Goal: Information Seeking & Learning: Learn about a topic

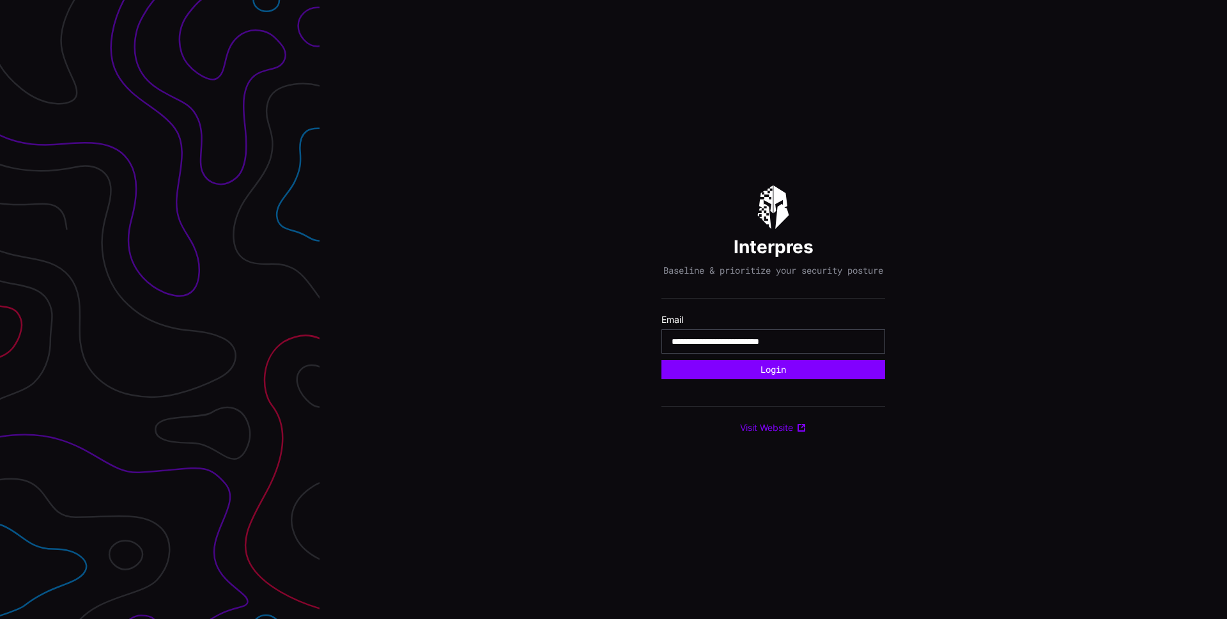
type input "**********"
click at [661, 360] on button "Login" at bounding box center [773, 369] width 224 height 19
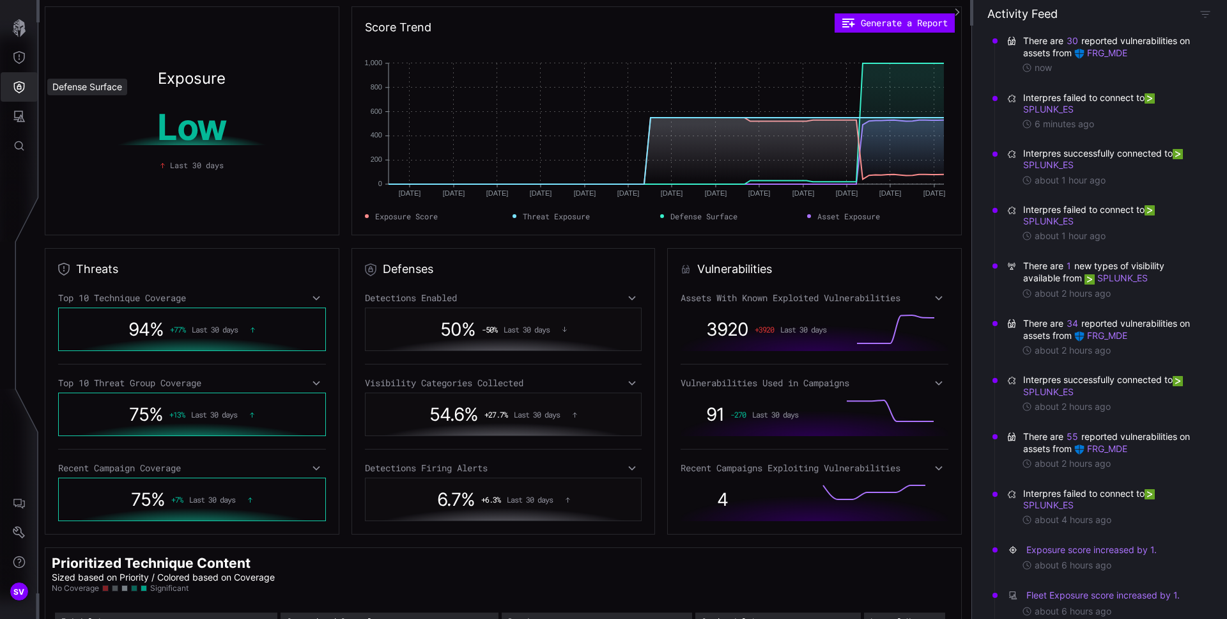
click at [31, 85] on button "Defense Surface" at bounding box center [19, 86] width 37 height 29
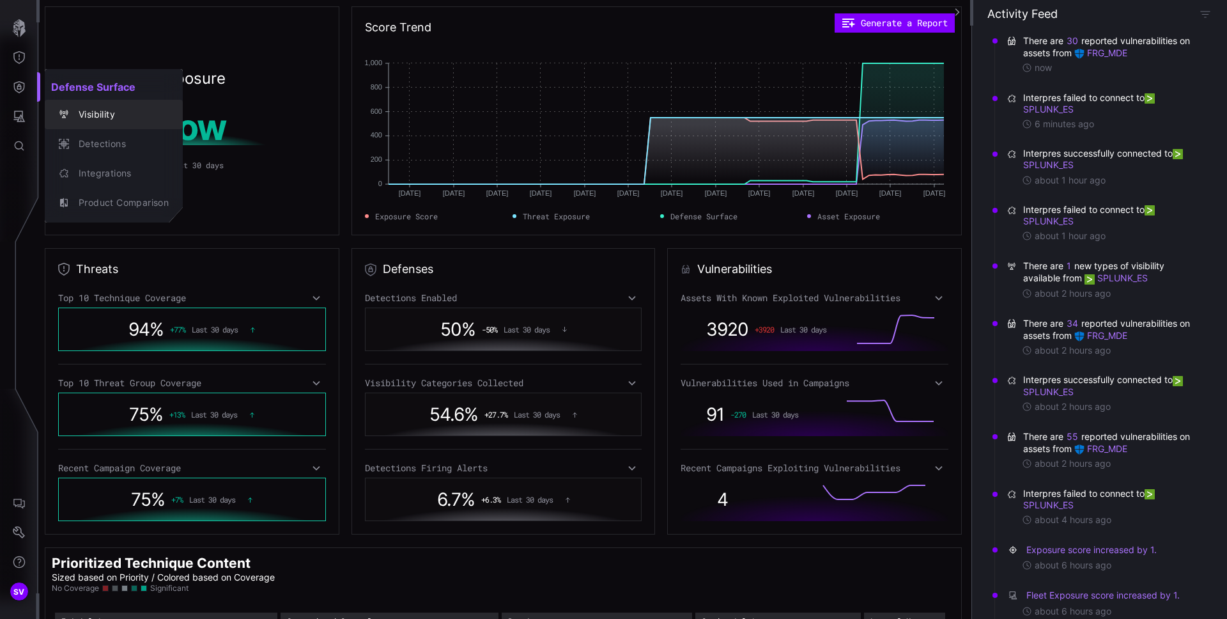
click at [125, 109] on div "Visibility" at bounding box center [120, 115] width 97 height 16
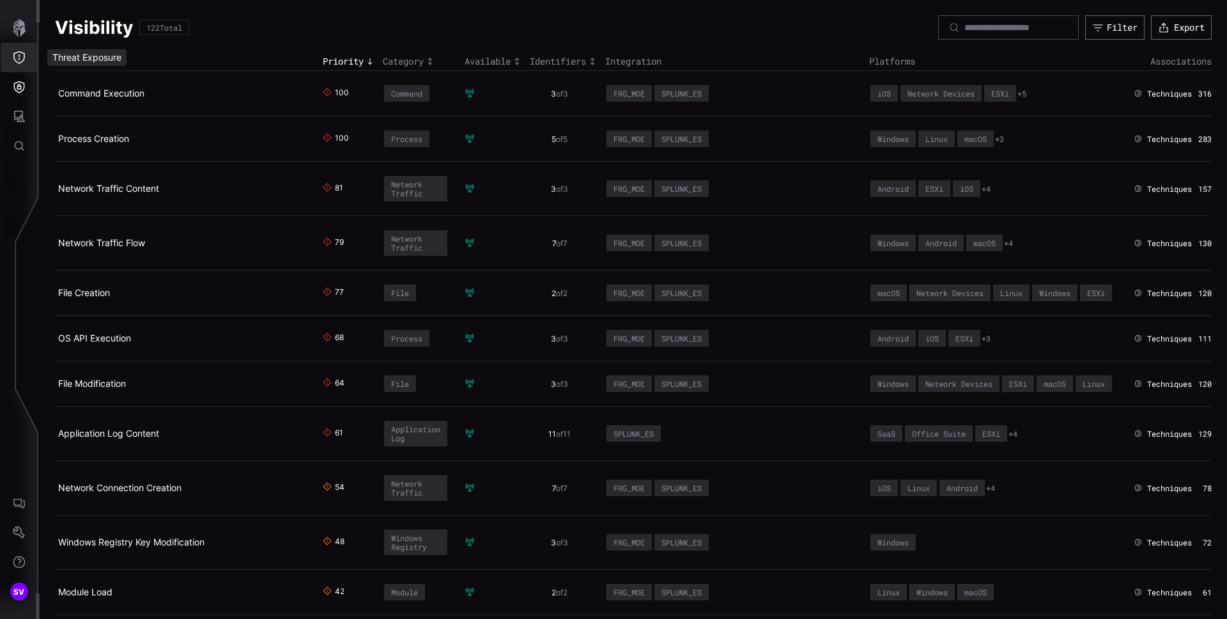
click at [19, 66] on button "Threat Exposure" at bounding box center [19, 57] width 37 height 29
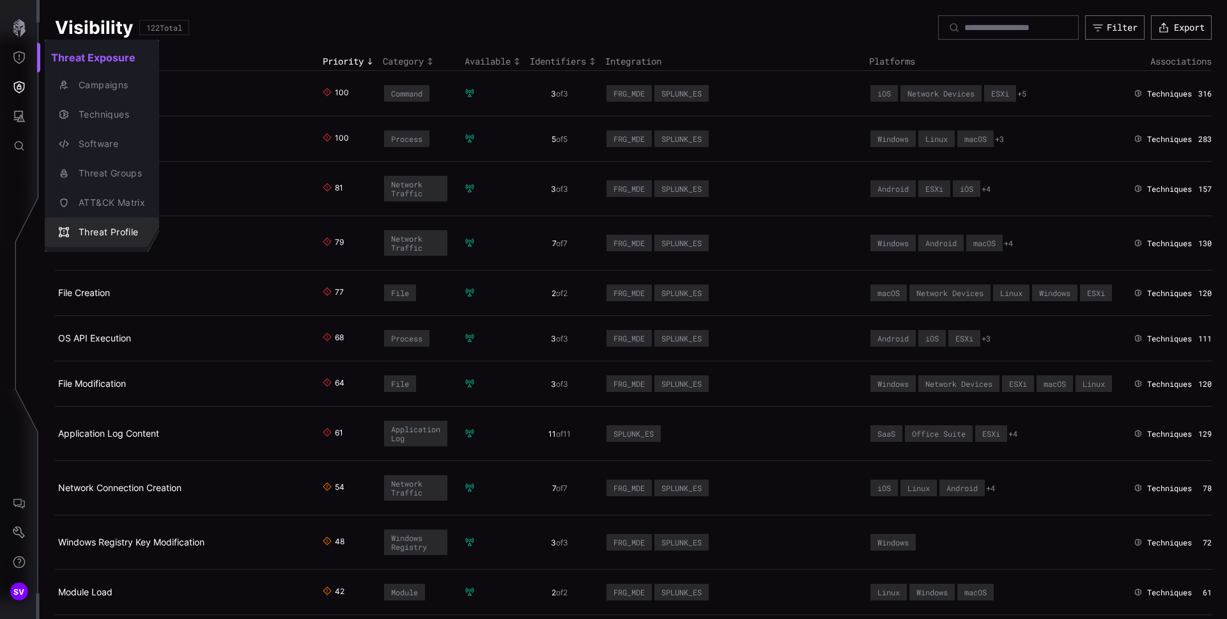
click at [120, 231] on div "Threat Profile" at bounding box center [108, 232] width 73 height 16
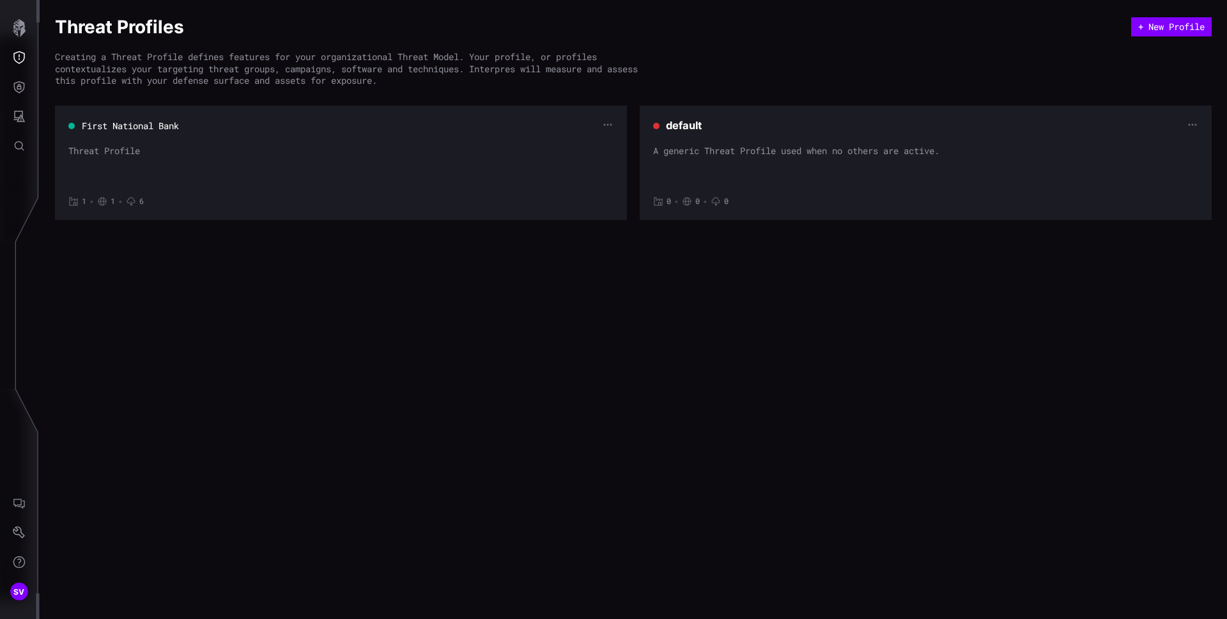
click at [192, 156] on div "Threat Profile" at bounding box center [340, 164] width 545 height 38
click at [132, 134] on div "First National Bank Threat Profile 1 • 1 • 6" at bounding box center [340, 163] width 545 height 88
click at [127, 130] on button "First National Bank" at bounding box center [130, 126] width 98 height 13
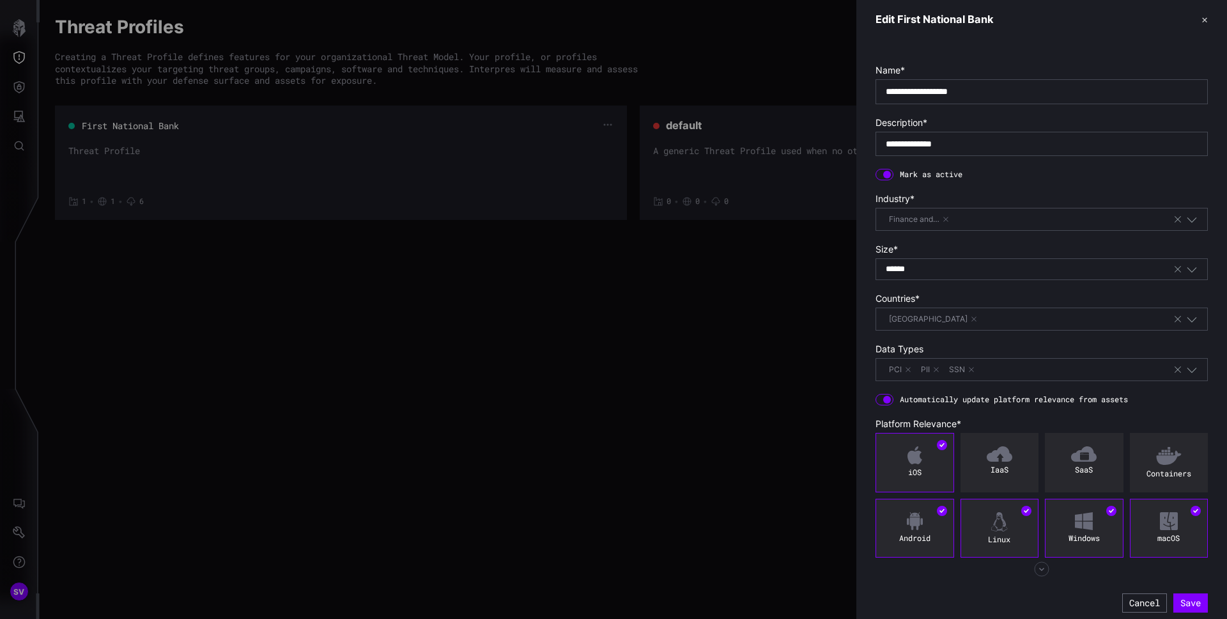
click at [1202, 19] on button "✕" at bounding box center [1205, 19] width 6 height 13
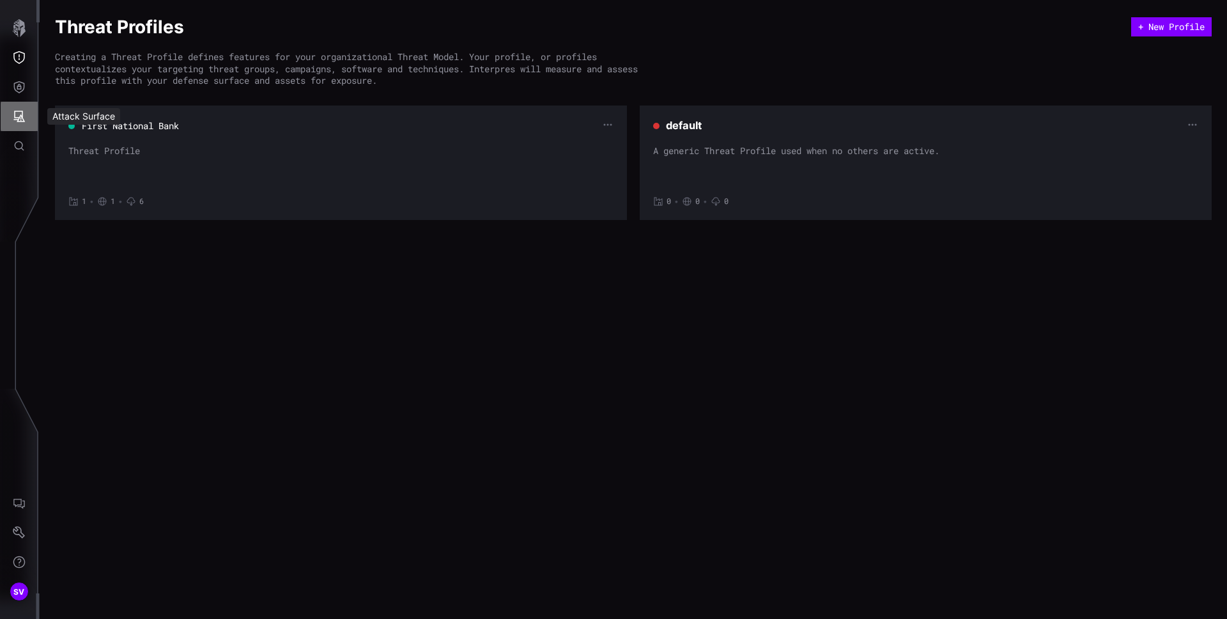
click at [23, 121] on icon "Attack Surface" at bounding box center [20, 117] width 12 height 12
click at [88, 140] on div "Vulnerabilities" at bounding box center [106, 144] width 68 height 16
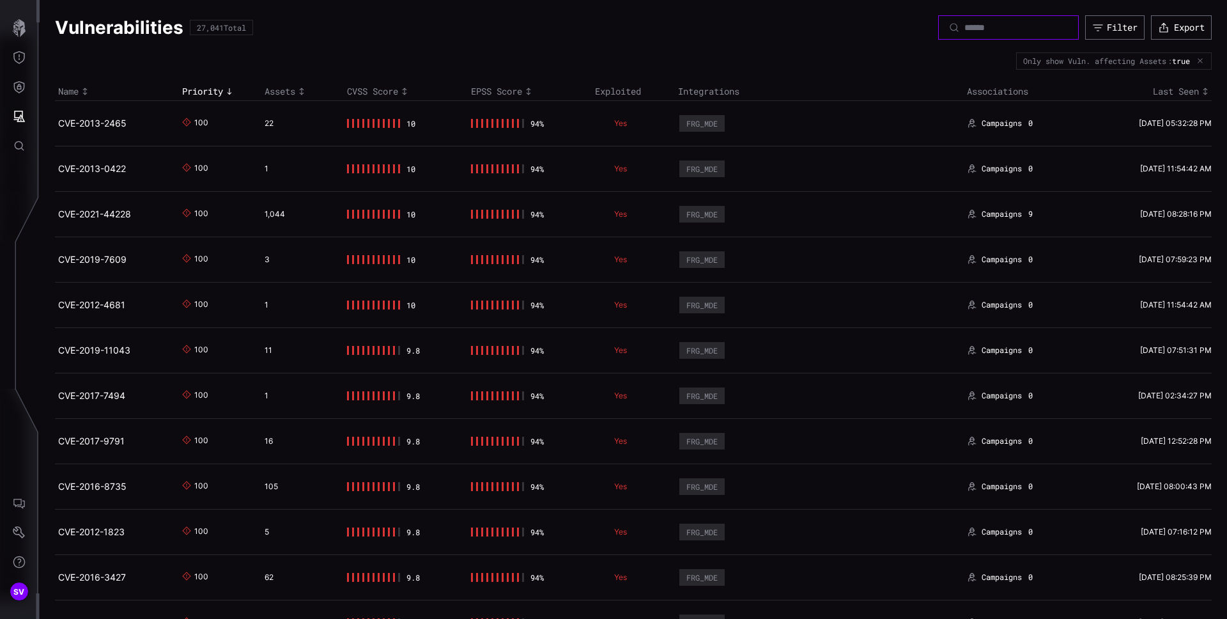
click at [964, 27] on input at bounding box center [1008, 28] width 89 height 12
type input "**********"
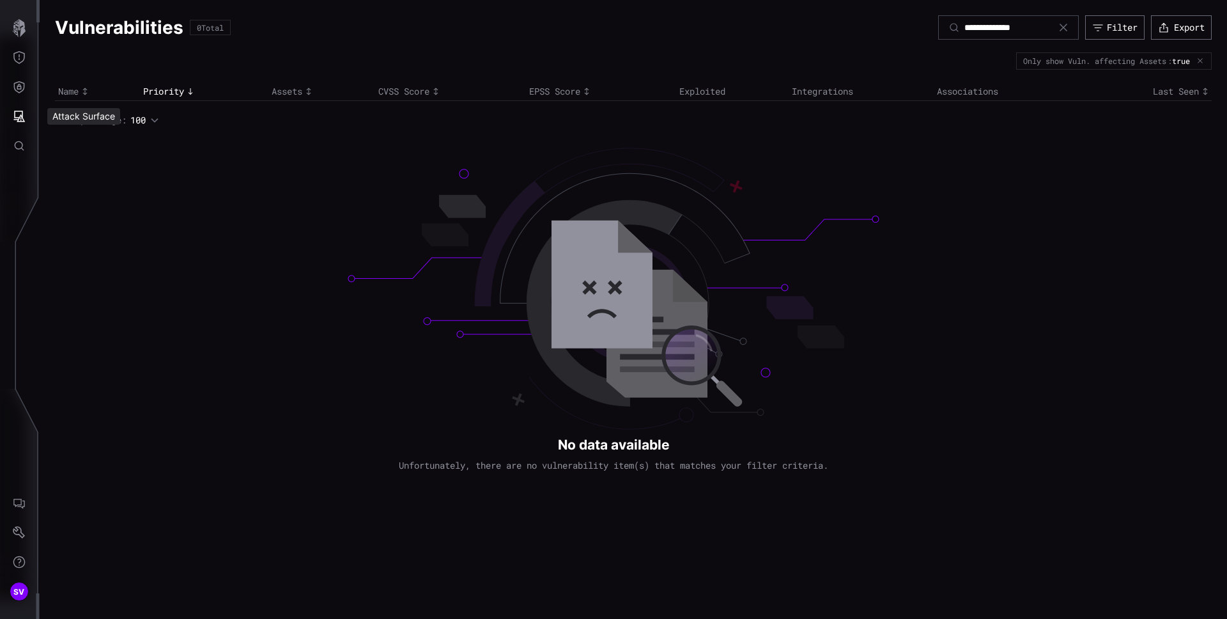
click at [38, 121] on span "Attack Surface" at bounding box center [20, 116] width 40 height 29
click at [29, 117] on button "Attack Surface" at bounding box center [19, 116] width 37 height 29
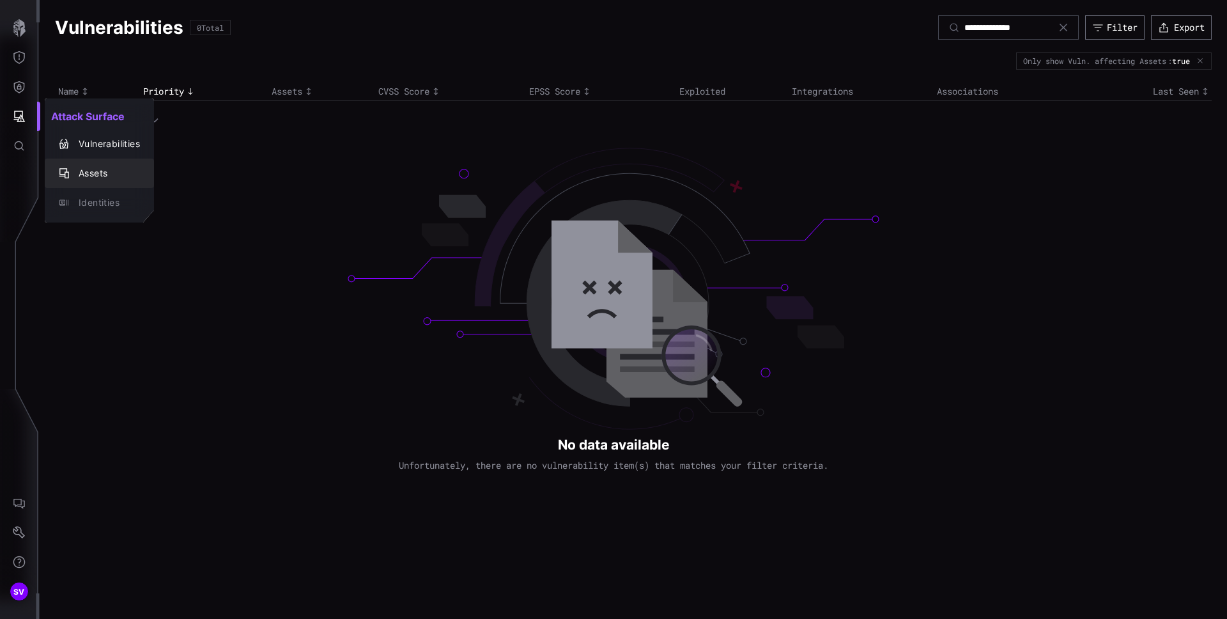
click at [96, 172] on div "Assets" at bounding box center [106, 174] width 68 height 16
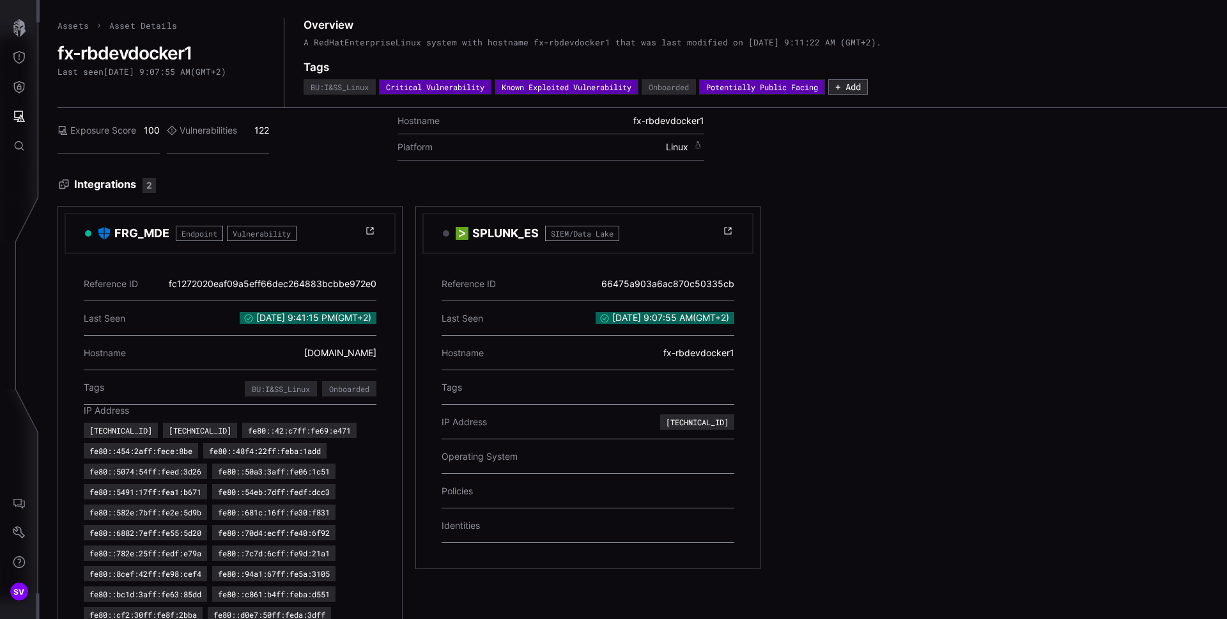
click at [929, 191] on h3 "Integrations 2" at bounding box center [643, 185] width 1170 height 15
click at [348, 157] on div "Exposure Score 100 Vulnerabilities 122 Hostname fx-rbdevdocker1 Platform Linux" at bounding box center [643, 139] width 1170 height 62
click at [141, 55] on h2 "fx-rbdevdocker1" at bounding box center [162, 53] width 208 height 22
click at [140, 65] on div "Assets Asset Details fx-rbdevdocker1 Last seen 9/15/2025, 9:07:55 AM ( GMT+2 )" at bounding box center [171, 62] width 227 height 89
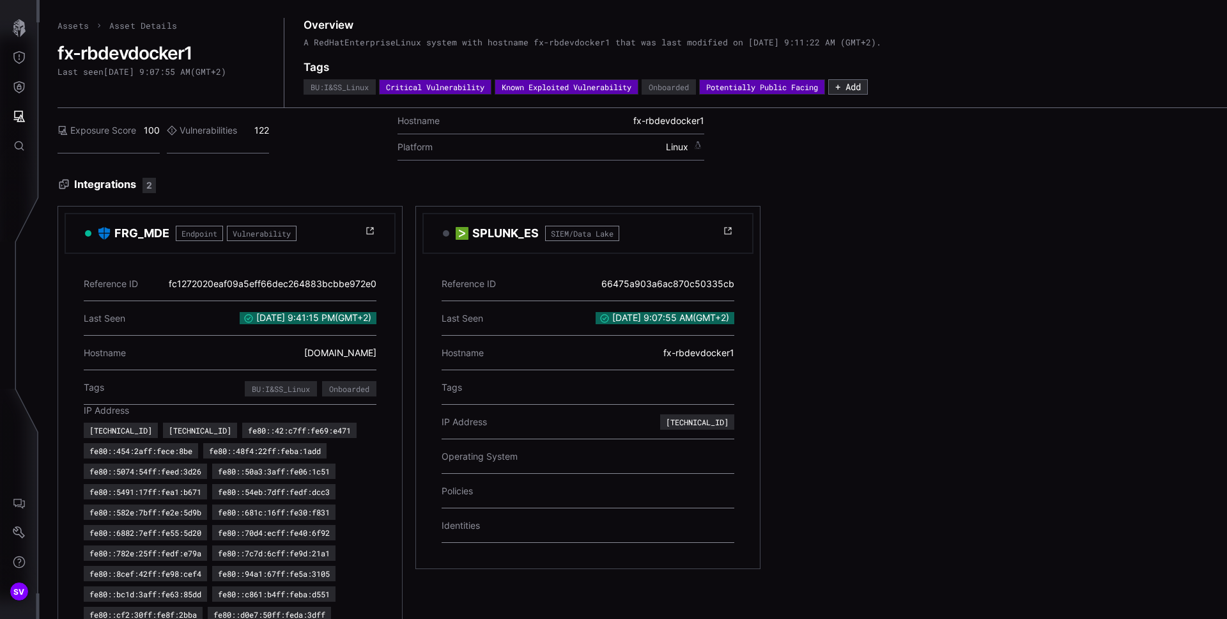
click at [141, 56] on h2 "fx-rbdevdocker1" at bounding box center [162, 53] width 208 height 22
copy div "fx-rbdevdocker1"
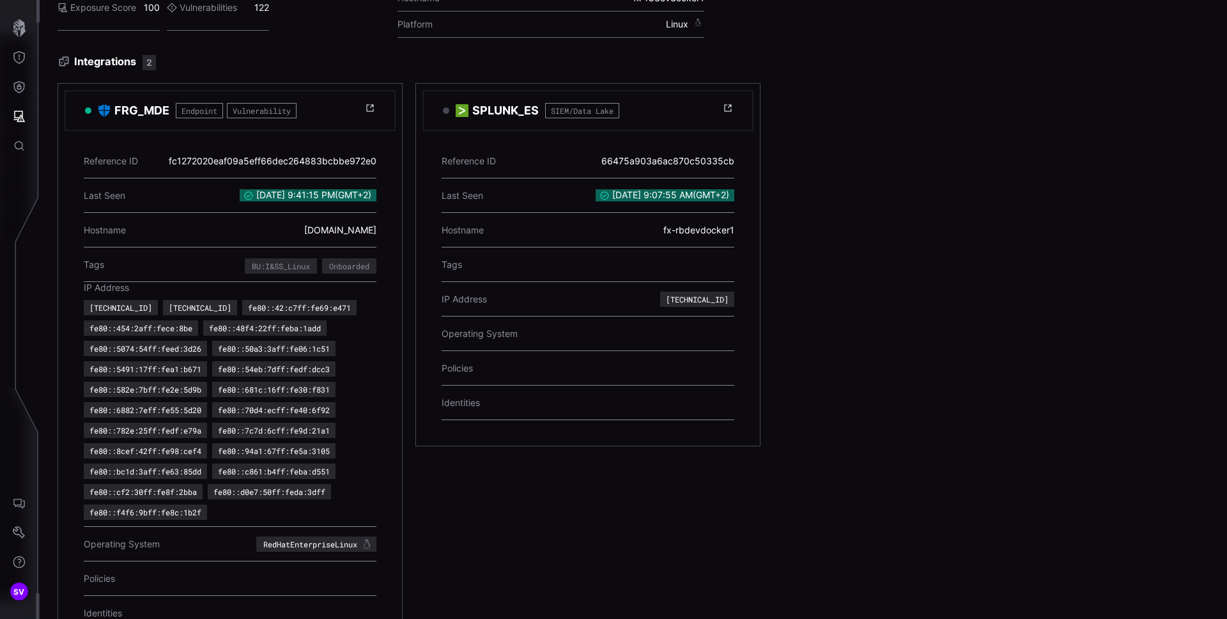
scroll to position [205, 0]
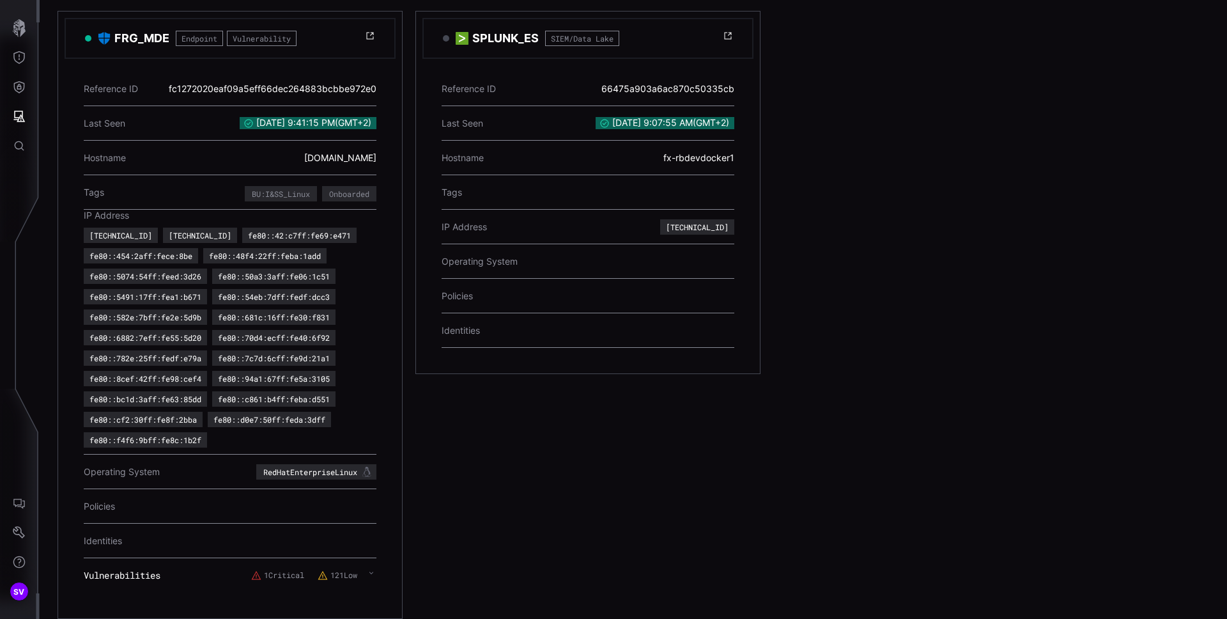
click at [270, 580] on div "Vulnerabilities 1 Critical 121 Low" at bounding box center [230, 575] width 293 height 35
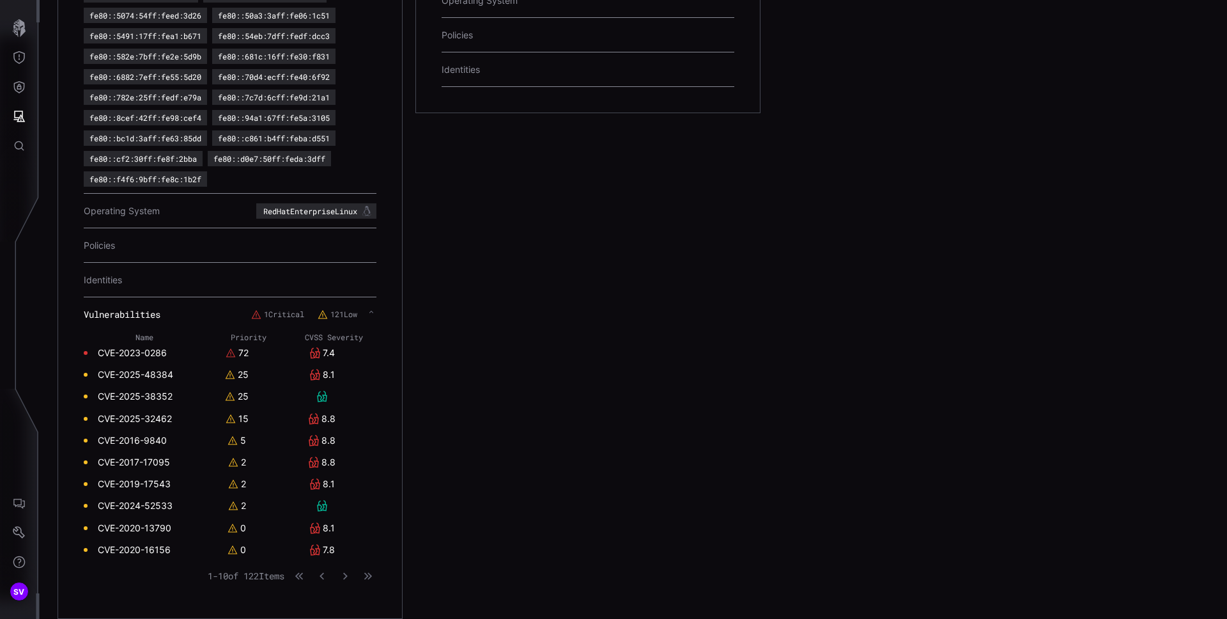
scroll to position [0, 0]
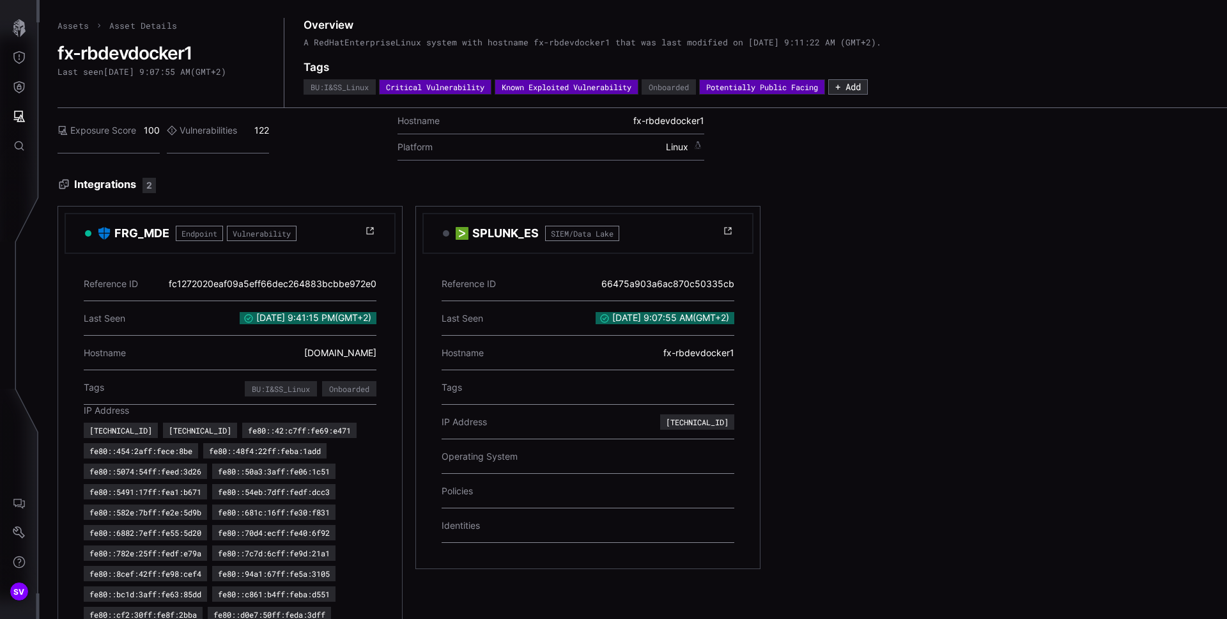
click at [134, 46] on h2 "fx-rbdevdocker1" at bounding box center [162, 53] width 208 height 22
click at [132, 52] on h2 "fx-rbdevdocker1" at bounding box center [162, 53] width 208 height 22
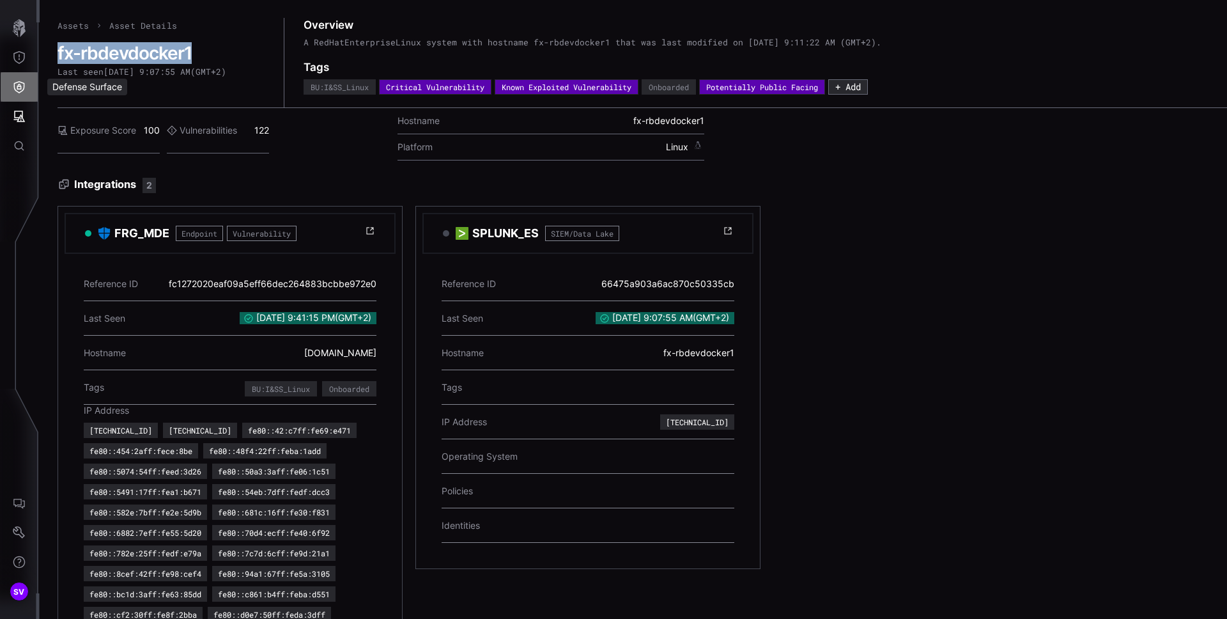
click at [16, 82] on icon "Defense Surface" at bounding box center [19, 87] width 11 height 12
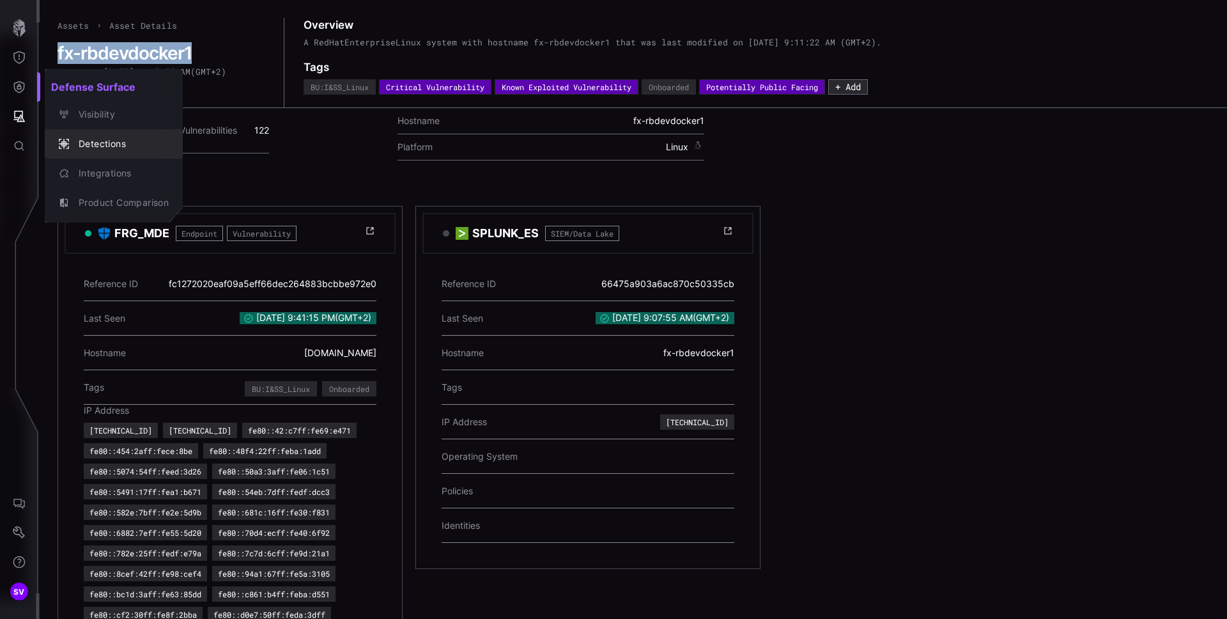
click at [120, 147] on div "Detections" at bounding box center [120, 144] width 97 height 16
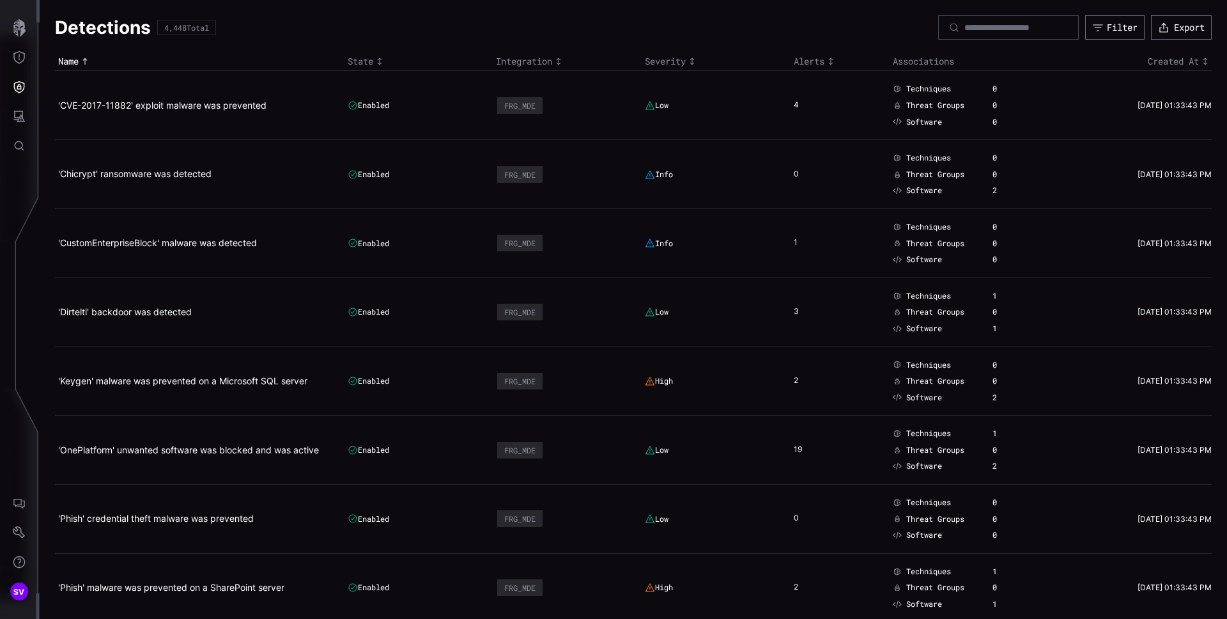
click at [366, 66] on div "State" at bounding box center [419, 62] width 143 height 12
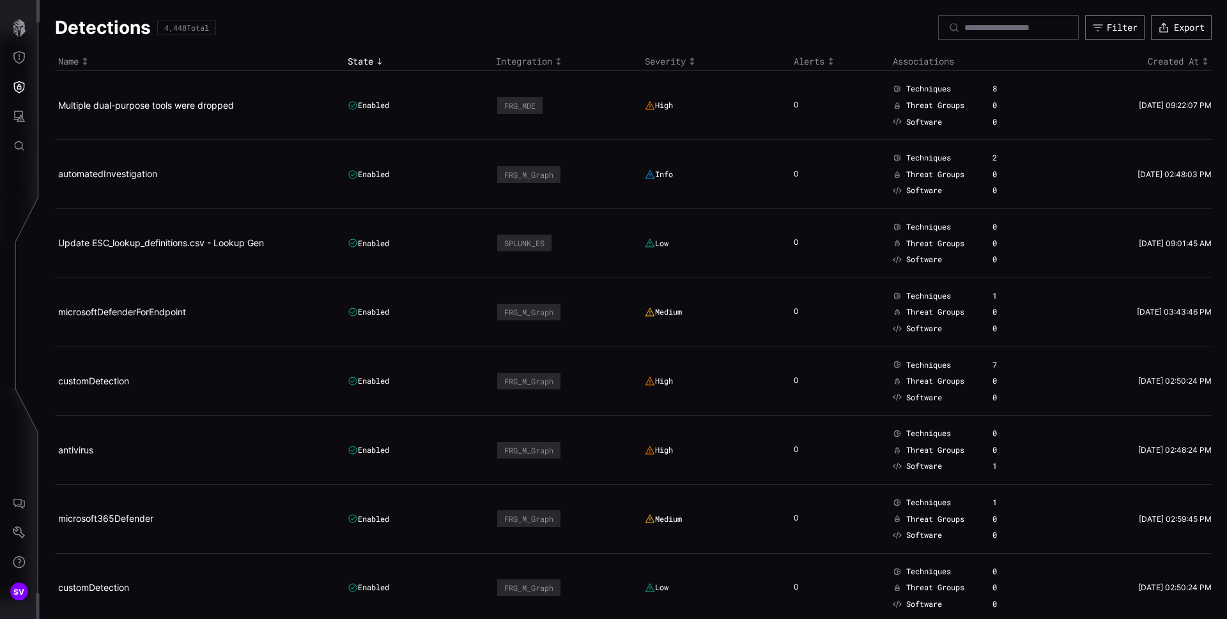
click at [366, 65] on div "State" at bounding box center [419, 62] width 143 height 12
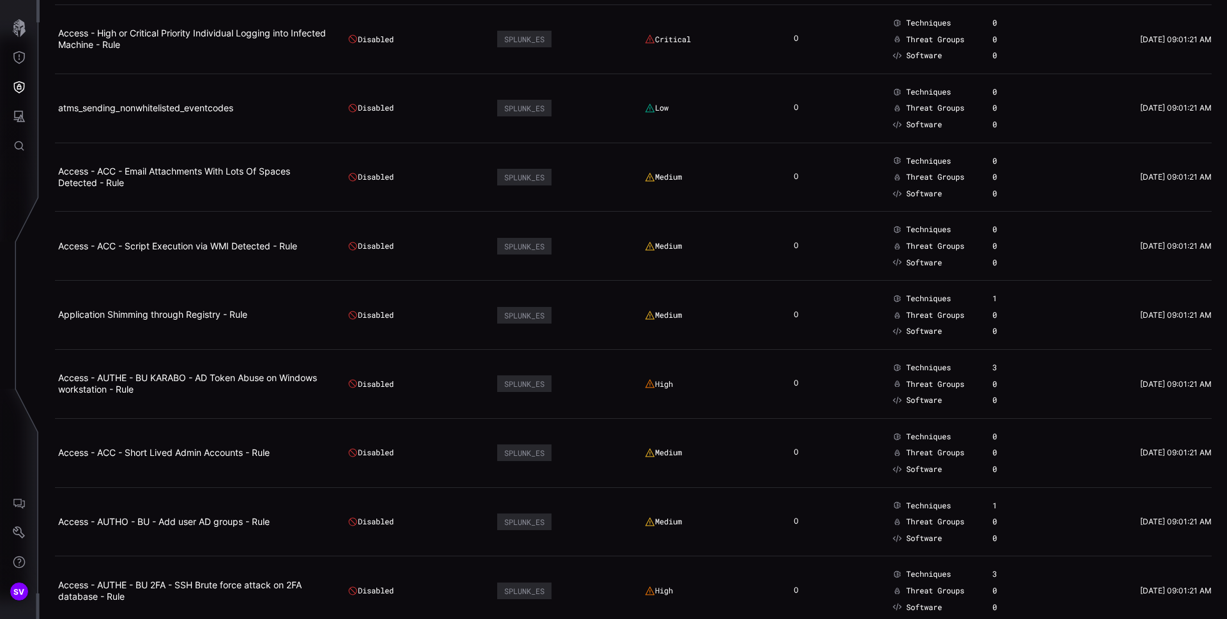
scroll to position [2692, 0]
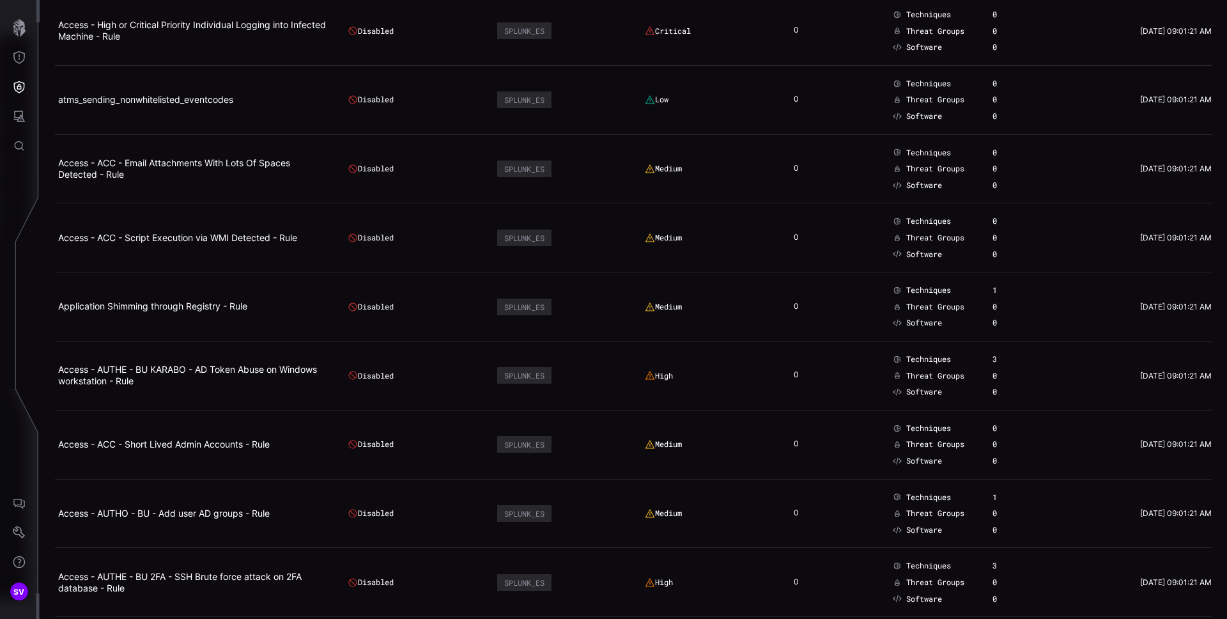
click at [202, 304] on link "Application Shimming through Registry - Rule" at bounding box center [152, 305] width 189 height 11
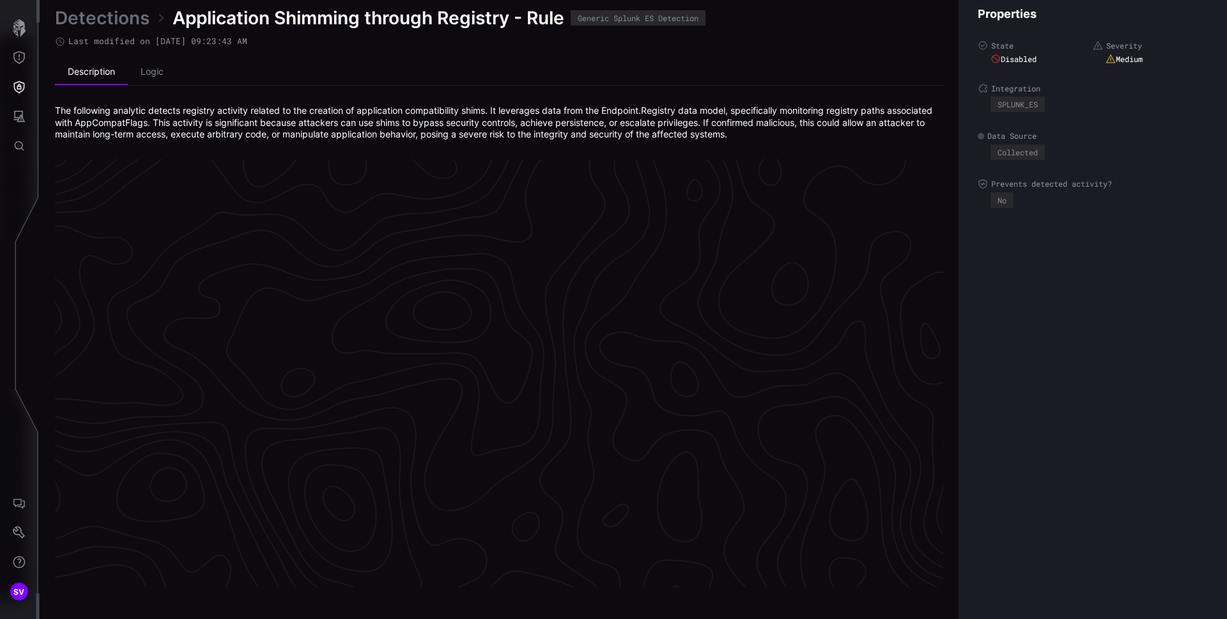
scroll to position [2667, 520]
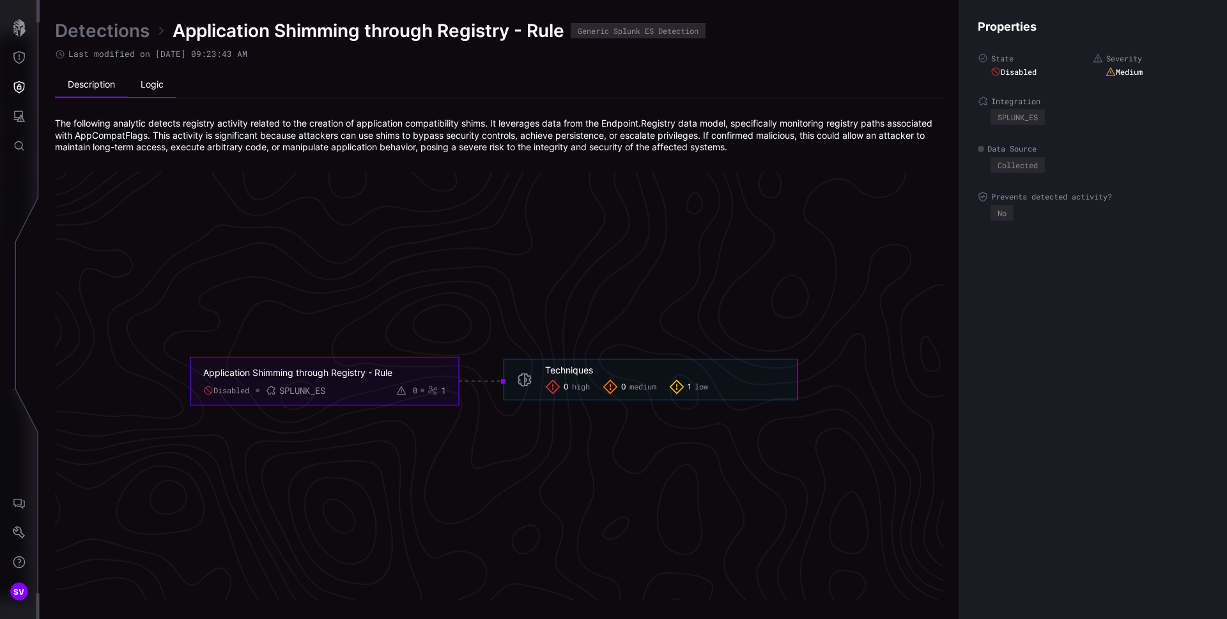
click at [152, 88] on li "Logic" at bounding box center [152, 85] width 49 height 26
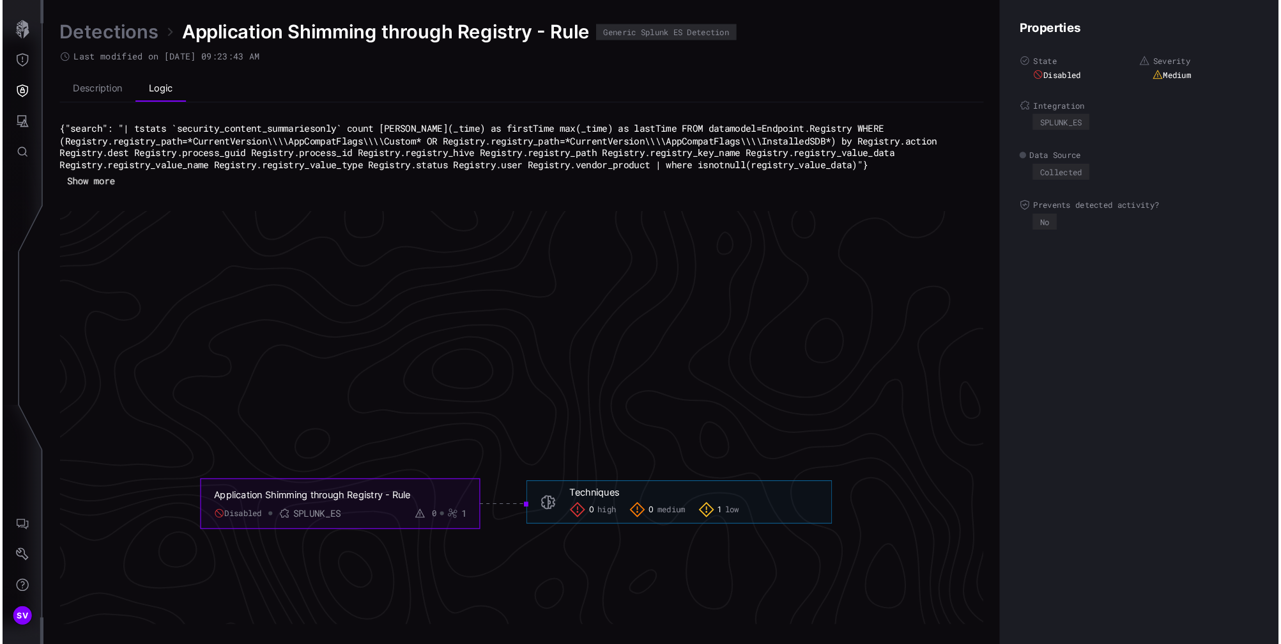
scroll to position [2760, 520]
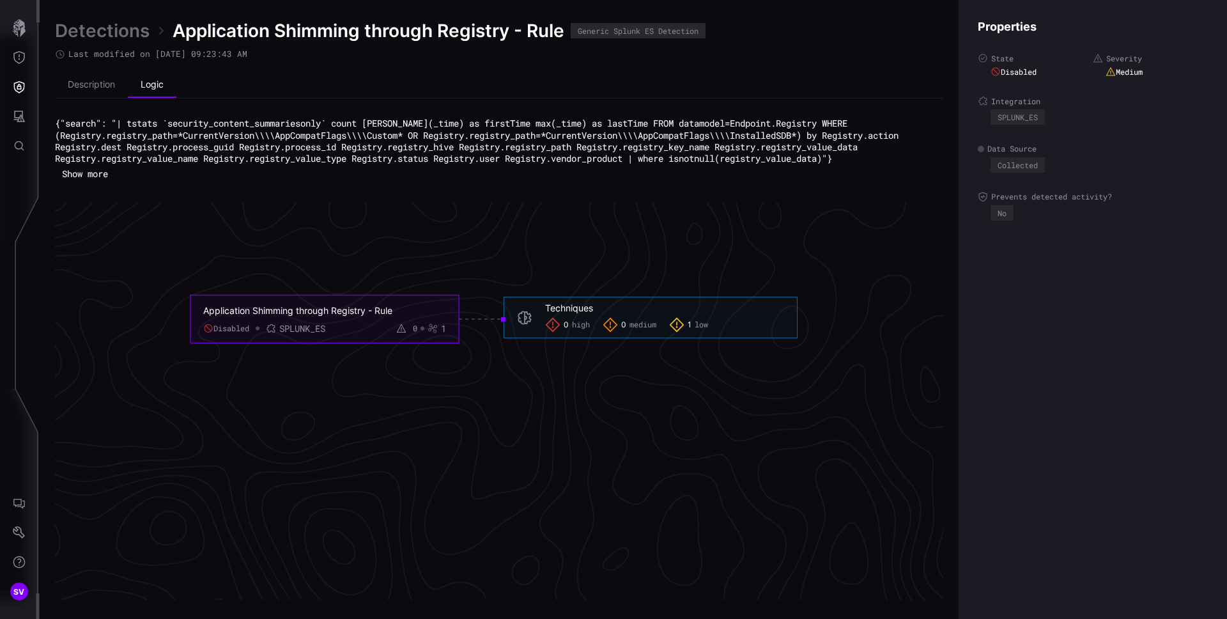
click at [101, 174] on button "Show more" at bounding box center [85, 173] width 60 height 19
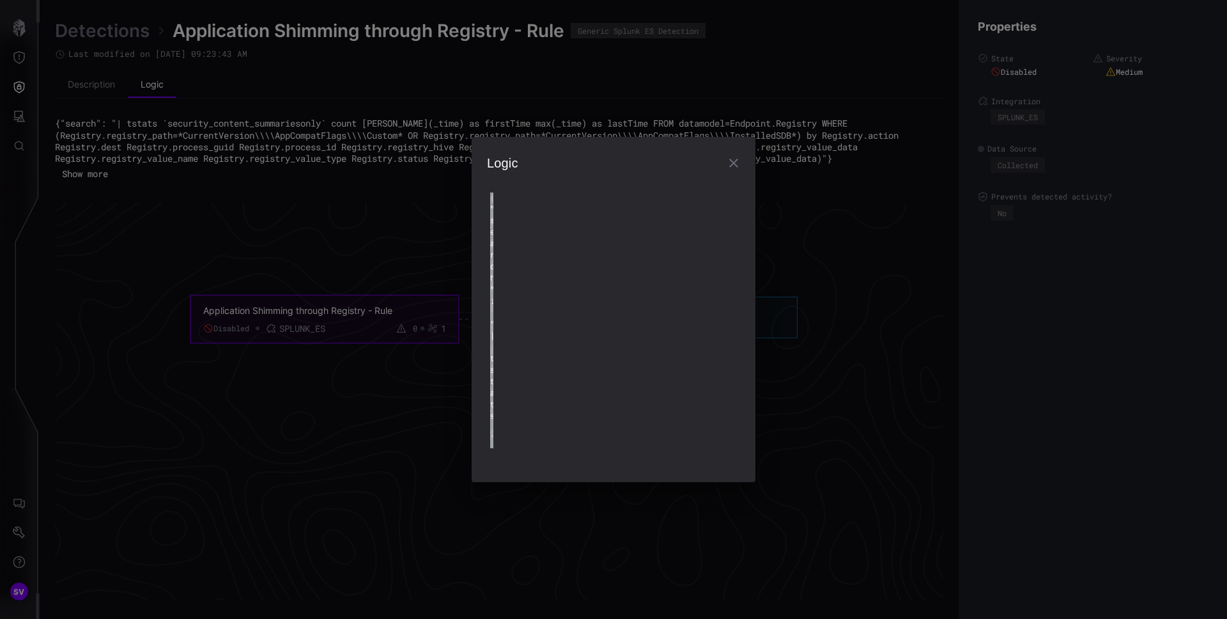
type textarea "**********"
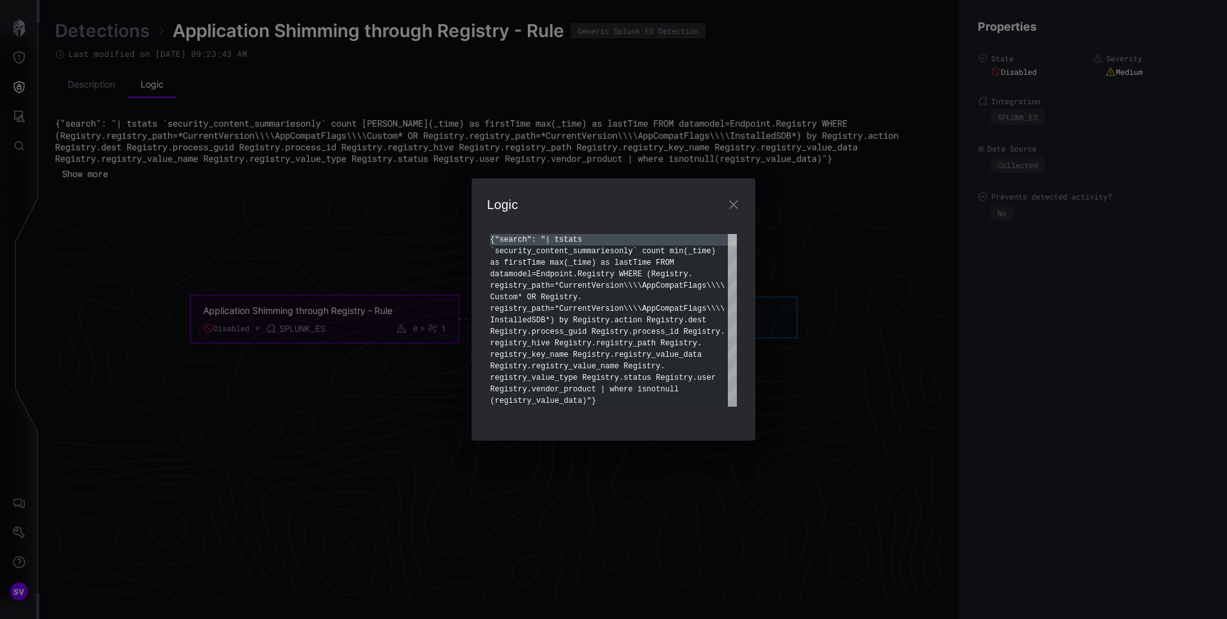
click at [738, 206] on icon "button" at bounding box center [733, 204] width 15 height 15
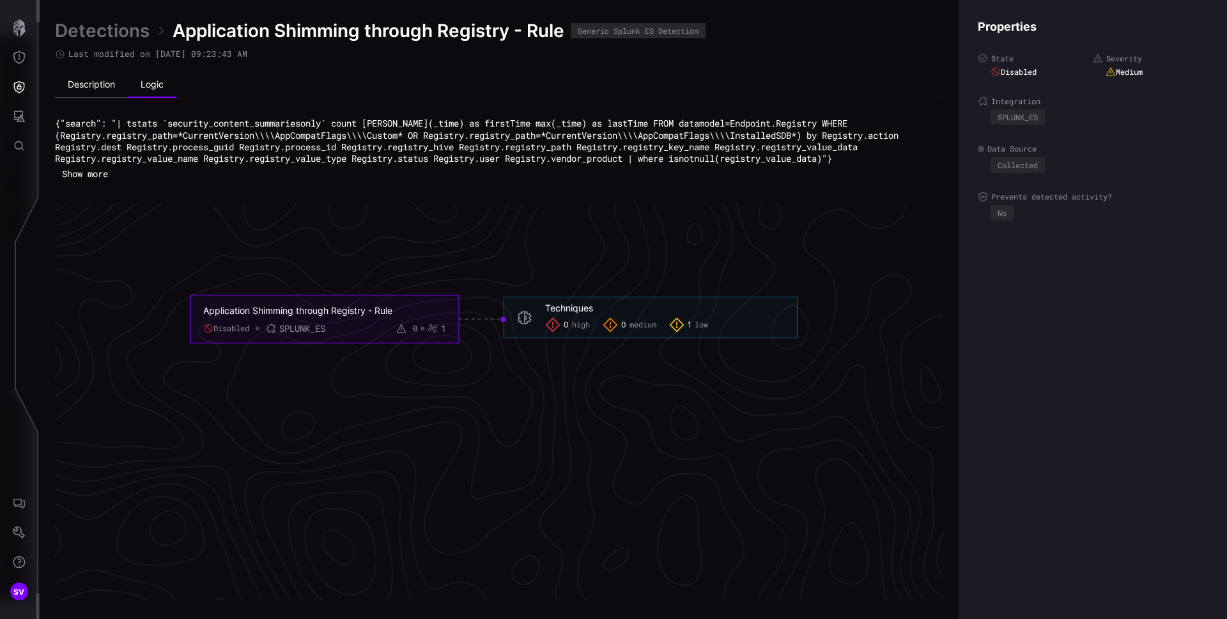
click at [94, 87] on li "Description" at bounding box center [91, 85] width 73 height 26
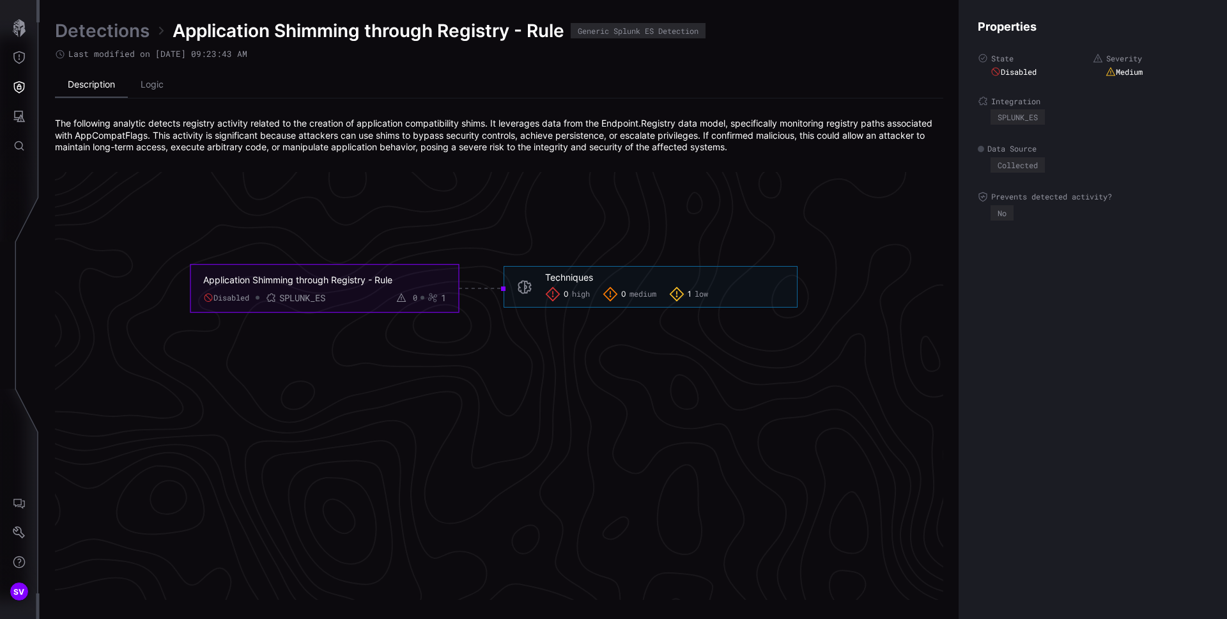
click at [104, 86] on li "Description" at bounding box center [91, 85] width 73 height 26
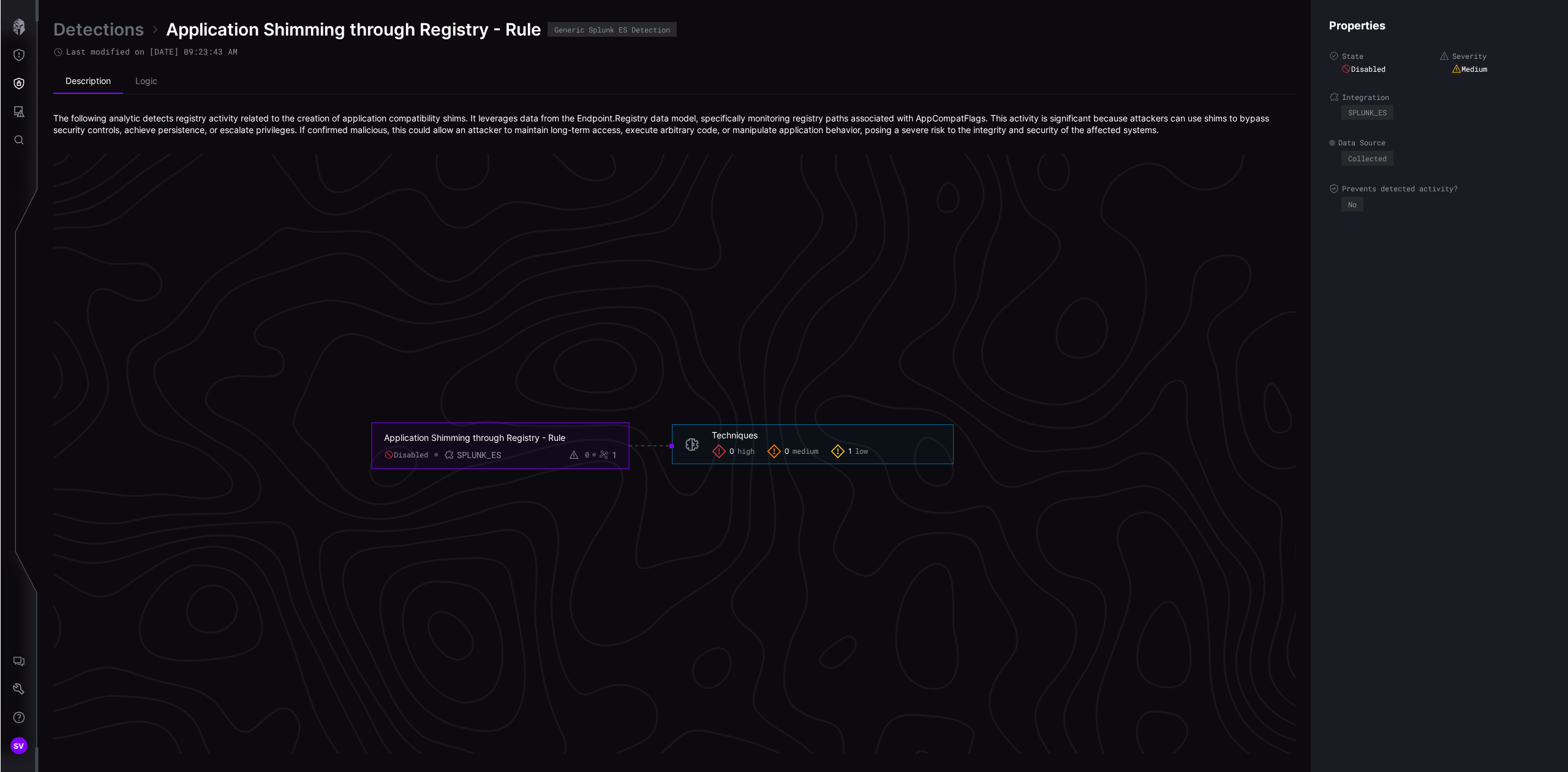
scroll to position [2463, 302]
click at [430, 438] on div "Application Shimming through Registry - Rule" at bounding box center [498, 441] width 215 height 12
click at [91, 30] on link "Detections" at bounding box center [98, 29] width 91 height 22
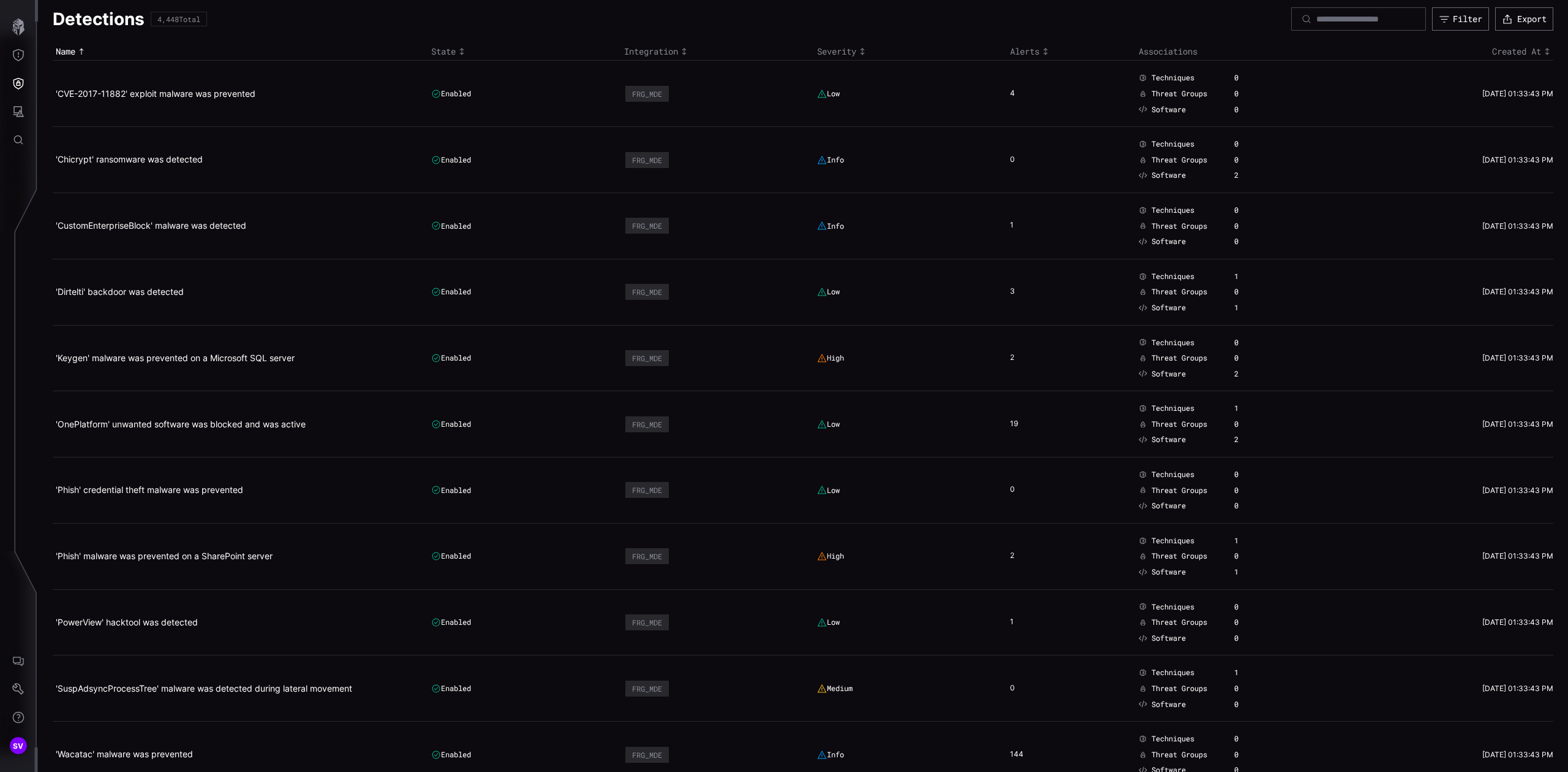
scroll to position [15, 0]
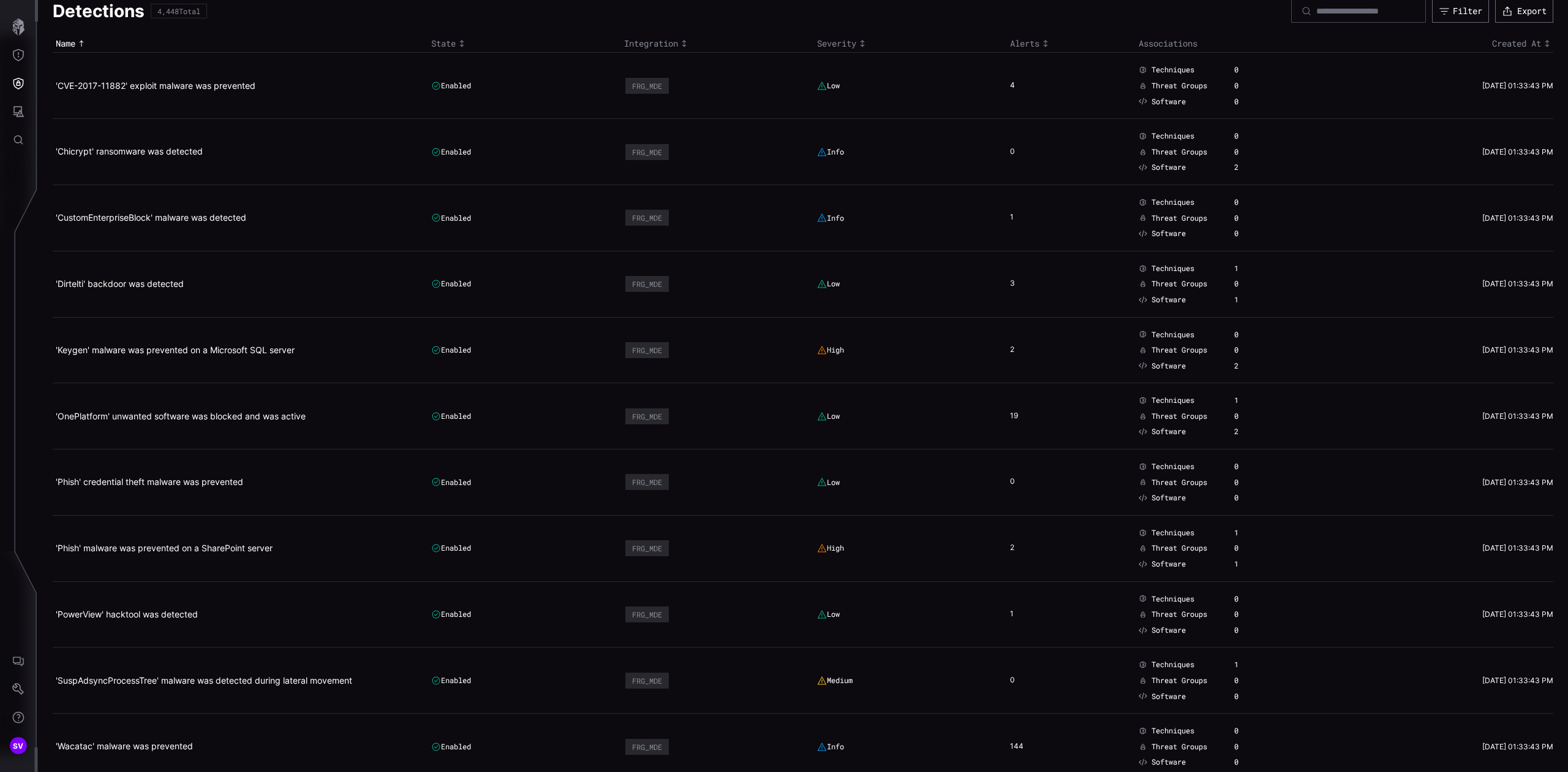
click at [443, 44] on div "State" at bounding box center [524, 44] width 187 height 12
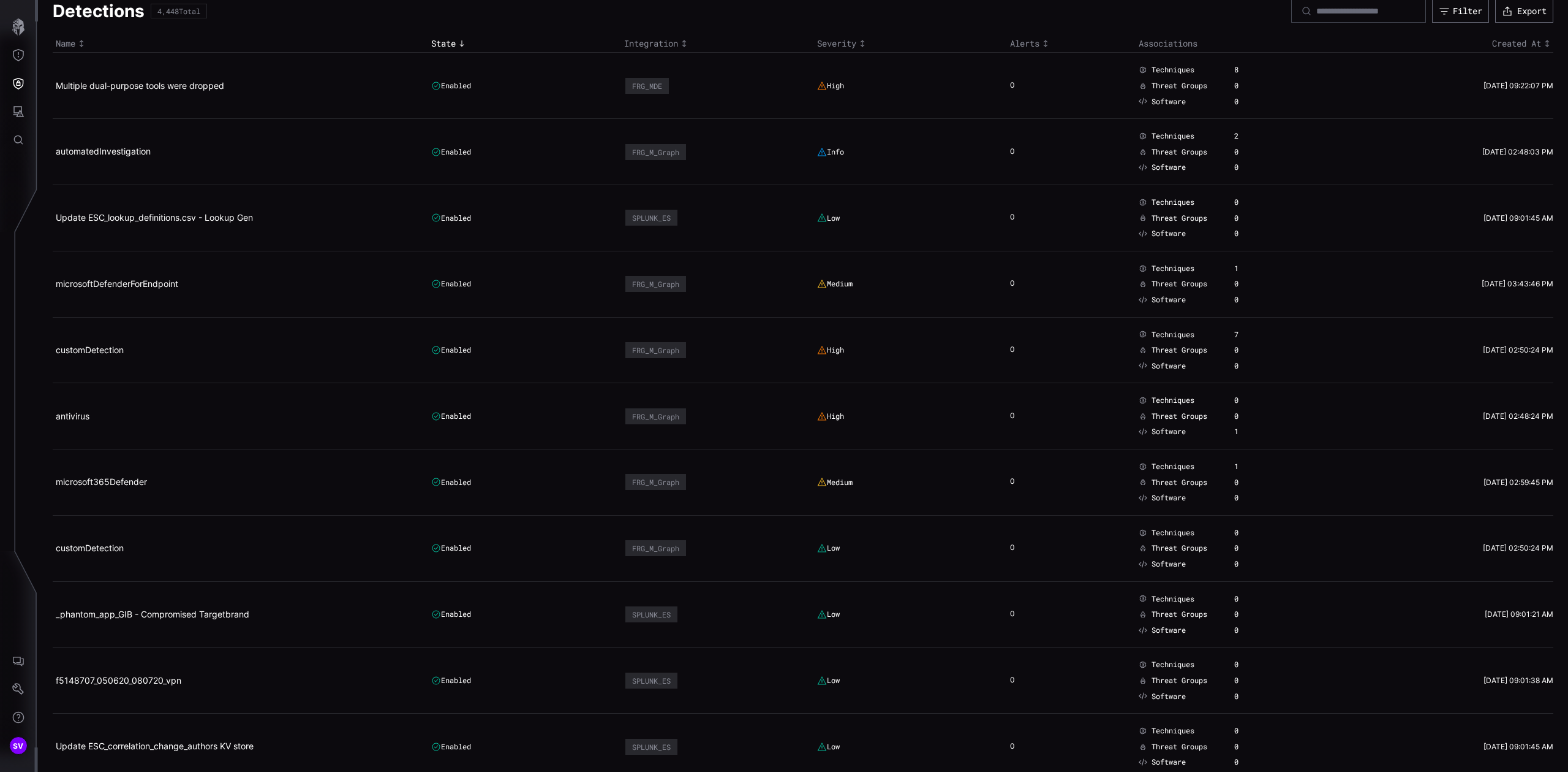
click at [443, 44] on div "State" at bounding box center [524, 44] width 187 height 12
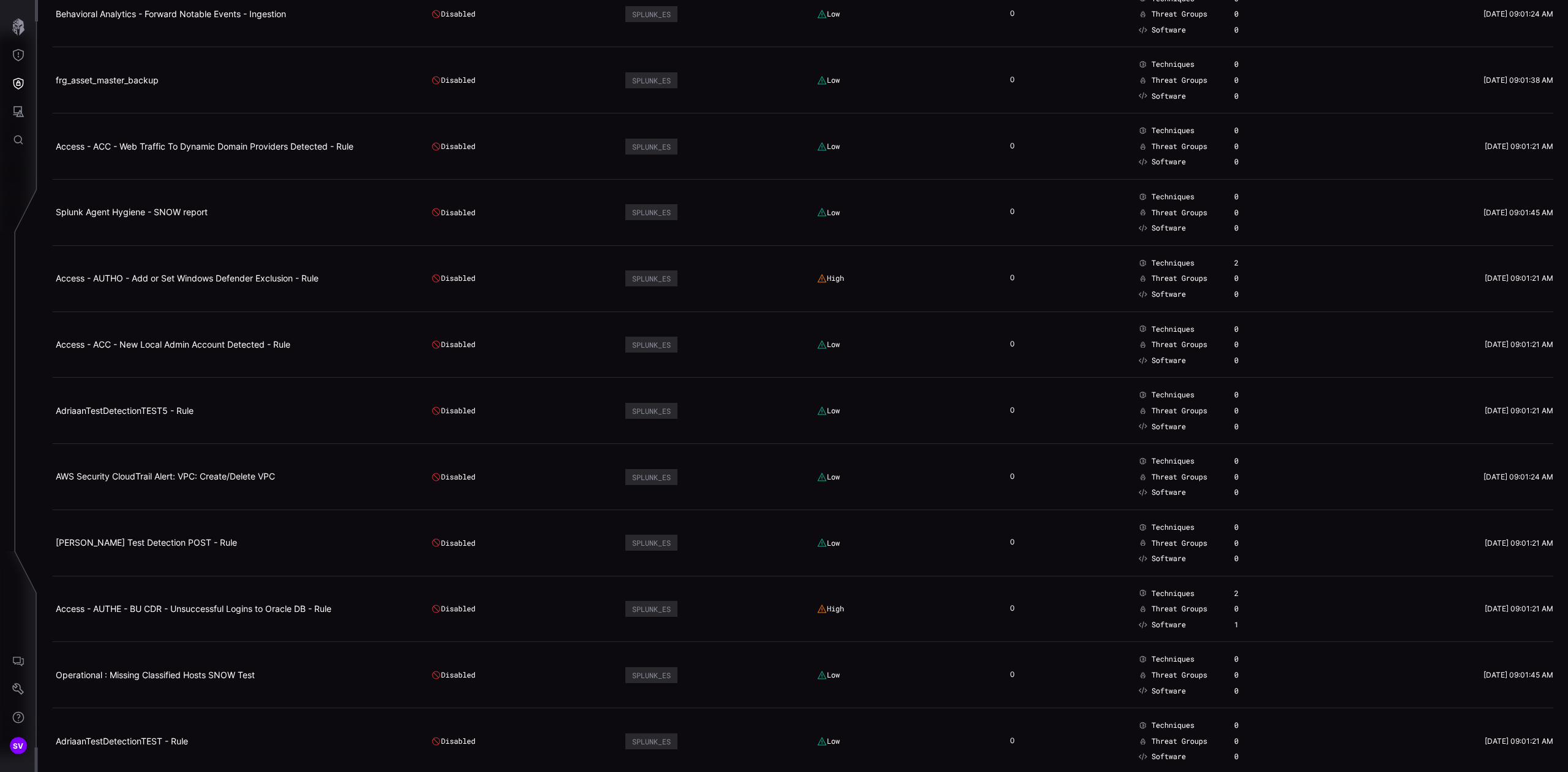
scroll to position [5942, 0]
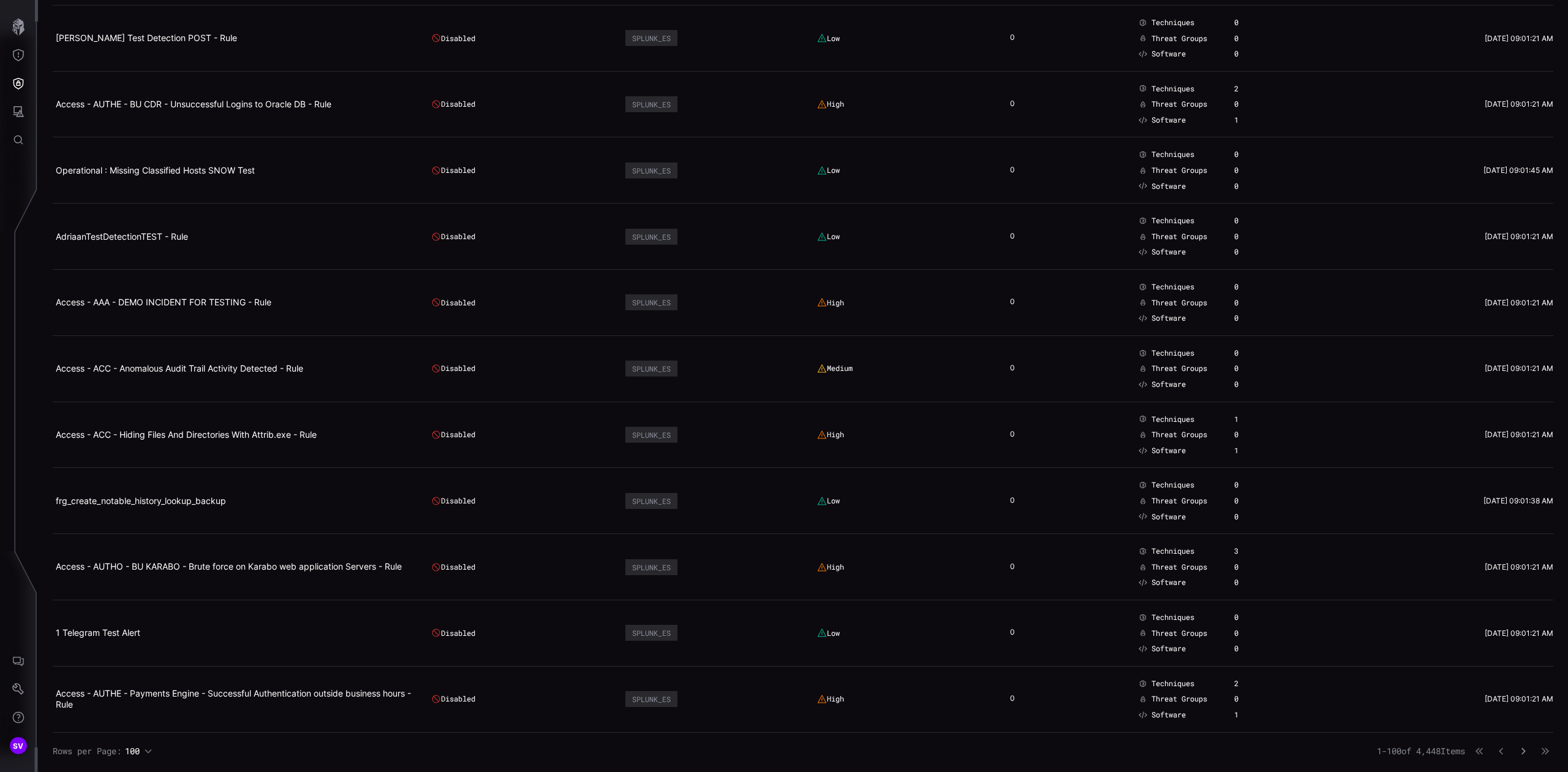
click at [1175, 593] on icon "button" at bounding box center [1523, 750] width 9 height 9
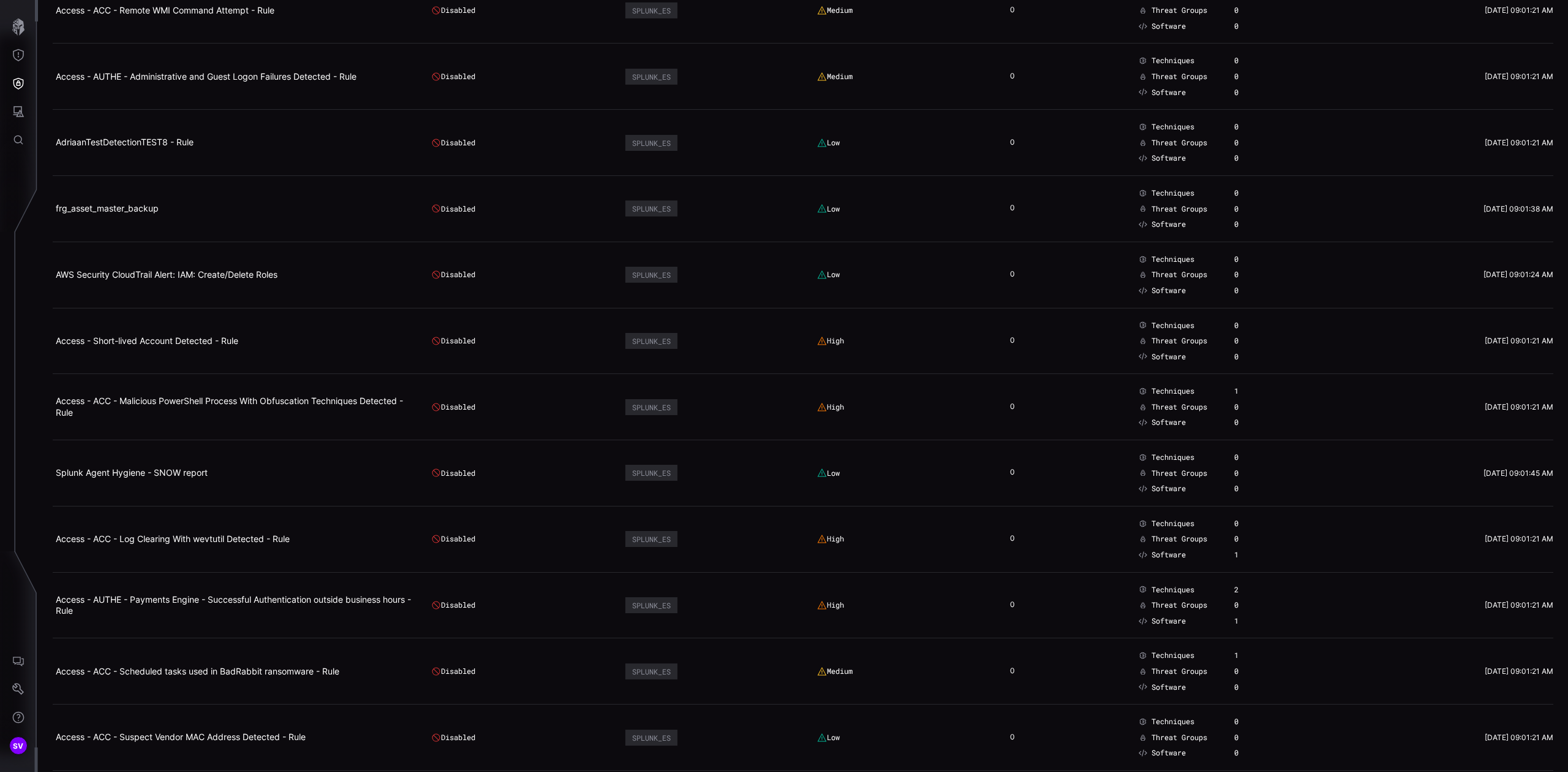
scroll to position [5942, 0]
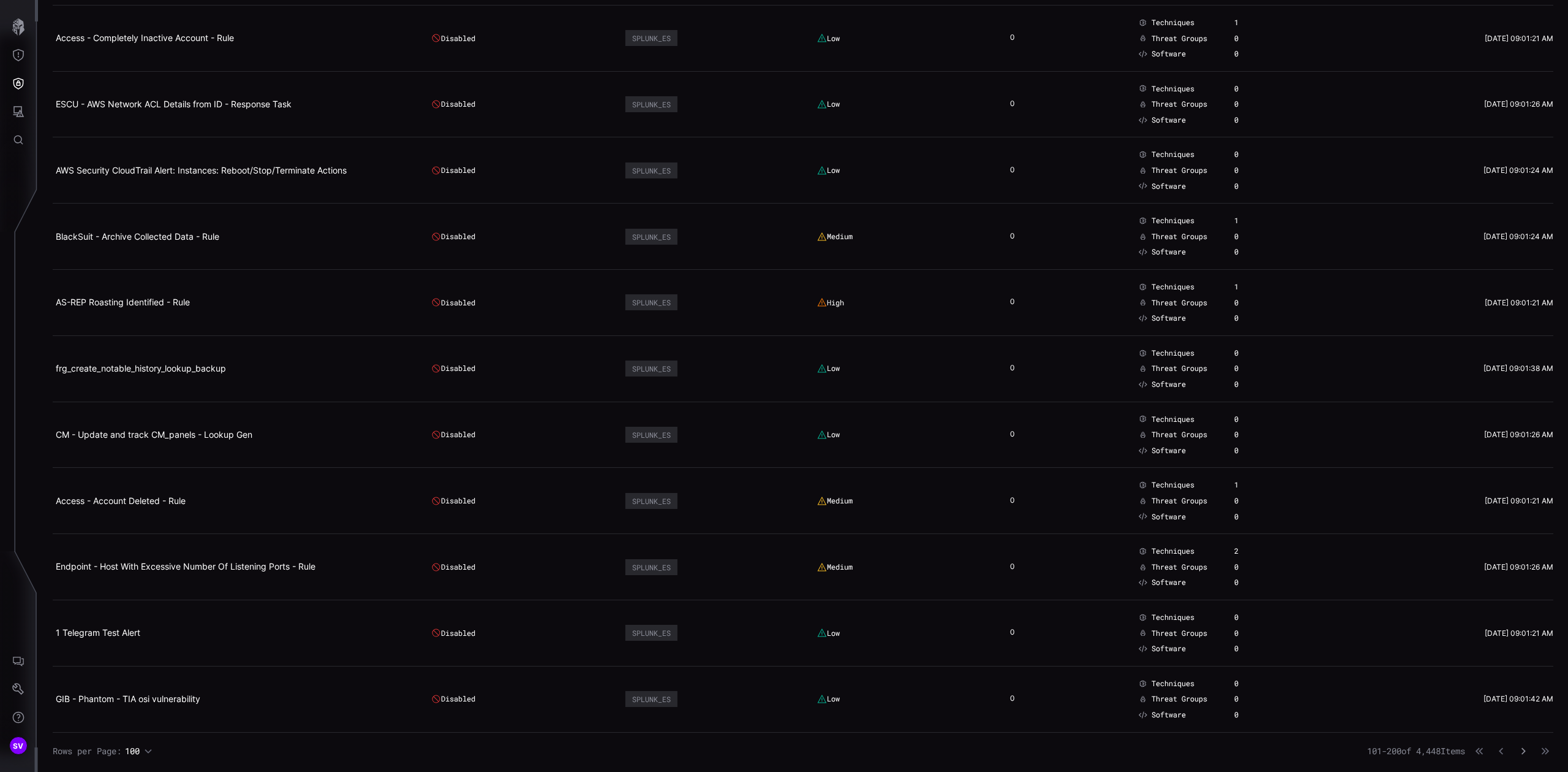
click at [1175, 593] on icon "button" at bounding box center [1523, 750] width 9 height 9
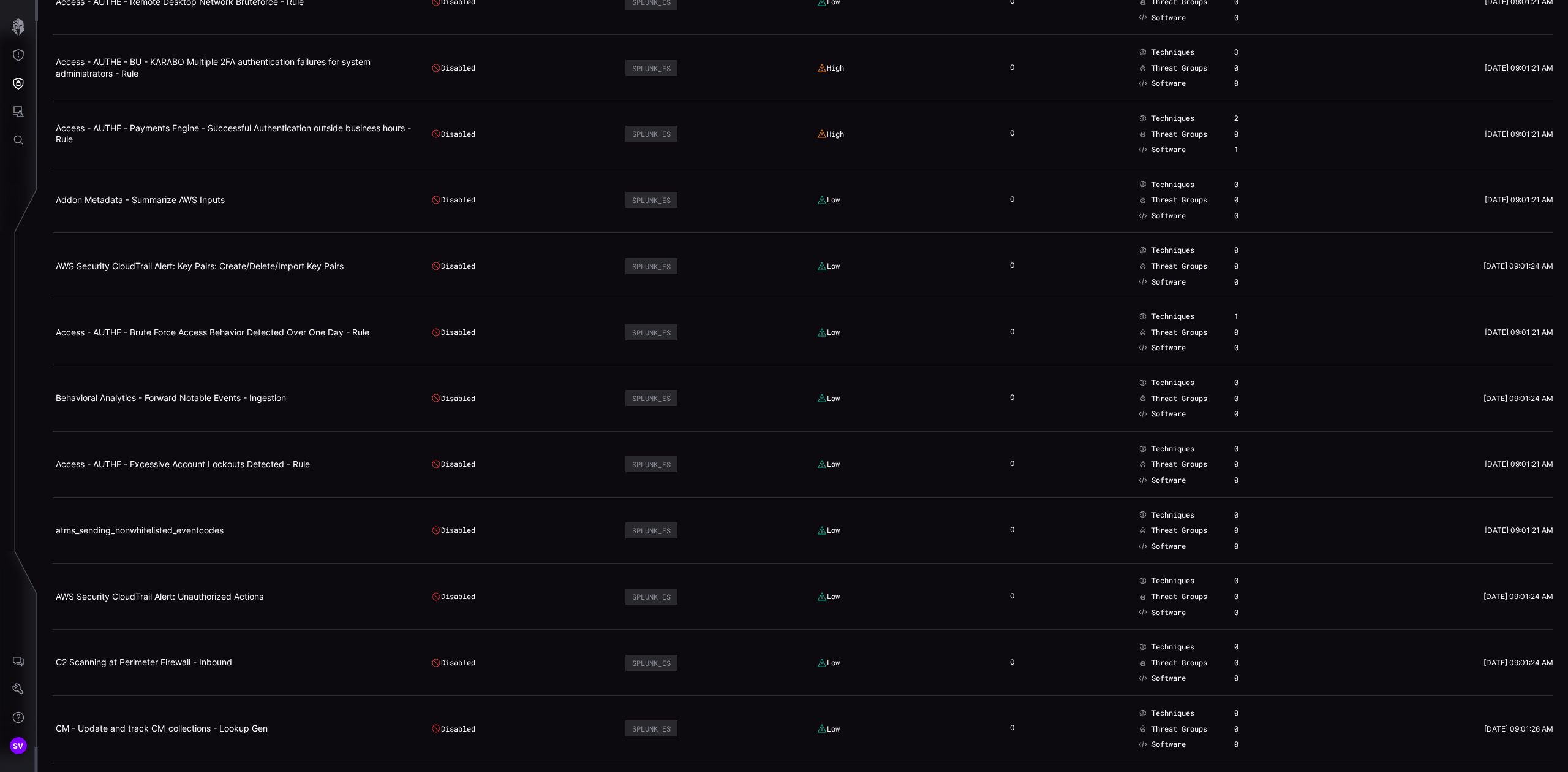
scroll to position [5942, 0]
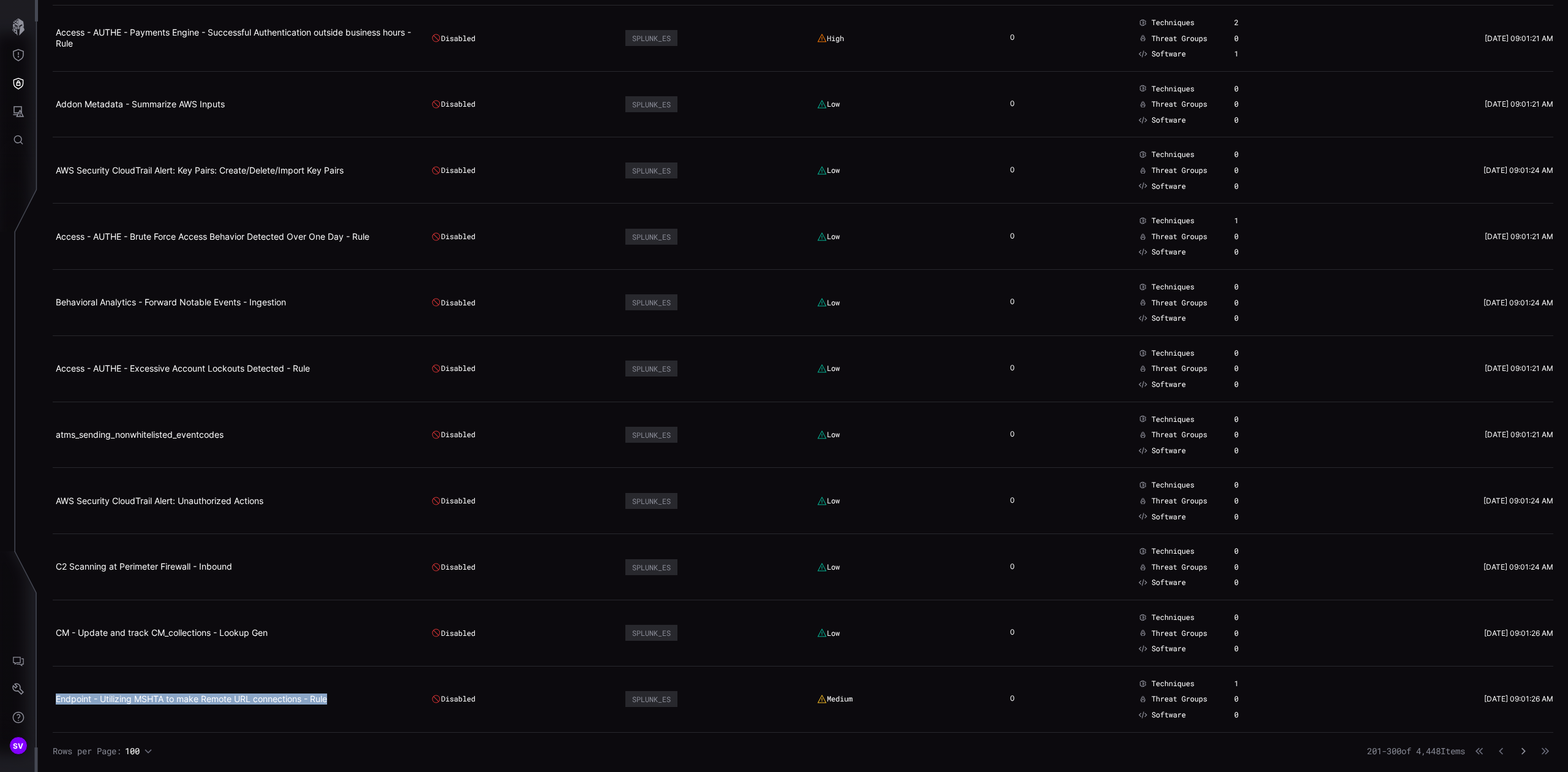
click at [1175, 593] on icon "button" at bounding box center [1523, 750] width 9 height 9
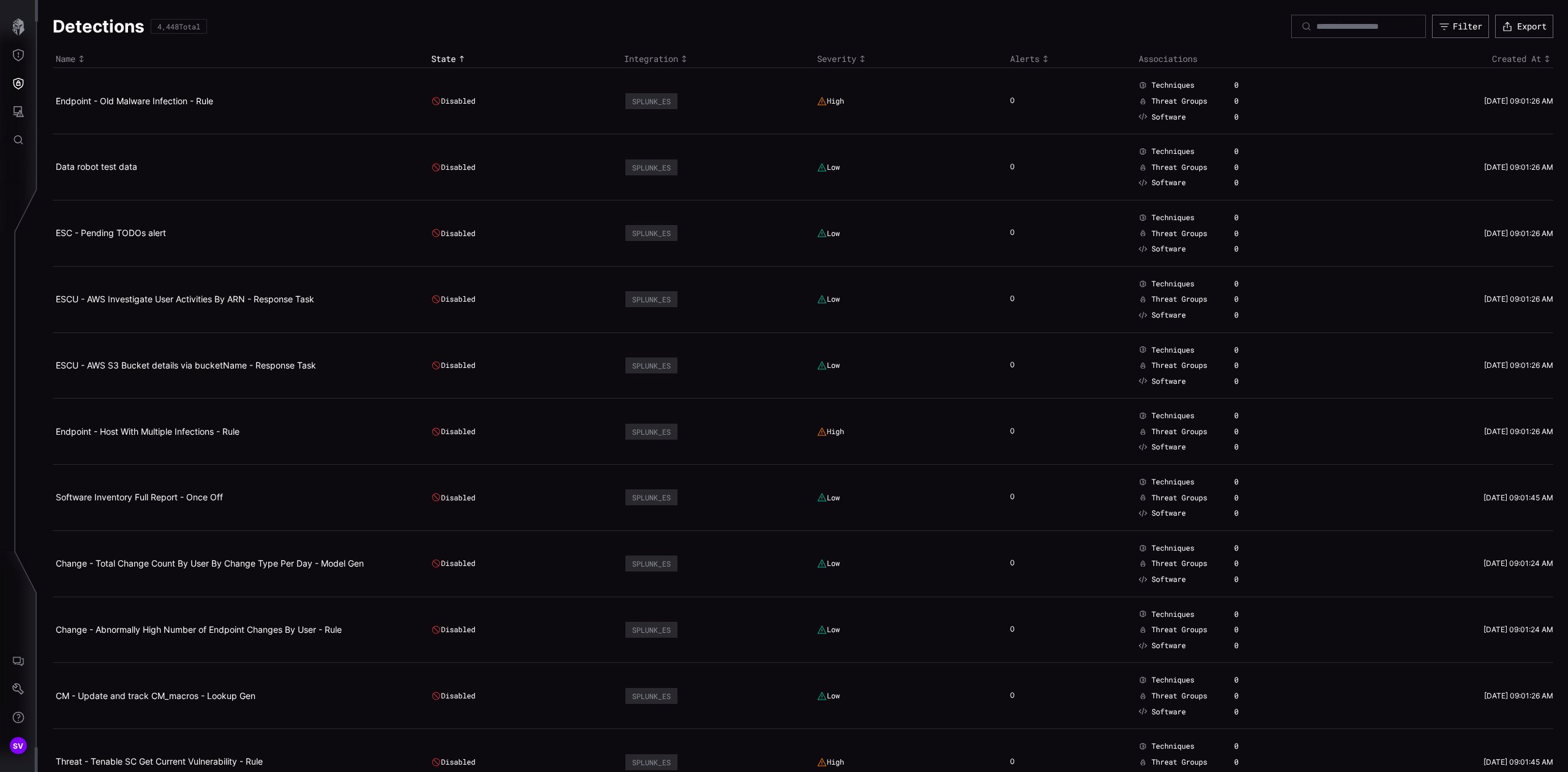
click at [829, 58] on div "Severity" at bounding box center [911, 59] width 187 height 12
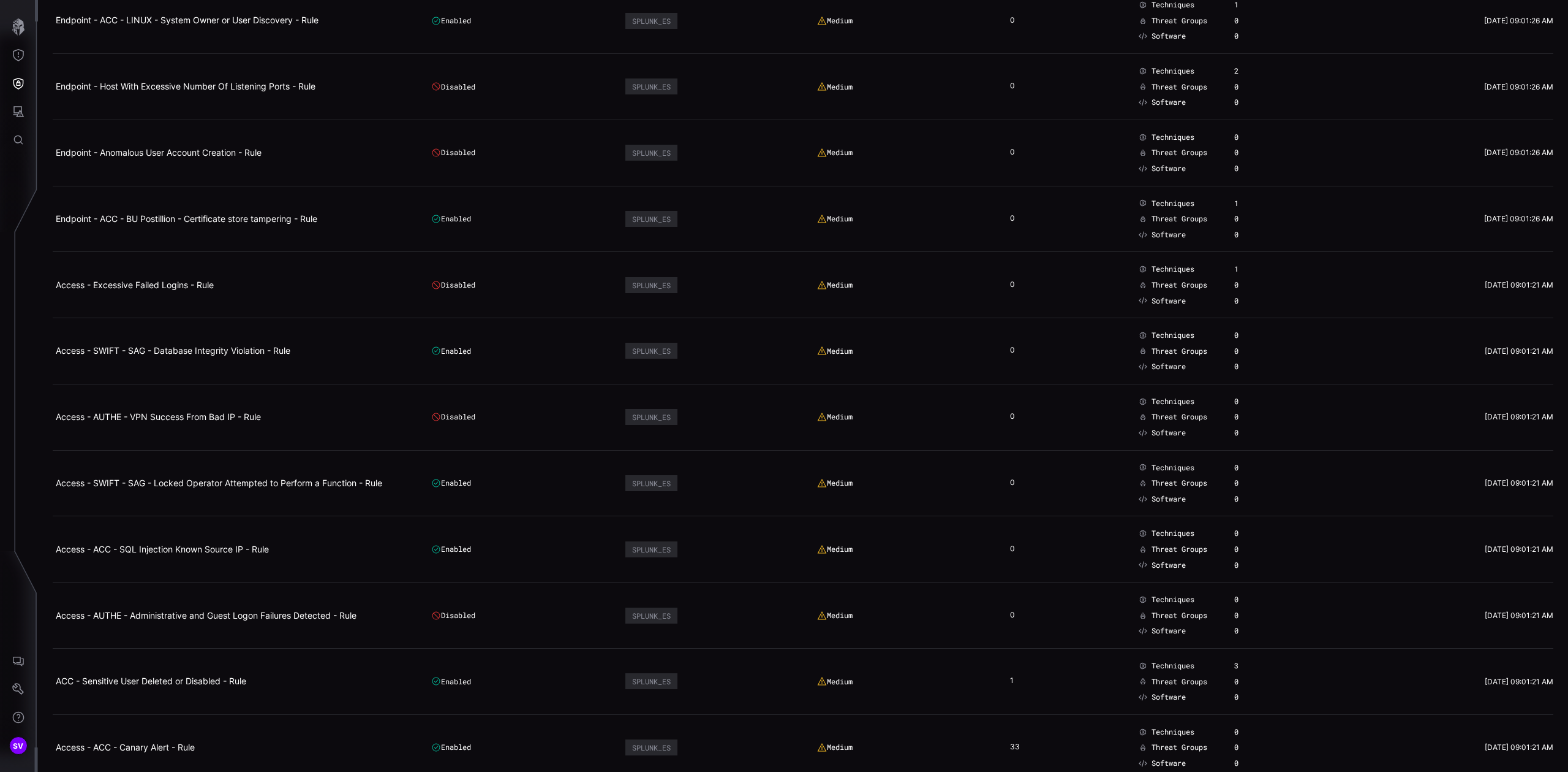
scroll to position [804, 0]
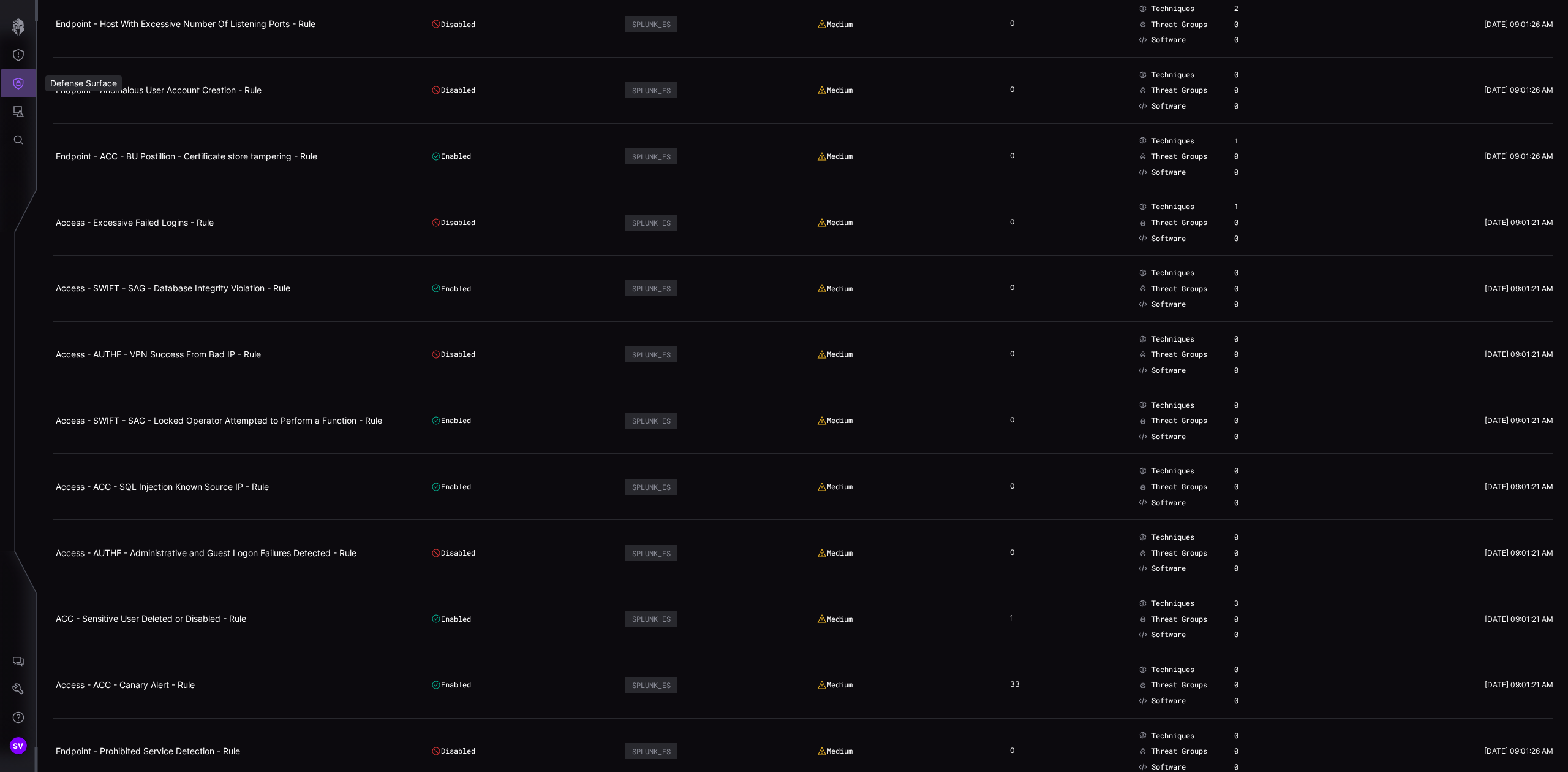
click at [25, 85] on button "Defense Surface" at bounding box center [18, 82] width 35 height 28
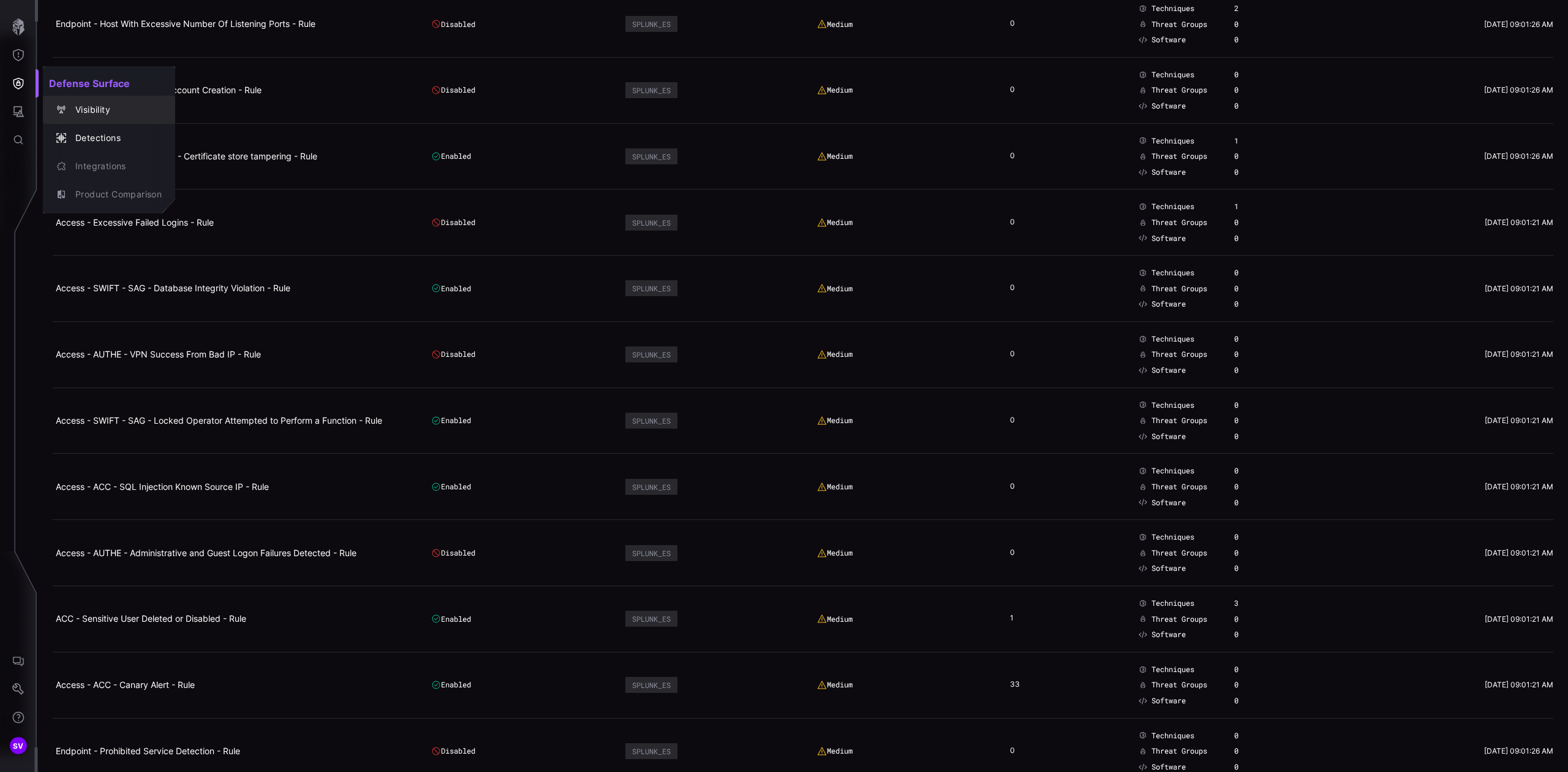
click at [116, 104] on div "Visibility" at bounding box center [115, 110] width 93 height 15
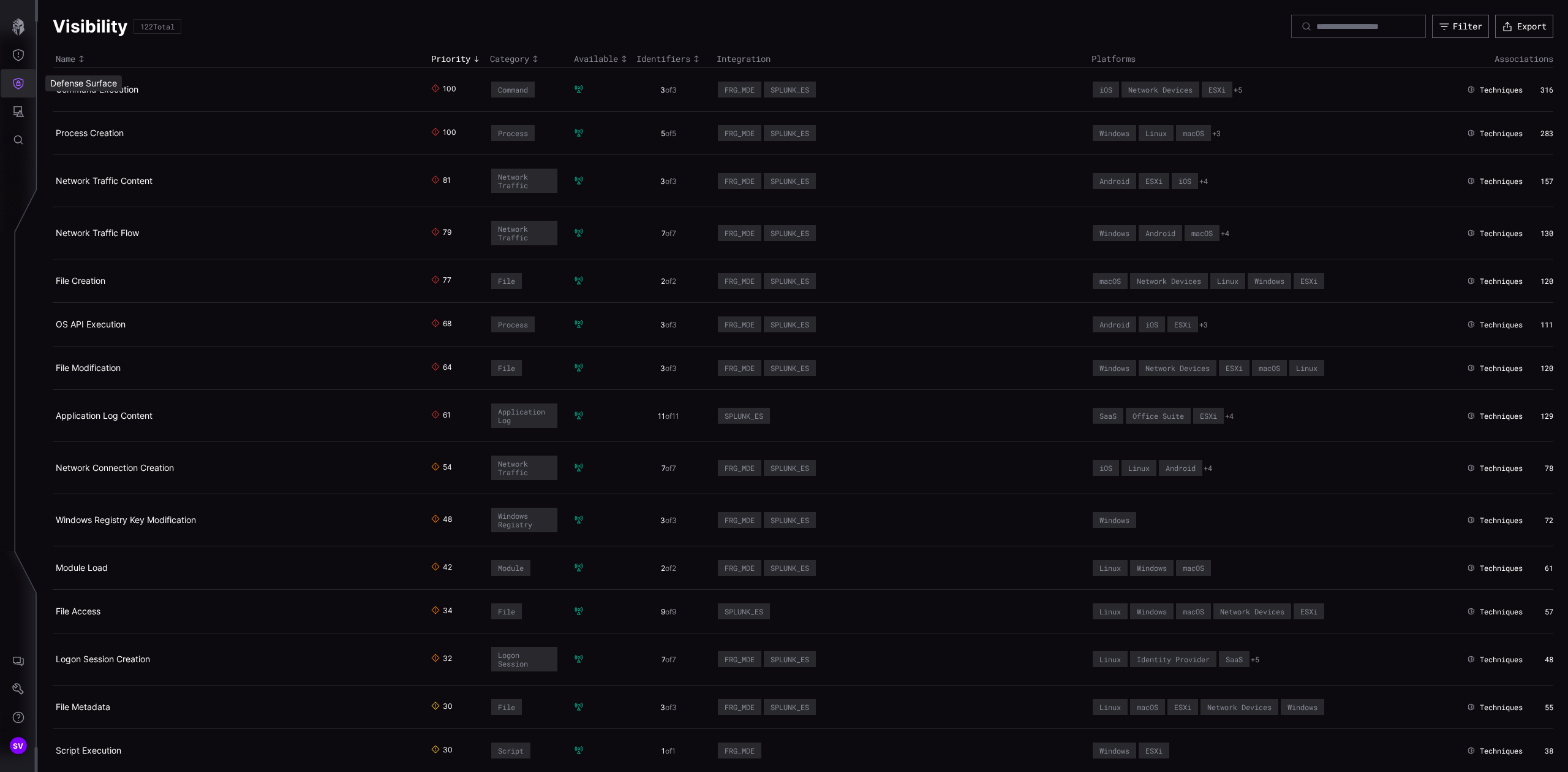
click at [30, 83] on button "Defense Surface" at bounding box center [18, 82] width 35 height 28
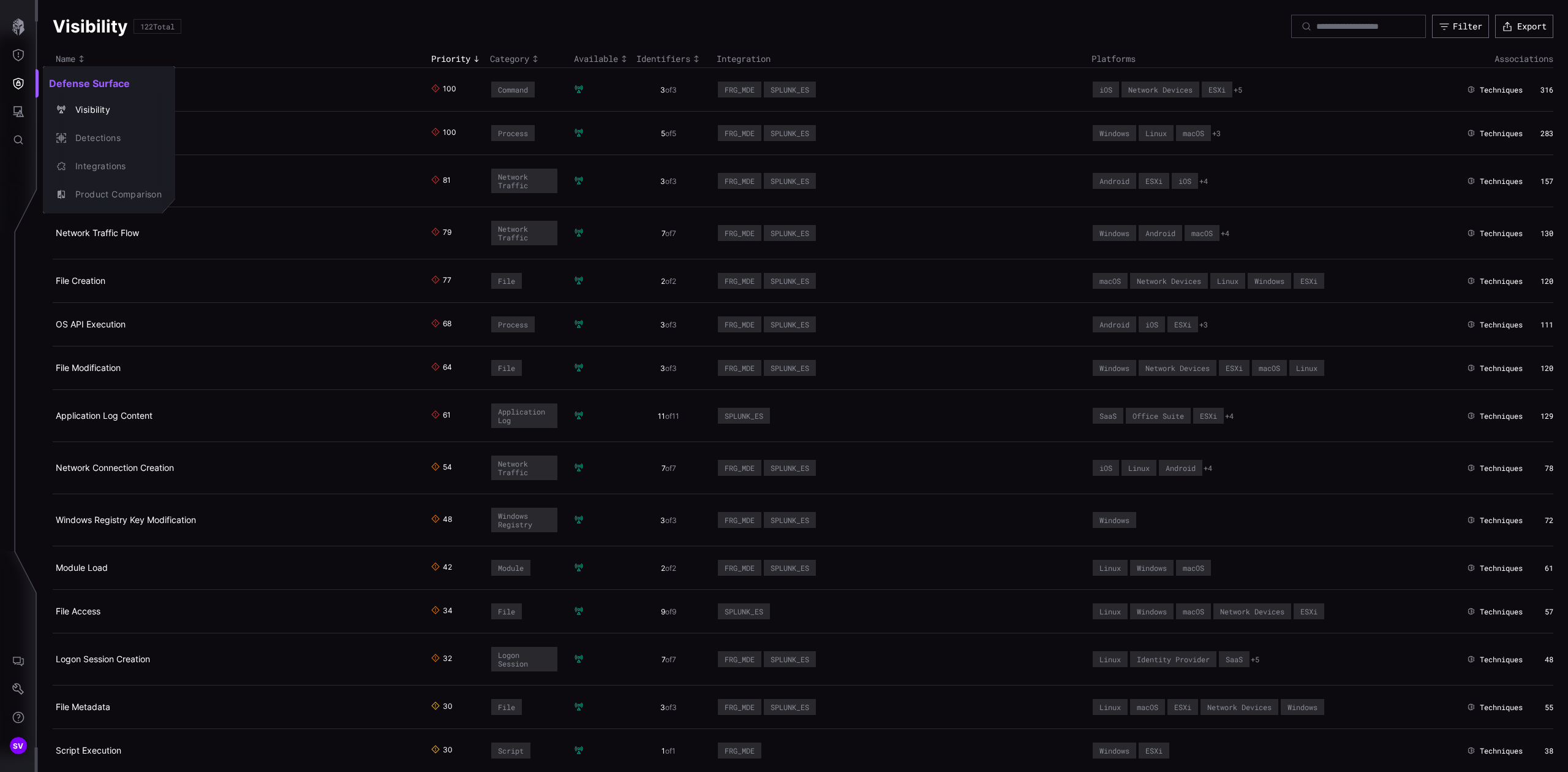
click at [215, 58] on div at bounding box center [784, 386] width 1568 height 772
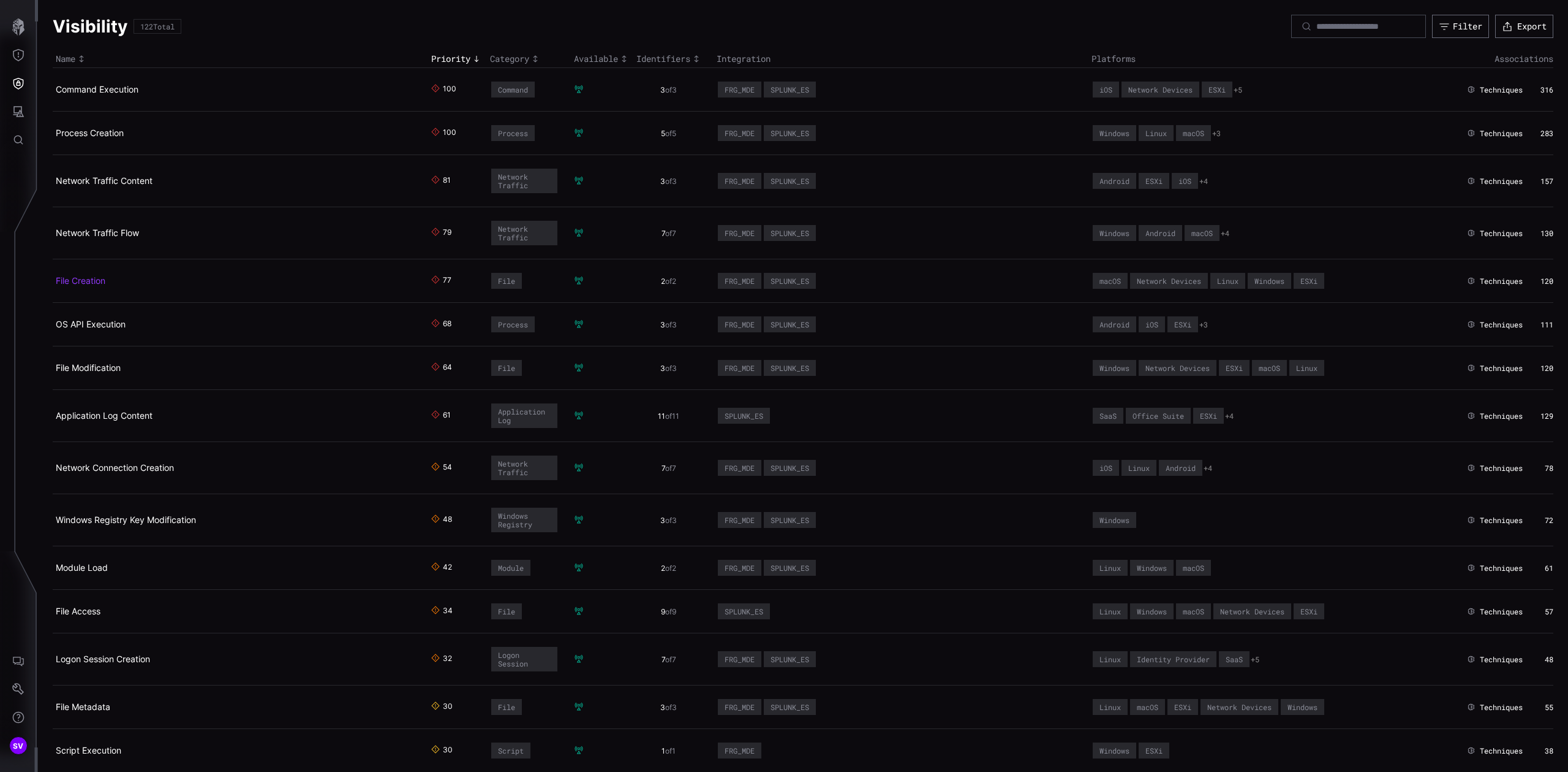
click at [94, 281] on link "File Creation" at bounding box center [81, 280] width 50 height 11
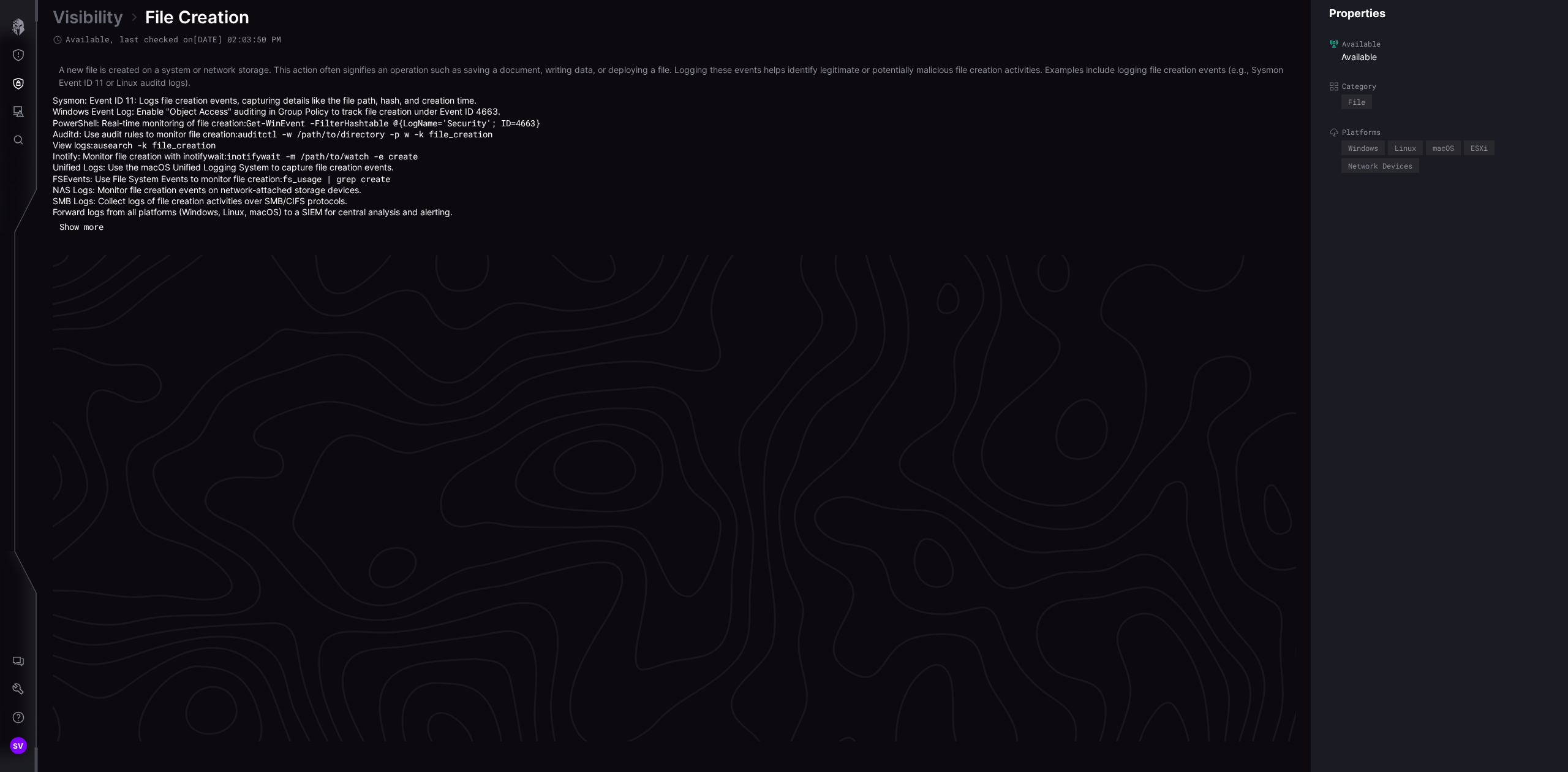
scroll to position [2519, 302]
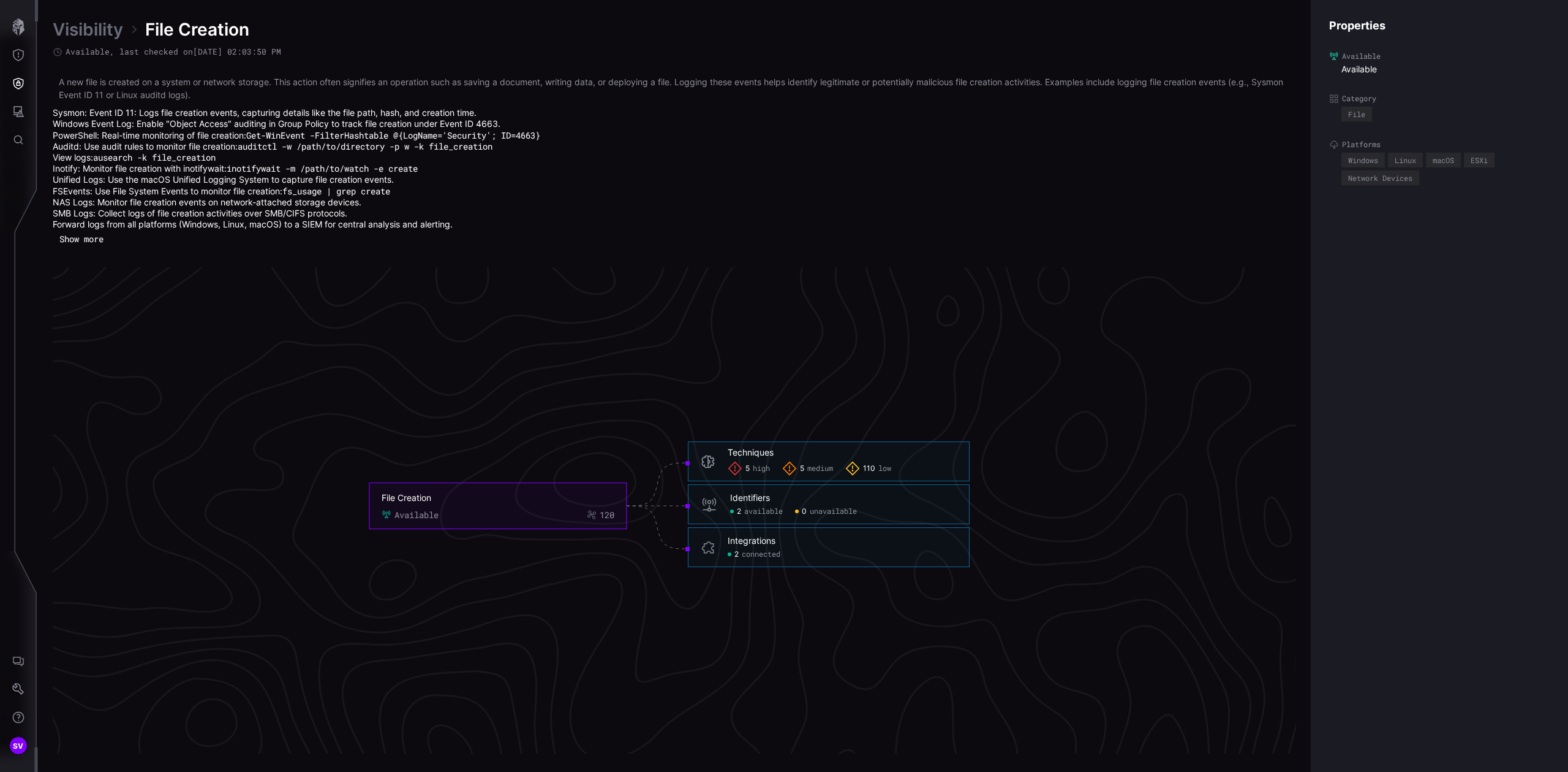
click at [82, 25] on link "Visibility" at bounding box center [87, 29] width 70 height 22
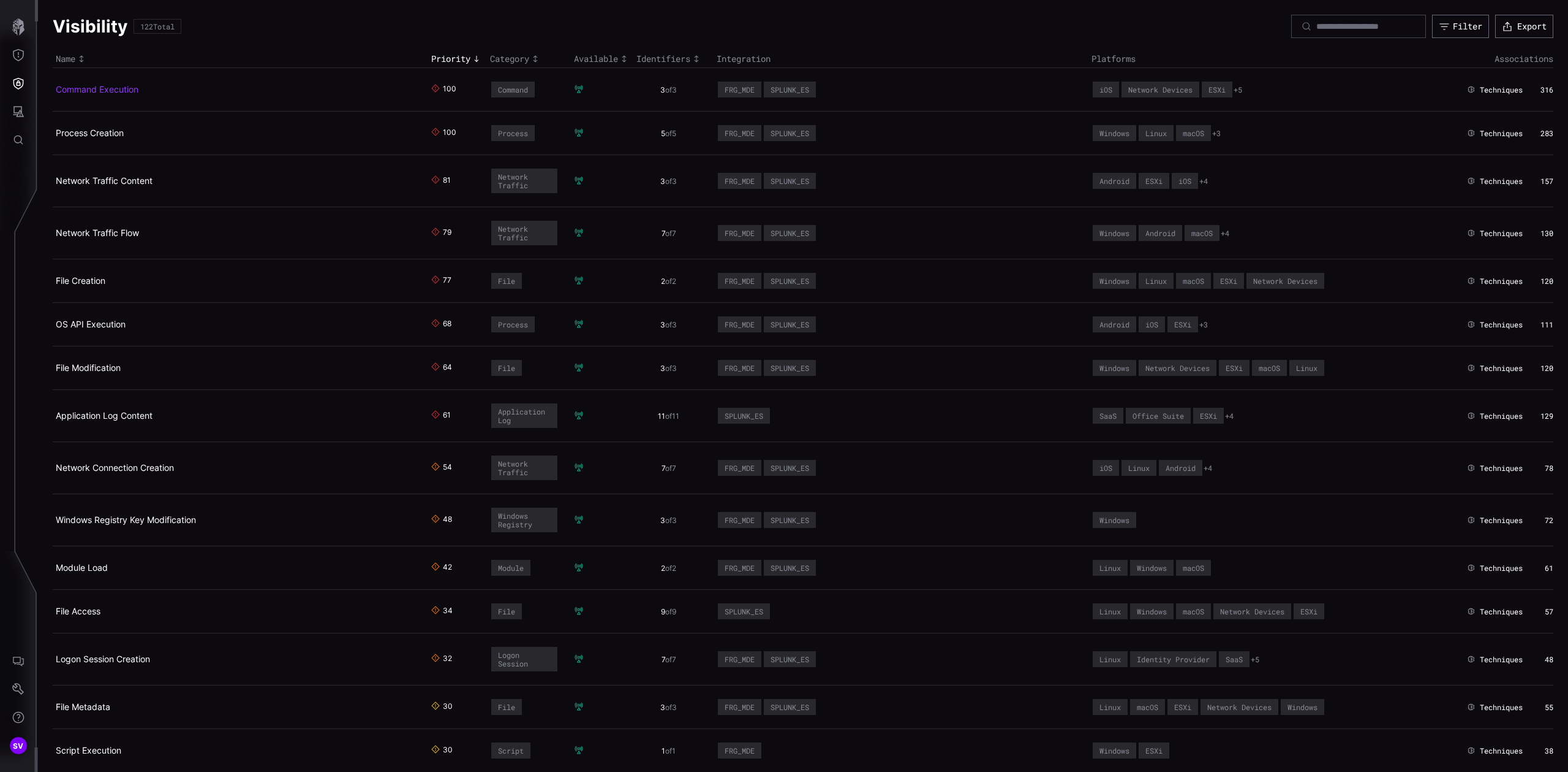
click at [106, 85] on link "Command Execution" at bounding box center [97, 89] width 82 height 11
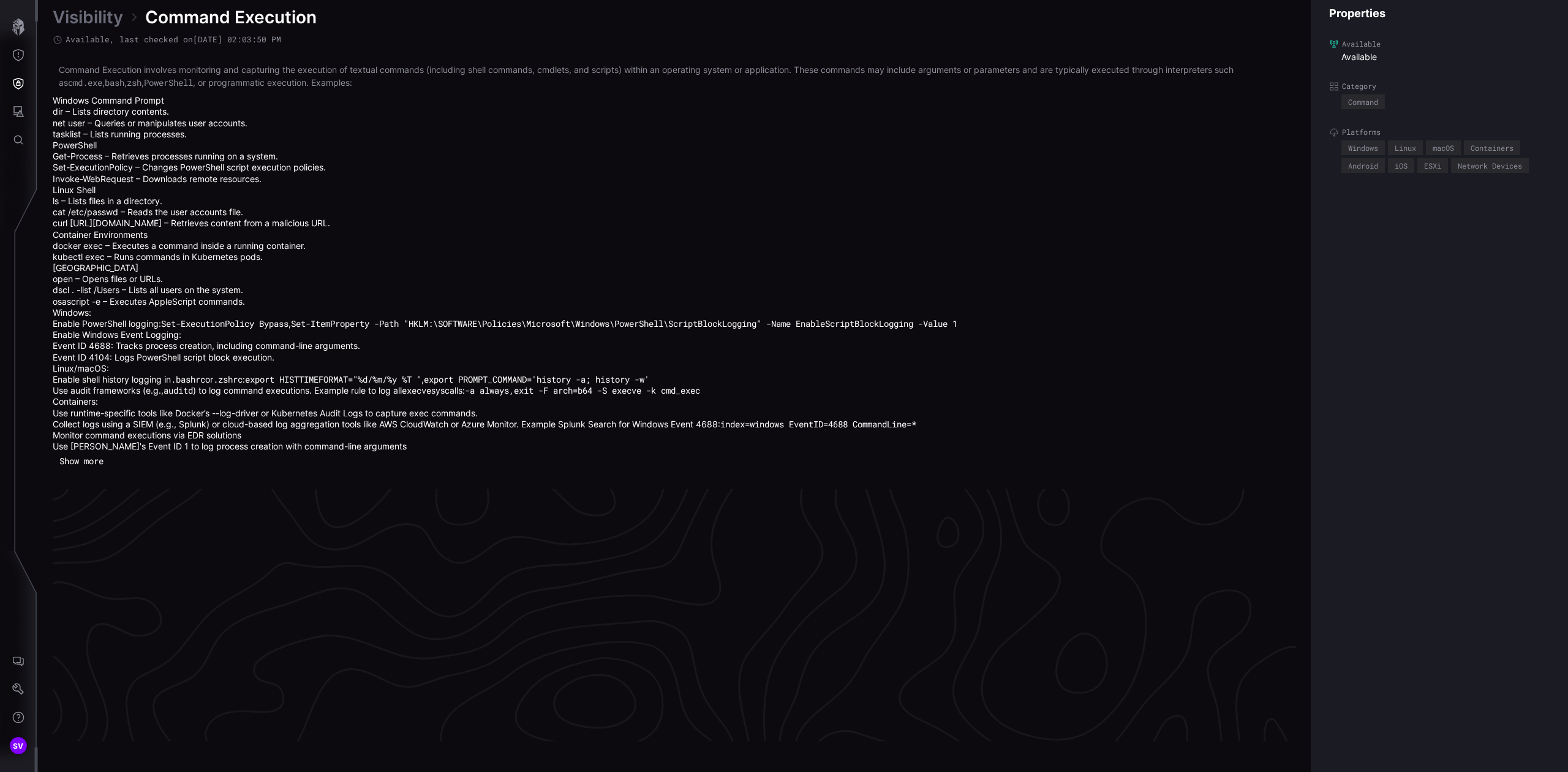
scroll to position [2636, 302]
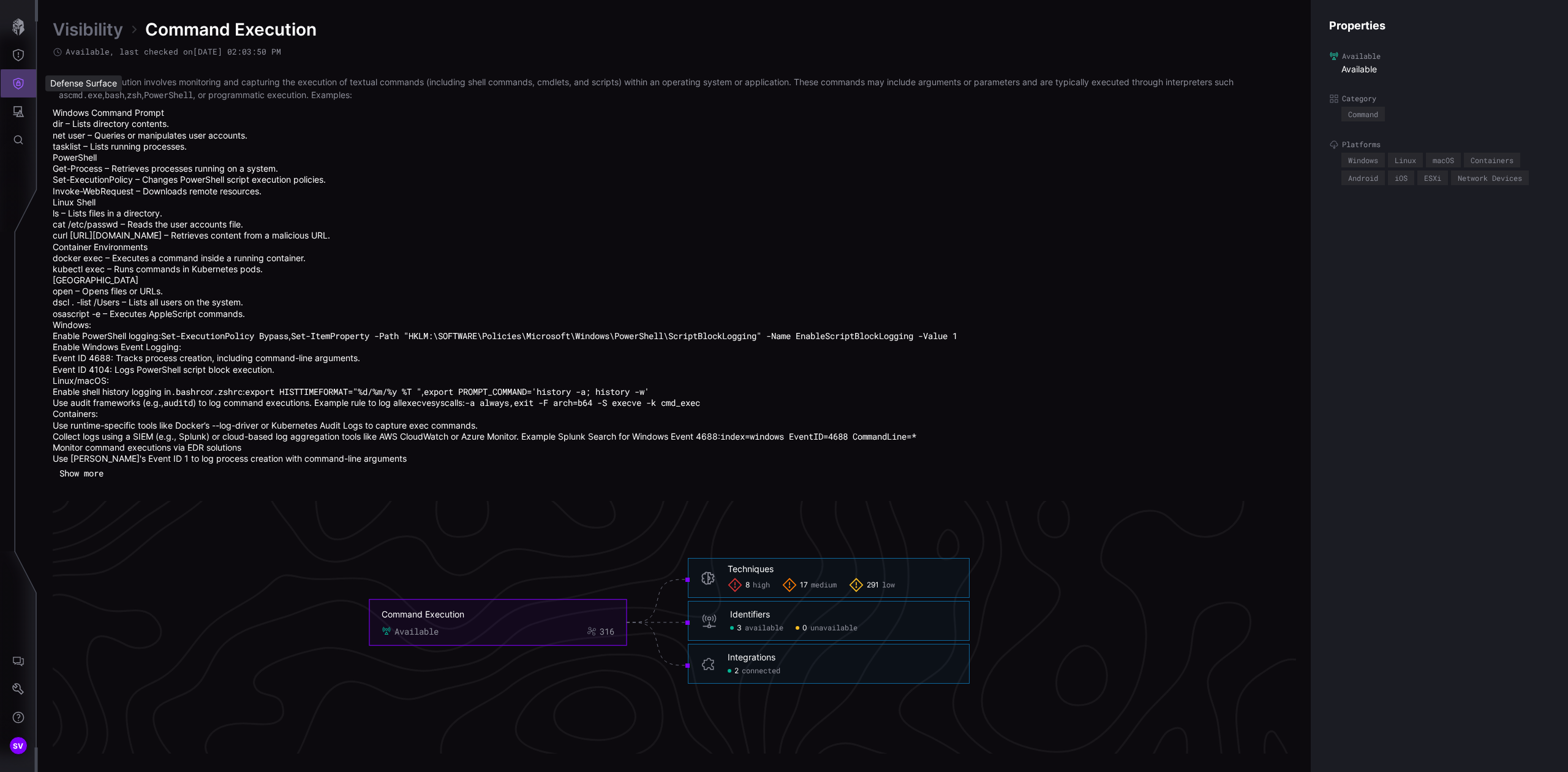
click at [21, 82] on icon "Defense Surface" at bounding box center [18, 83] width 12 height 12
click at [107, 140] on div "Detections" at bounding box center [115, 138] width 93 height 15
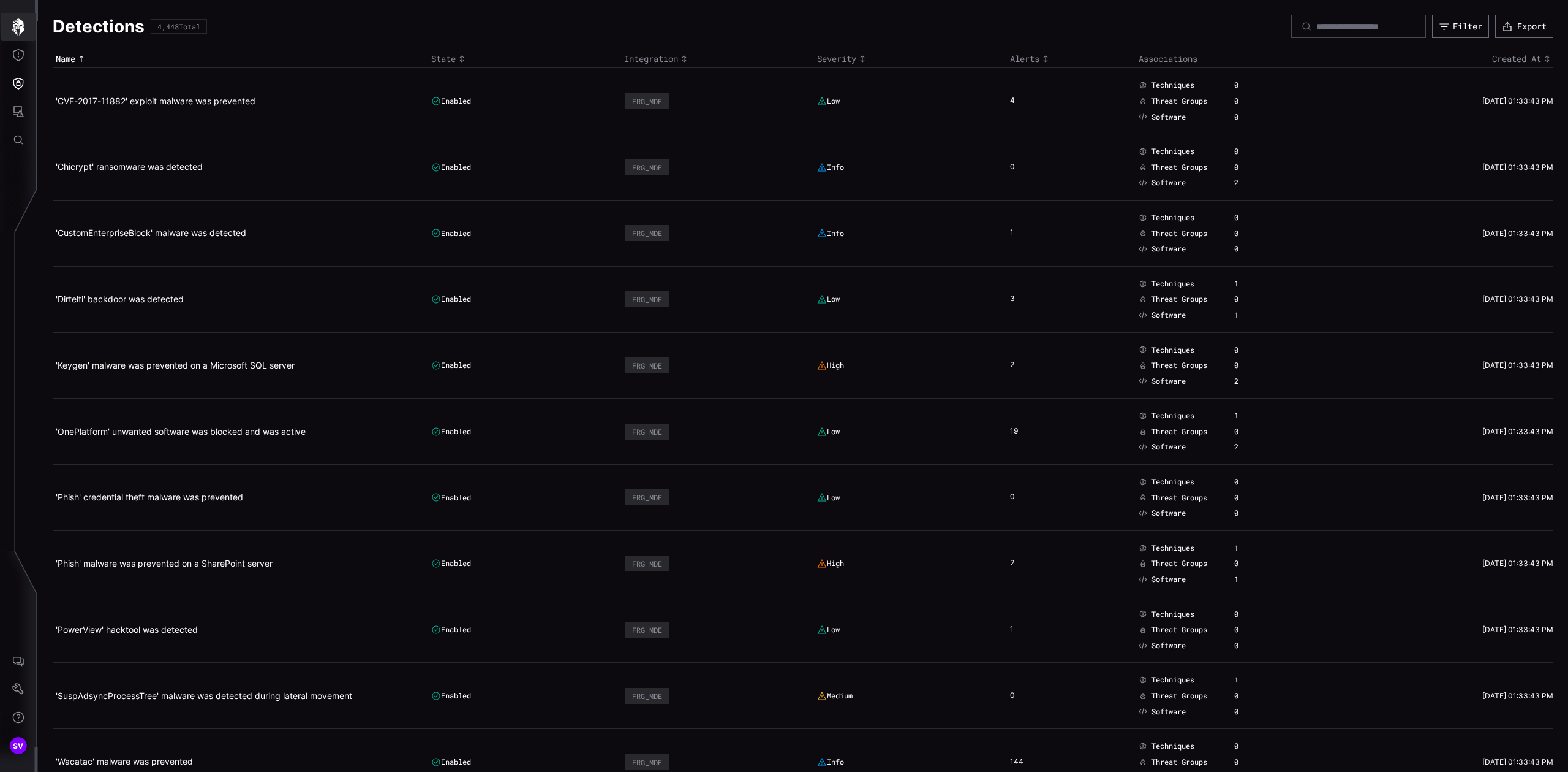
click at [23, 23] on icon "button" at bounding box center [18, 27] width 12 height 17
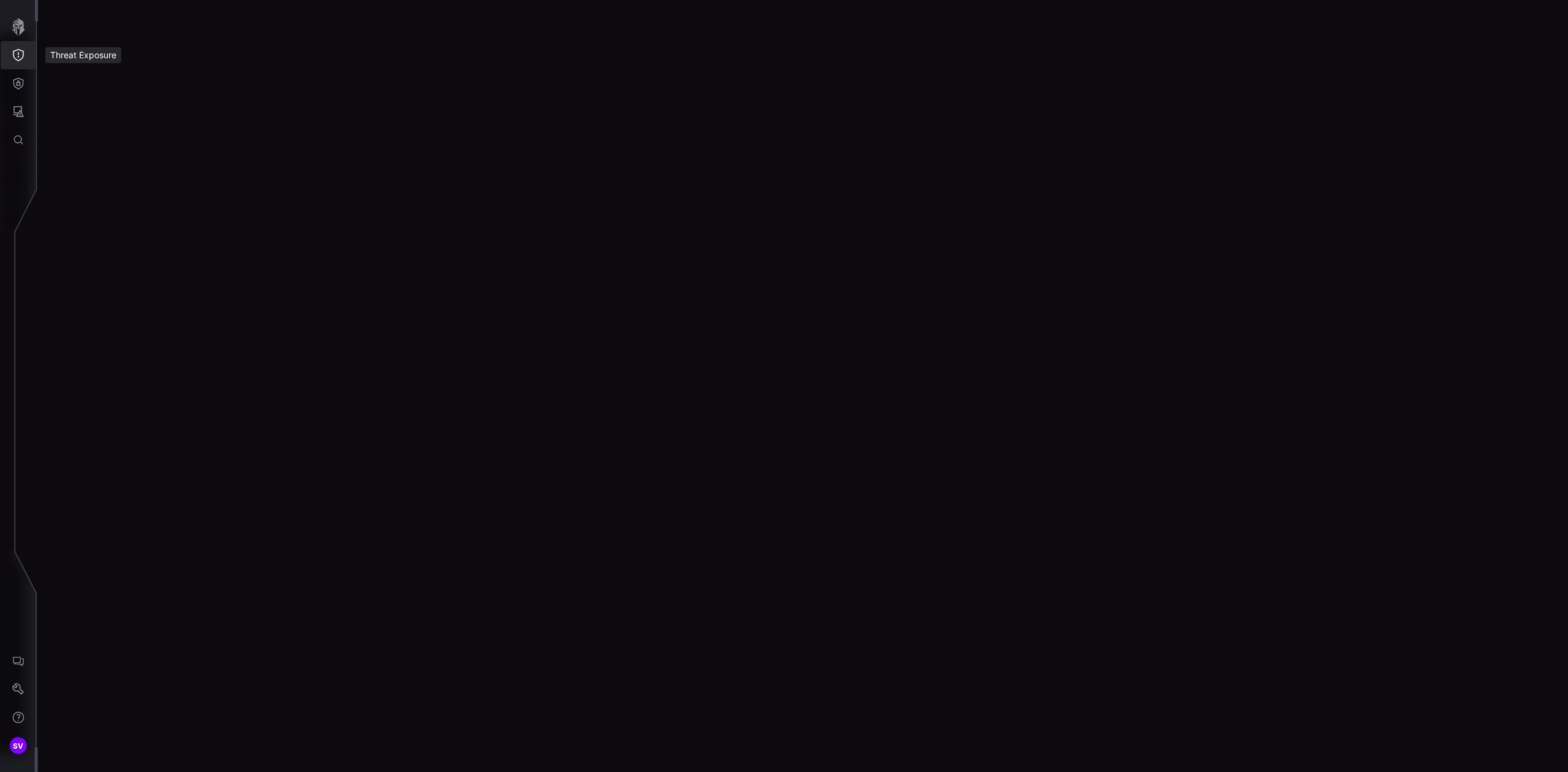
click at [16, 52] on icon "Threat Exposure" at bounding box center [18, 55] width 12 height 12
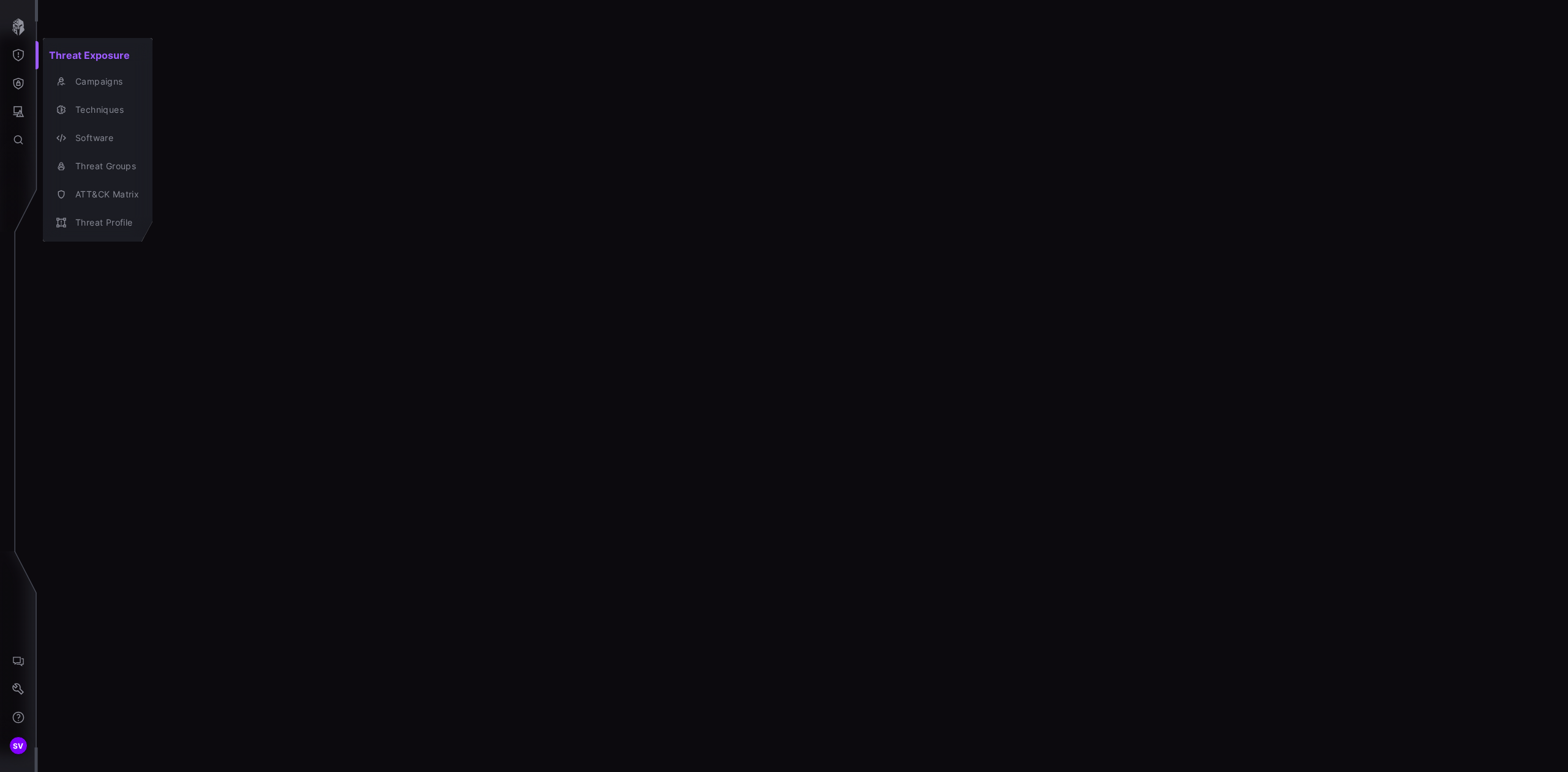
click at [22, 17] on div at bounding box center [784, 386] width 1568 height 772
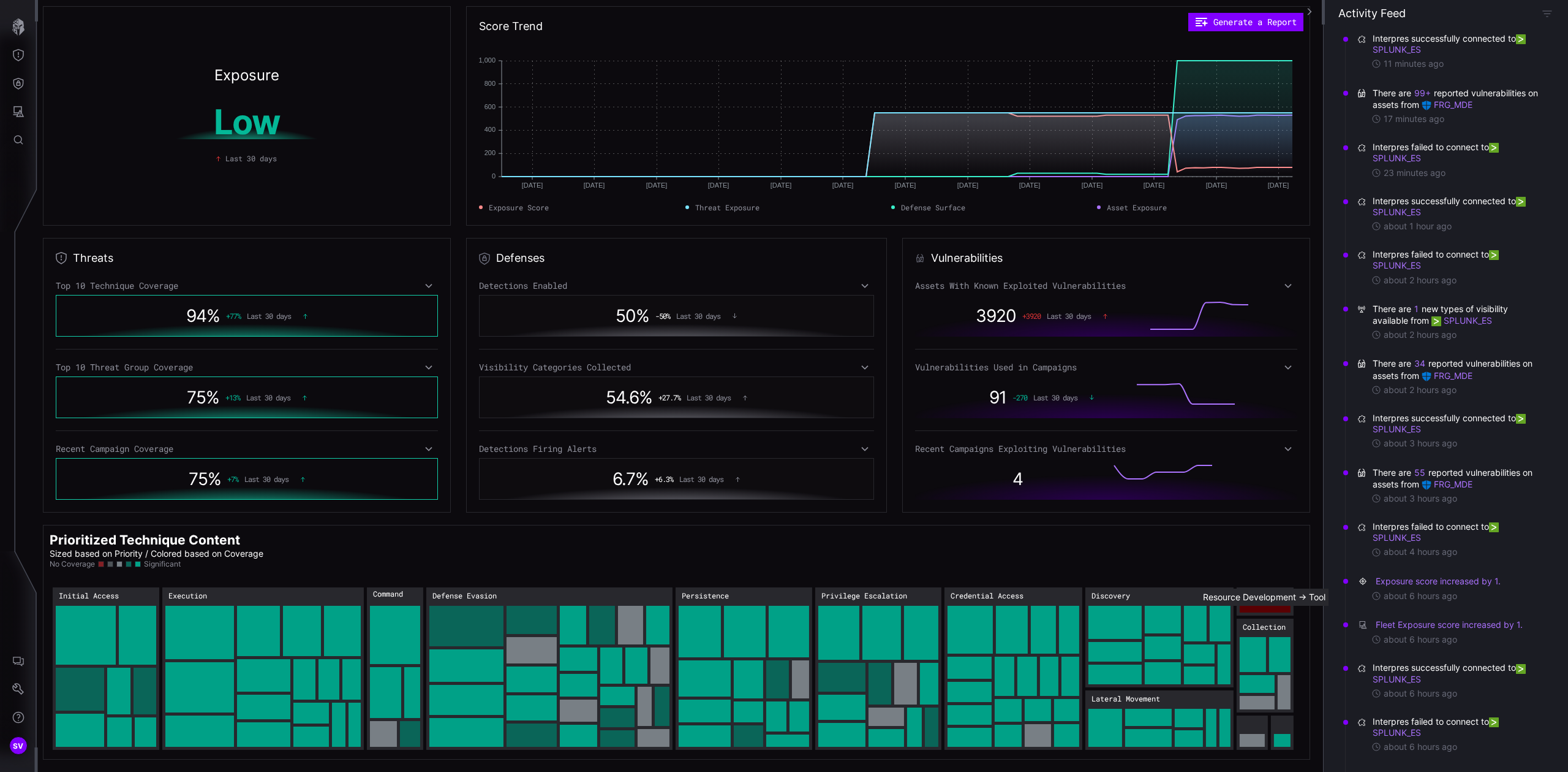
click at [1175, 593] on rect "Resource Development → Resource Development:Tool: 39" at bounding box center [1265, 608] width 51 height 7
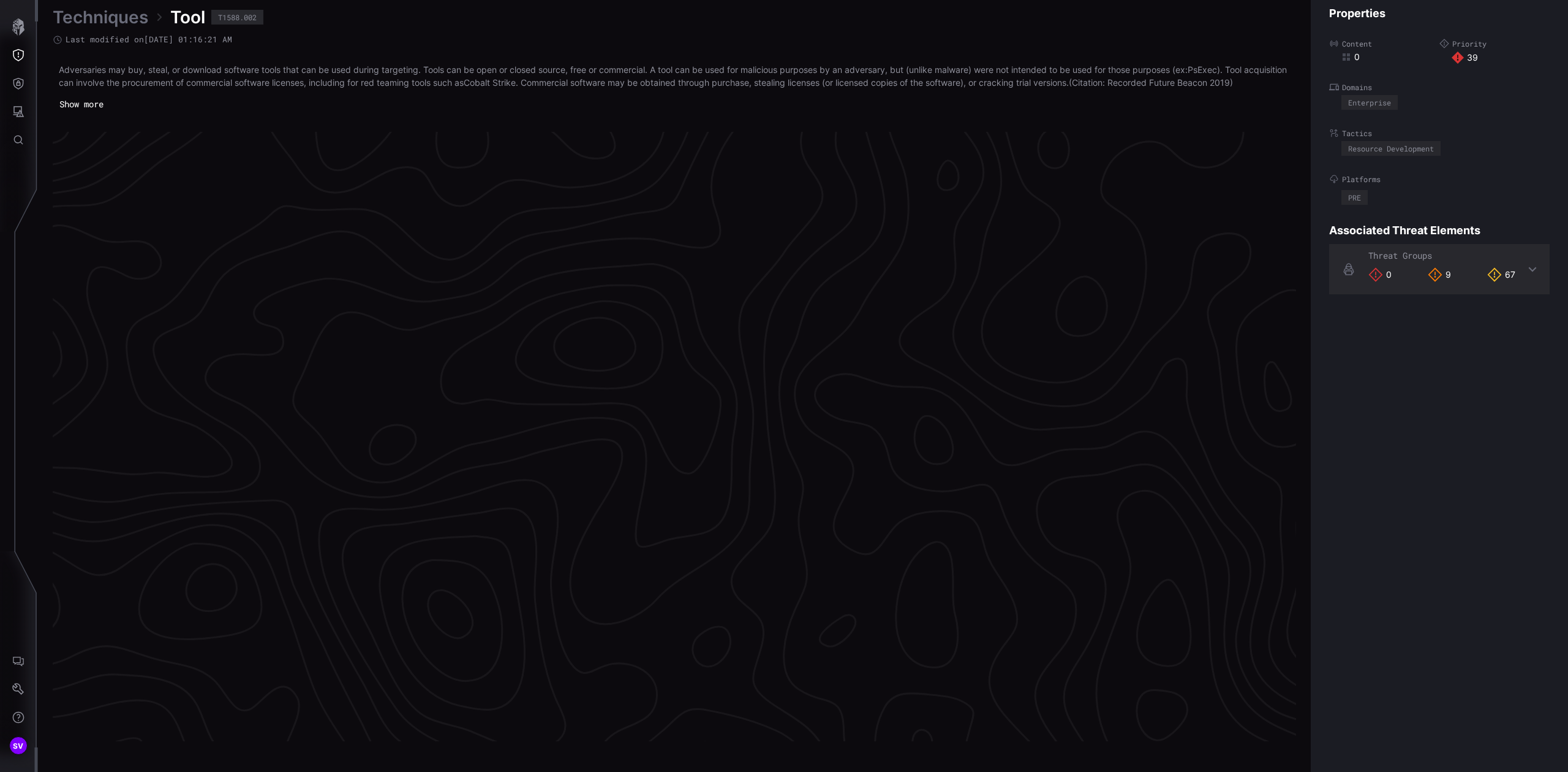
scroll to position [2465, 302]
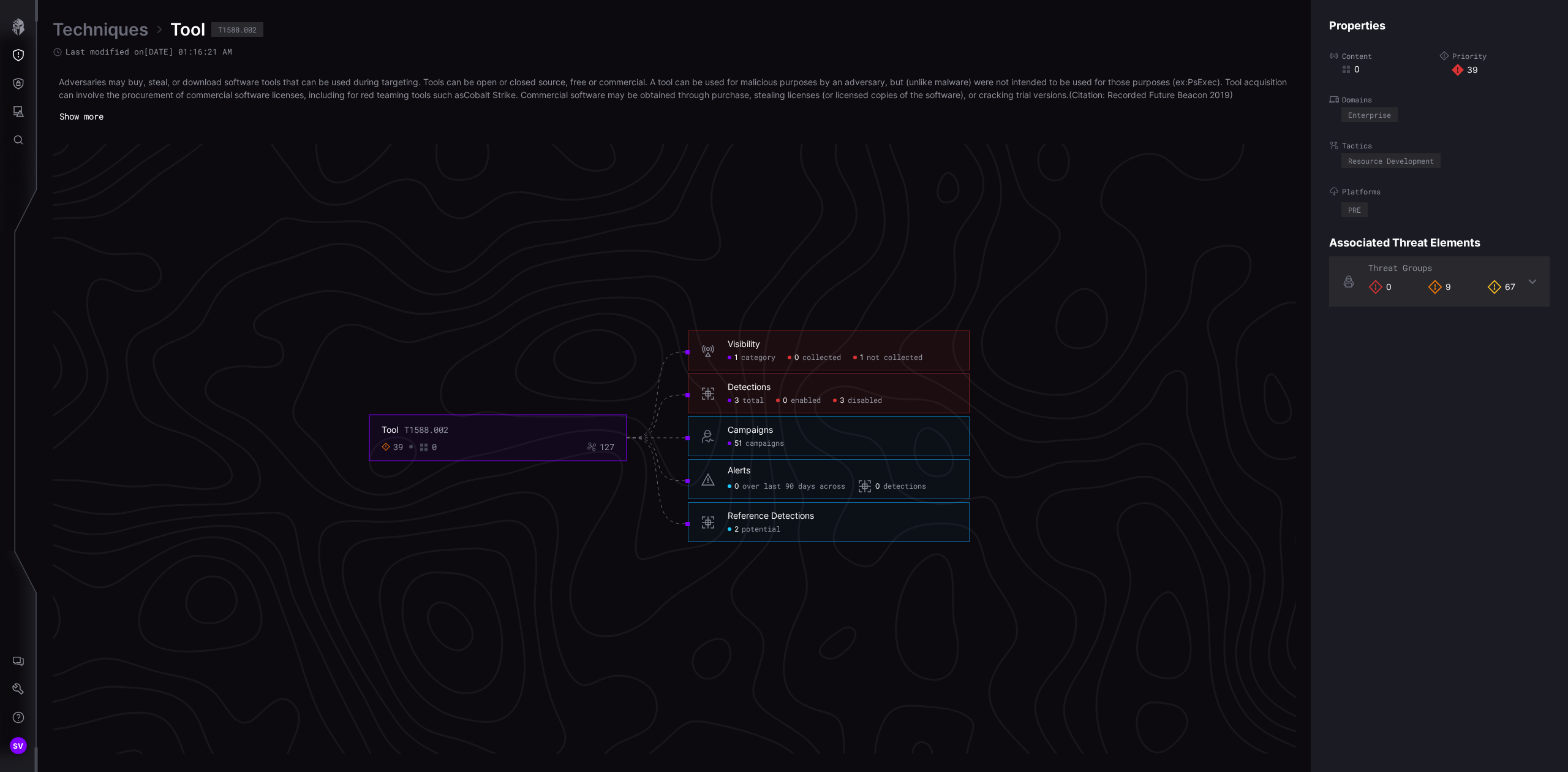
click at [744, 406] on span "total" at bounding box center [753, 401] width 21 height 10
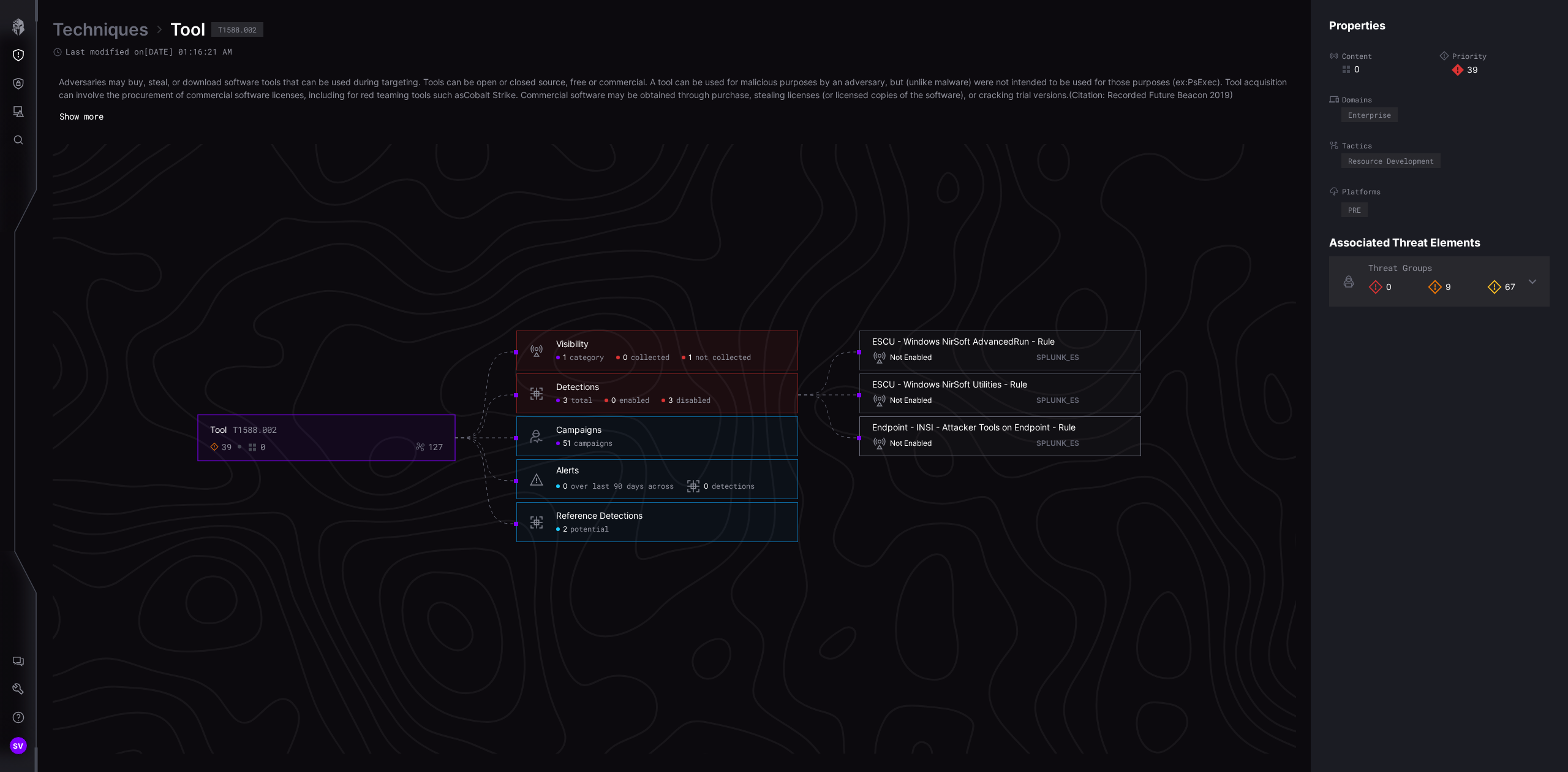
click at [999, 433] on div "Endpoint - INSI - Attacker Tools on Endpoint - Rule" at bounding box center [974, 428] width 203 height 12
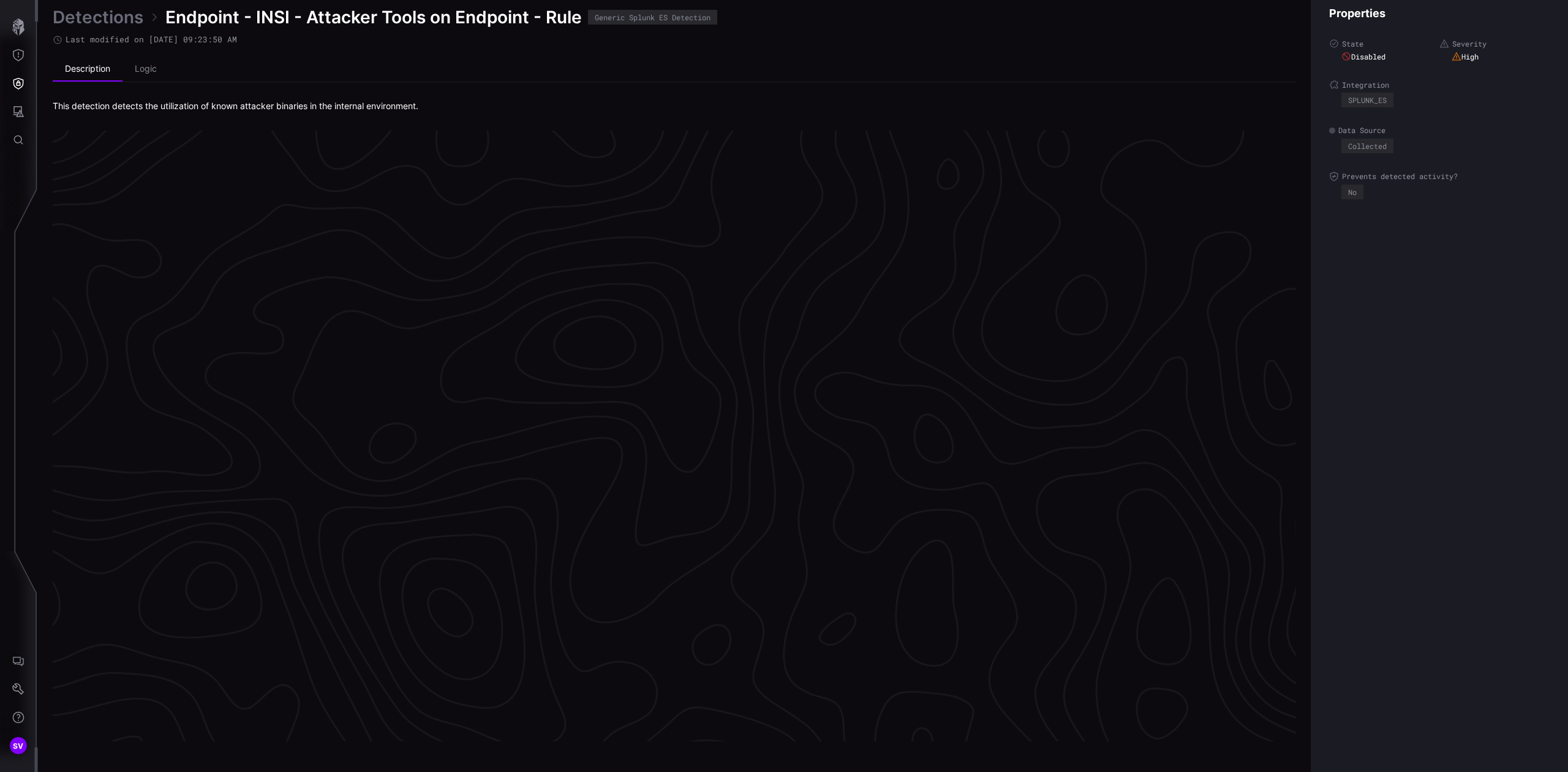
scroll to position [2457, 302]
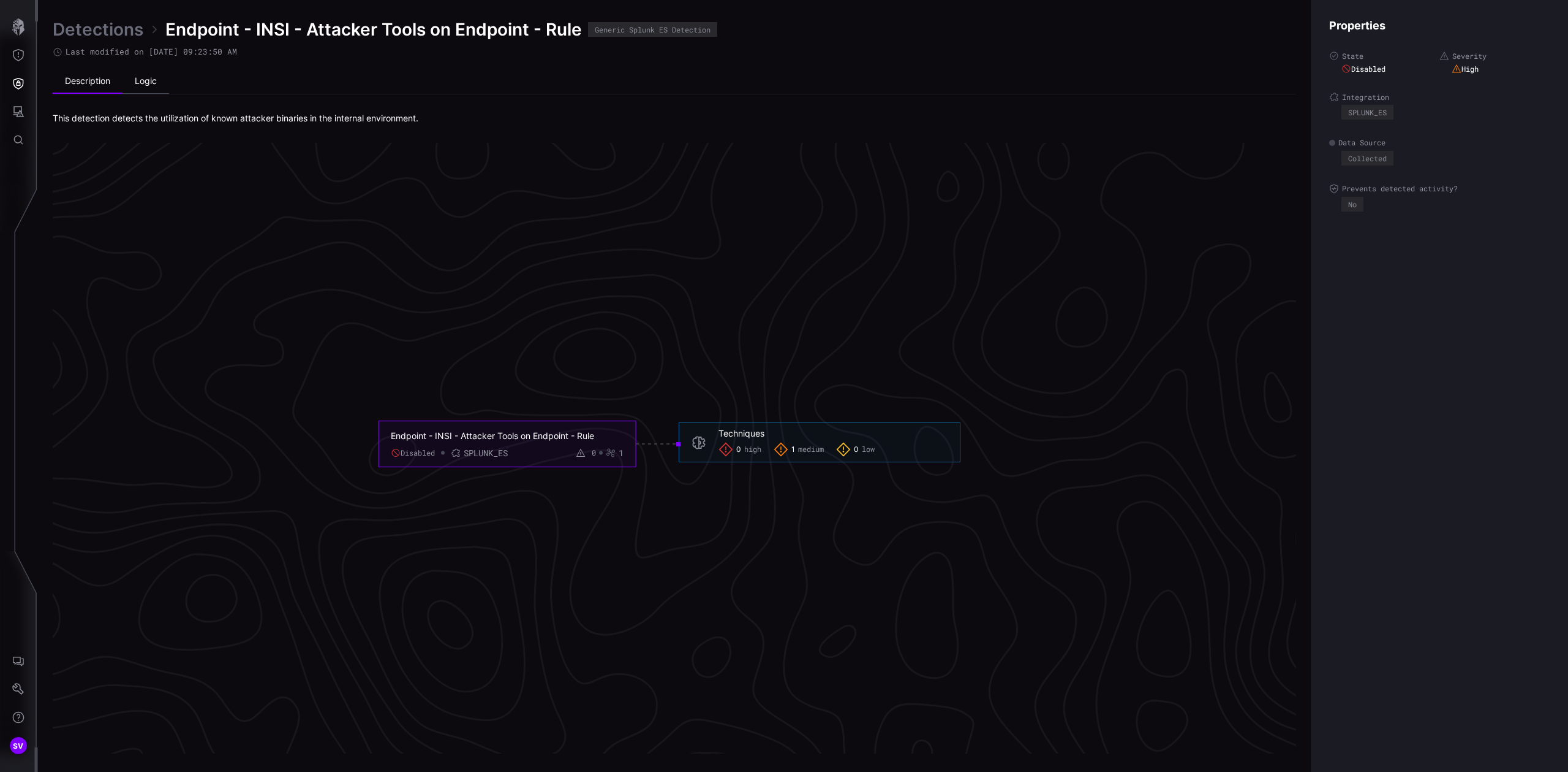
click at [148, 85] on li "Logic" at bounding box center [146, 82] width 47 height 25
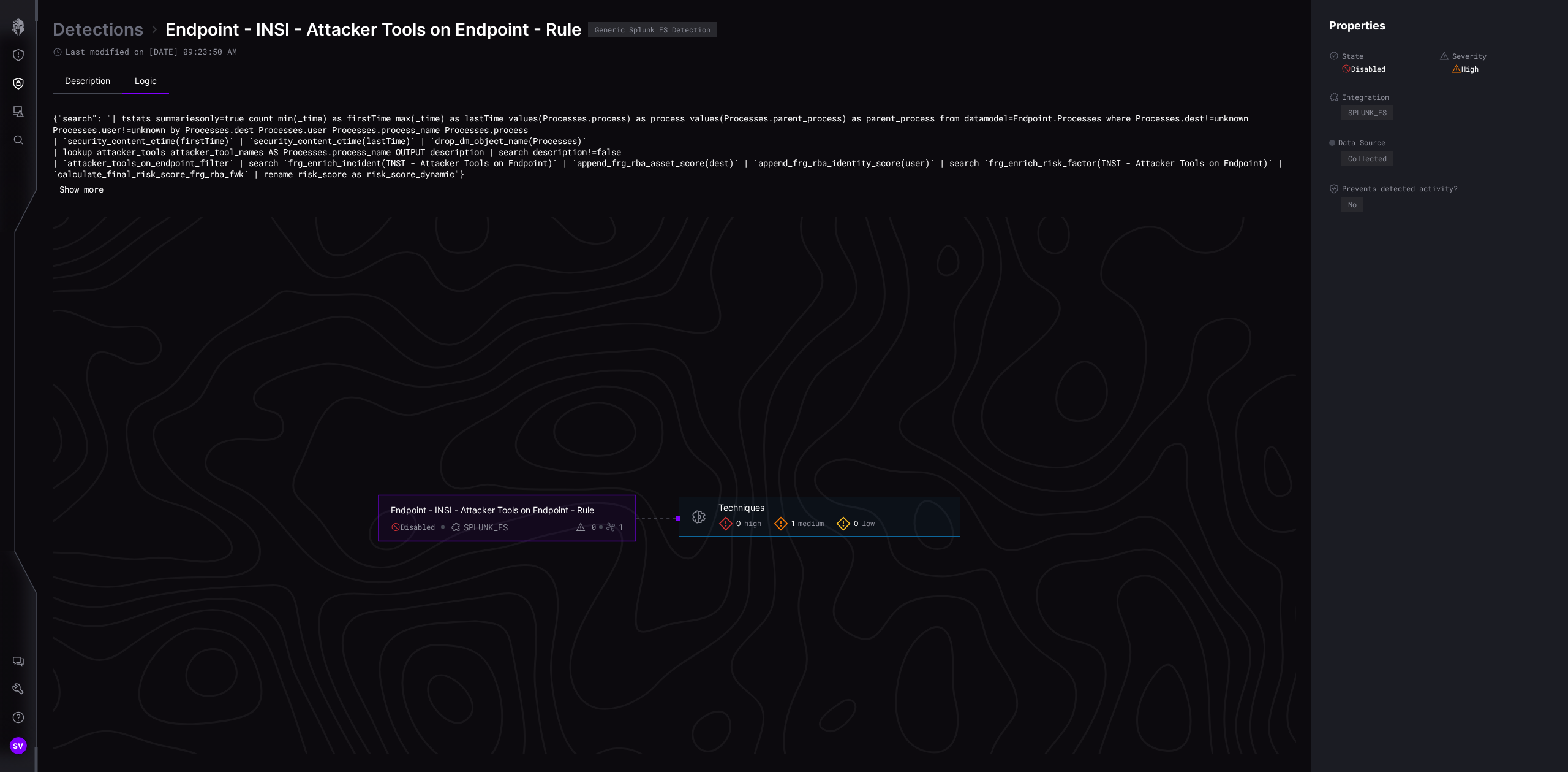
click at [103, 82] on li "Description" at bounding box center [87, 82] width 70 height 25
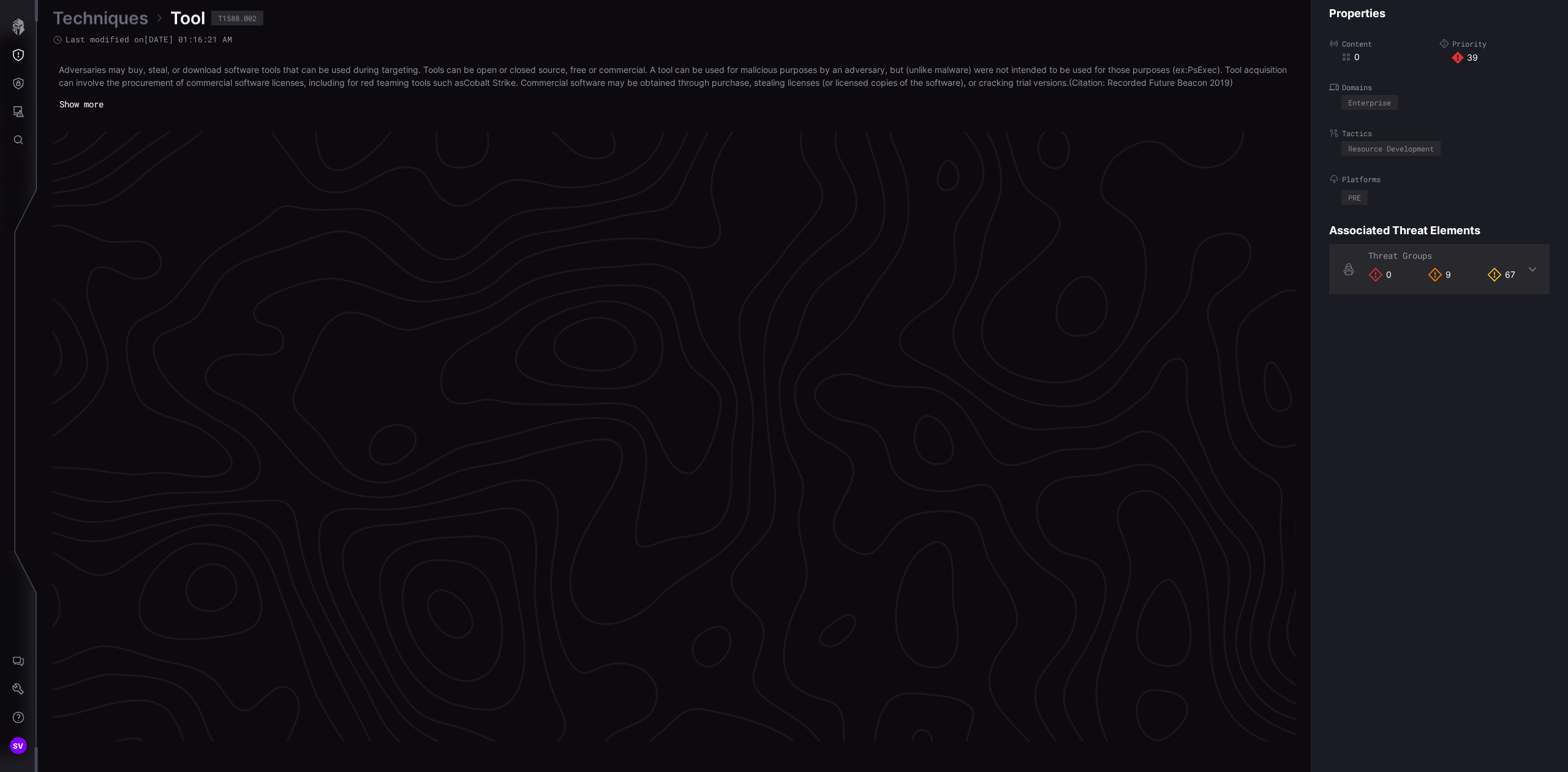
scroll to position [2465, 302]
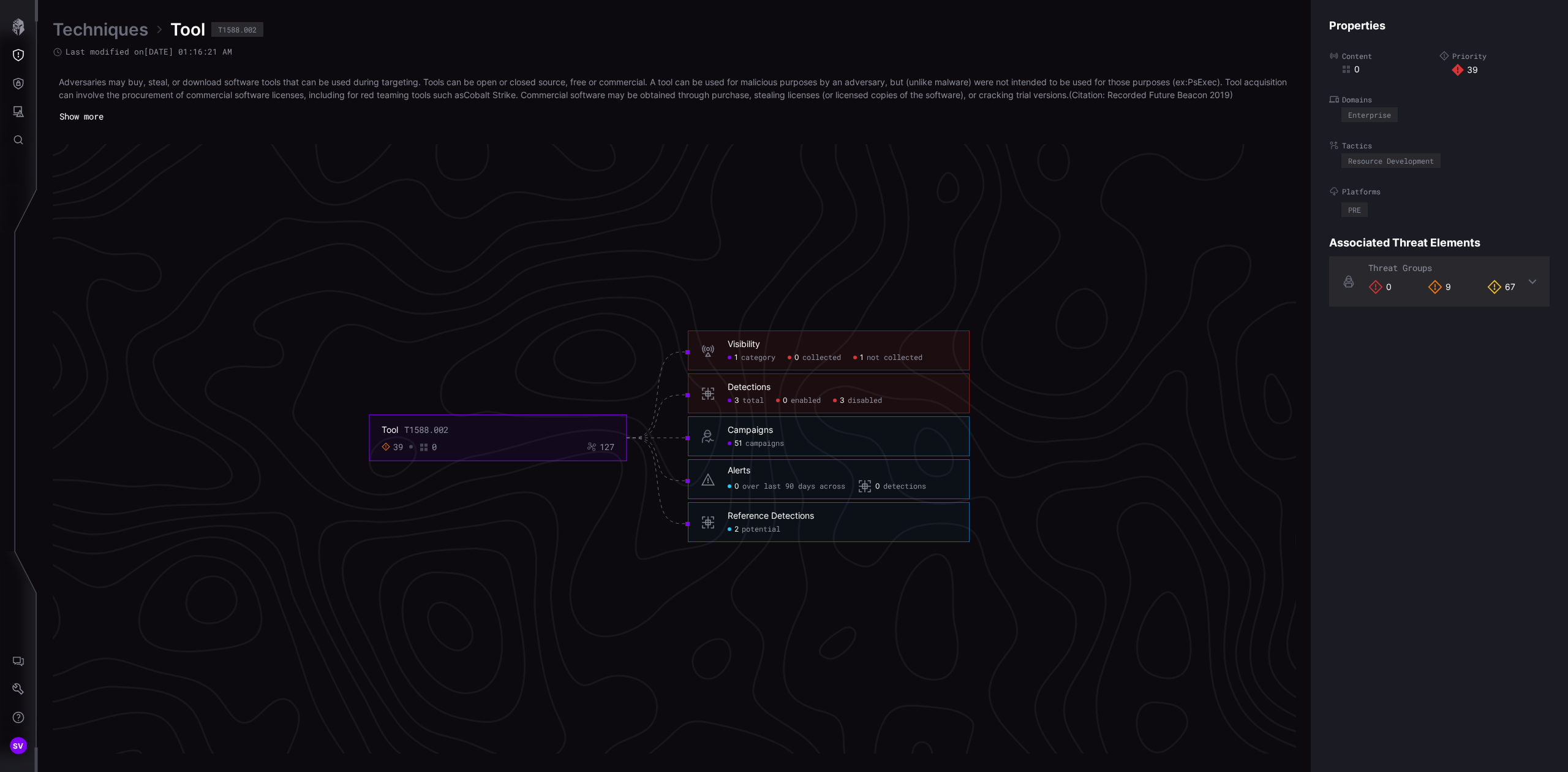
click at [765, 534] on span "potential" at bounding box center [761, 529] width 38 height 10
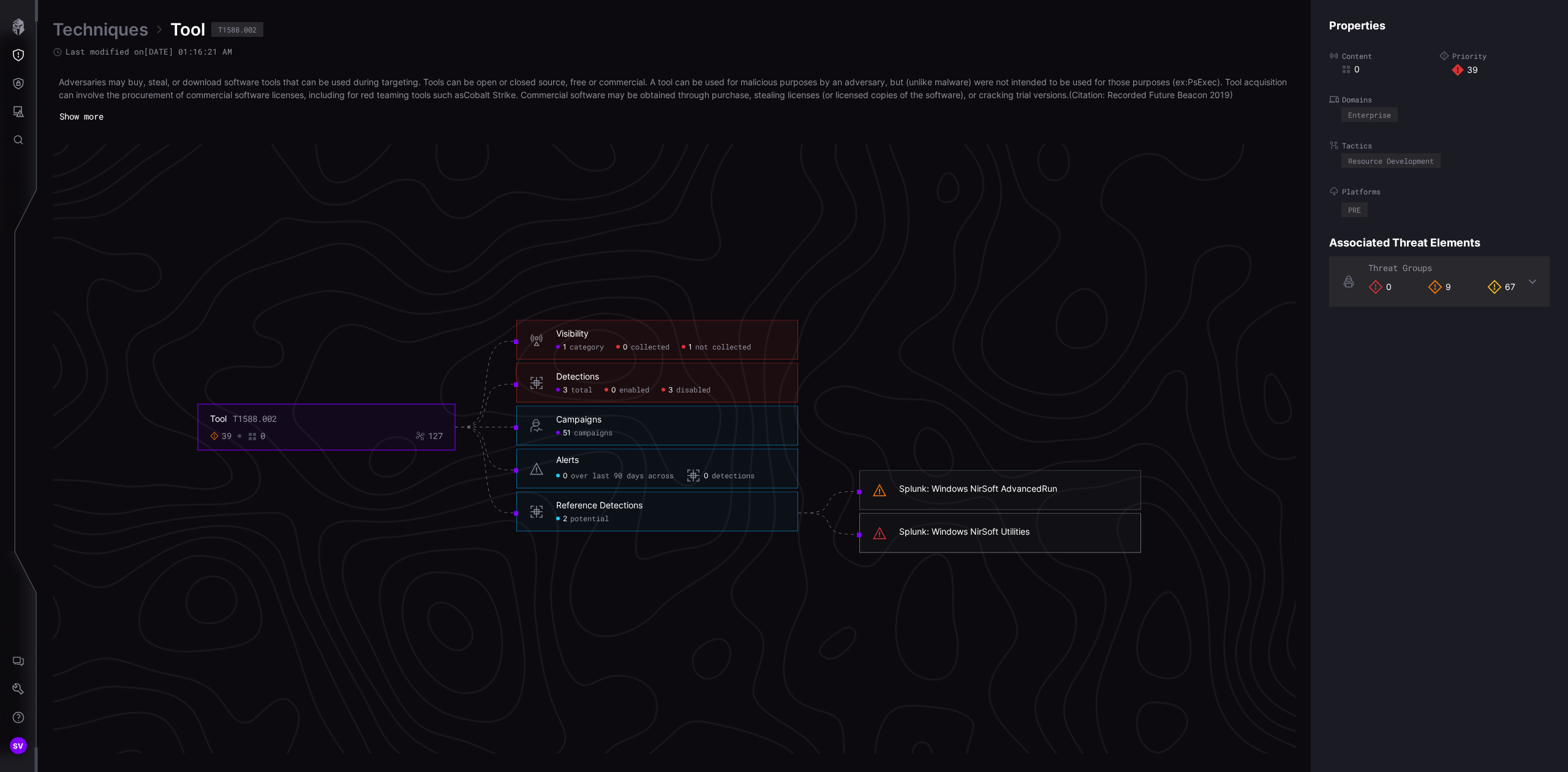
click at [950, 540] on div "Splunk: Windows NirSoft Utilities" at bounding box center [1013, 532] width 229 height 14
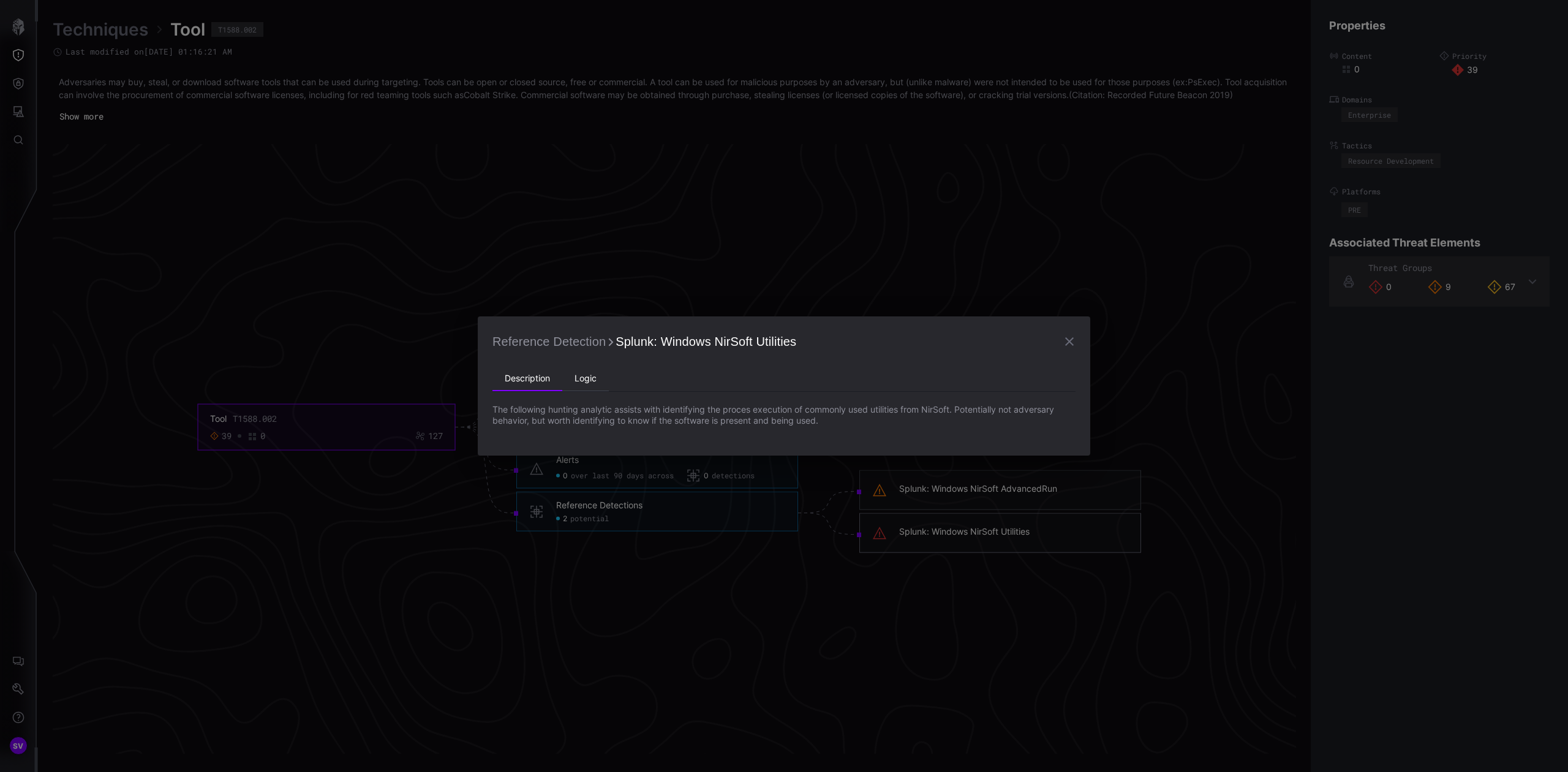
click at [580, 373] on li "Logic" at bounding box center [586, 379] width 47 height 25
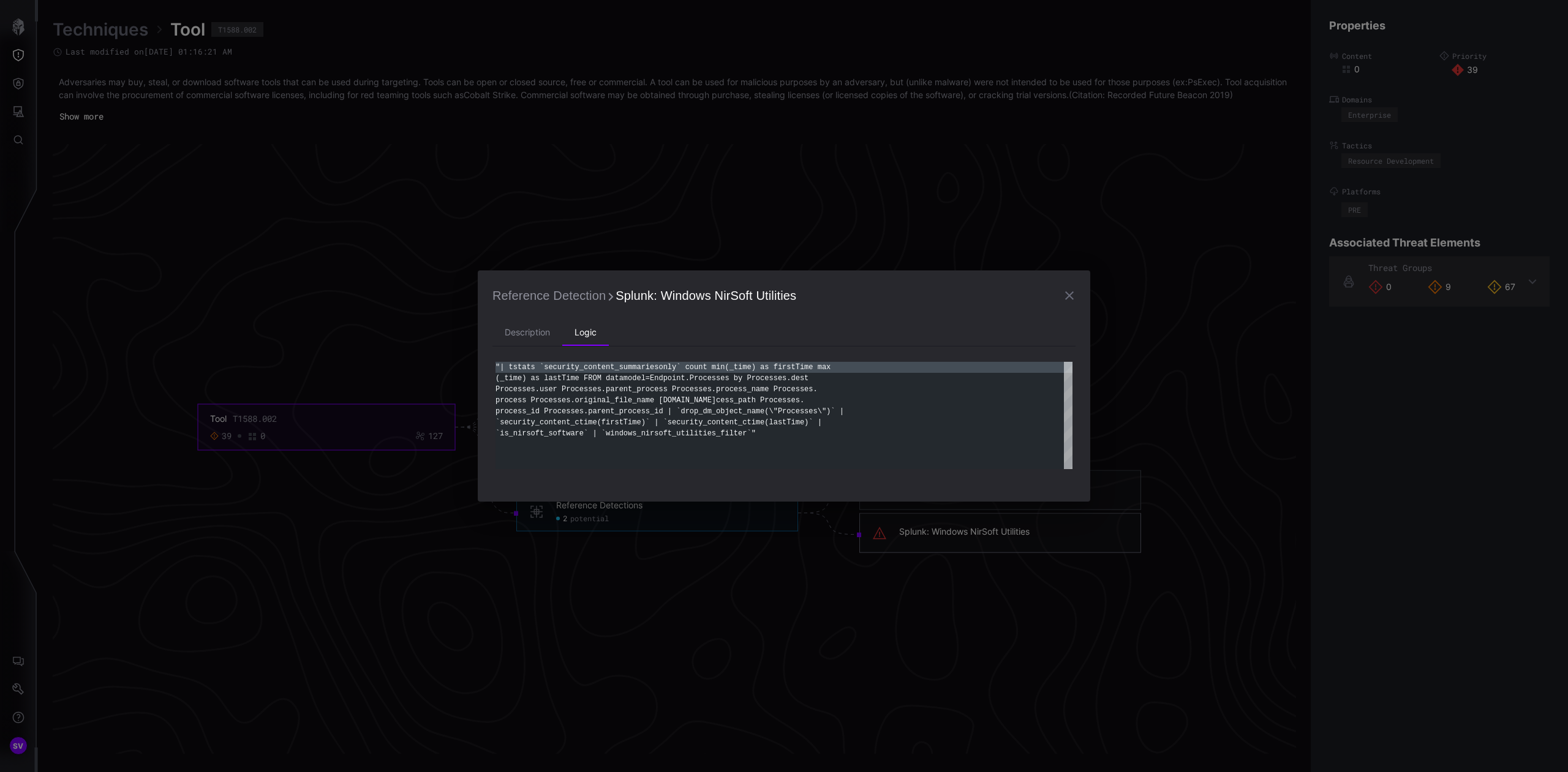
click at [1066, 294] on icon "button" at bounding box center [1069, 294] width 14 height 14
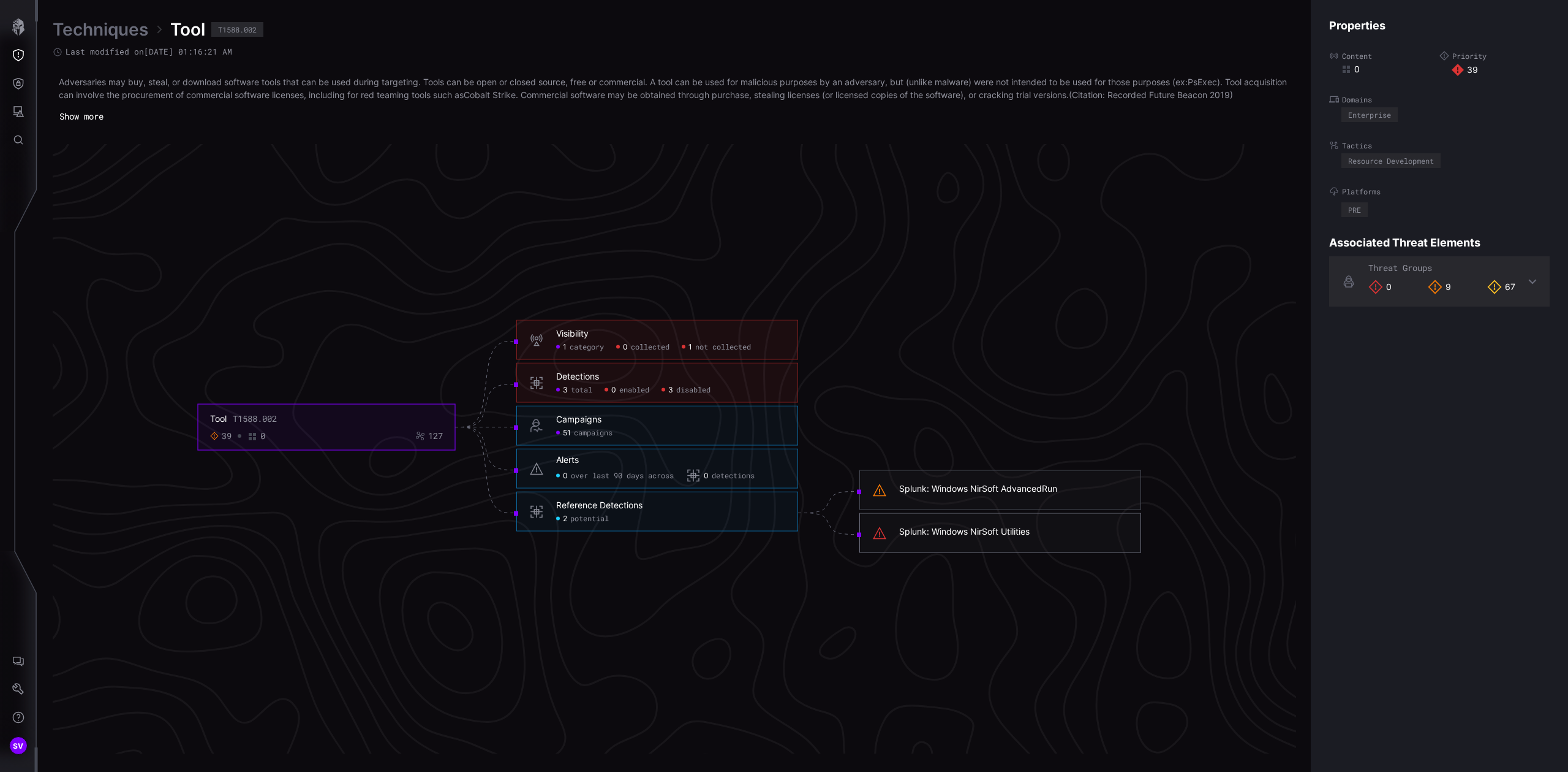
click at [577, 352] on span "category" at bounding box center [587, 347] width 35 height 10
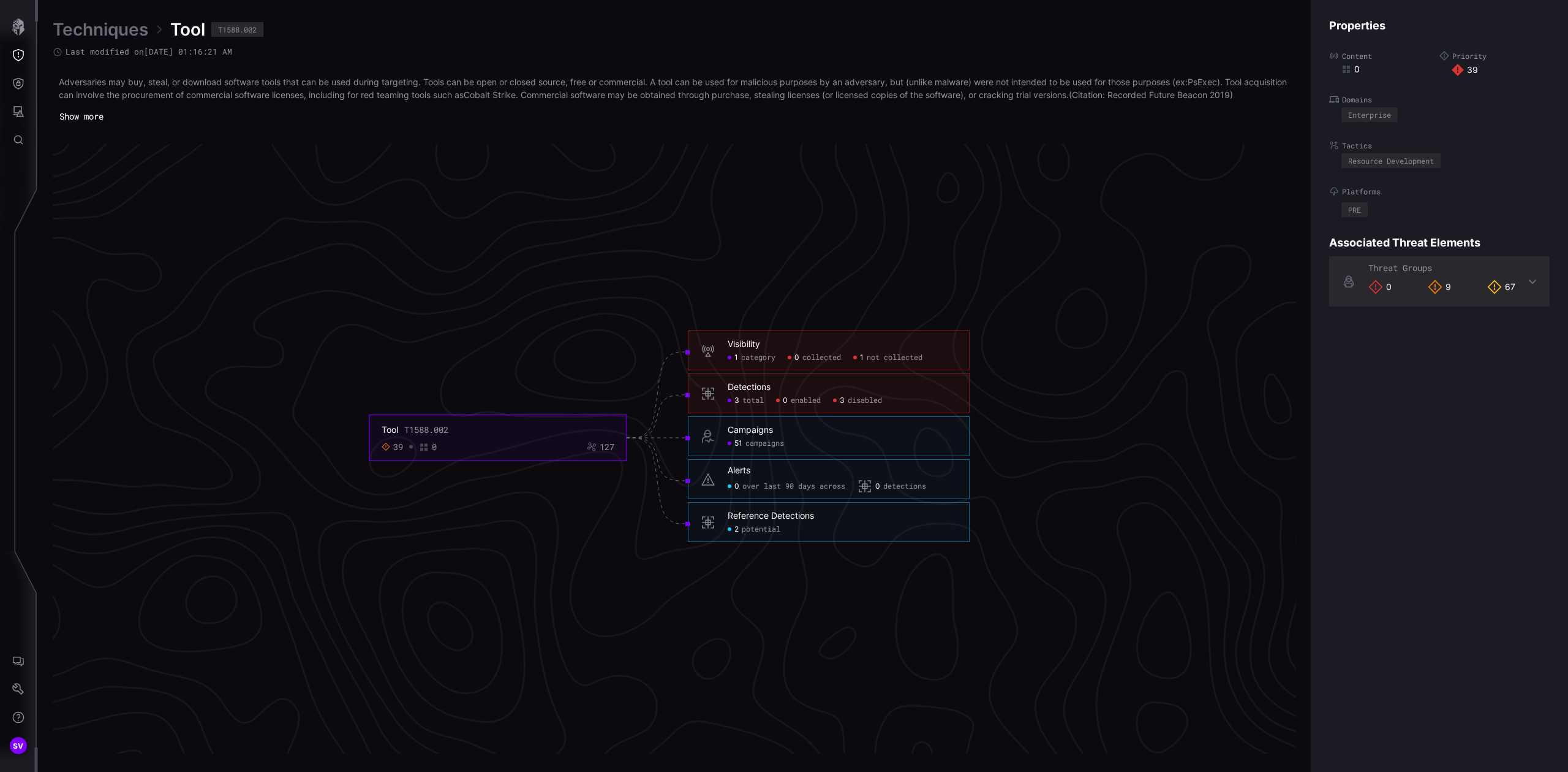
click at [895, 363] on span "not collected" at bounding box center [894, 358] width 56 height 10
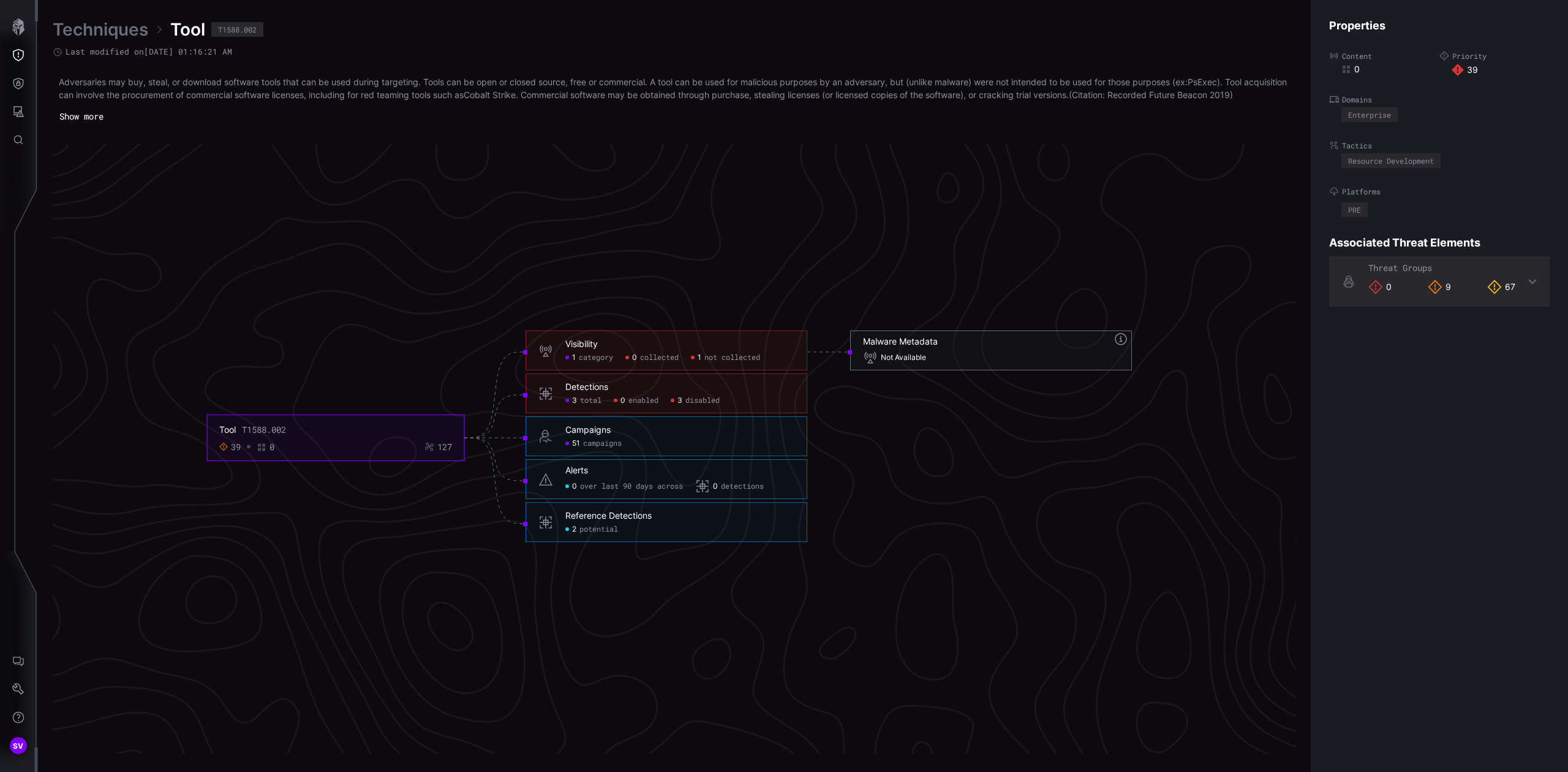
click at [918, 363] on span "Not Available" at bounding box center [903, 358] width 45 height 10
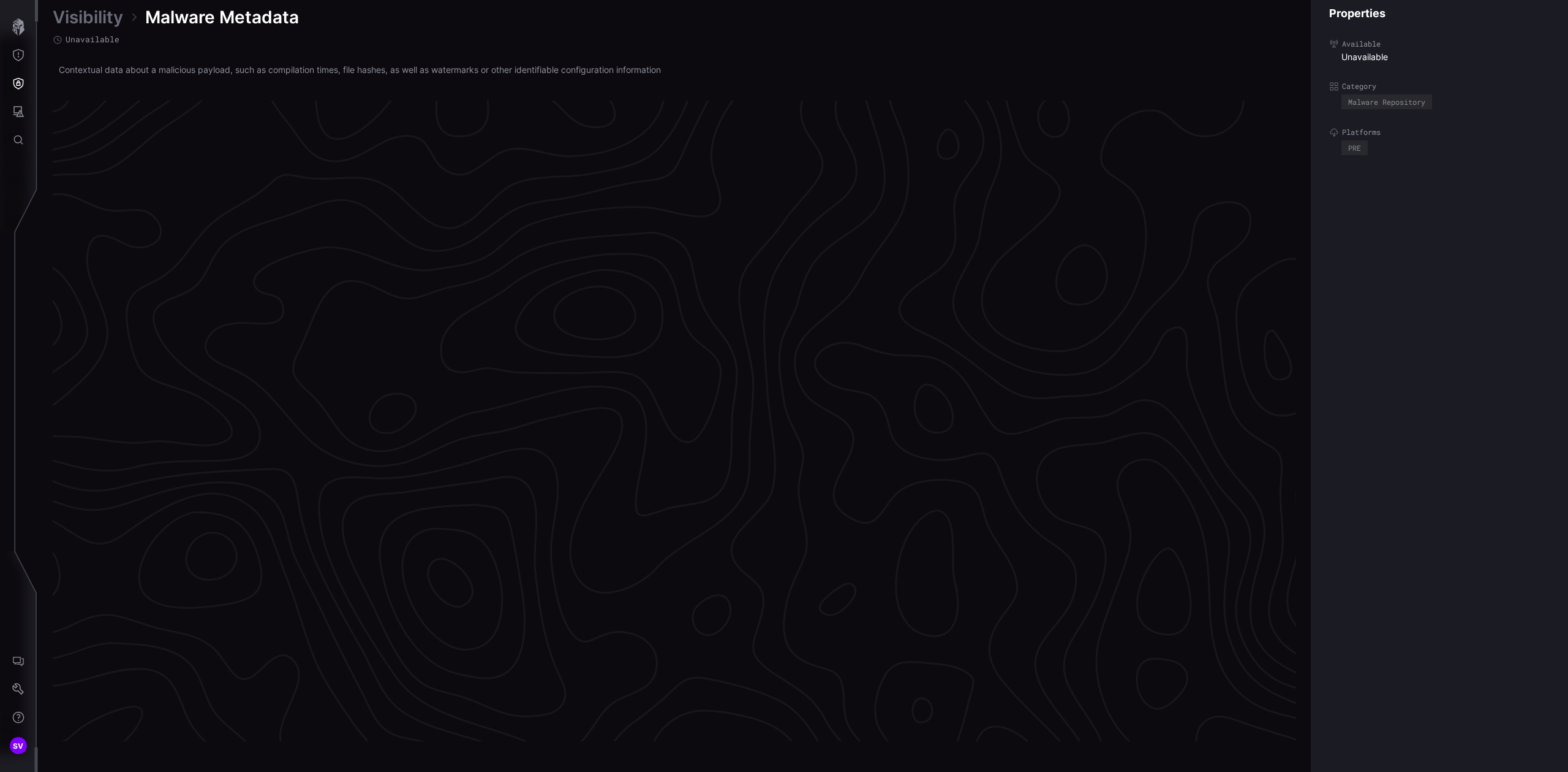
scroll to position [2443, 302]
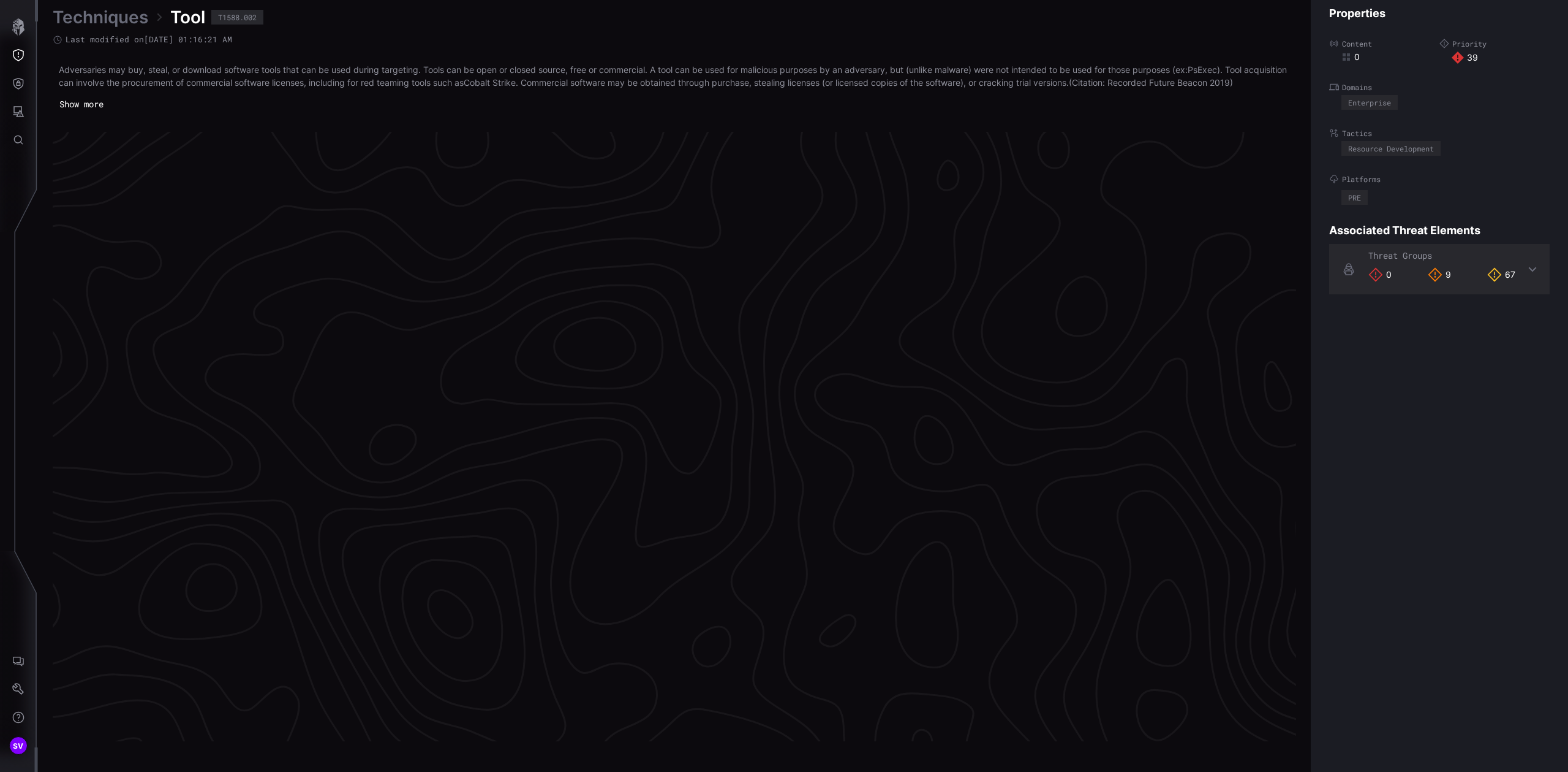
scroll to position [2465, 302]
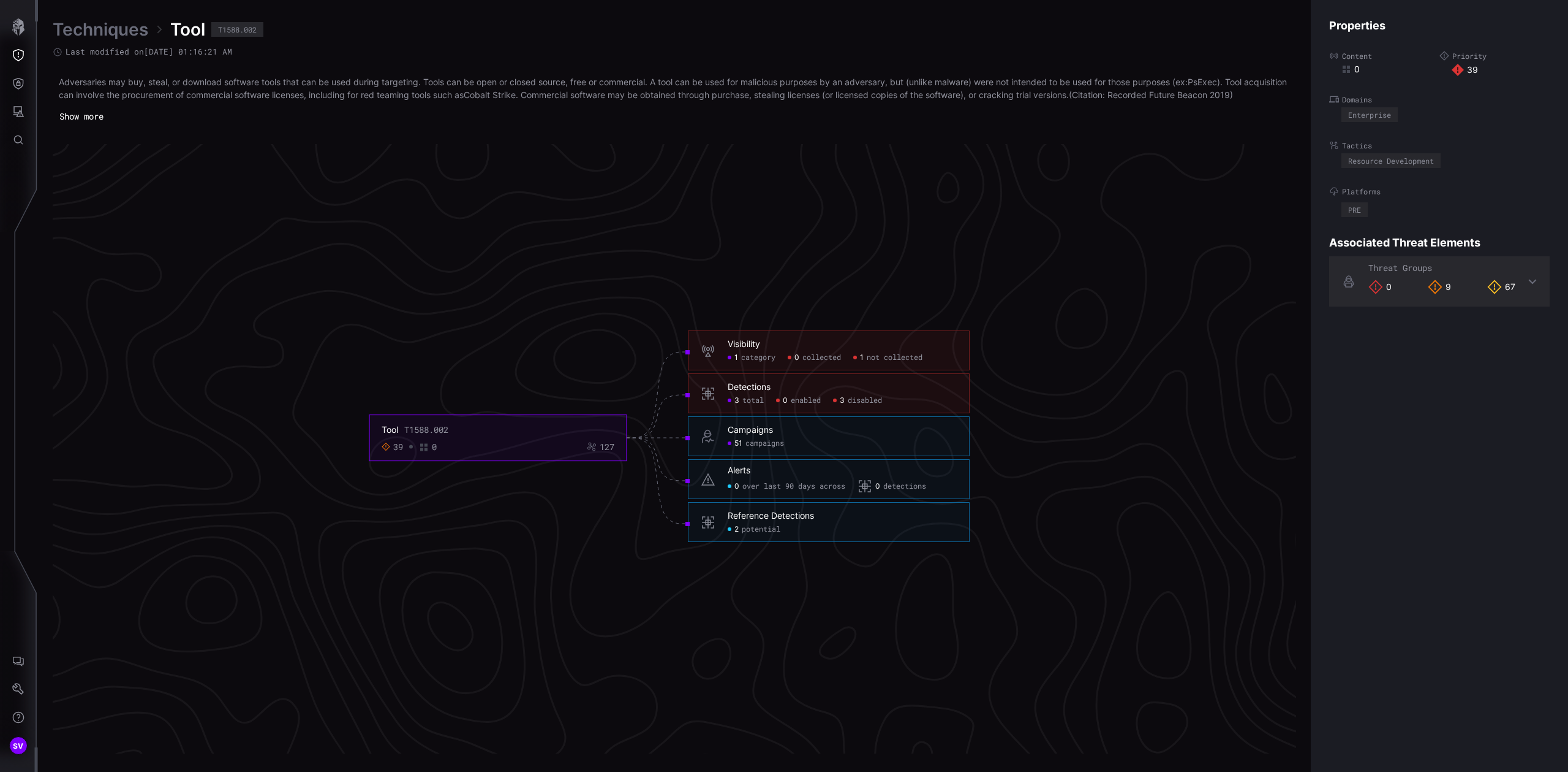
click at [878, 294] on icon "Tool T1588.002 39 0 127 Visibility 1 category 0 collected 1 not collected Visib…" at bounding box center [669, 437] width 1837 height 5516
click at [730, 318] on icon "Tool T1588.002 39 0 127 Visibility 1 category 0 collected 1 not collected Visib…" at bounding box center [669, 437] width 1837 height 5516
click at [572, 564] on icon "Tool T1588.002 39 0 127 Visibility 1 category 0 collected 1 not collected Visib…" at bounding box center [669, 437] width 1837 height 5516
click at [858, 406] on span "disabled" at bounding box center [865, 401] width 35 height 10
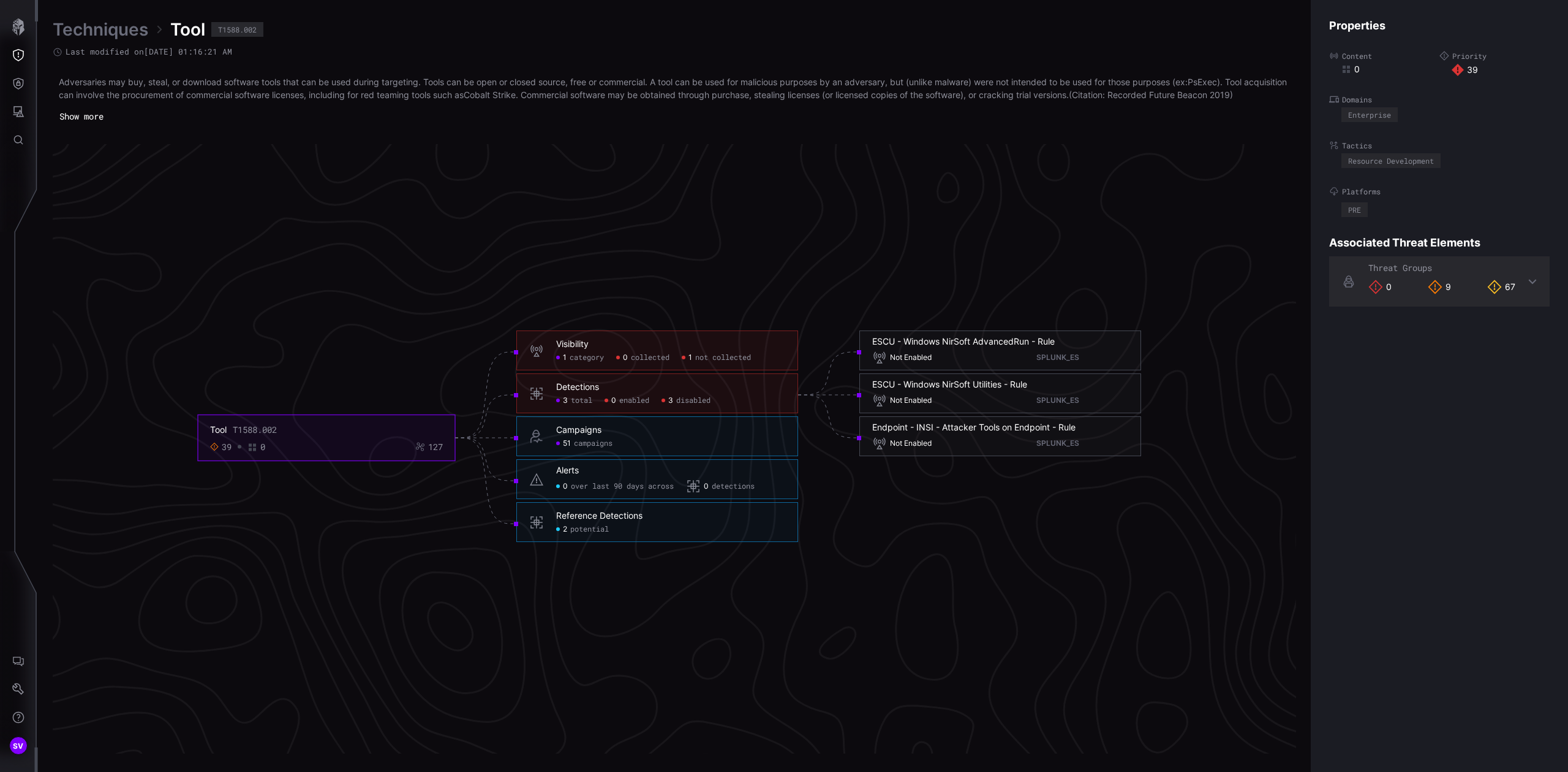
click at [712, 363] on span "not collected" at bounding box center [723, 358] width 56 height 10
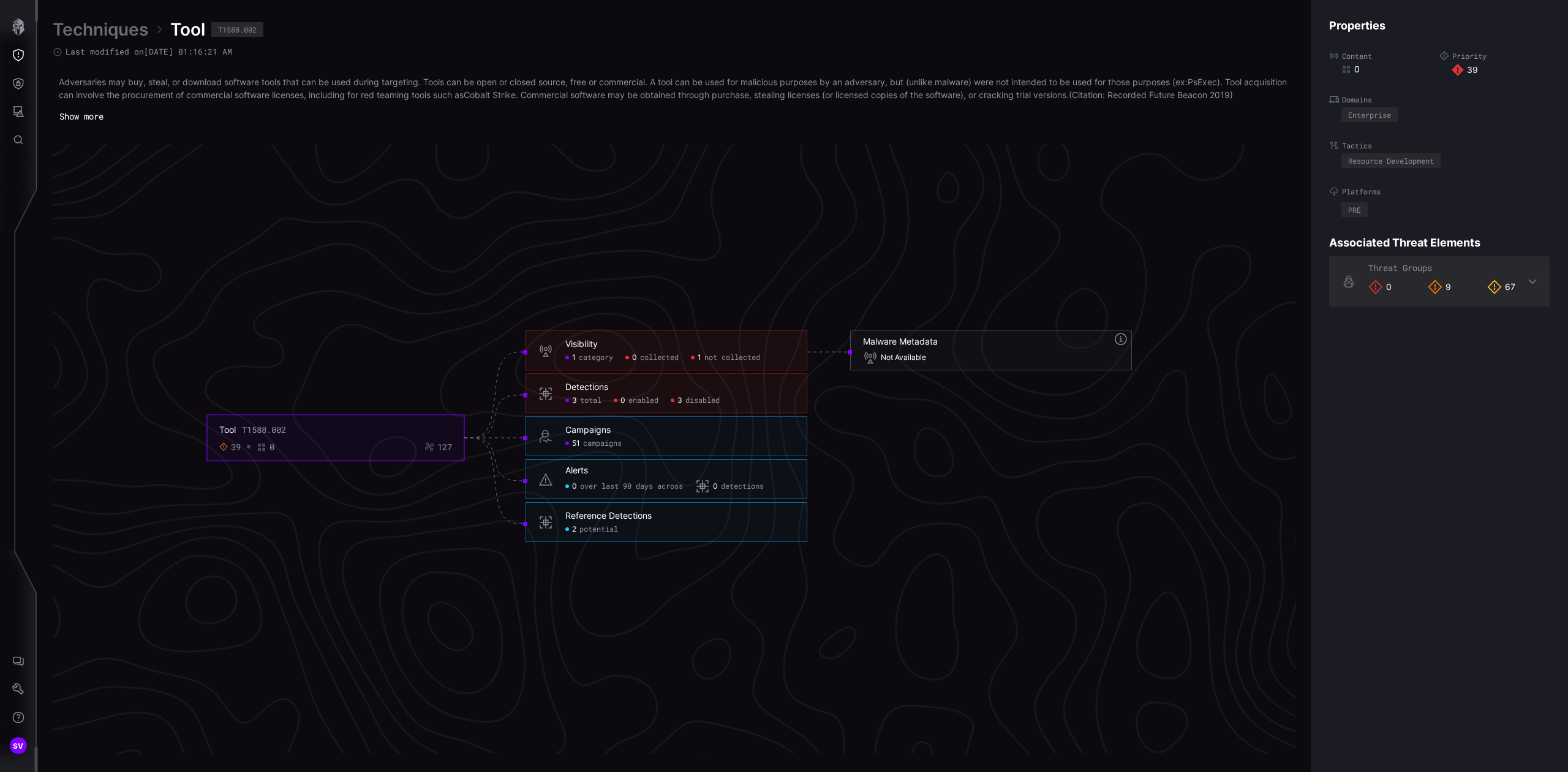
click at [897, 487] on icon "Tool T1588.002 39 0 127 Visibility 1 category 0 collected 1 not collected Visib…" at bounding box center [669, 437] width 1837 height 5516
click at [631, 345] on div "Visibility 1 category 0 collected 1 not collected" at bounding box center [666, 350] width 282 height 40
click at [606, 283] on icon "Tool T1588.002 39 0 127 Visibility 1 category 0 collected 1 not collected Visib…" at bounding box center [669, 437] width 1837 height 5516
drag, startPoint x: 334, startPoint y: 319, endPoint x: 313, endPoint y: 363, distance: 48.8
click at [334, 319] on icon "Tool T1588.002 39 0 127 Visibility 1 category 0 collected 1 not collected Visib…" at bounding box center [669, 437] width 1837 height 5516
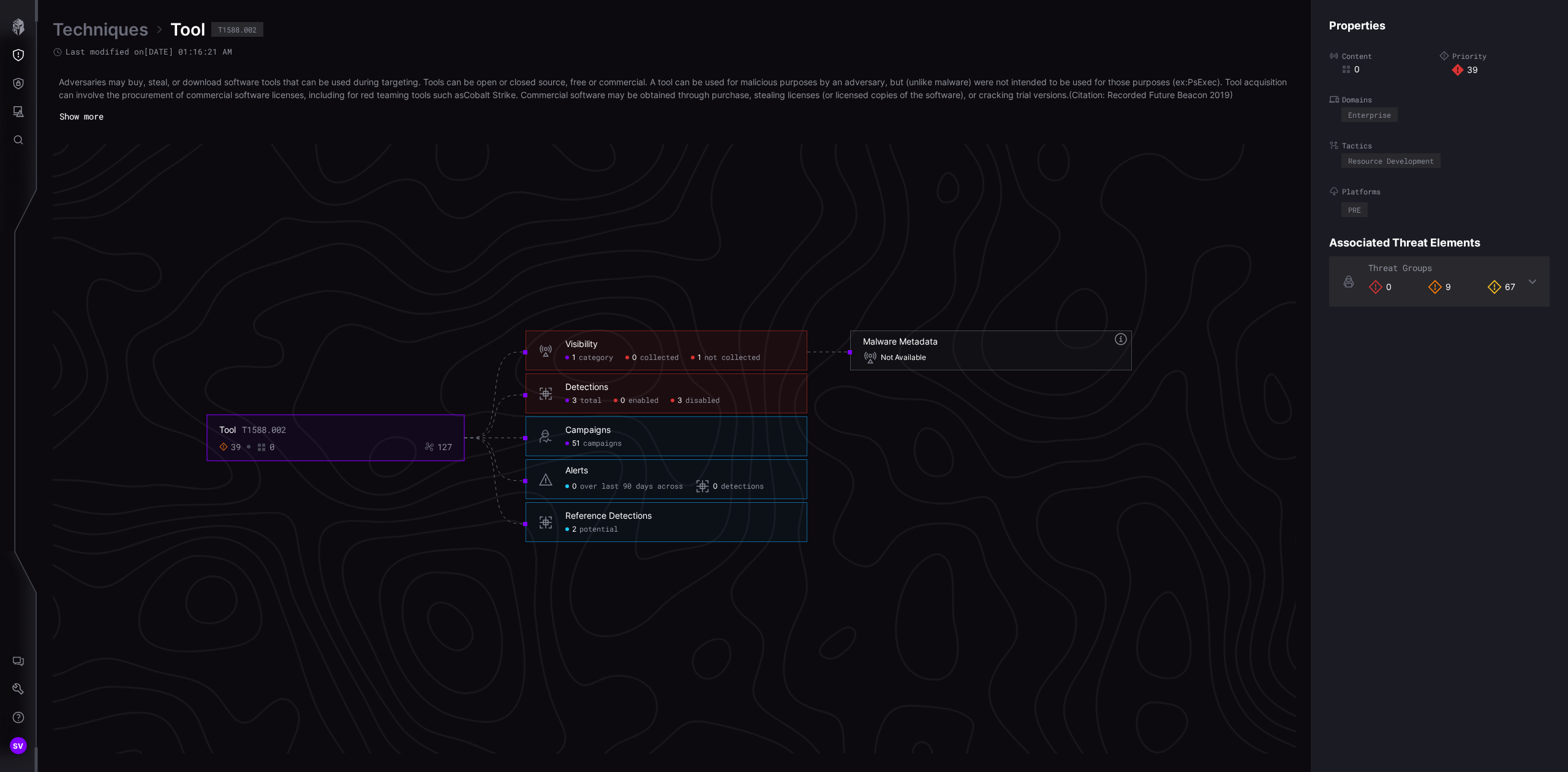
click at [298, 451] on div "Tool T1588.002 39 0 127" at bounding box center [335, 437] width 233 height 28
click at [661, 350] on h6 "Visibility" at bounding box center [680, 344] width 229 height 12
click at [734, 350] on h6 "Visibility" at bounding box center [680, 344] width 229 height 12
click at [584, 363] on span "category" at bounding box center [596, 358] width 35 height 10
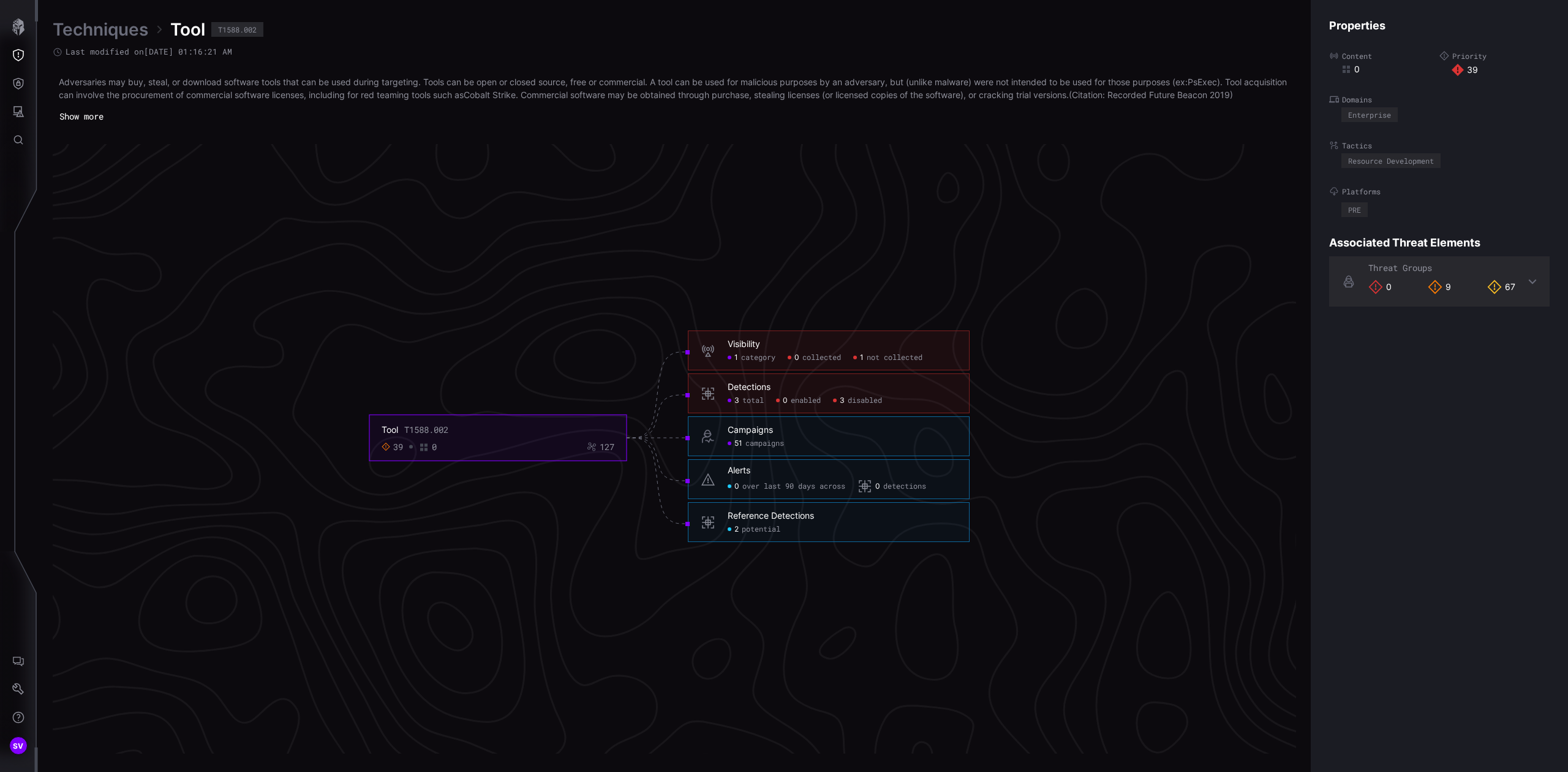
click span "category"
click at [893, 363] on span "not collected" at bounding box center [894, 358] width 56 height 10
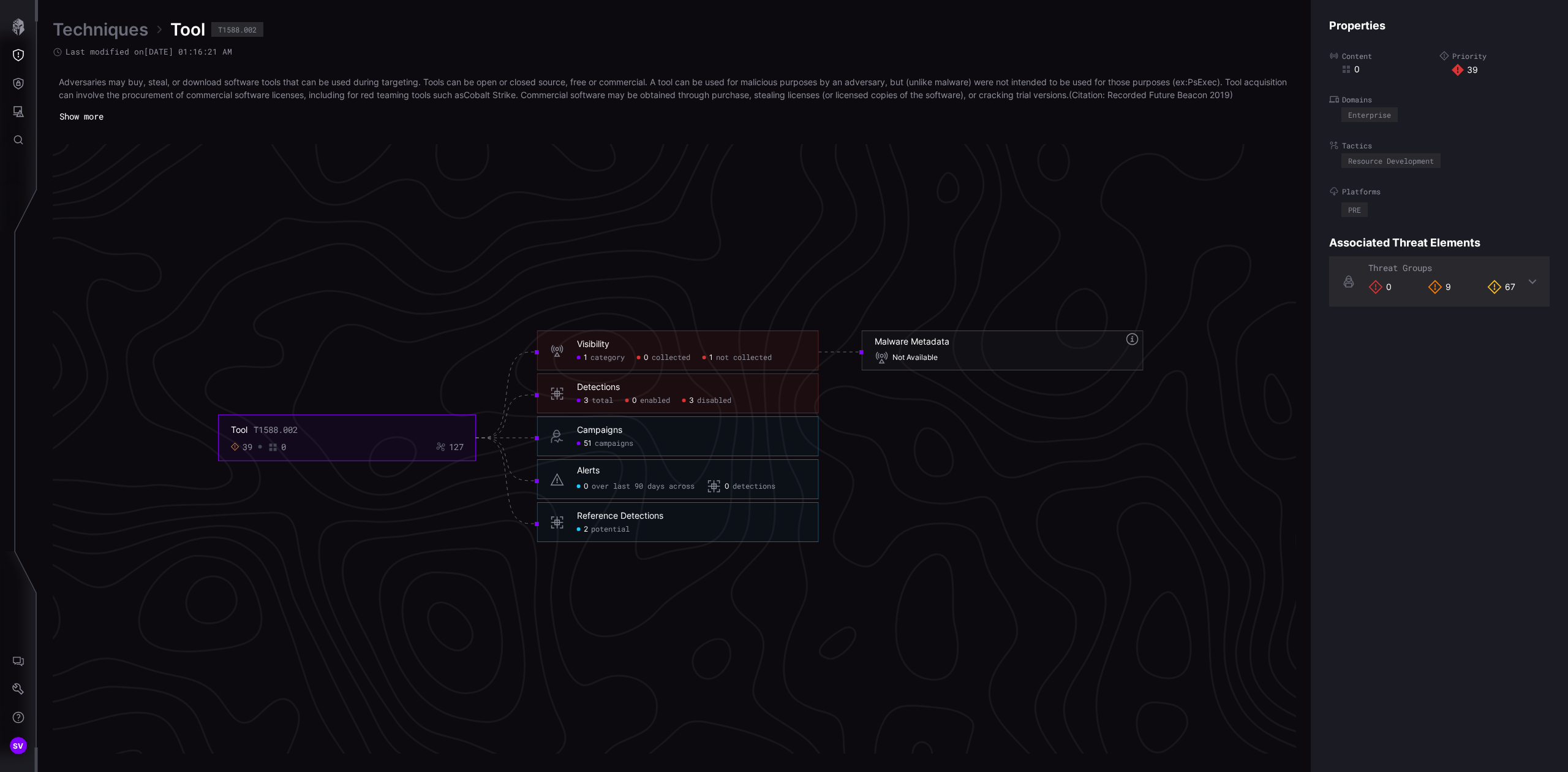
click at [881, 505] on icon "Tool T1588.002 39 0 127 Visibility 1 category 0 collected 1 not collected Visib…" at bounding box center [669, 437] width 1837 height 5516
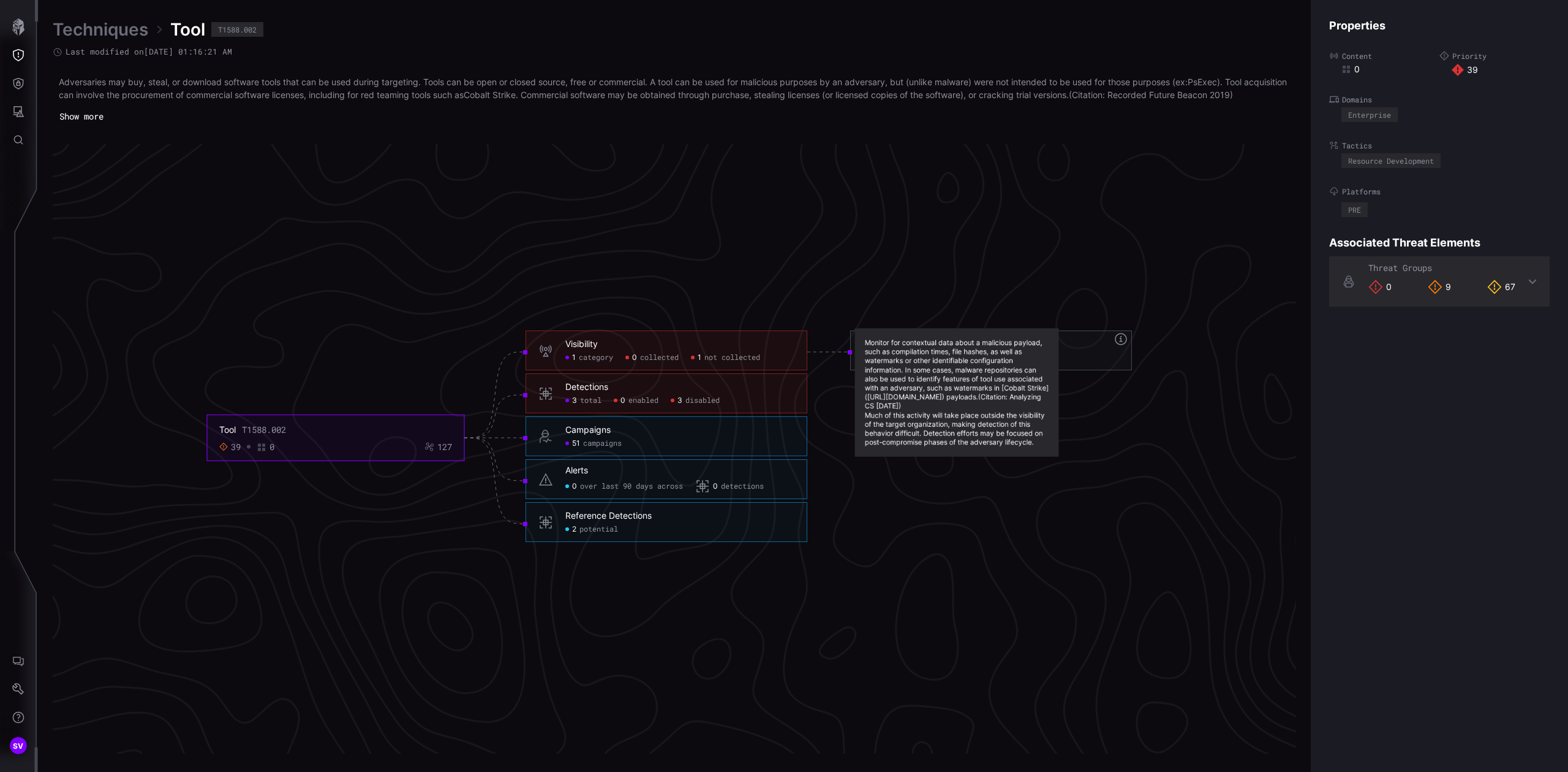
click at [1118, 346] on icon at bounding box center [1120, 339] width 14 height 14
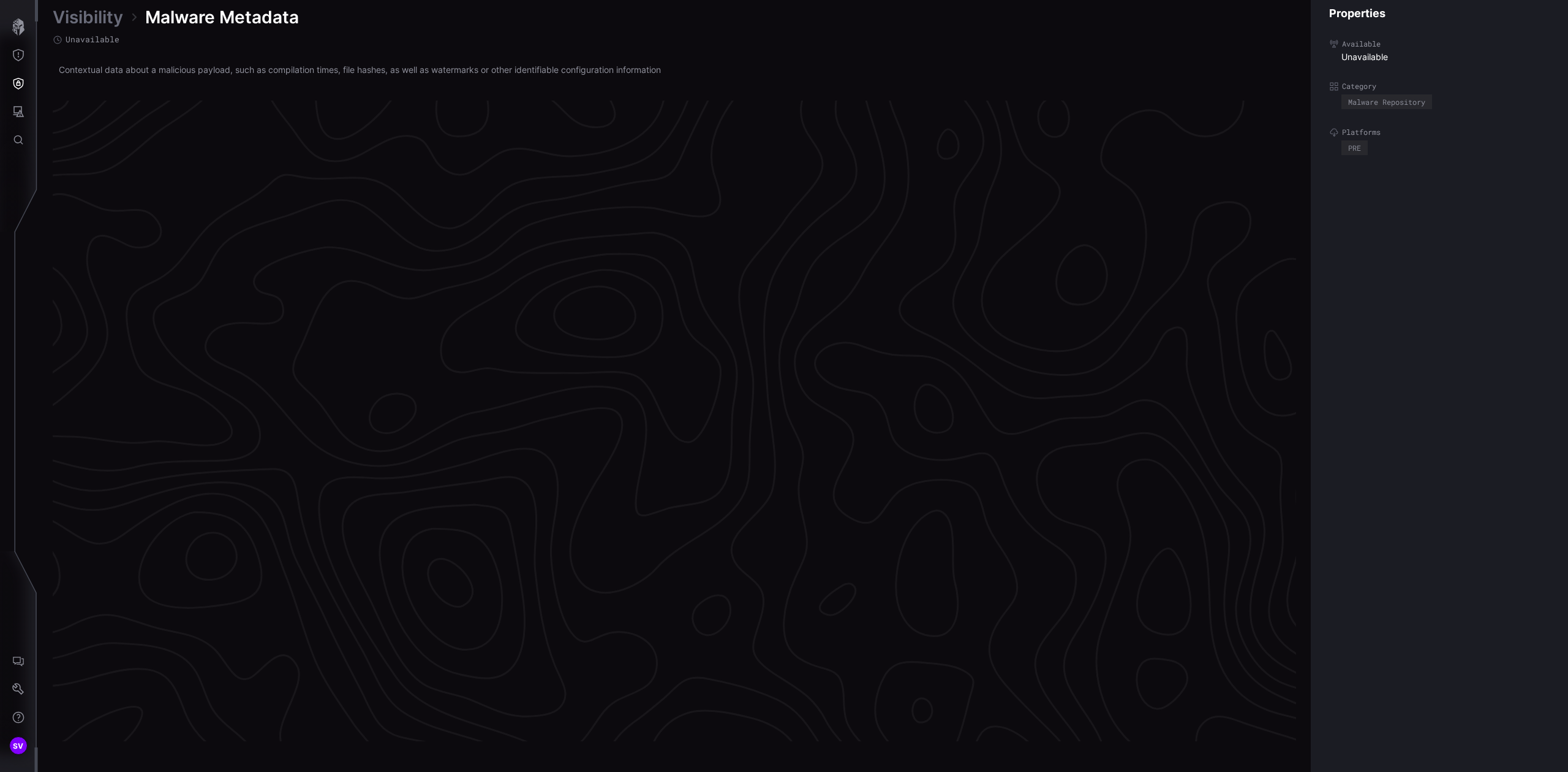
scroll to position [2443, 302]
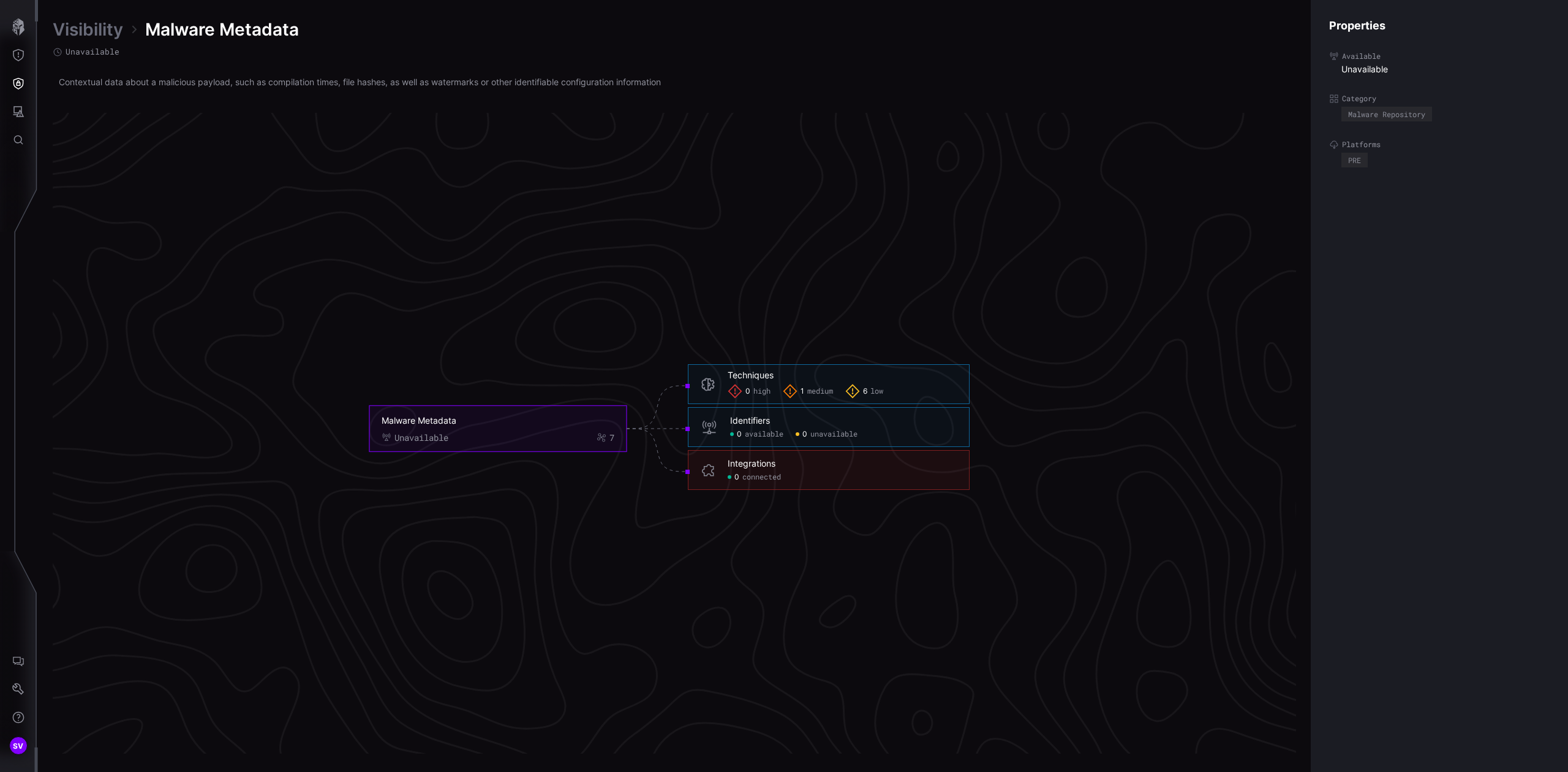
click at [576, 426] on div "Malware Metadata Unavailable 7" at bounding box center [497, 429] width 233 height 28
drag, startPoint x: 745, startPoint y: 478, endPoint x: 740, endPoint y: 465, distance: 13.9
click at [745, 478] on span "connected" at bounding box center [762, 478] width 38 height 10
click at [737, 462] on div "Integrations" at bounding box center [751, 463] width 48 height 12
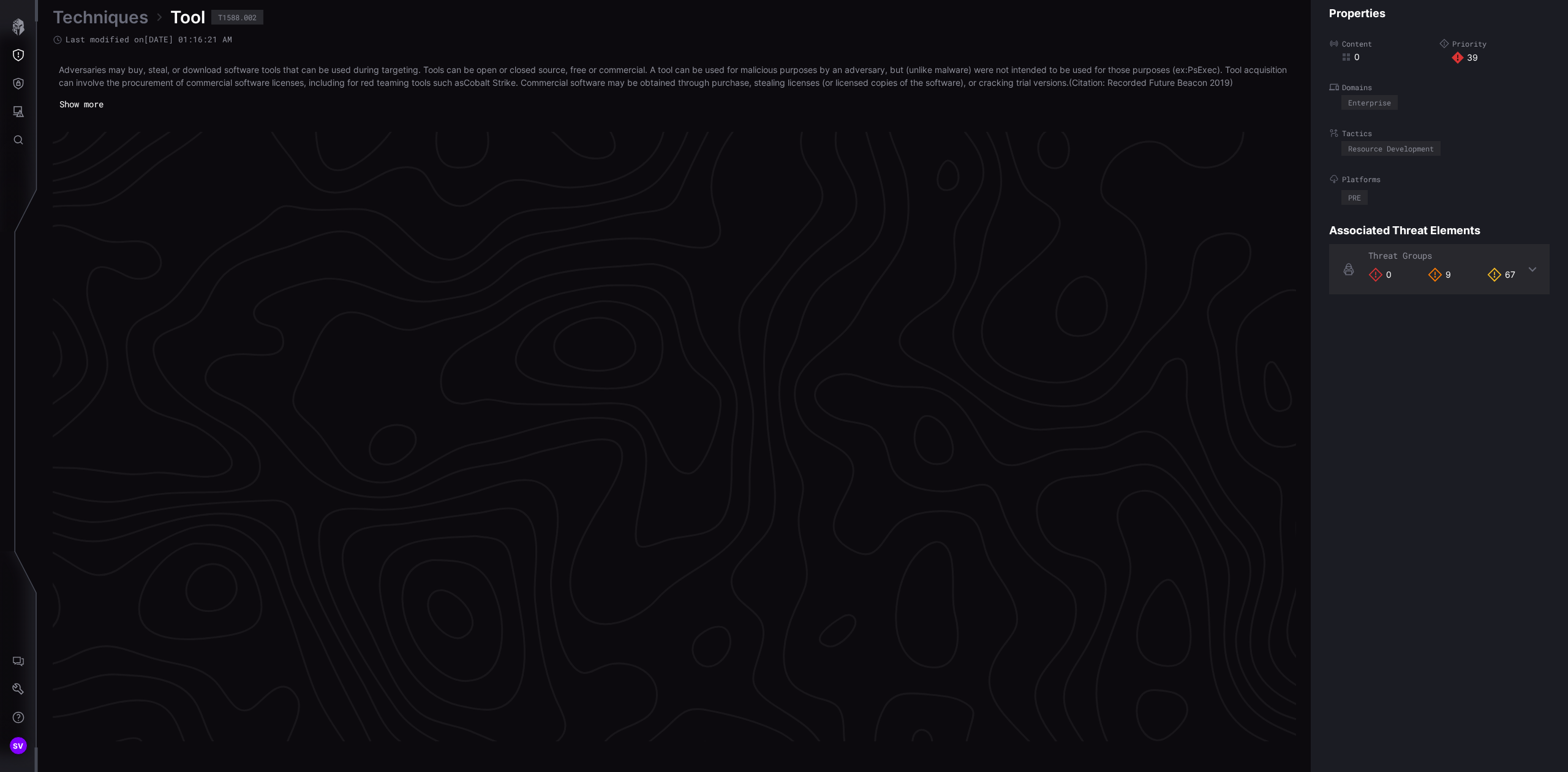
scroll to position [2465, 302]
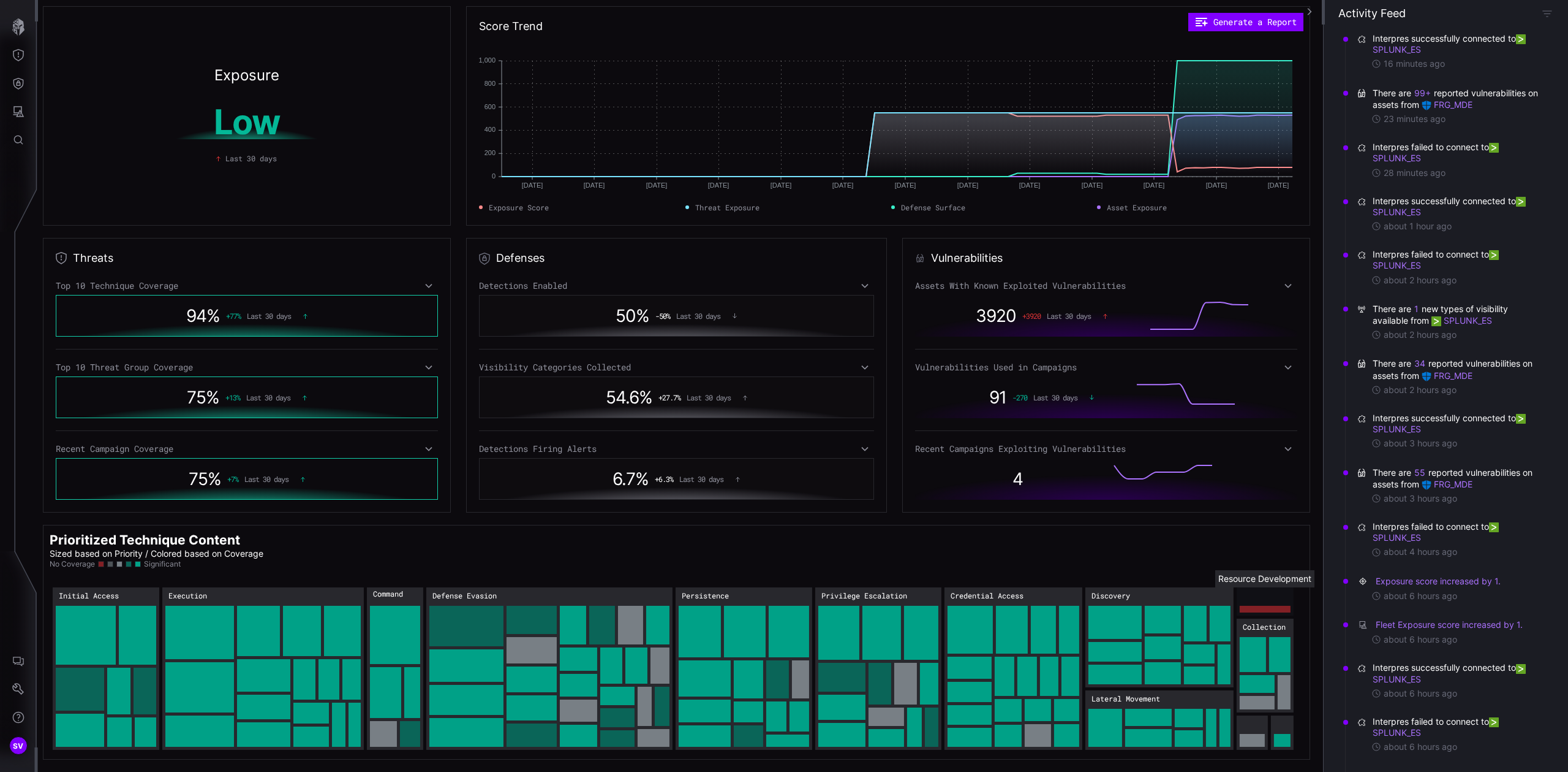
click at [1175, 593] on rect "Resource Development: 39" at bounding box center [1264, 600] width 57 height 28
click at [74, 593] on rect "Initial Access → Initial Access:Spearphishing Attachment: 100" at bounding box center [85, 634] width 60 height 58
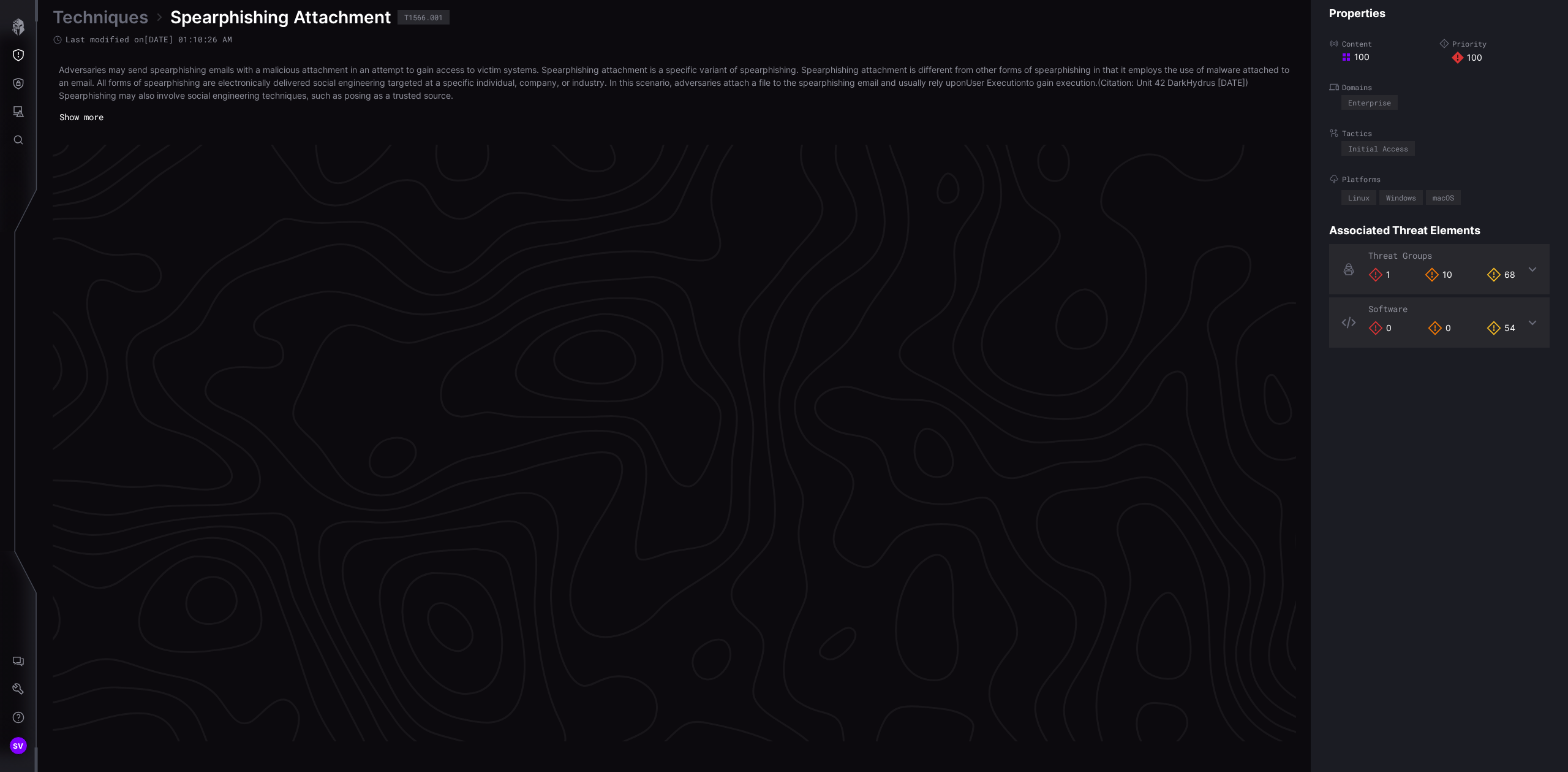
scroll to position [2465, 302]
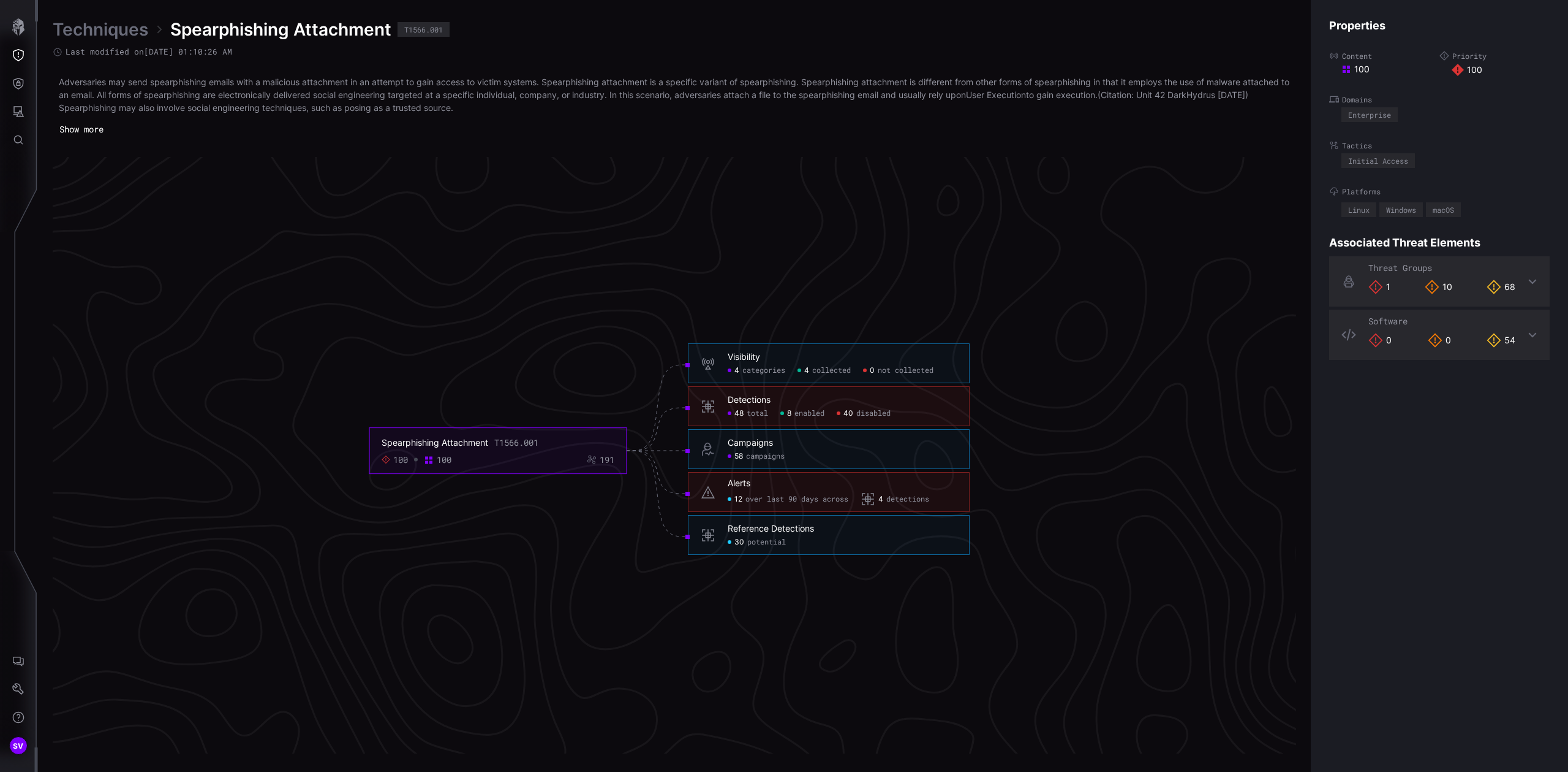
click at [892, 499] on span "detections" at bounding box center [908, 500] width 43 height 10
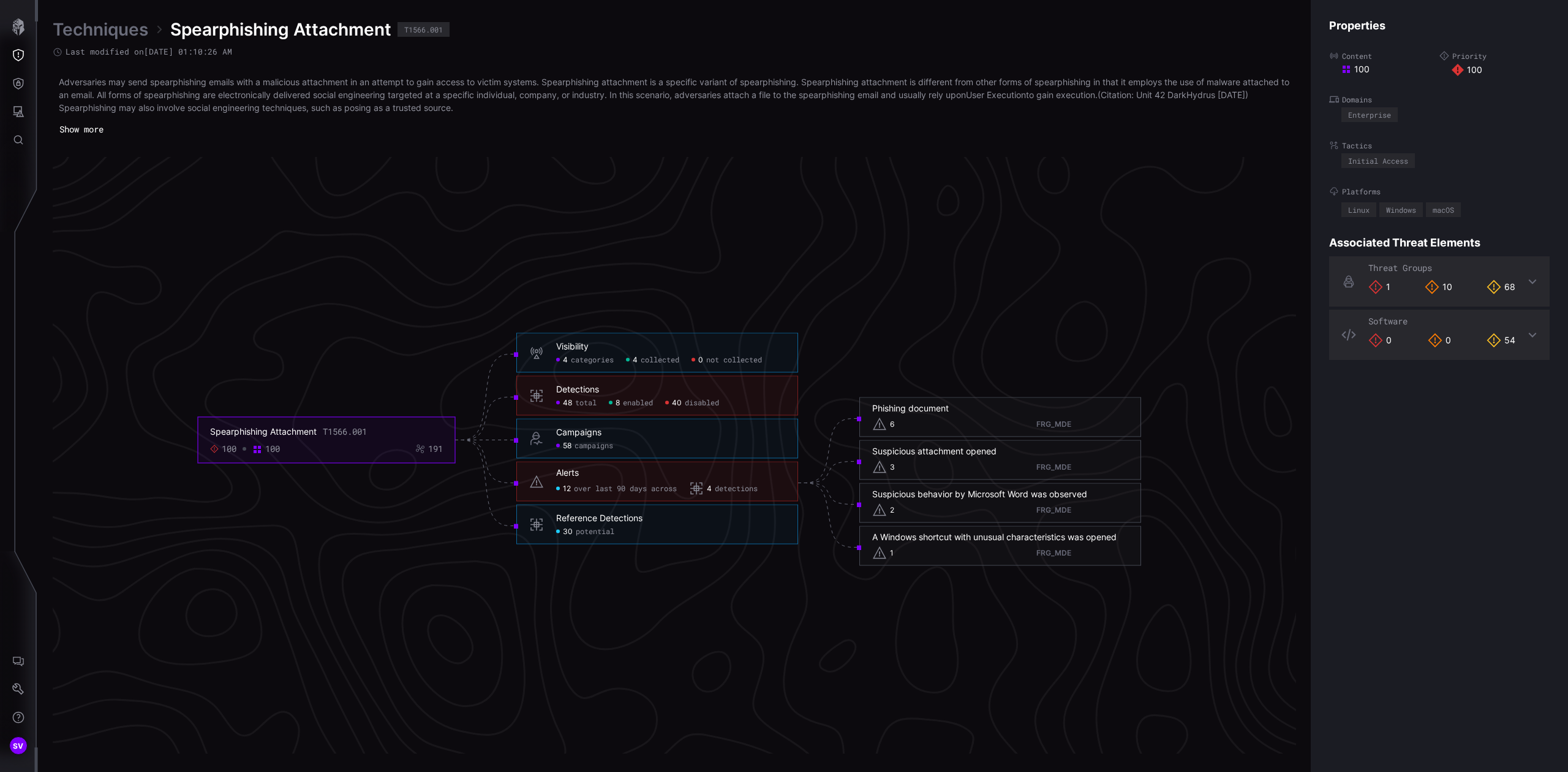
click at [152, 185] on icon "Spearphishing Attachment T1566.001 100 100 191 Visibility 4 categories 4 collec…" at bounding box center [669, 451] width 1837 height 5516
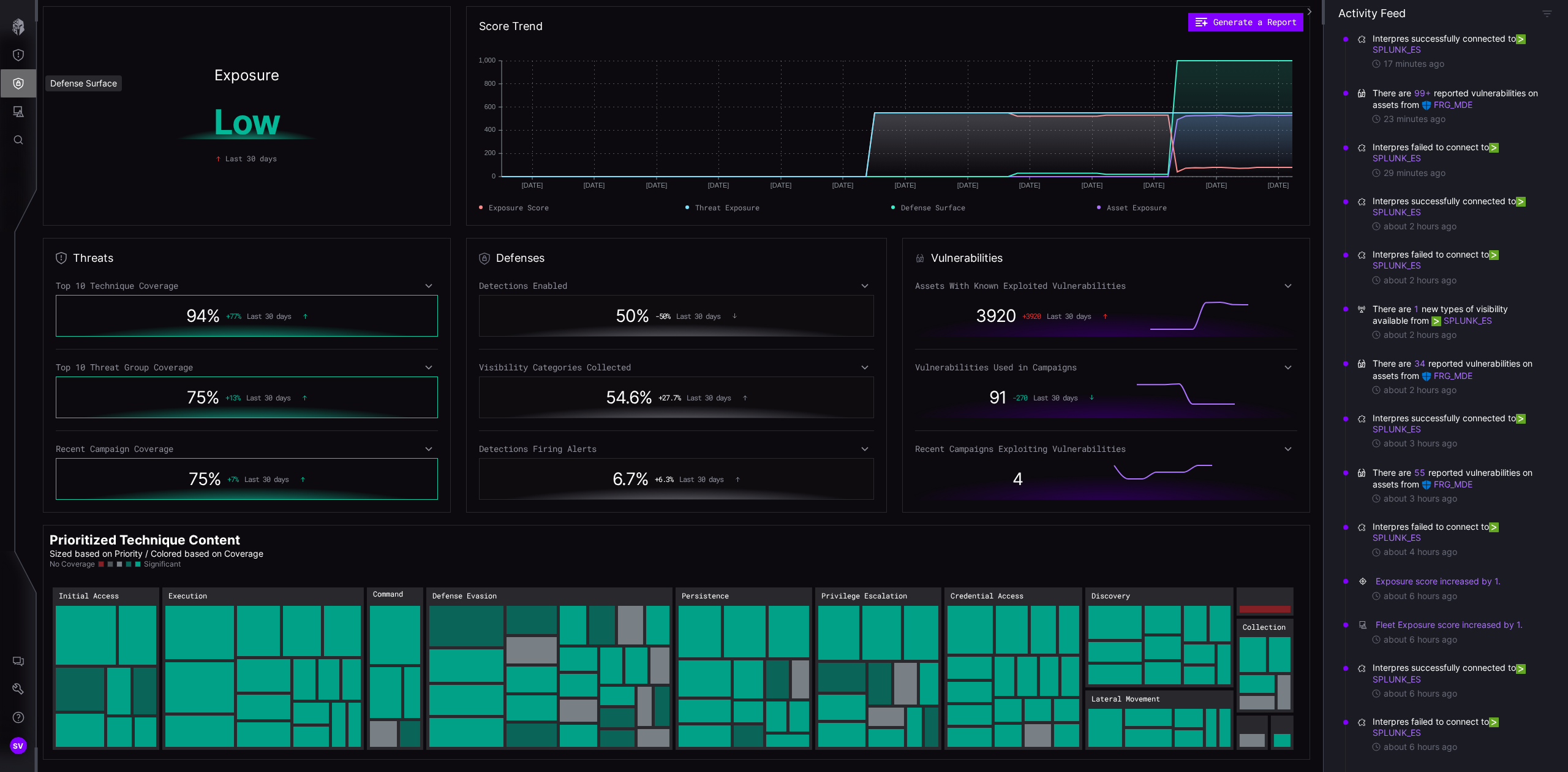
click at [23, 91] on button "Defense Surface" at bounding box center [18, 82] width 35 height 28
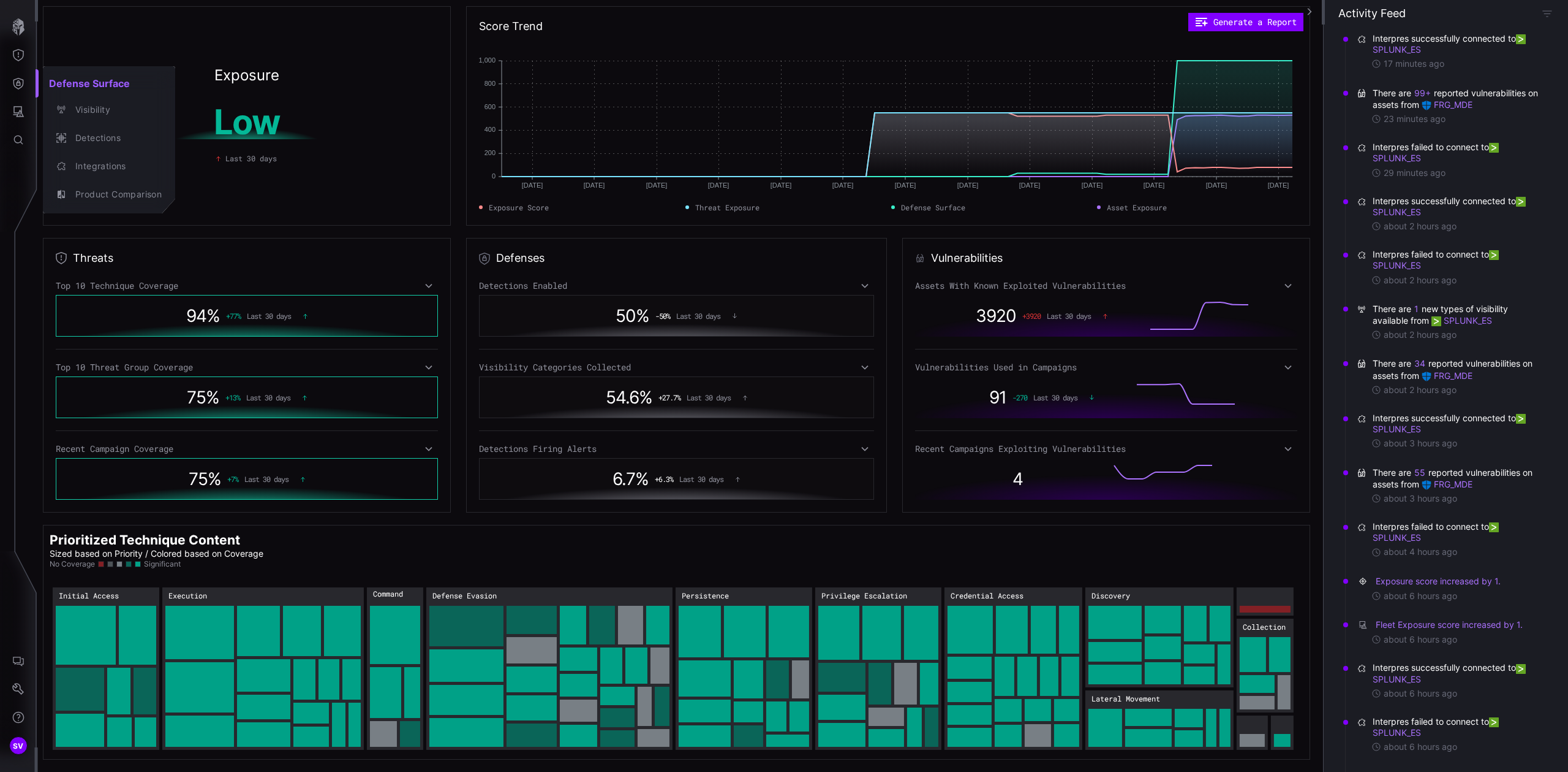
click at [456, 228] on div at bounding box center [784, 386] width 1568 height 772
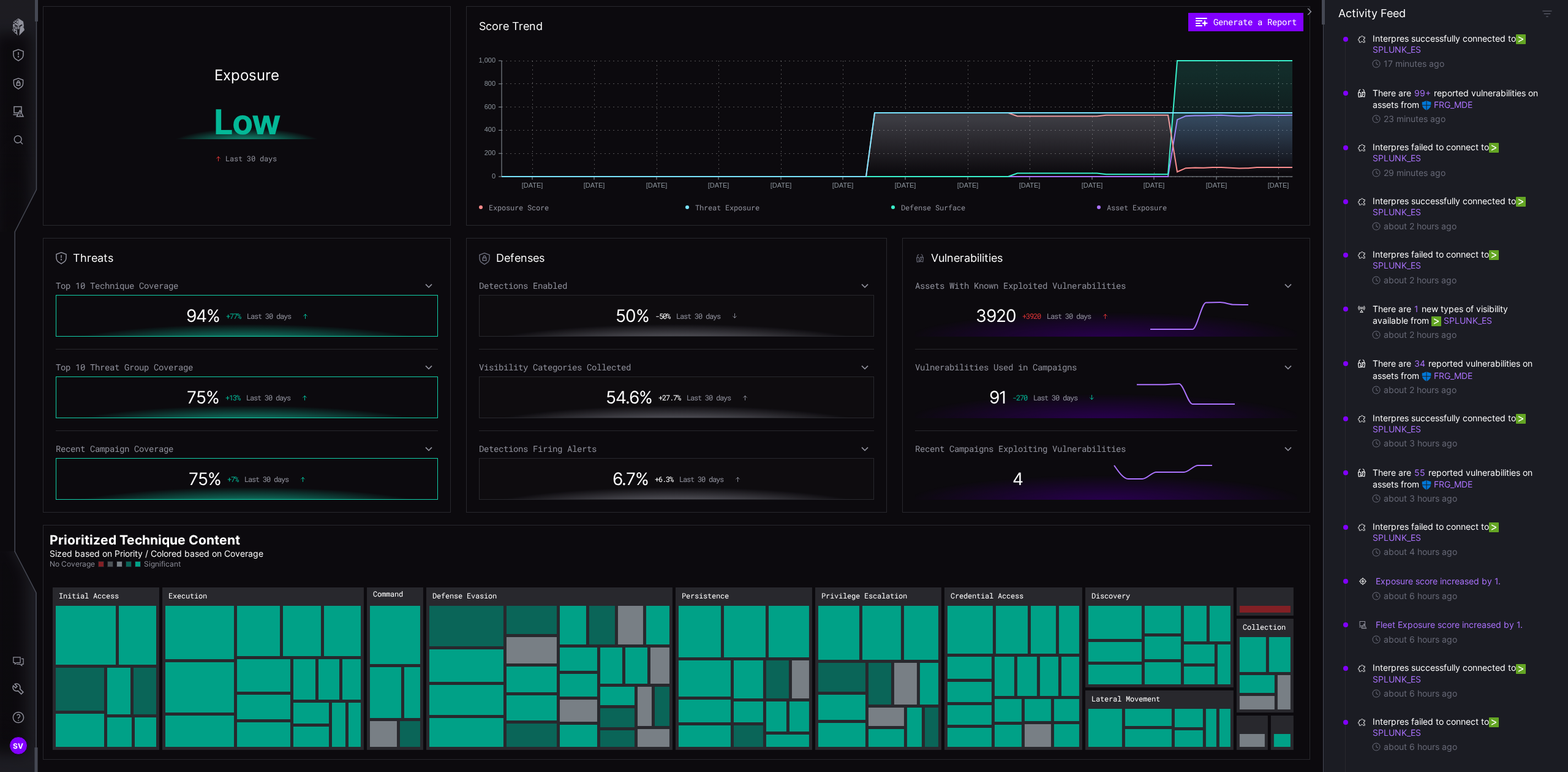
click at [515, 547] on h2 "Prioritized Technique Content" at bounding box center [677, 539] width 1254 height 16
click at [804, 593] on rect "Persistence → Persistence:Hijack Execution Flow: 21" at bounding box center [800, 679] width 17 height 38
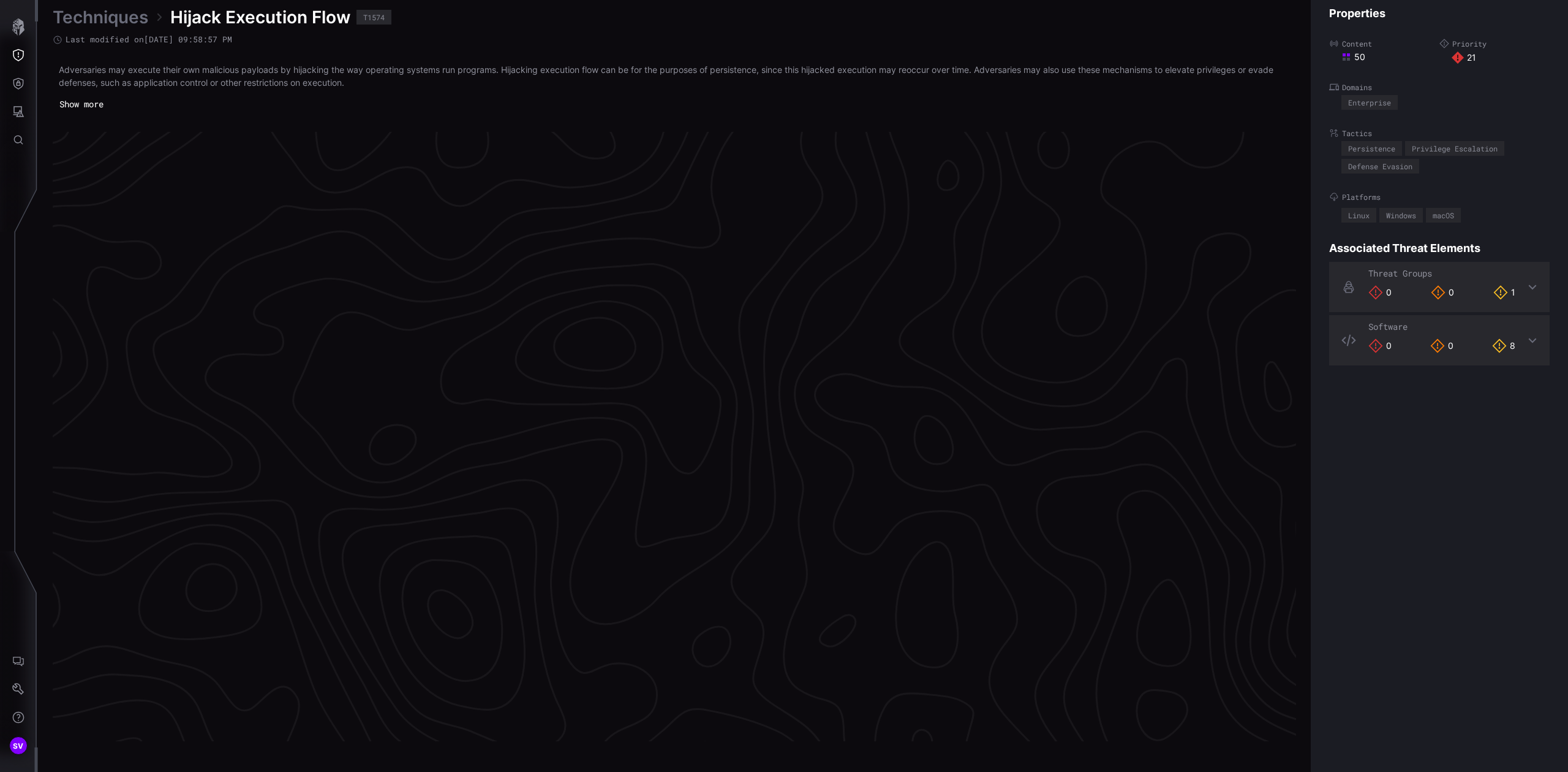
scroll to position [2459, 302]
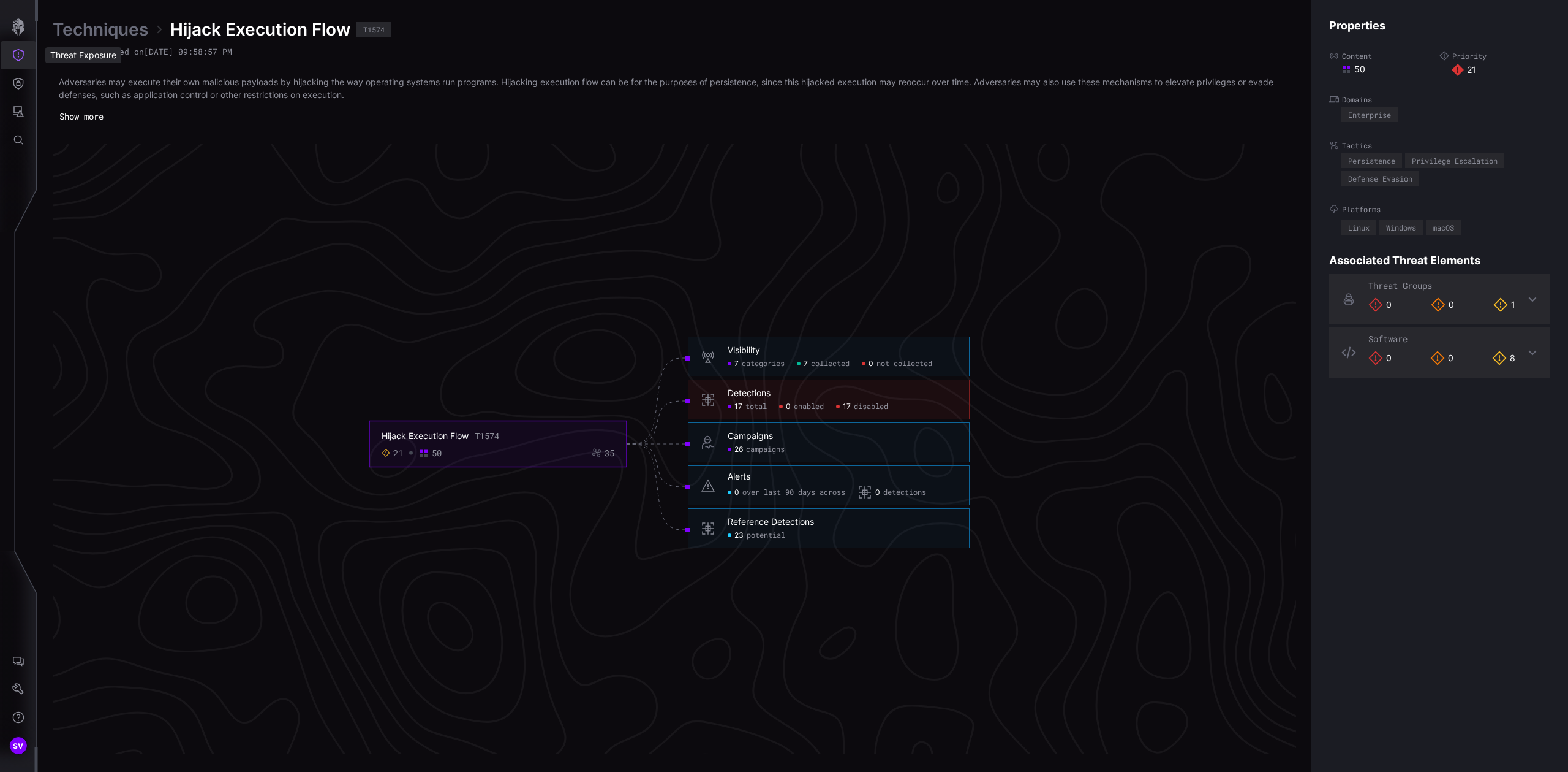
click at [22, 49] on icon "Threat Exposure" at bounding box center [18, 55] width 12 height 12
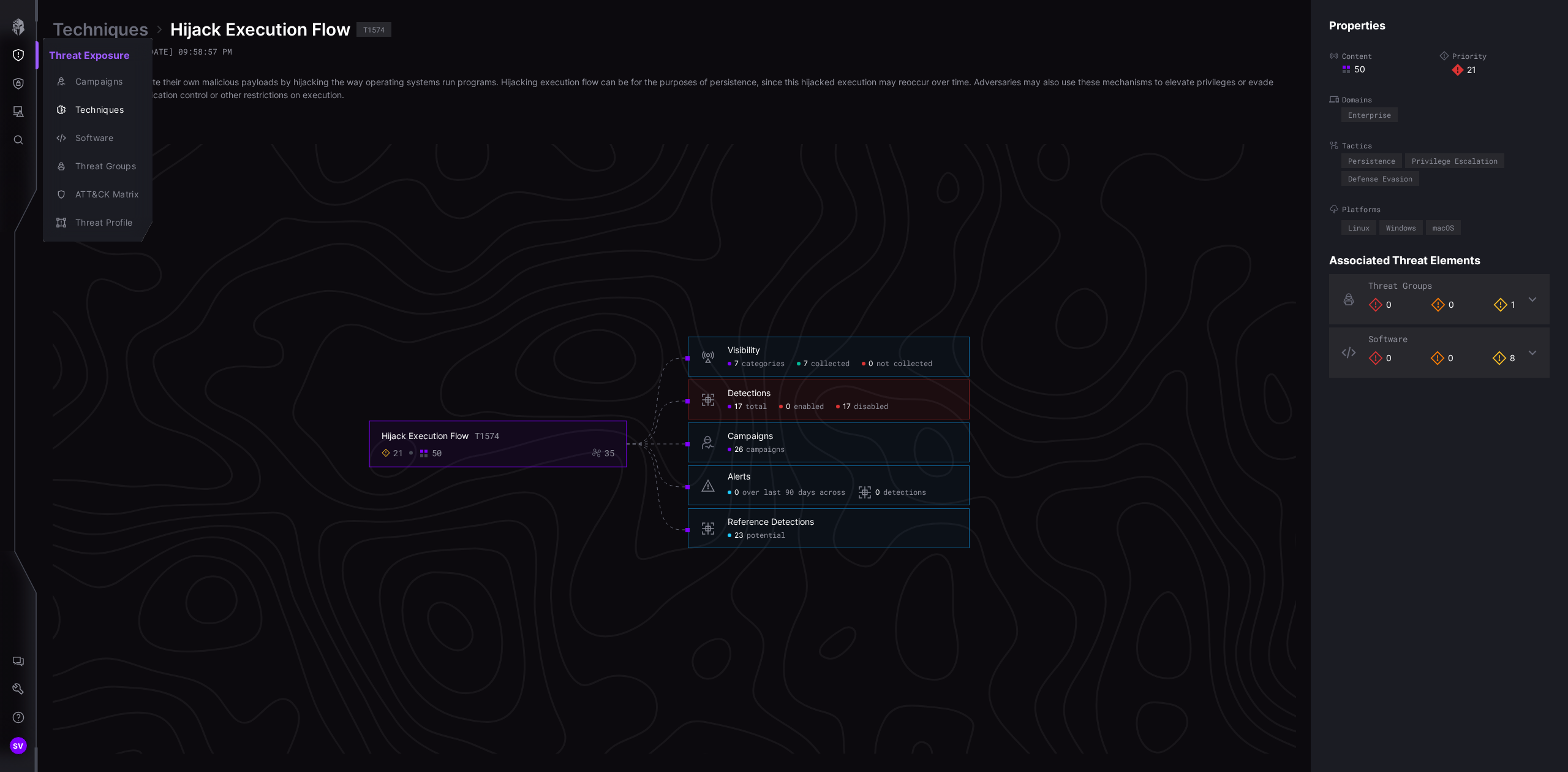
click at [21, 28] on div at bounding box center [784, 386] width 1568 height 772
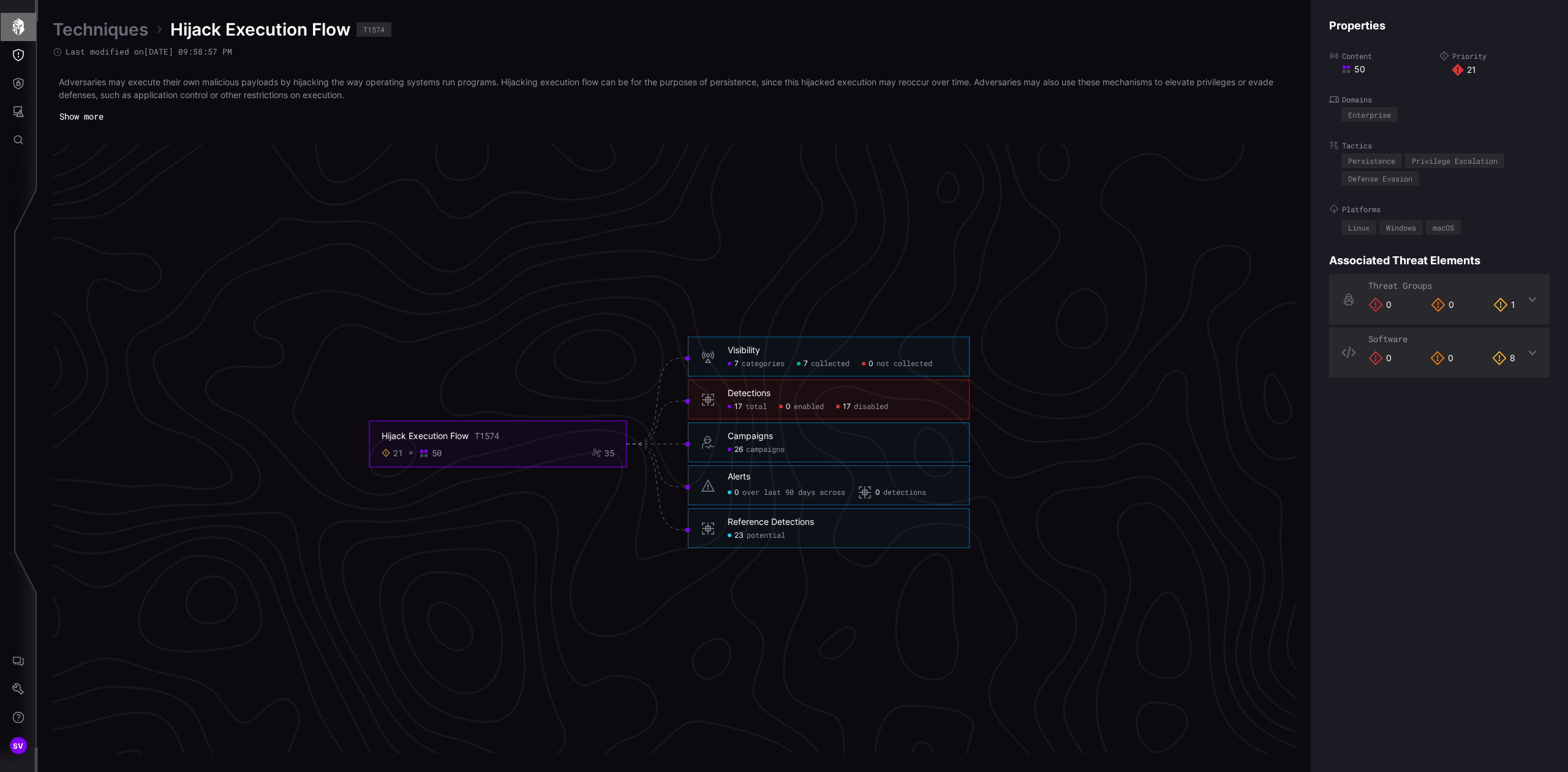
click at [20, 28] on icon "button" at bounding box center [18, 27] width 12 height 17
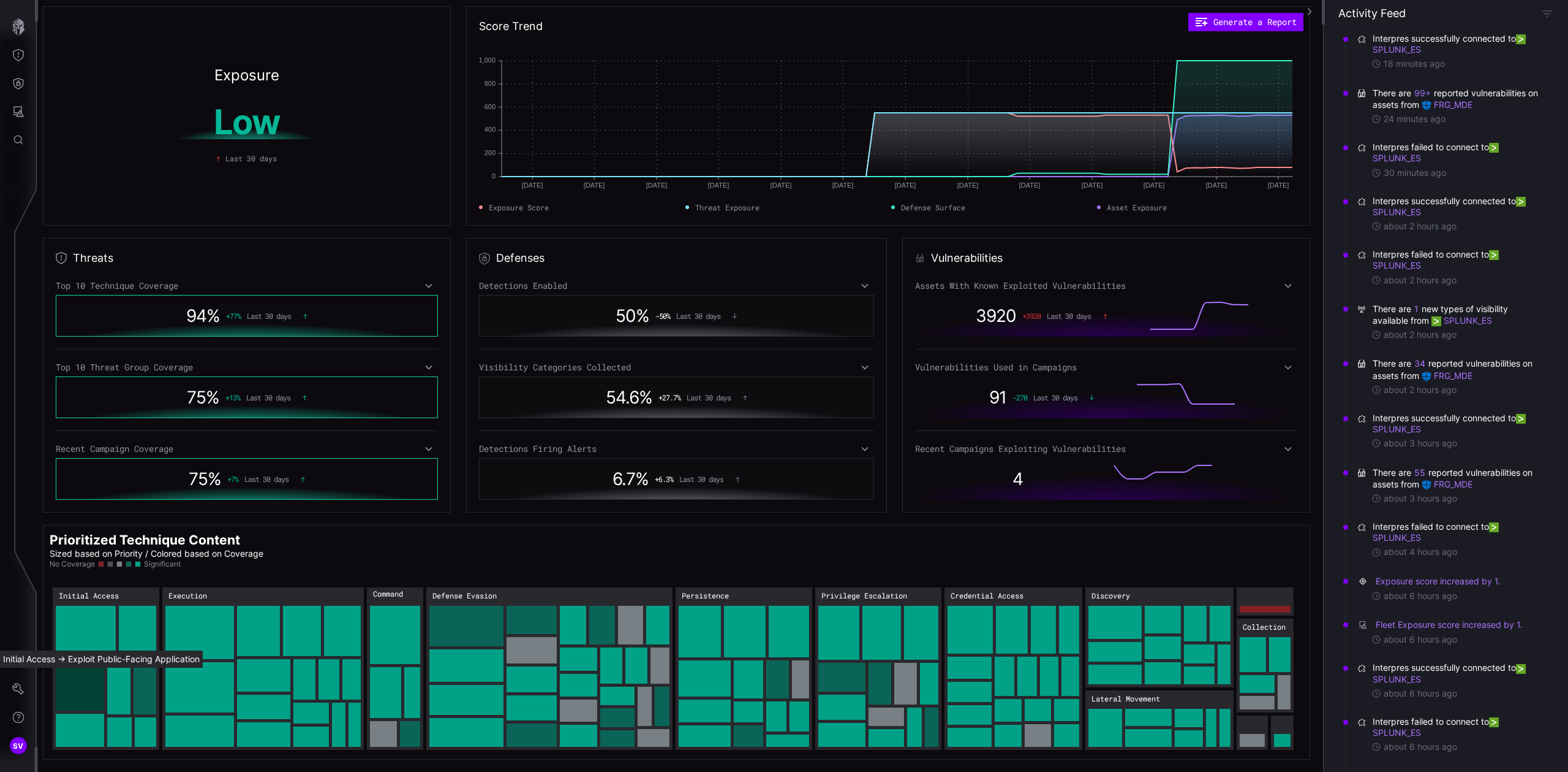
click at [93, 593] on rect "Initial Access → Initial Access:Exploit Public-Facing Application: 60" at bounding box center [80, 689] width 48 height 43
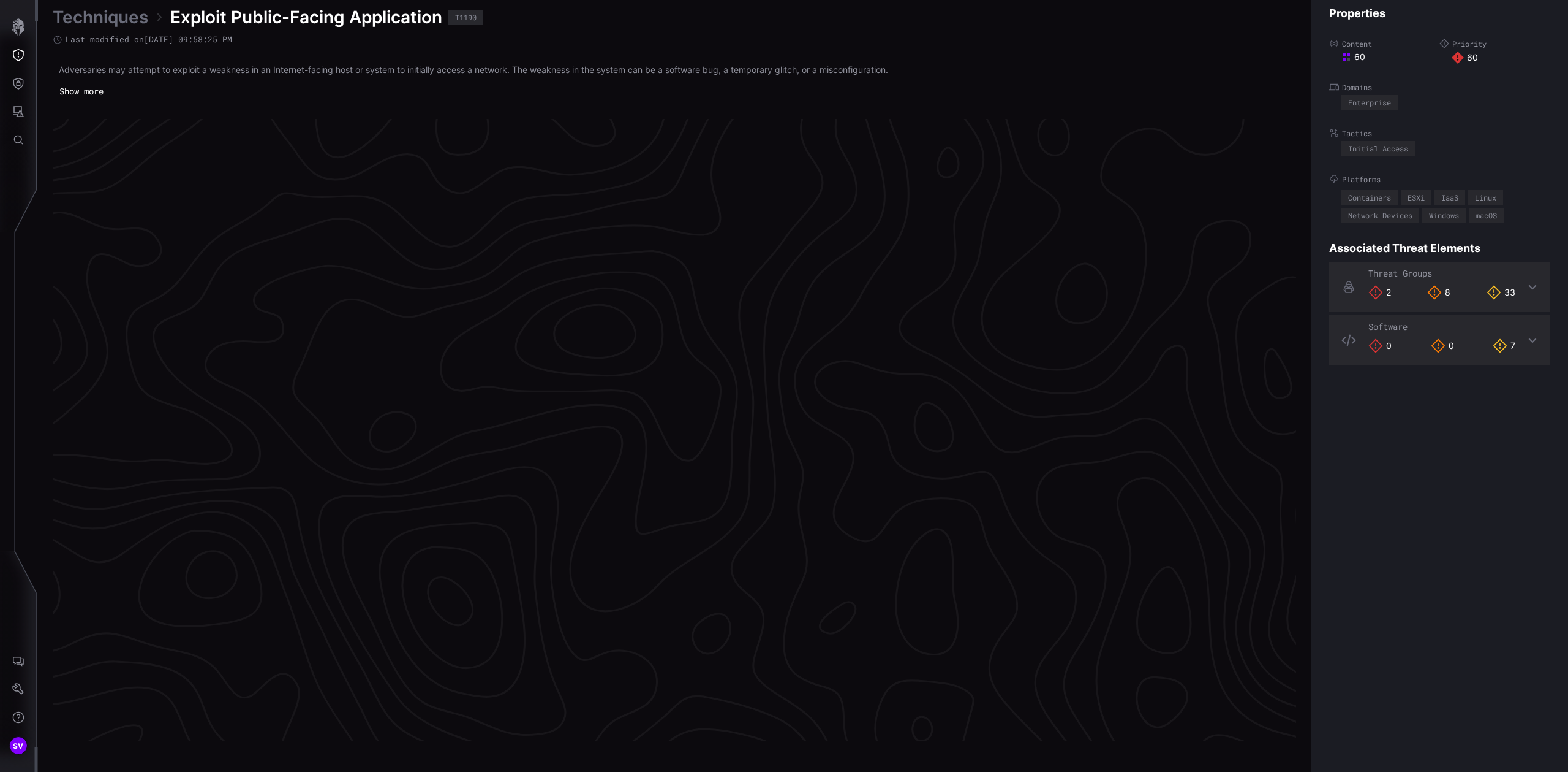
scroll to position [2451, 302]
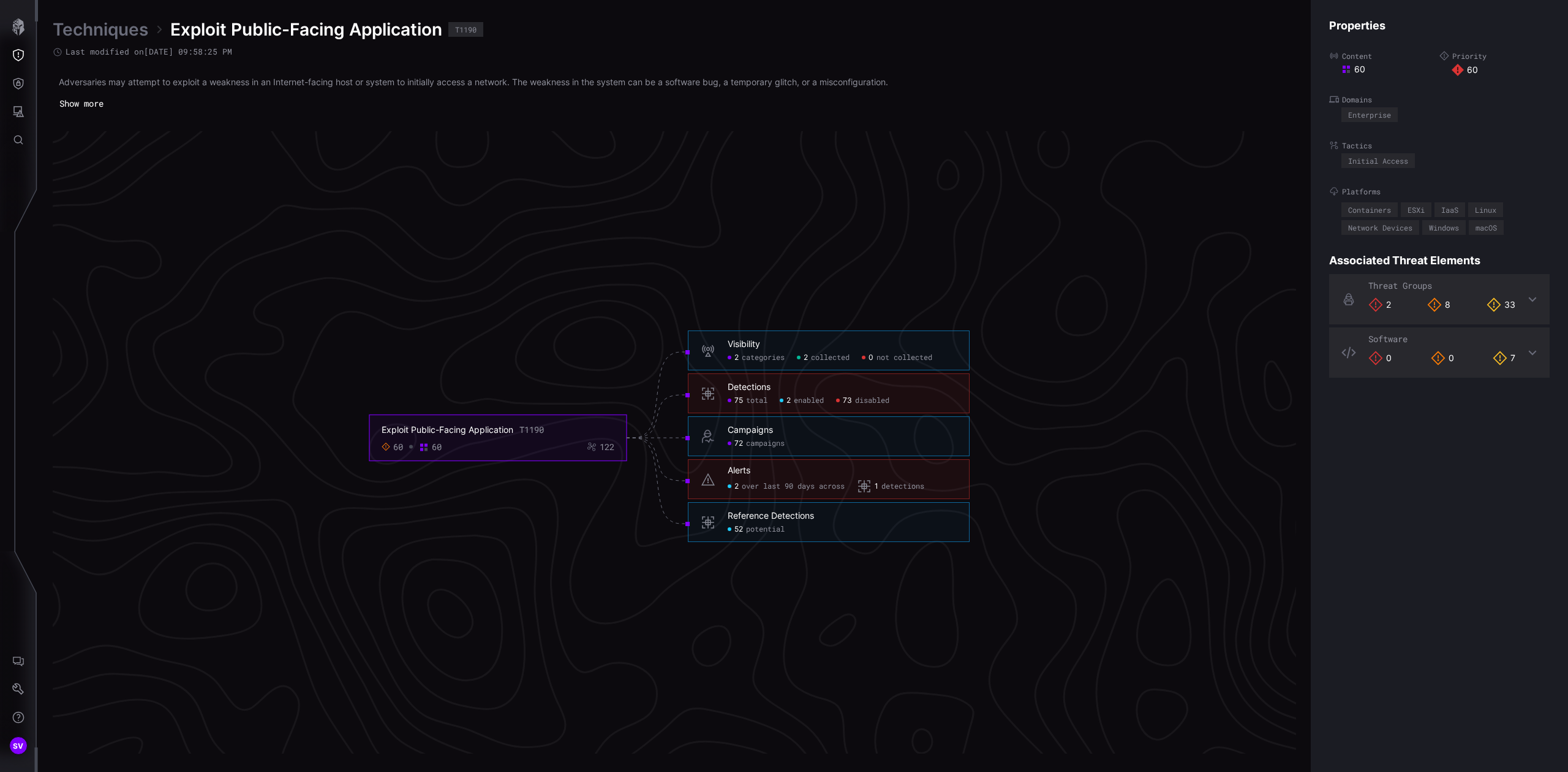
click at [912, 490] on span "detections" at bounding box center [903, 486] width 43 height 10
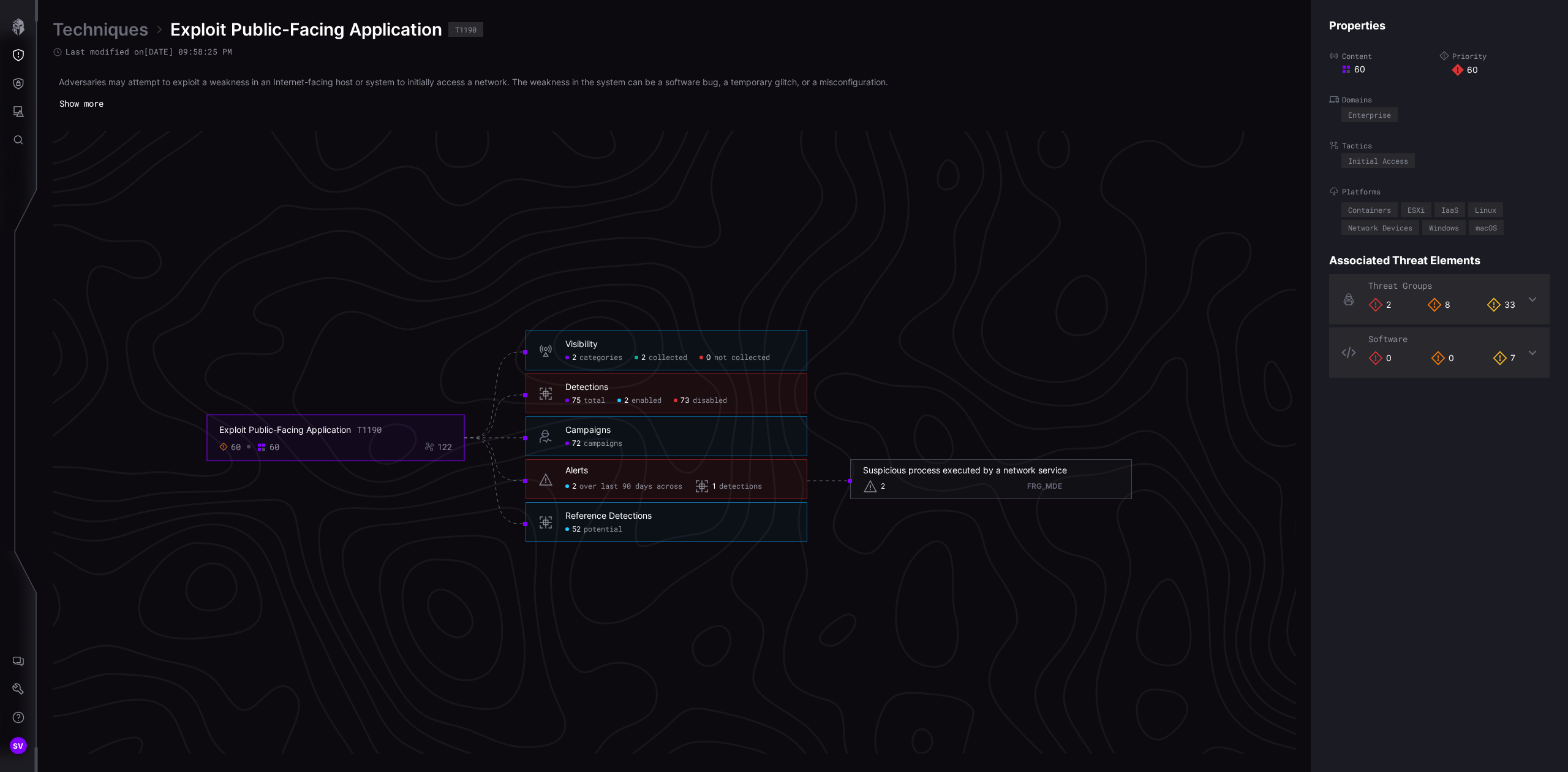
click at [595, 487] on span "over last 90 days across" at bounding box center [631, 486] width 103 height 10
click at [742, 485] on span "detections" at bounding box center [740, 486] width 43 height 10
click at [695, 400] on span "disabled" at bounding box center [710, 401] width 35 height 10
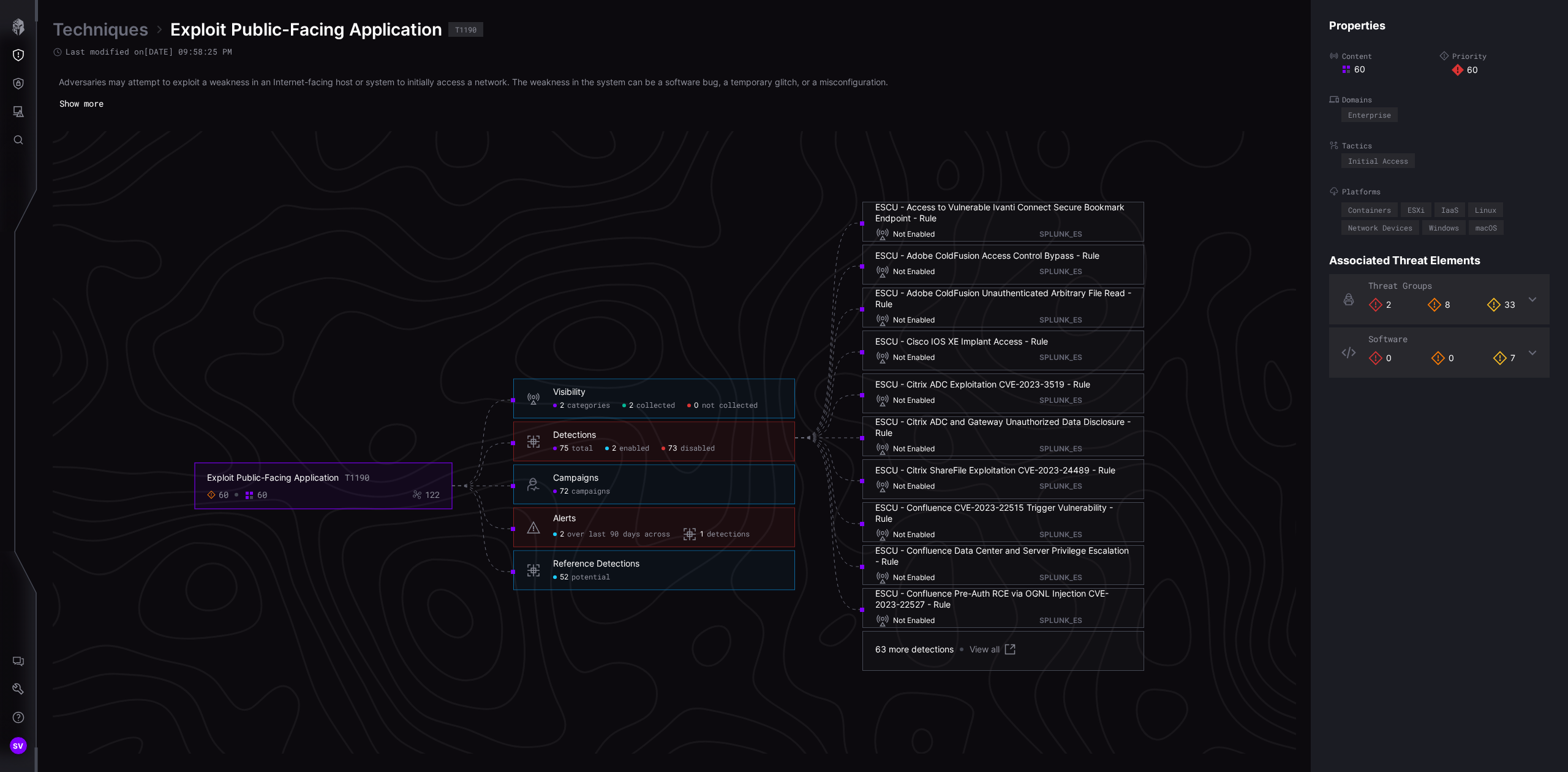
click at [633, 445] on span "enabled" at bounding box center [634, 449] width 30 height 10
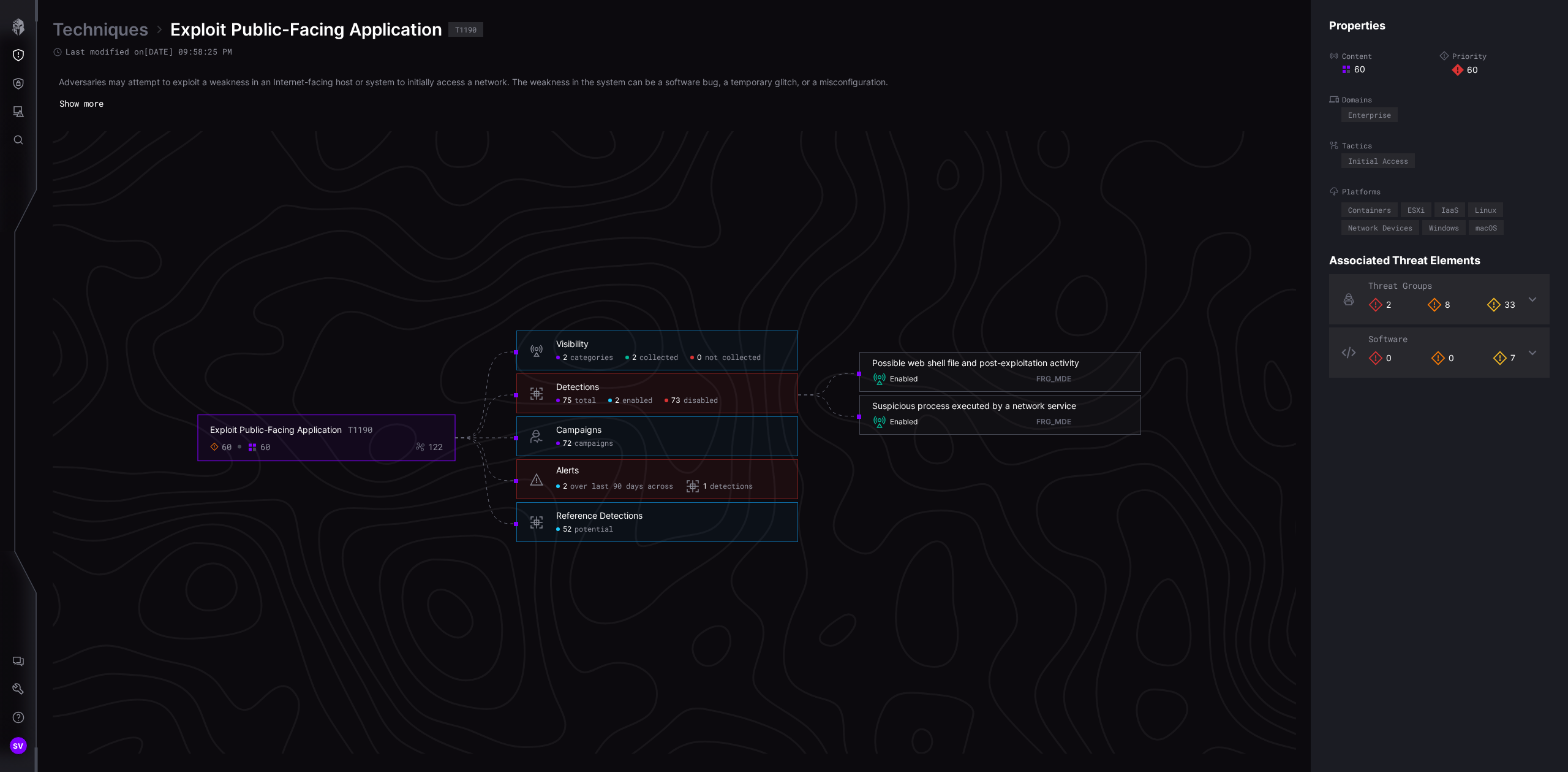
click at [714, 398] on span "disabled" at bounding box center [701, 401] width 35 height 10
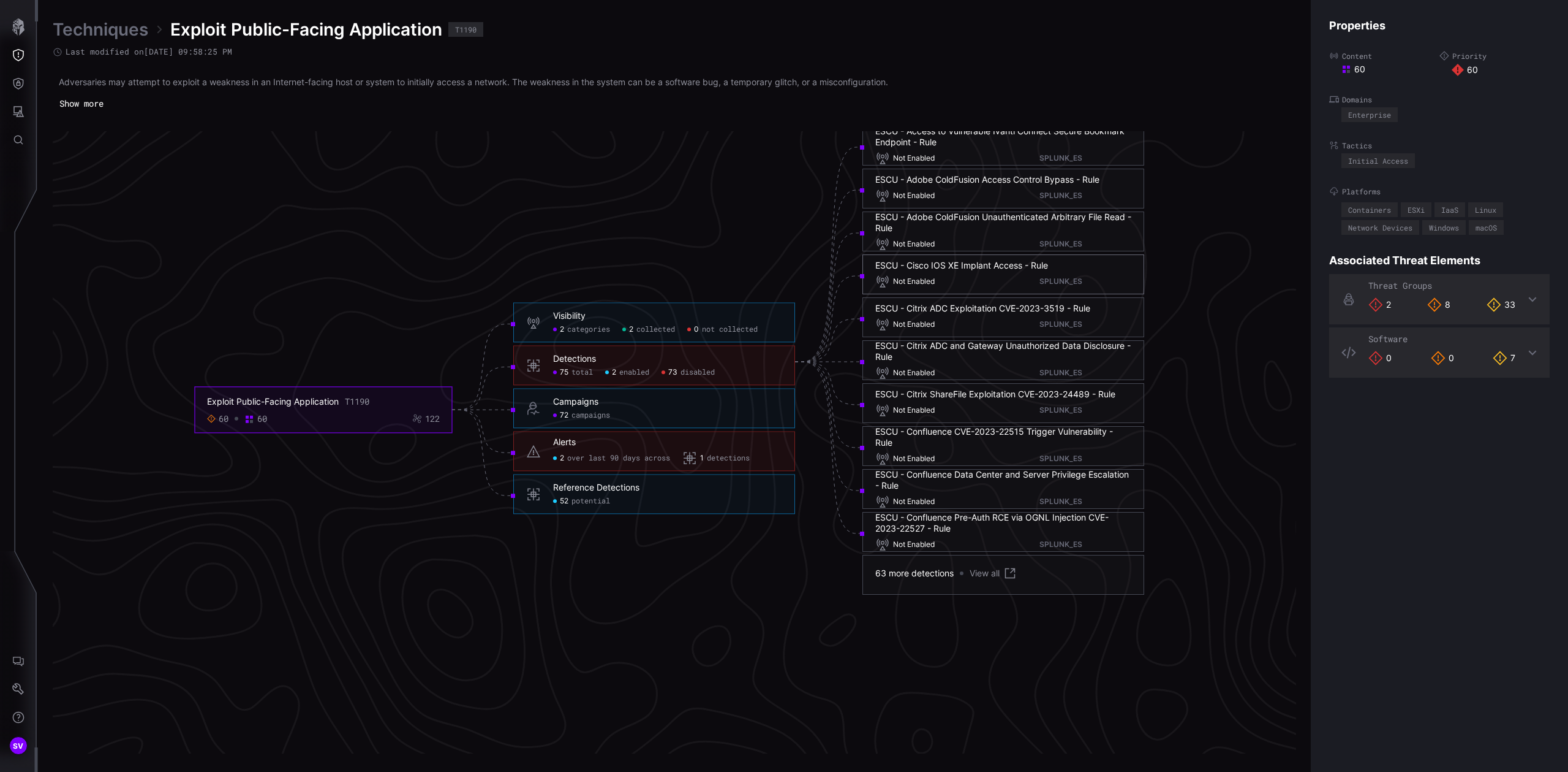
scroll to position [2441, 302]
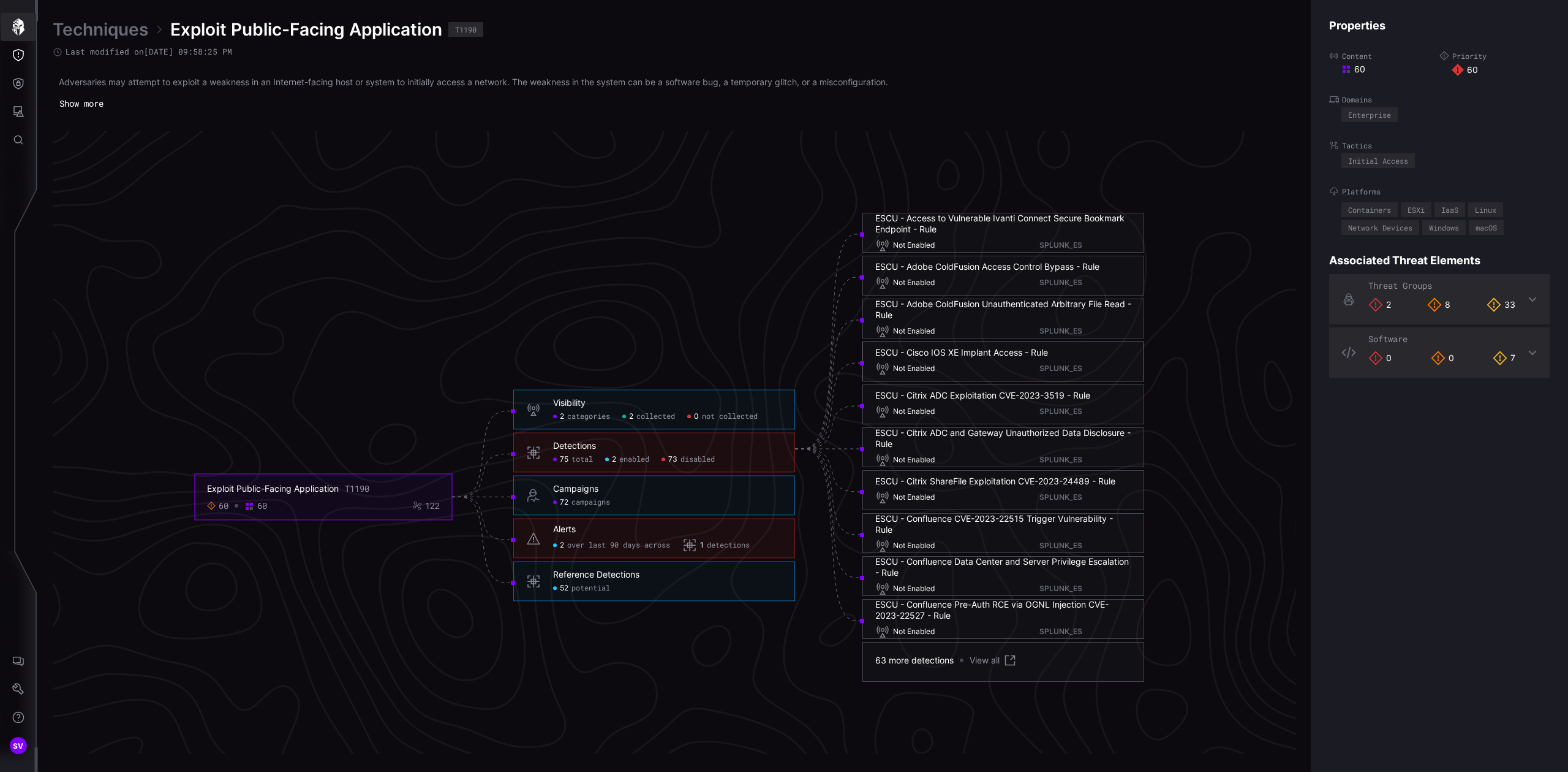
click at [24, 25] on icon "button" at bounding box center [18, 27] width 17 height 17
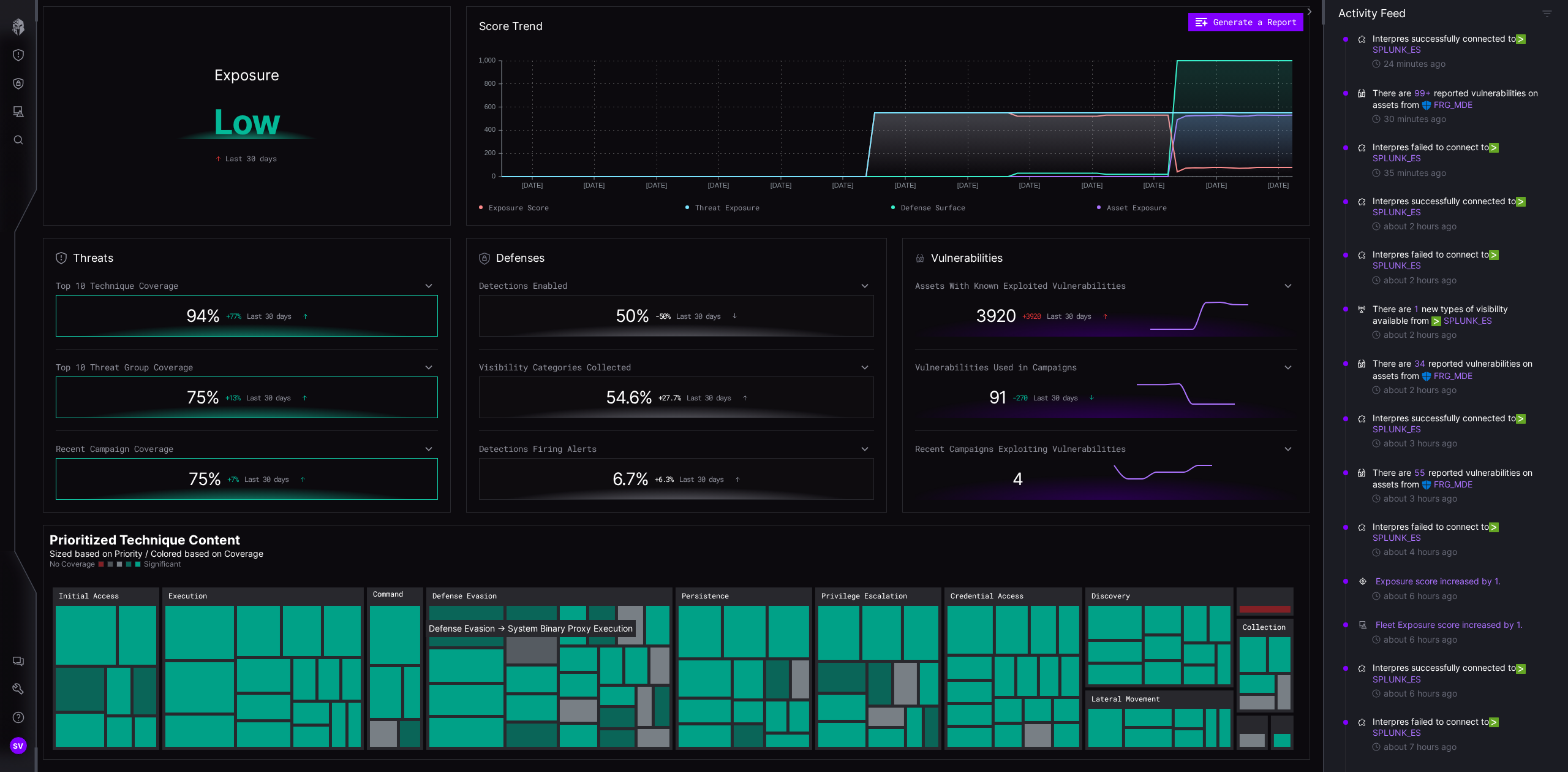
click at [525, 593] on rect "Defense Evasion → Defense Evasion:System Binary Proxy Execution: 39" at bounding box center [532, 649] width 50 height 26
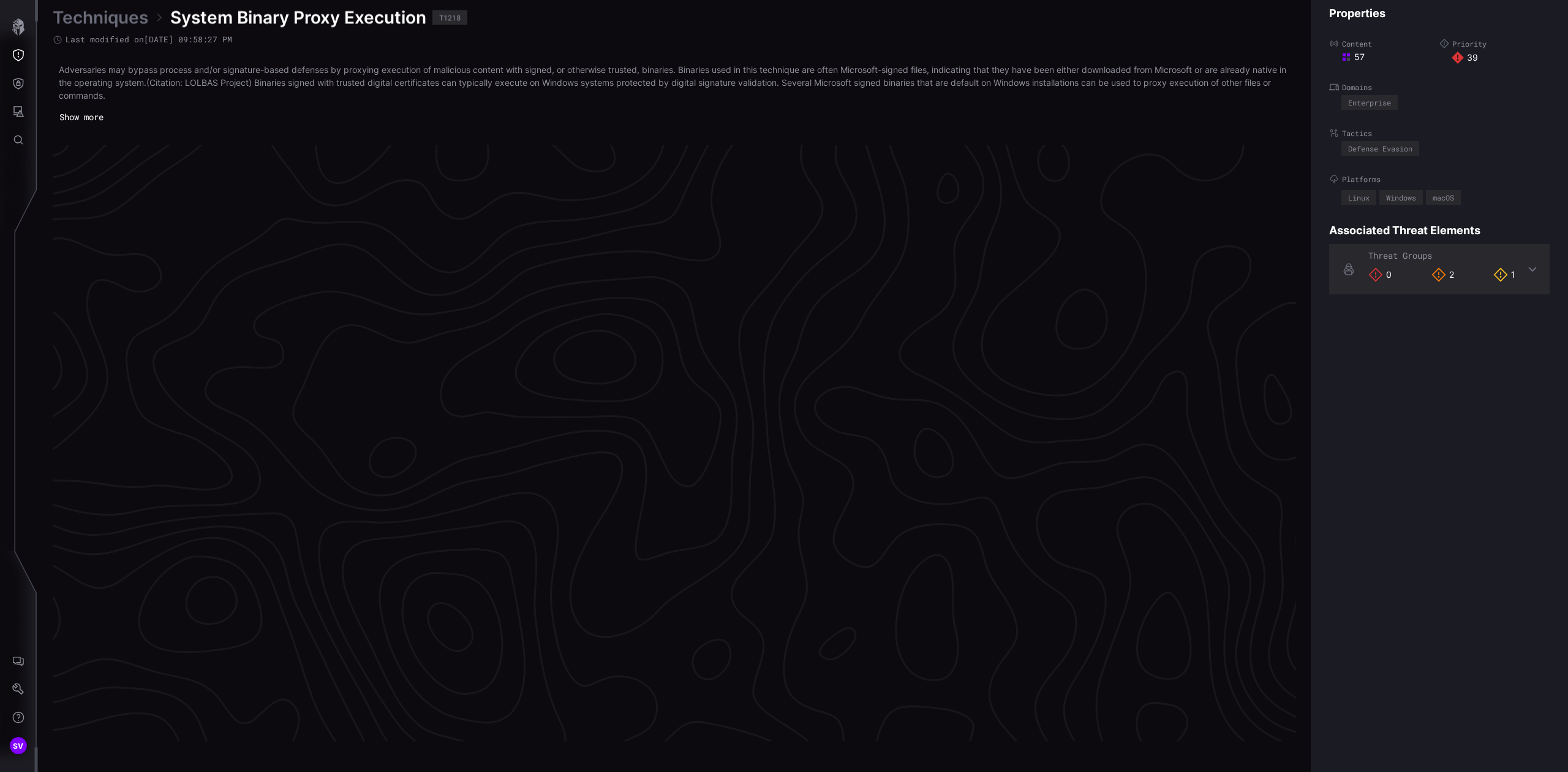
scroll to position [2465, 302]
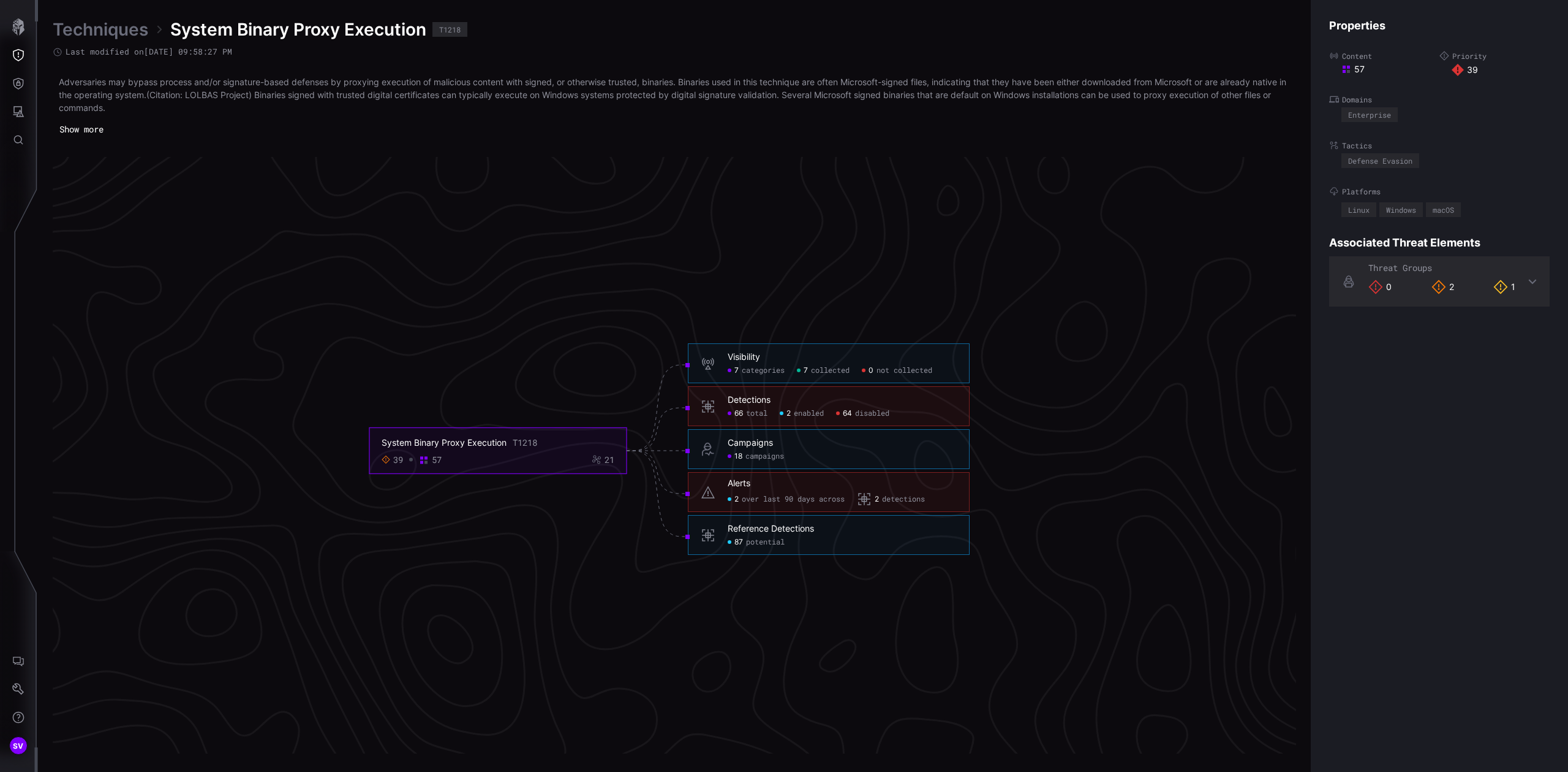
click at [918, 495] on span "detections" at bounding box center [903, 500] width 43 height 10
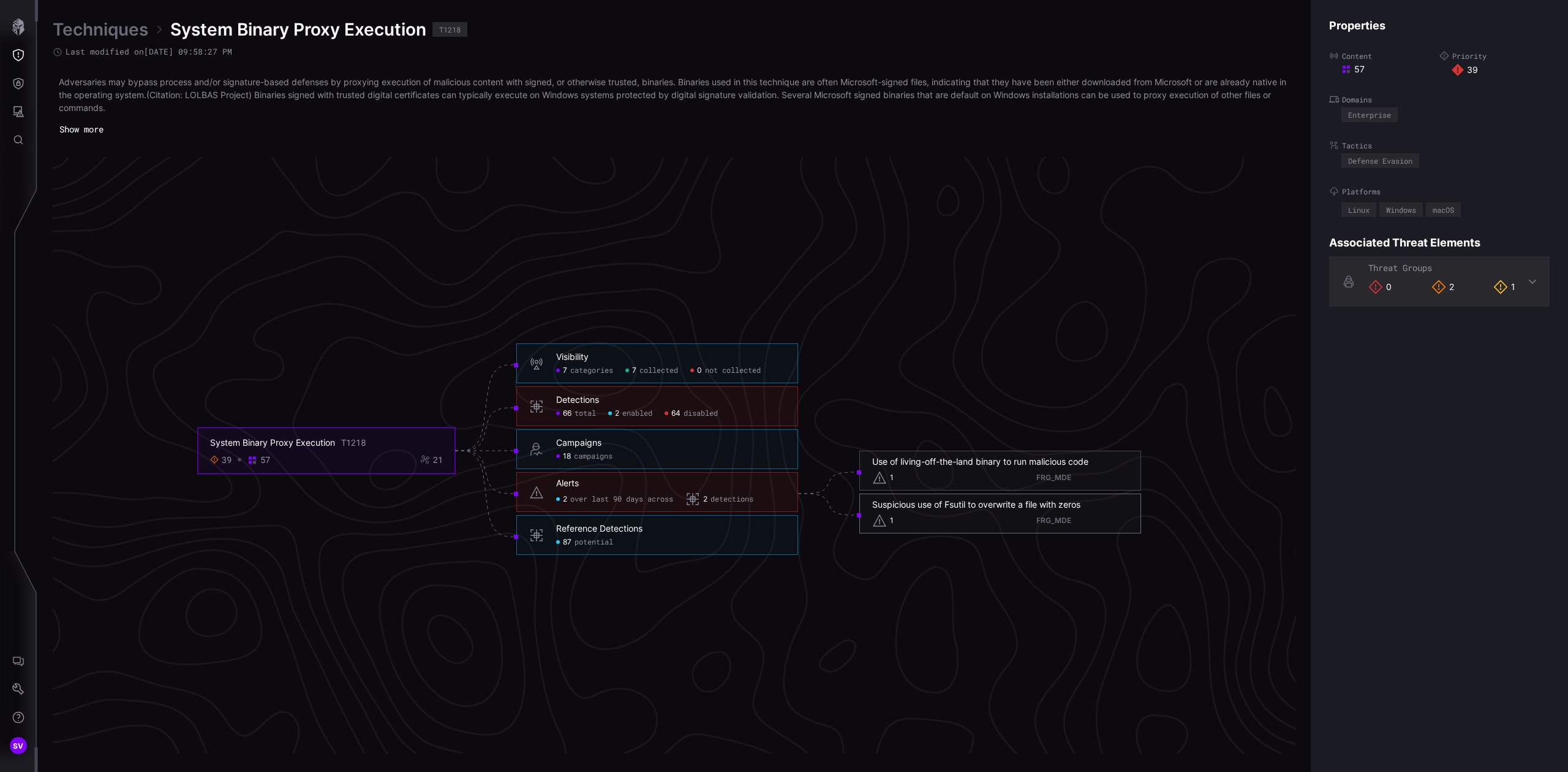
click at [936, 505] on div "Suspicious use of Fsutil to overwrite a file with zeros" at bounding box center [976, 504] width 208 height 12
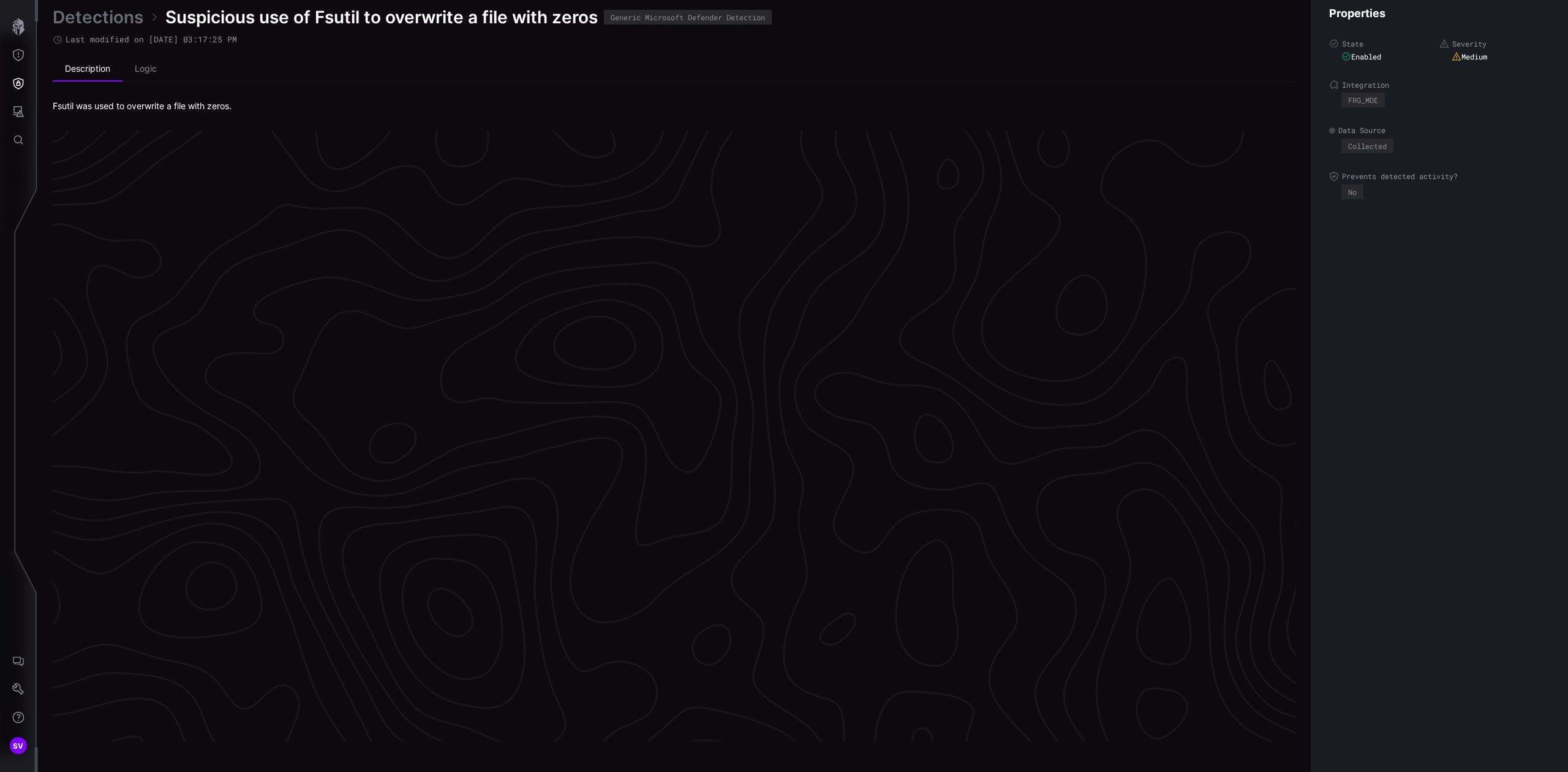
scroll to position [2457, 302]
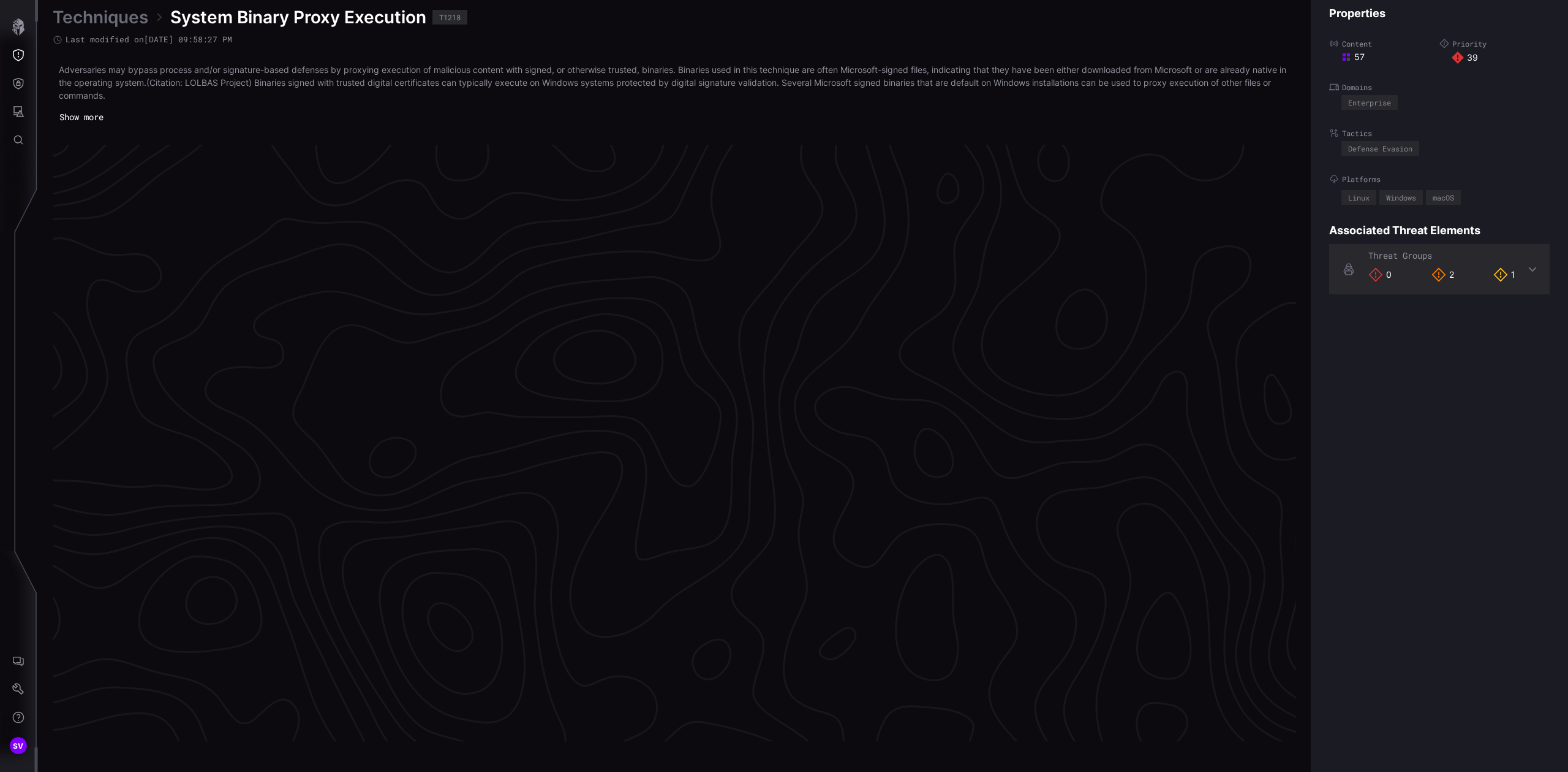
scroll to position [2465, 302]
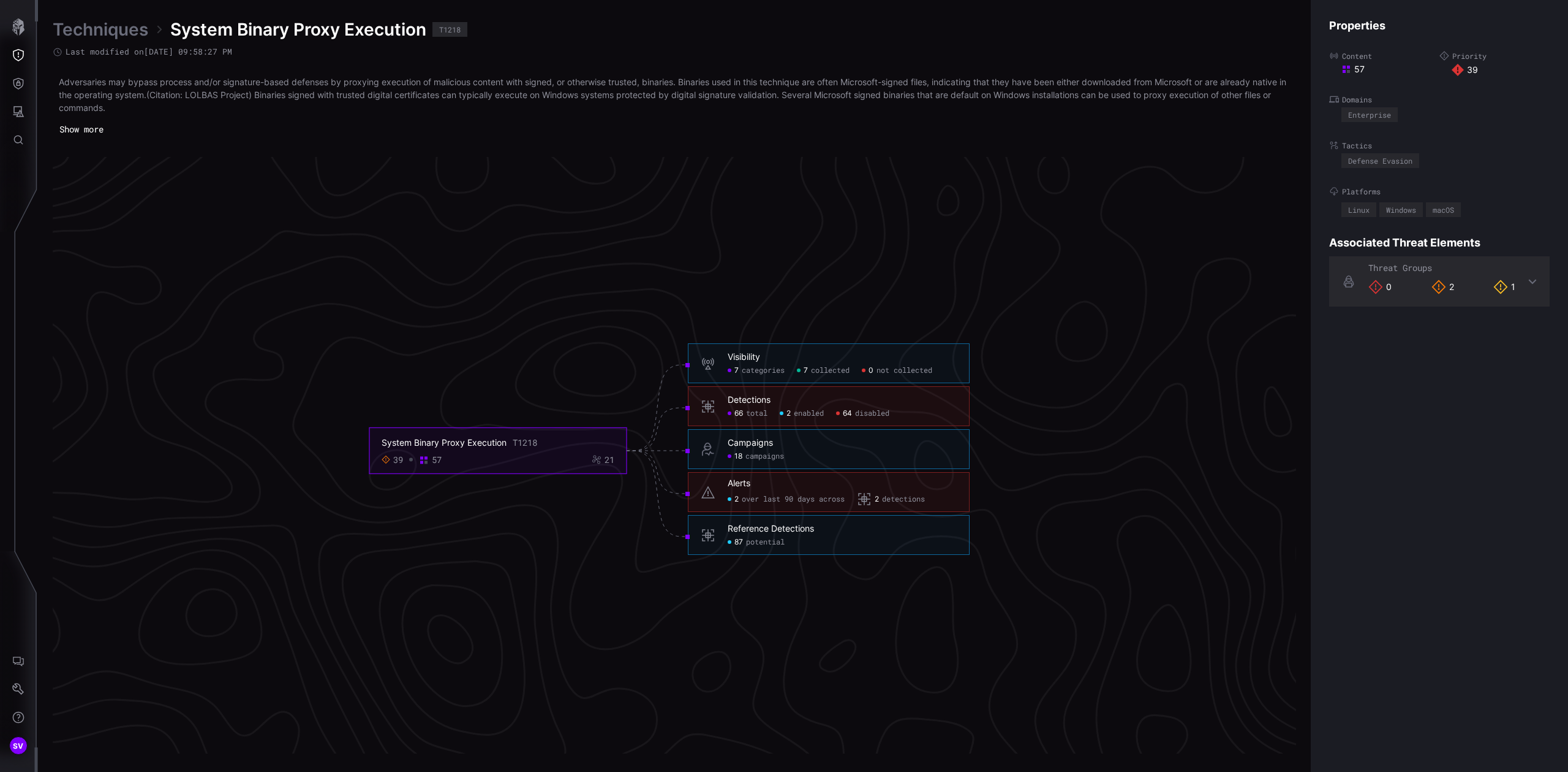
click at [870, 409] on span "disabled" at bounding box center [872, 413] width 35 height 10
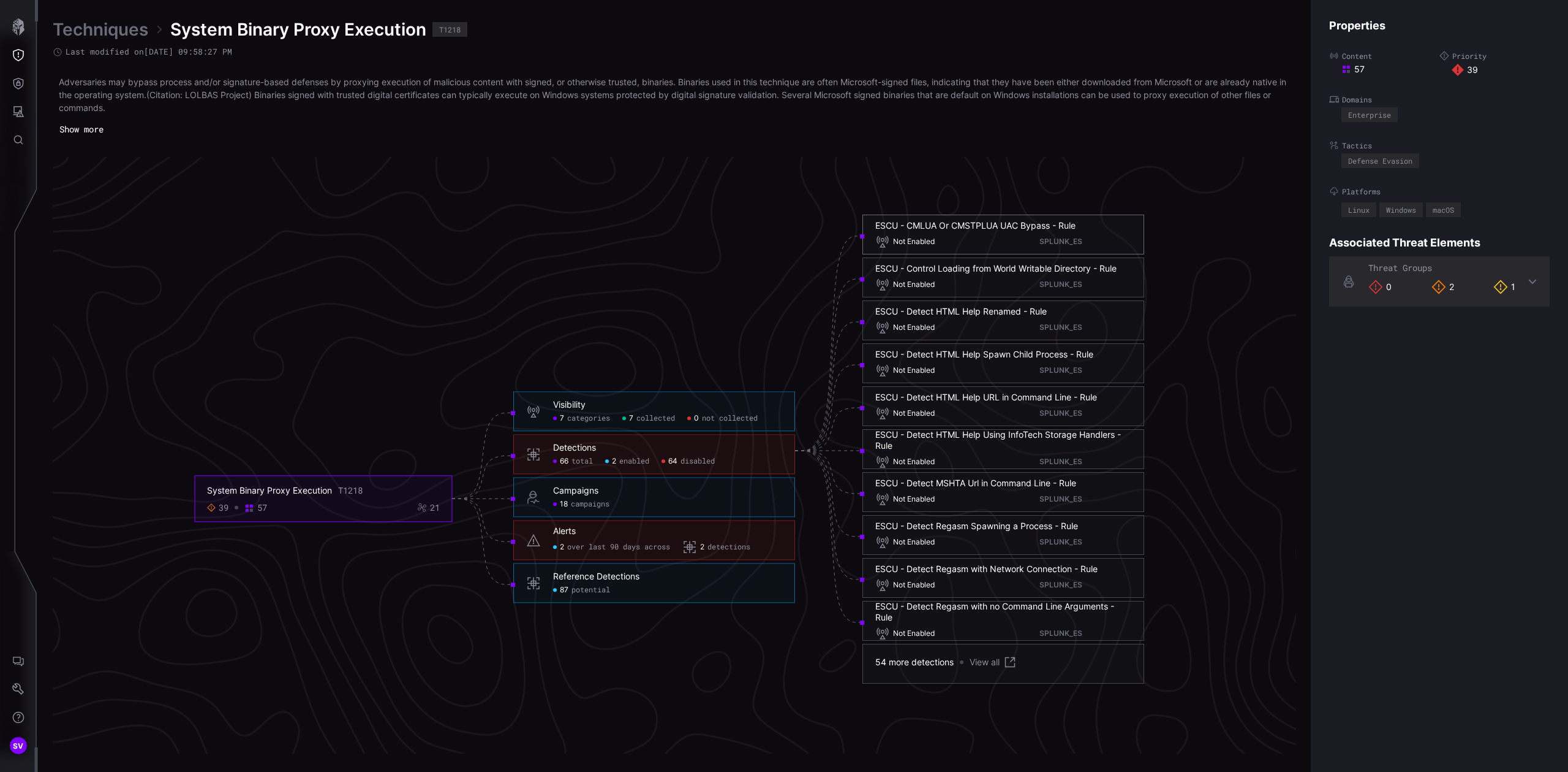
click at [967, 227] on div "ESCU - CMLUA Or CMSTPLUA UAC Bypass - Rule" at bounding box center [975, 225] width 200 height 12
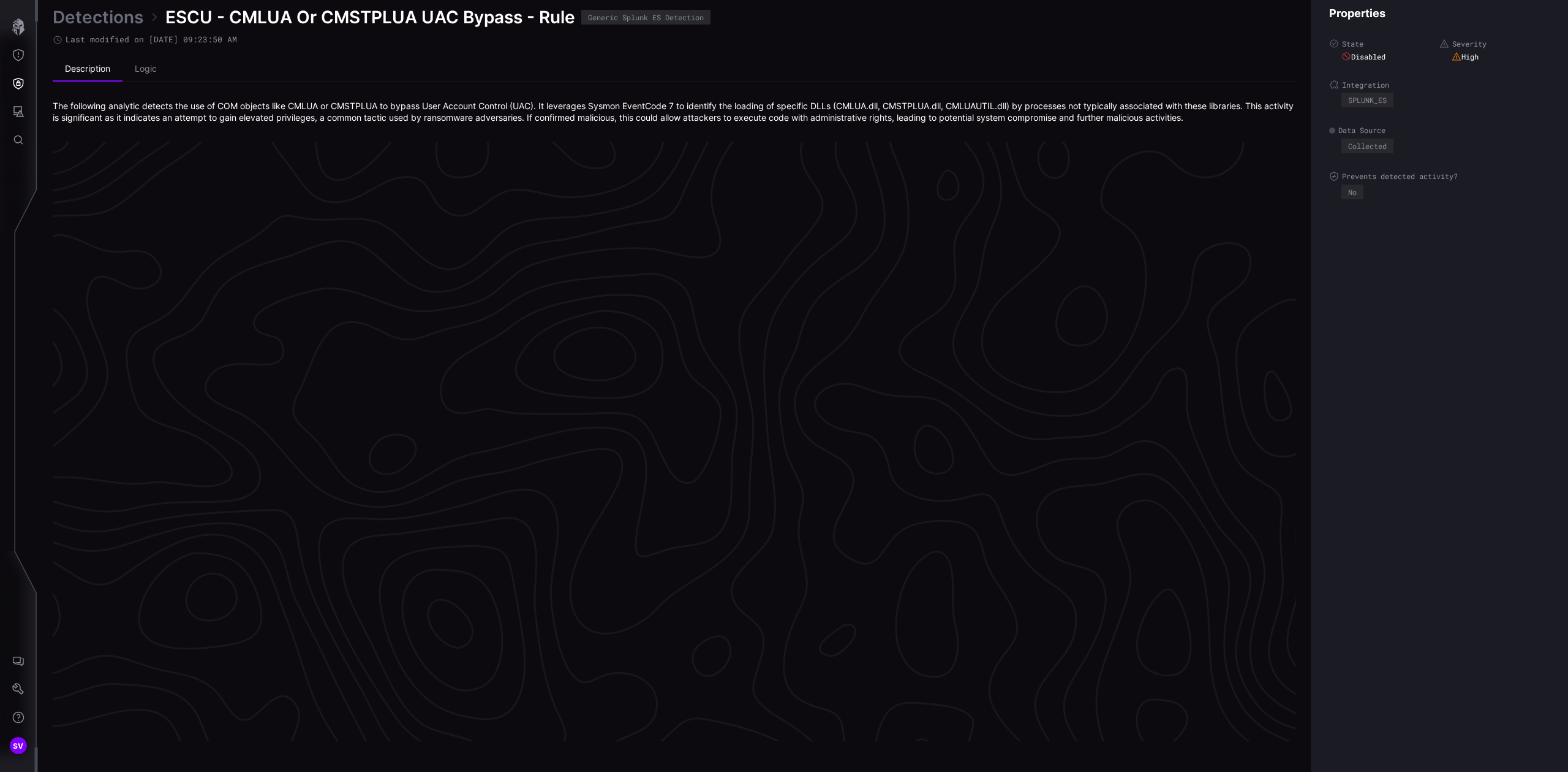
scroll to position [2463, 302]
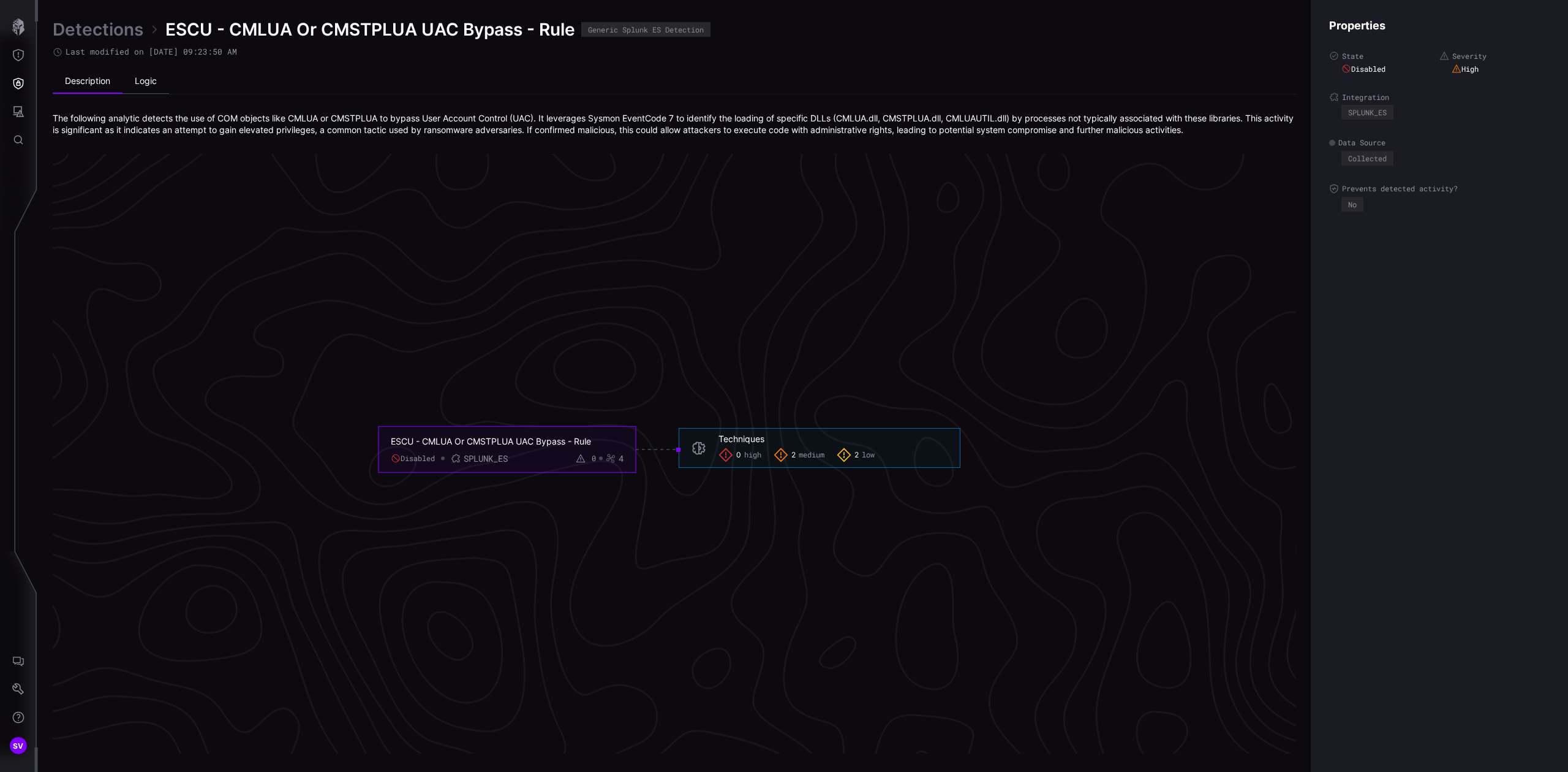
click at [156, 79] on li "Logic" at bounding box center [146, 82] width 47 height 25
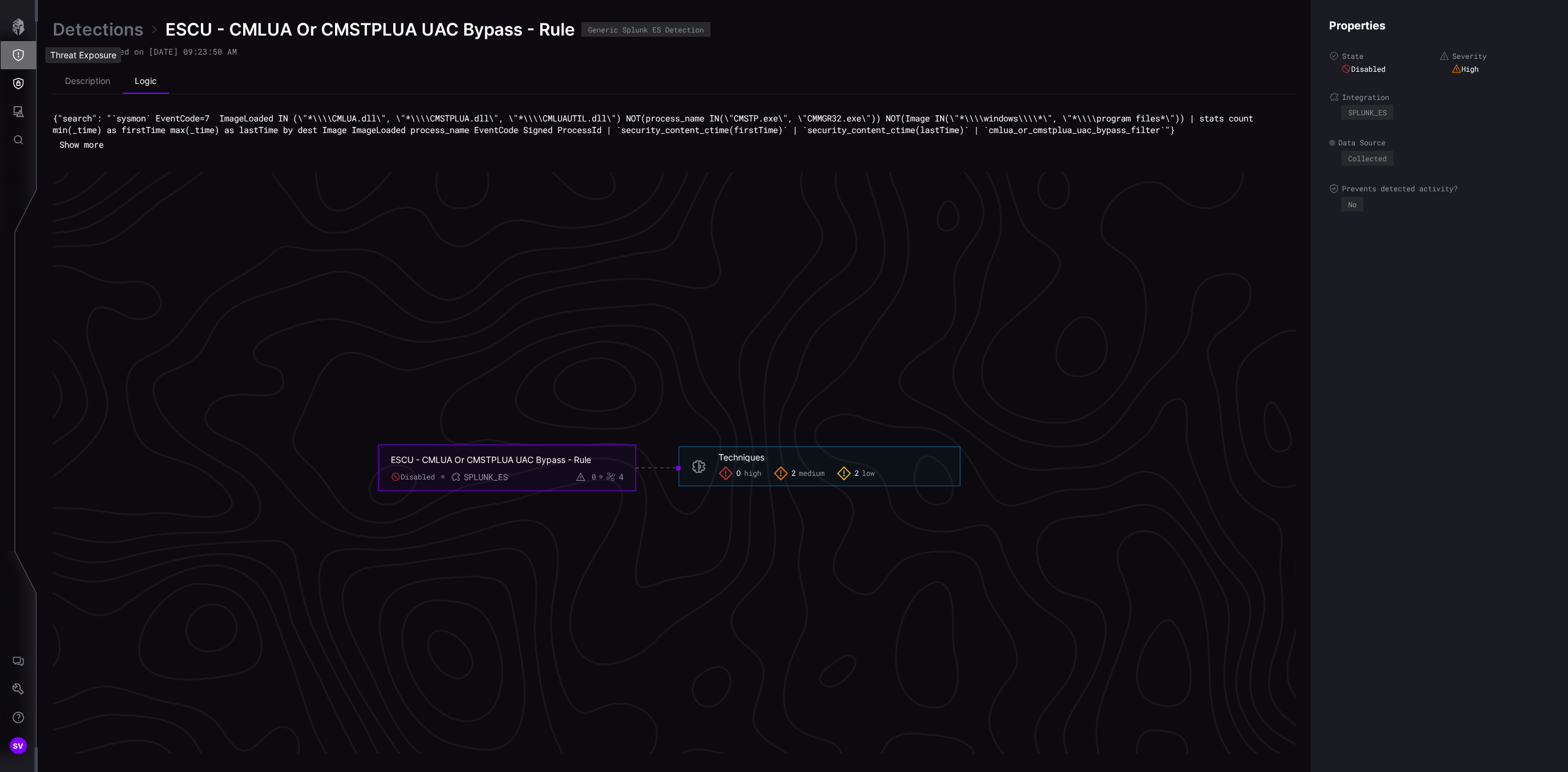
click at [18, 54] on icon "Threat Exposure" at bounding box center [18, 55] width 12 height 12
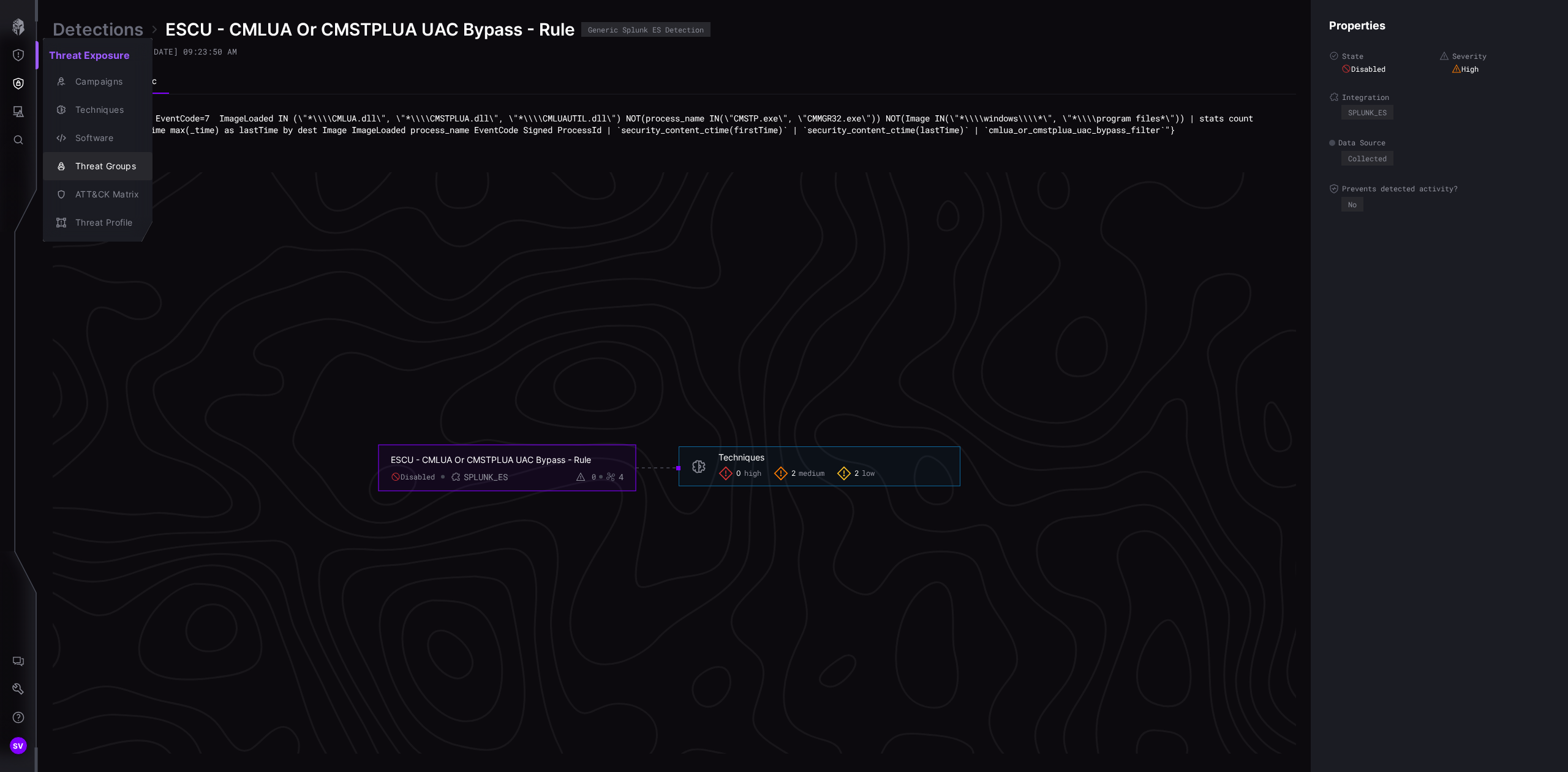
click at [81, 164] on div "Threat Groups" at bounding box center [104, 167] width 70 height 15
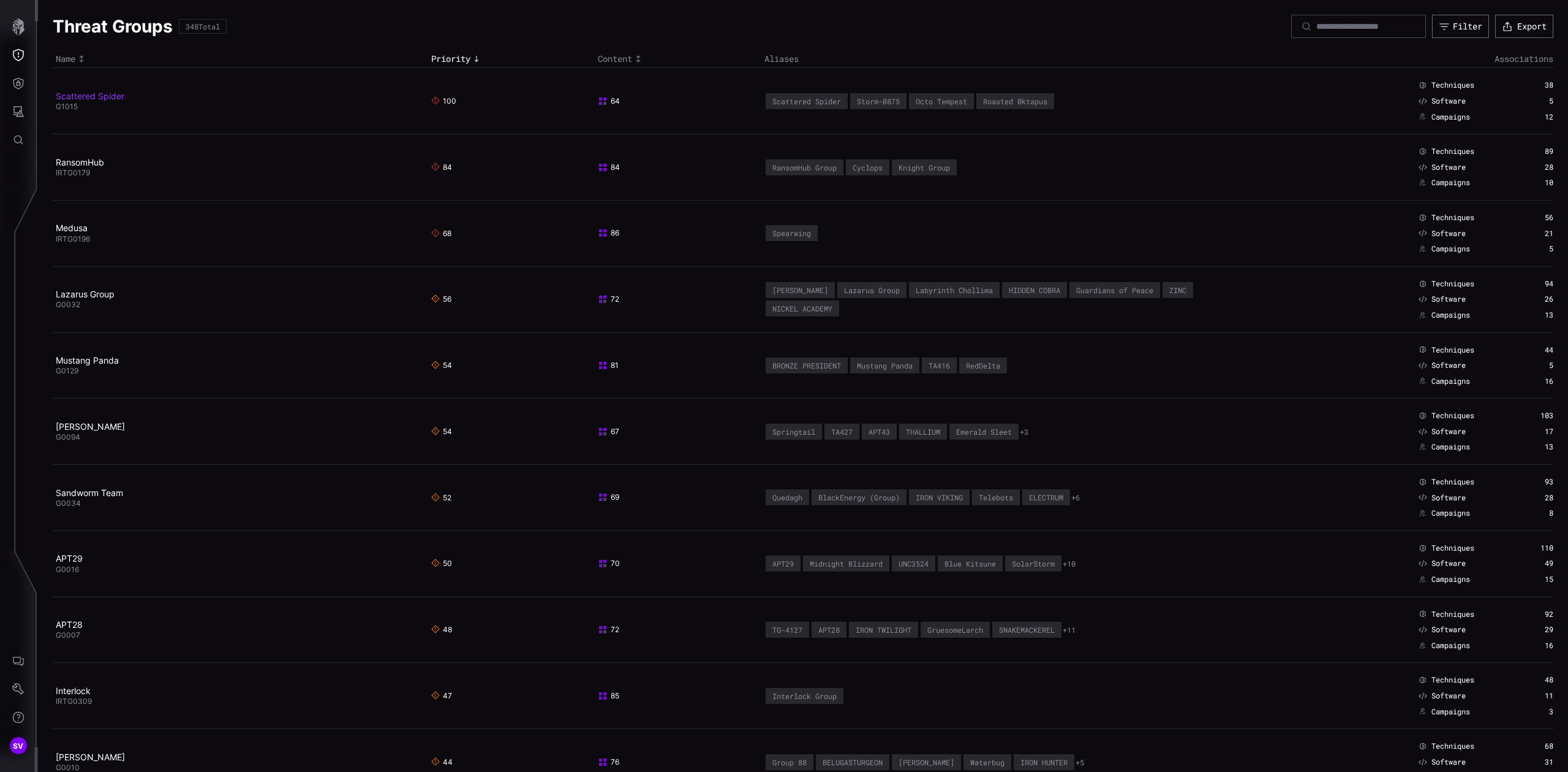
click at [96, 98] on link "Scattered Spider" at bounding box center [90, 96] width 69 height 11
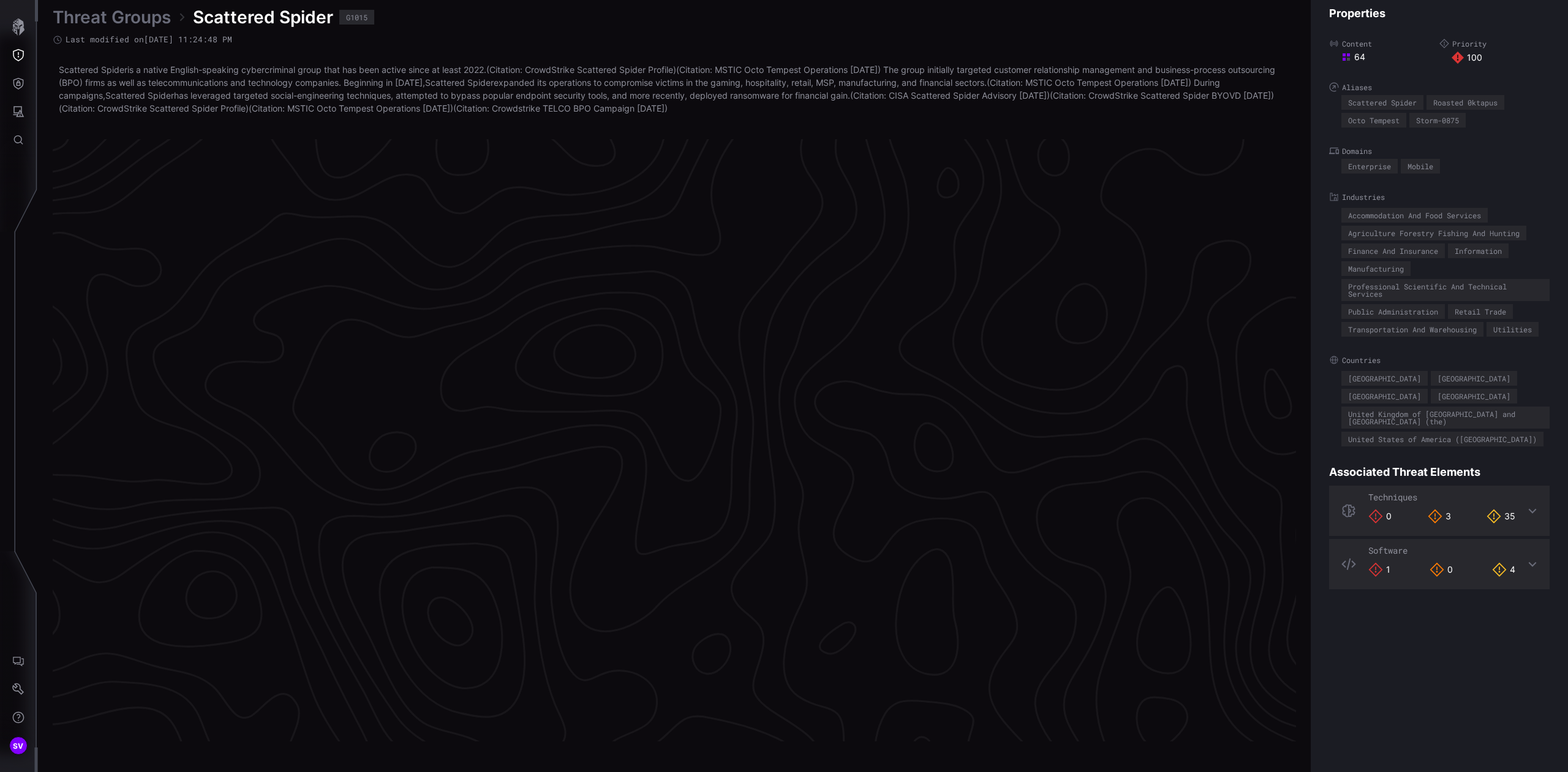
scroll to position [2462, 302]
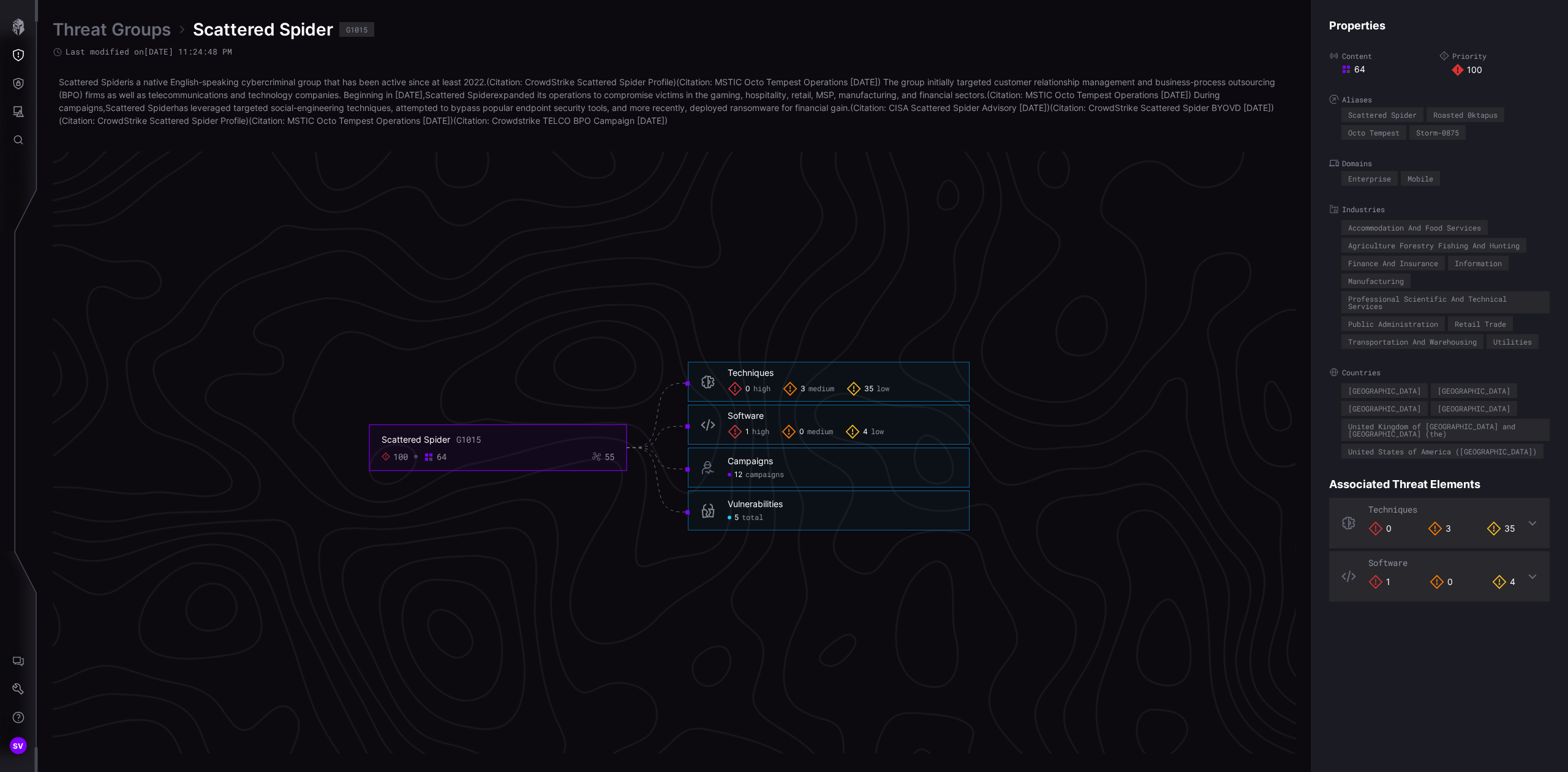
click at [756, 376] on div "Techniques" at bounding box center [750, 373] width 46 height 12
click at [840, 378] on h6 "Techniques" at bounding box center [842, 373] width 229 height 12
click at [712, 381] on icon at bounding box center [707, 381] width 12 height 12
click at [741, 375] on div "Techniques" at bounding box center [750, 373] width 46 height 12
click at [749, 370] on div "Techniques" at bounding box center [750, 373] width 46 height 12
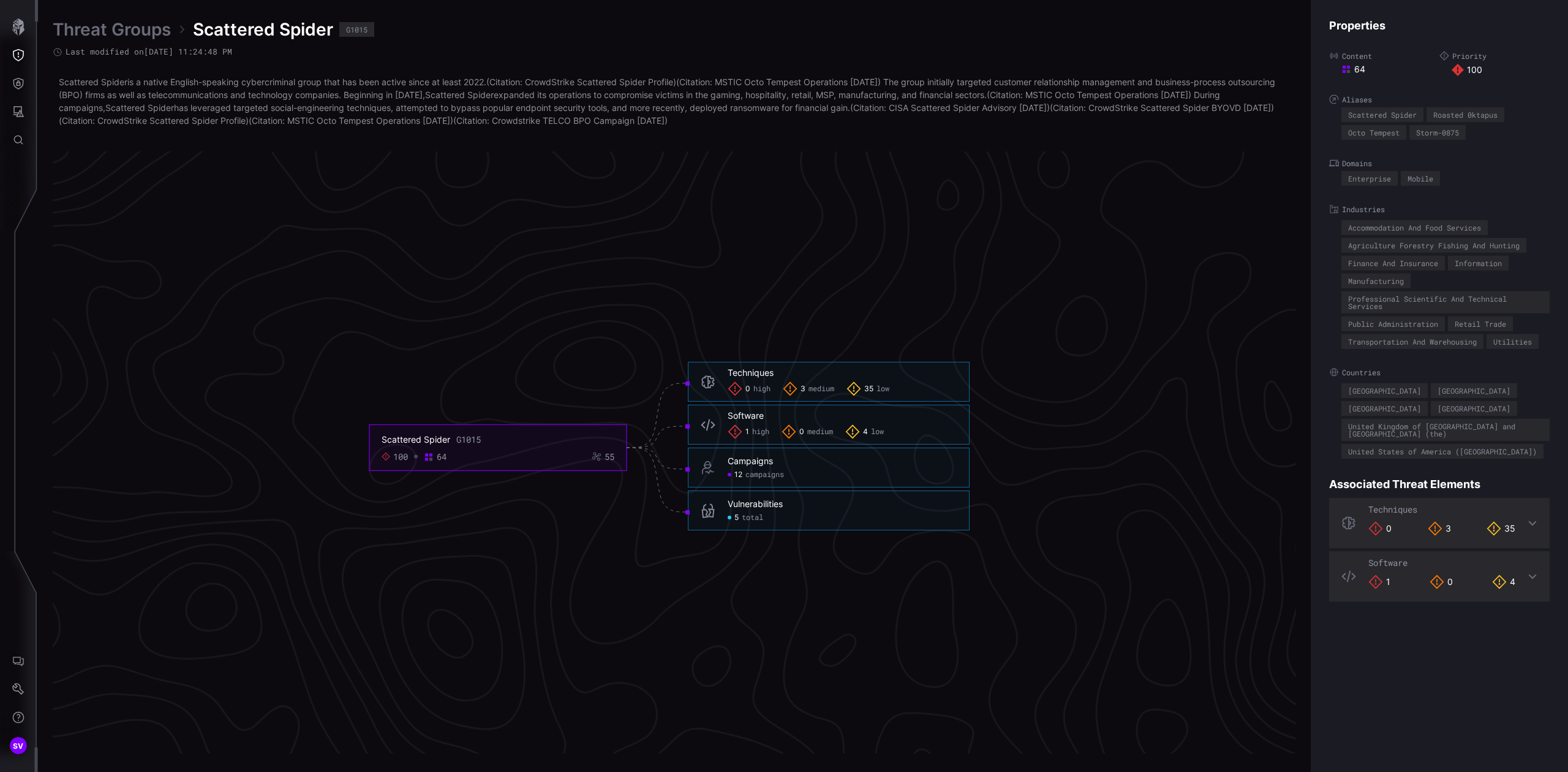
click at [820, 385] on span "medium" at bounding box center [821, 389] width 26 height 10
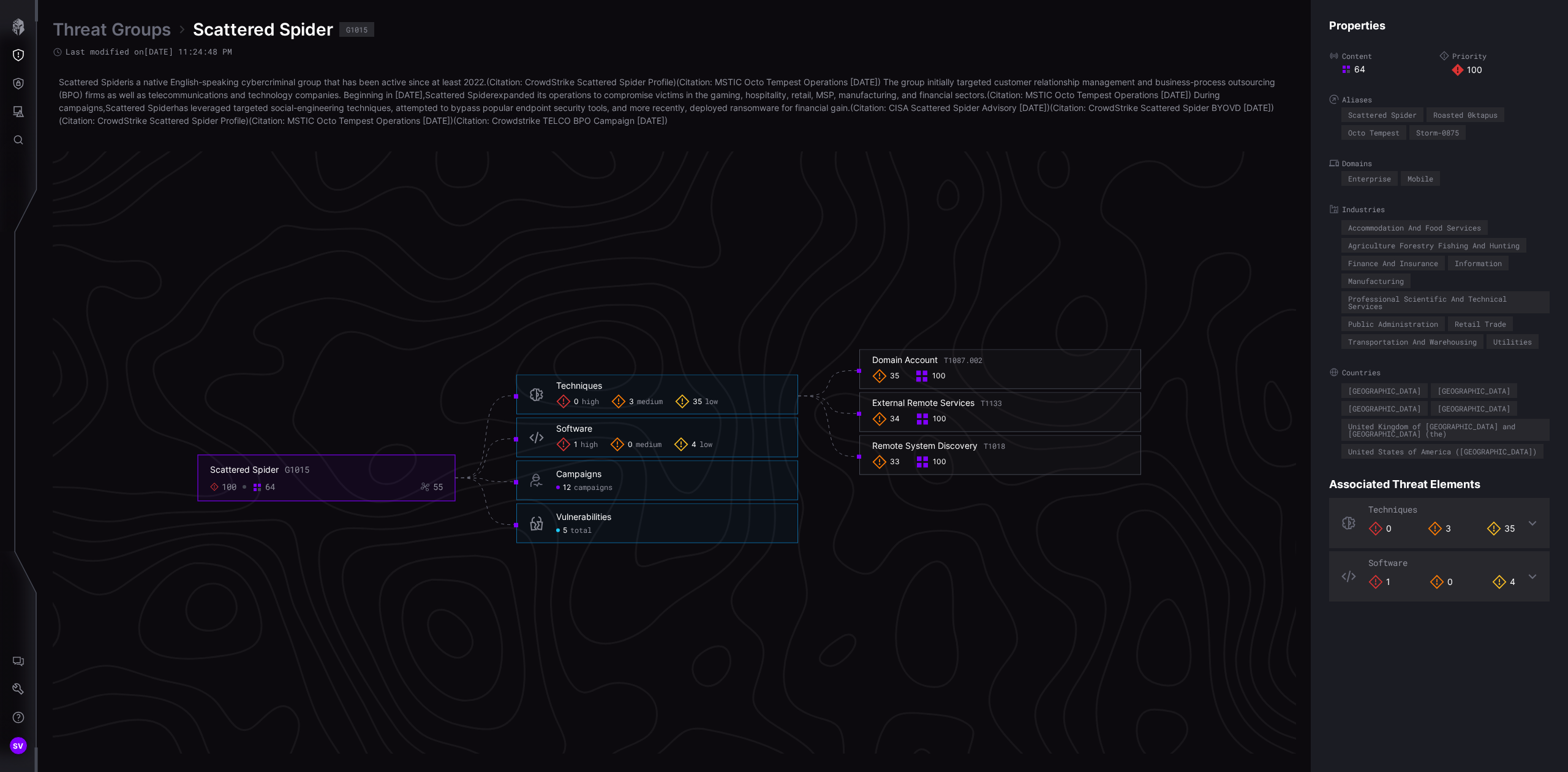
click at [707, 403] on span "low" at bounding box center [711, 402] width 12 height 10
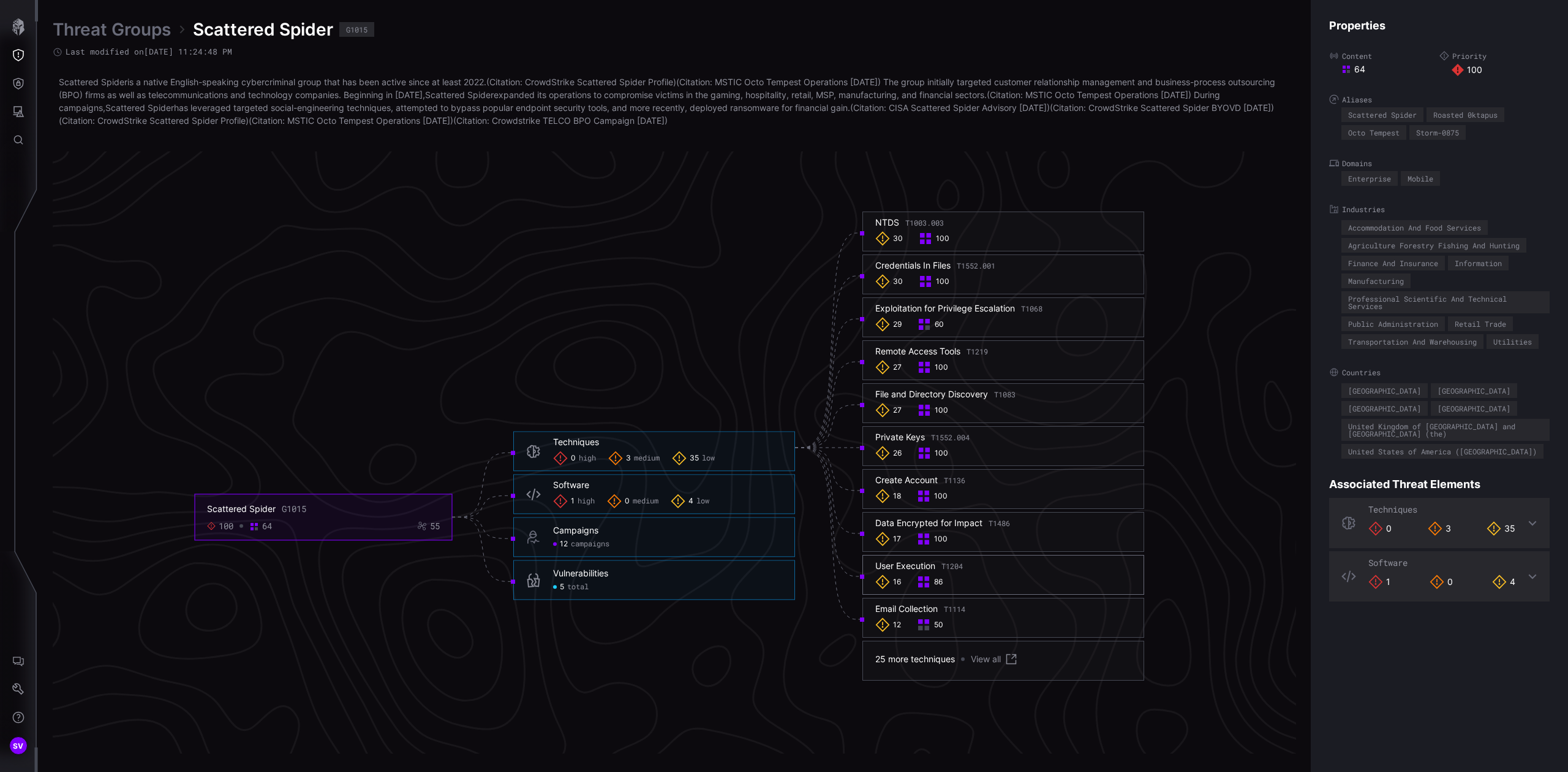
click at [966, 566] on h6 "User Execution T1204" at bounding box center [1003, 566] width 256 height 12
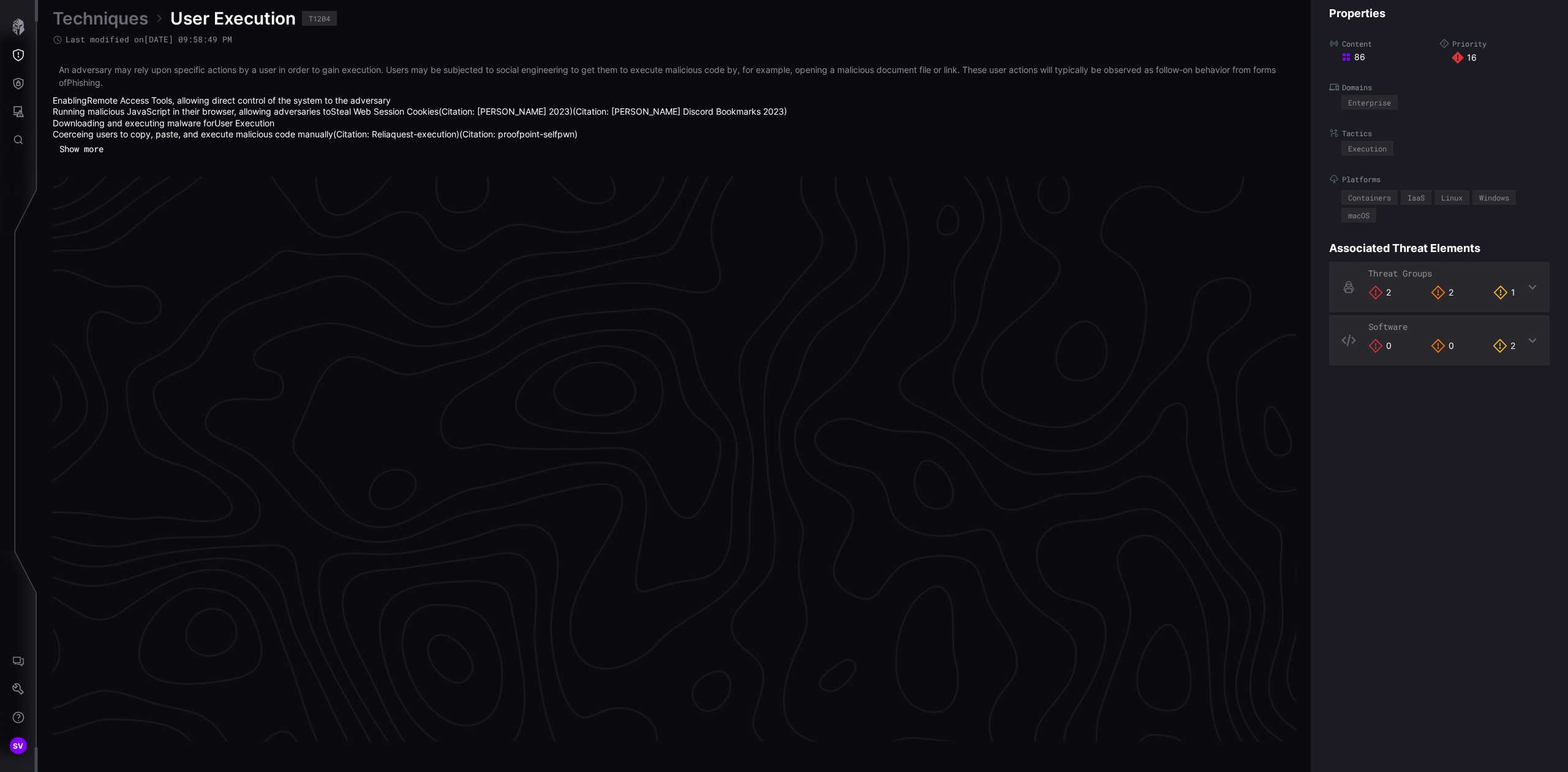
scroll to position [2481, 302]
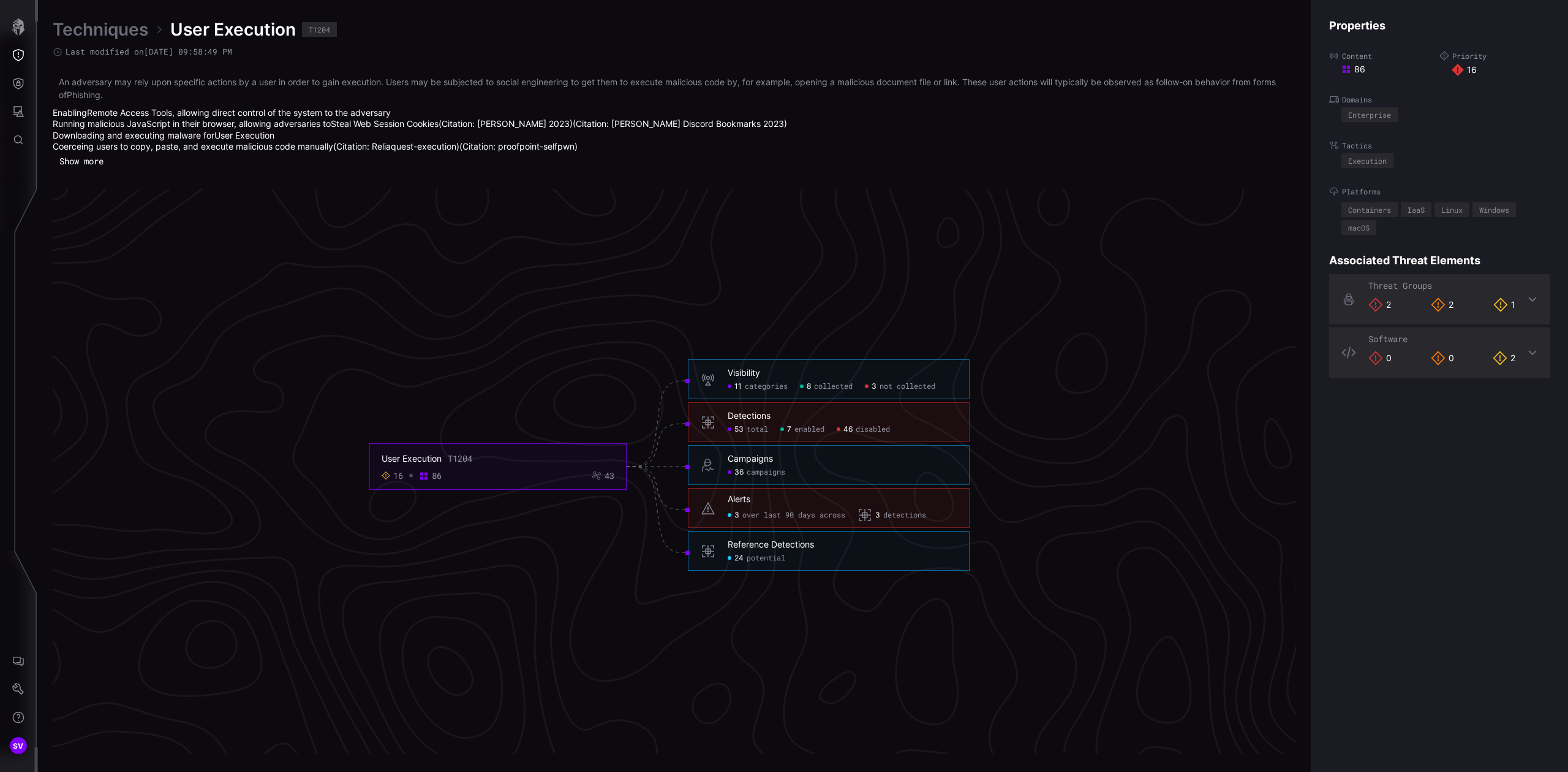
click at [909, 515] on span "detections" at bounding box center [905, 515] width 43 height 10
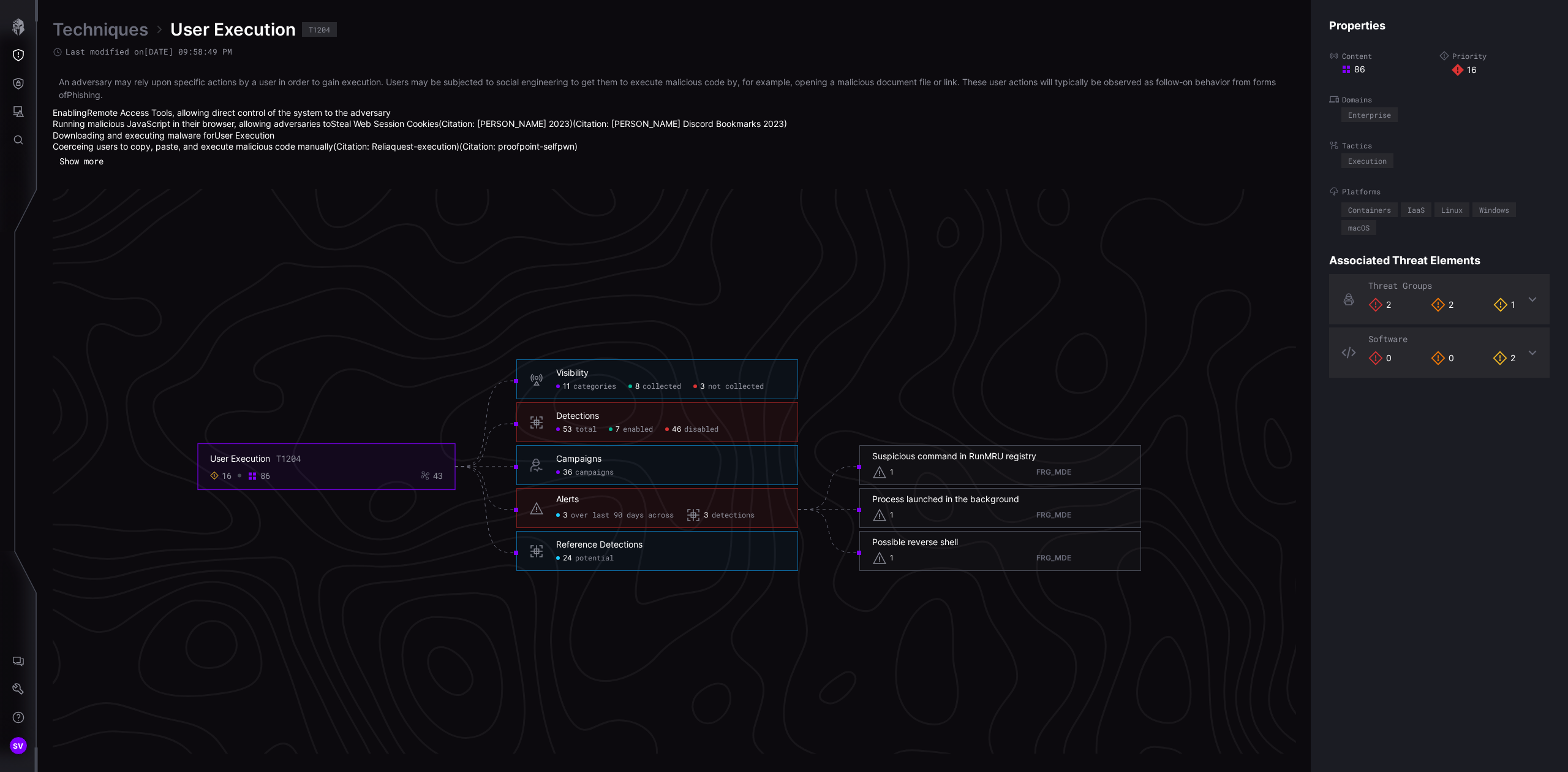
click at [713, 428] on span "disabled" at bounding box center [702, 430] width 35 height 10
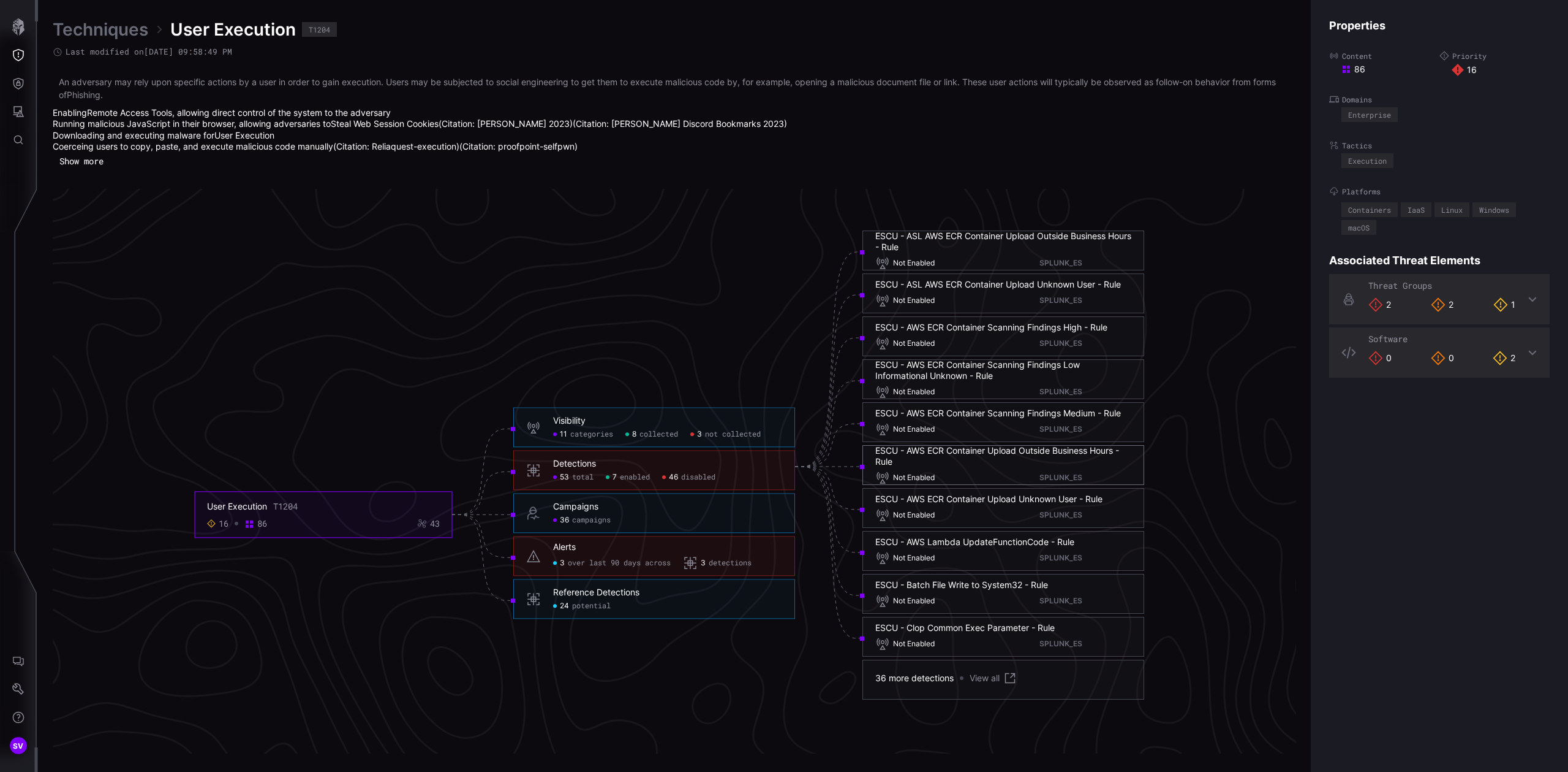
scroll to position [2683, 302]
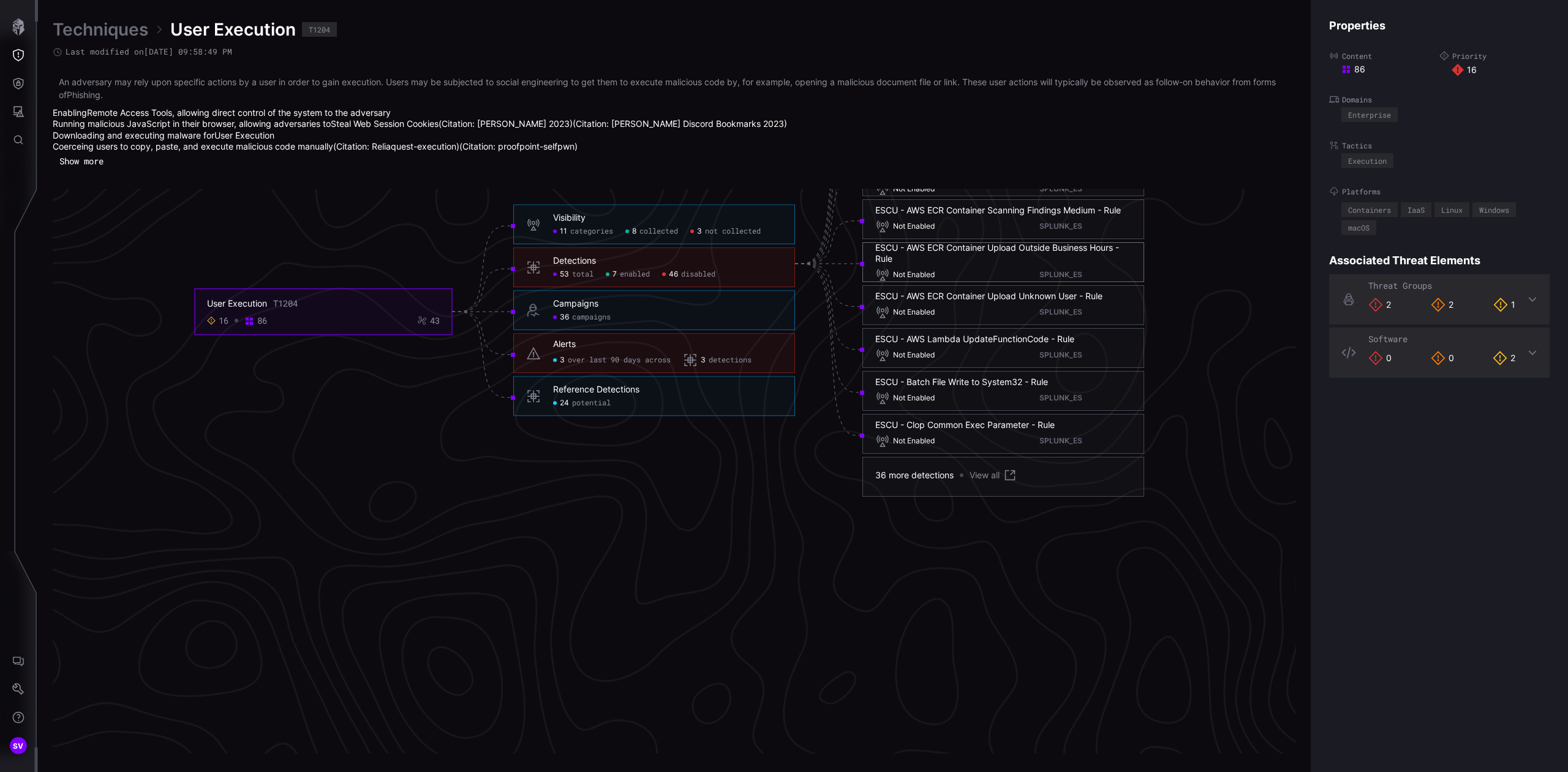
click at [994, 475] on link "View all" at bounding box center [994, 475] width 48 height 14
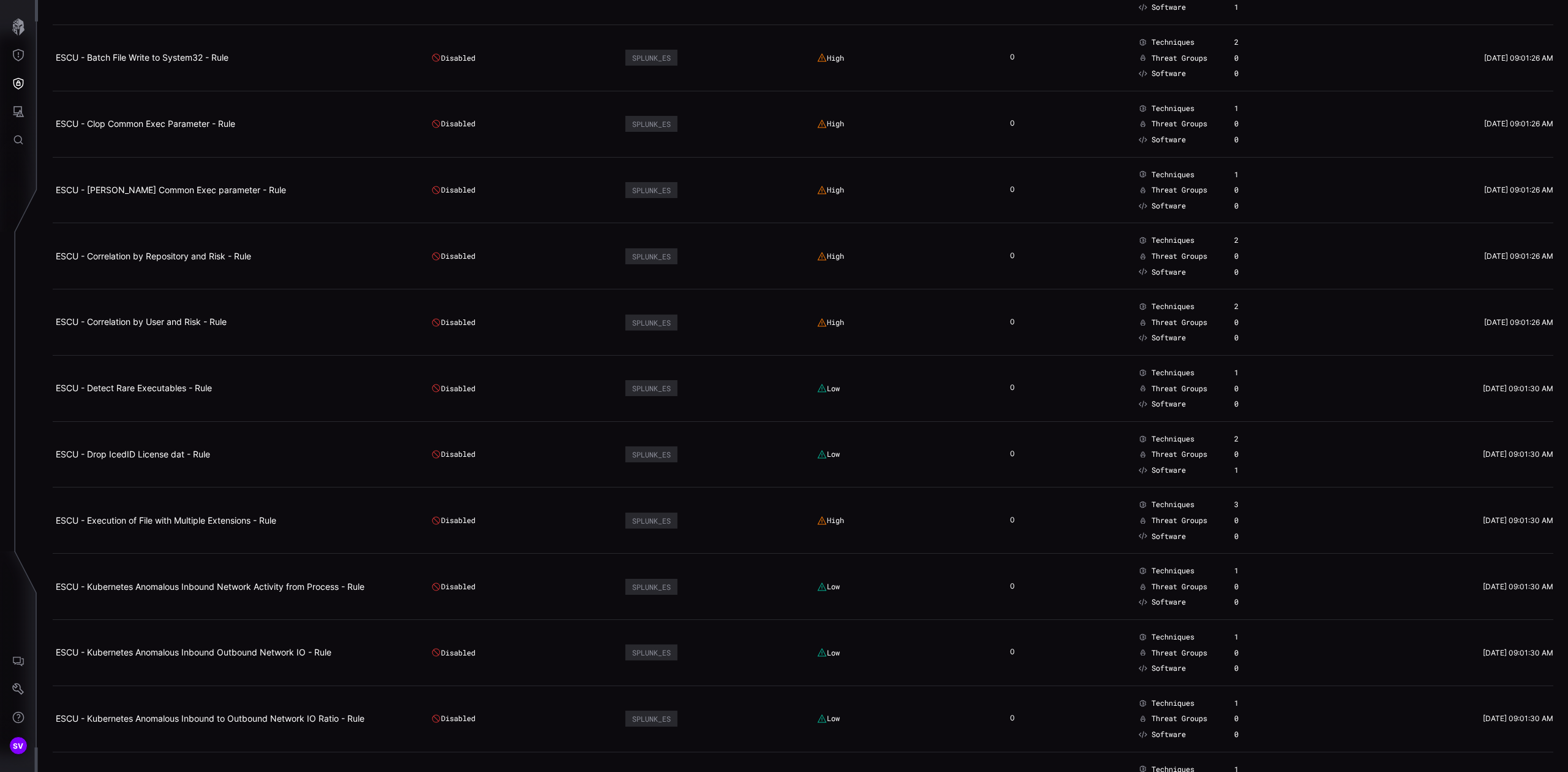
scroll to position [592, 0]
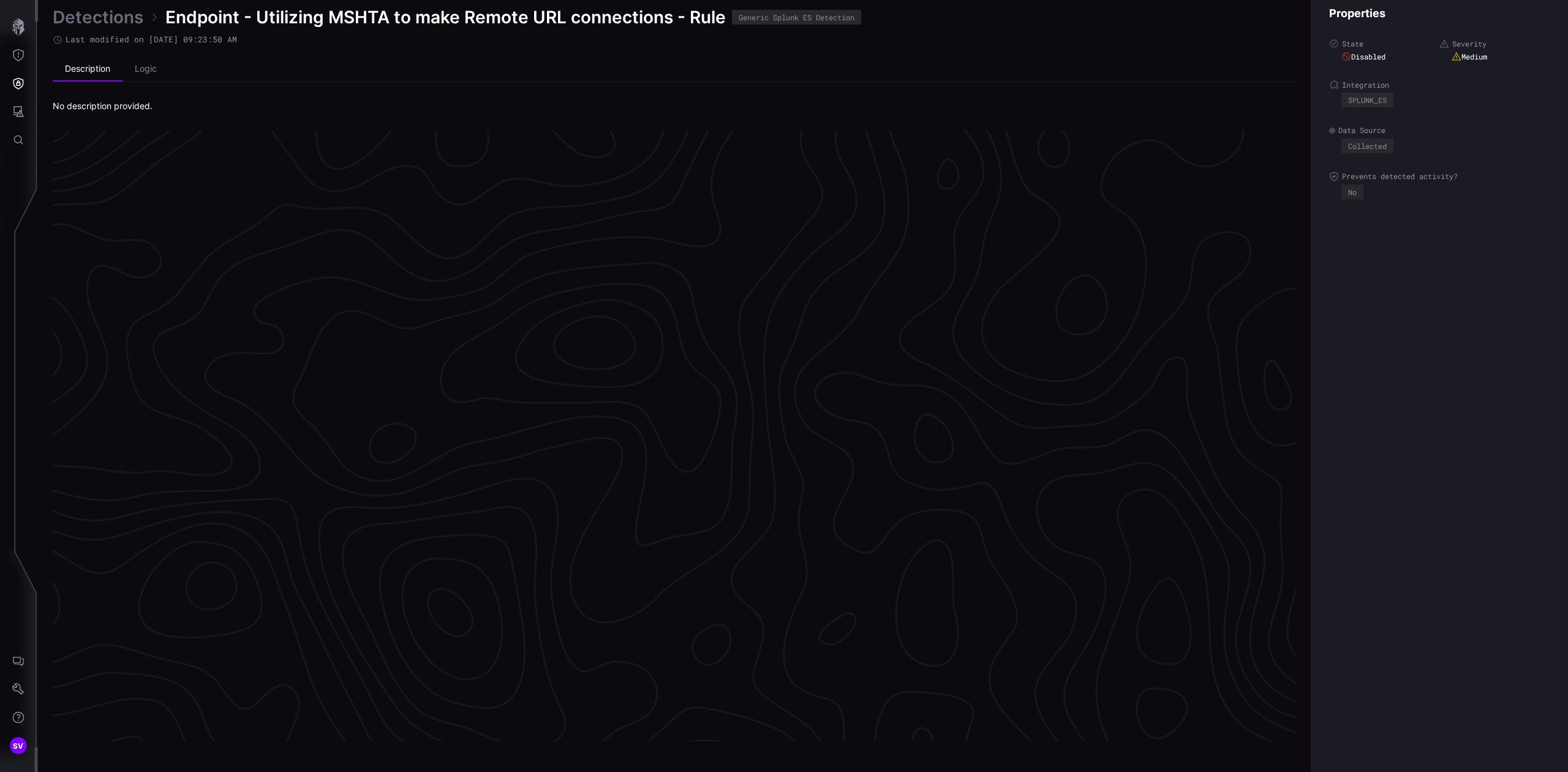
scroll to position [2457, 302]
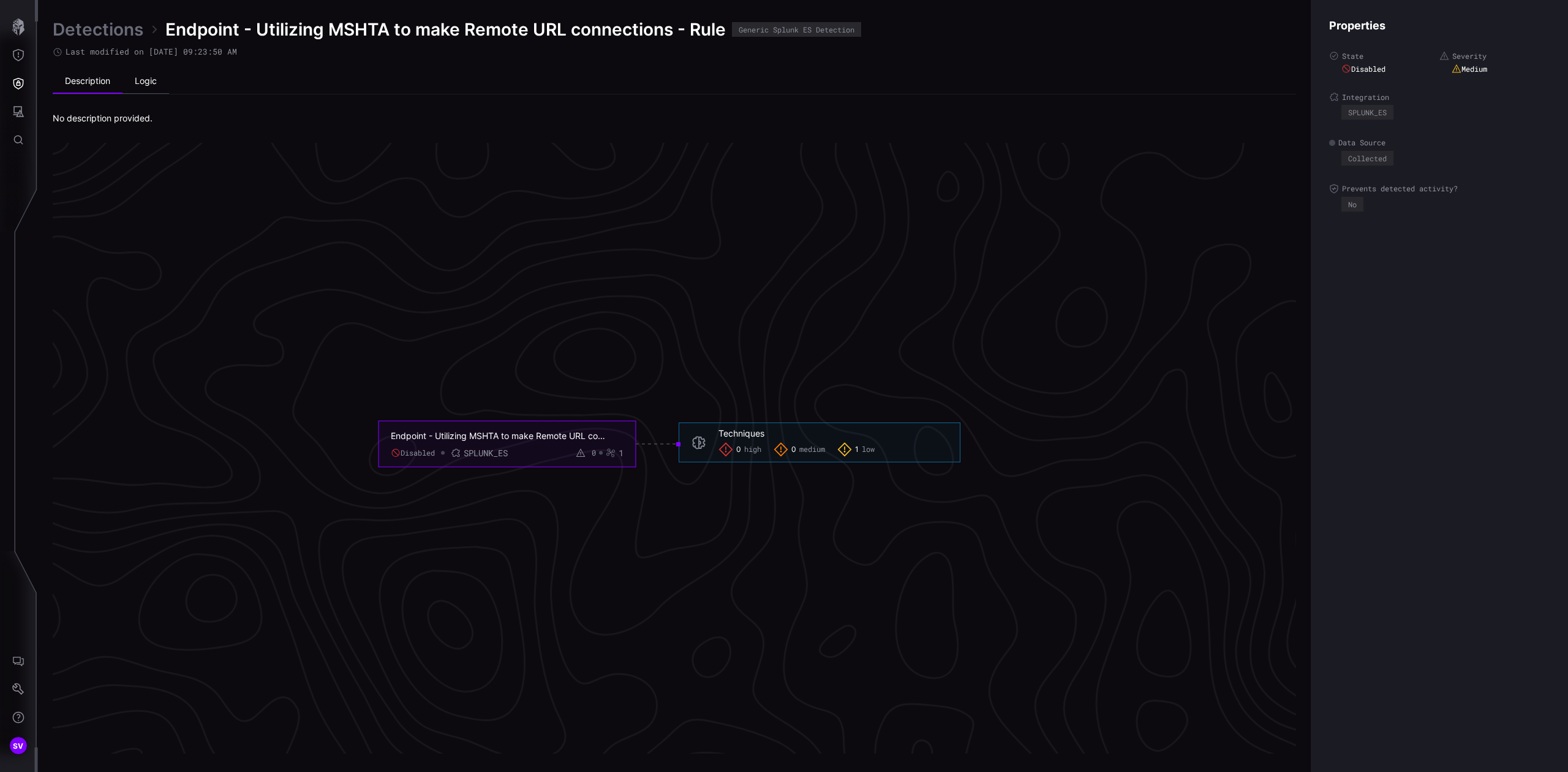
click at [145, 87] on li "Logic" at bounding box center [146, 82] width 47 height 25
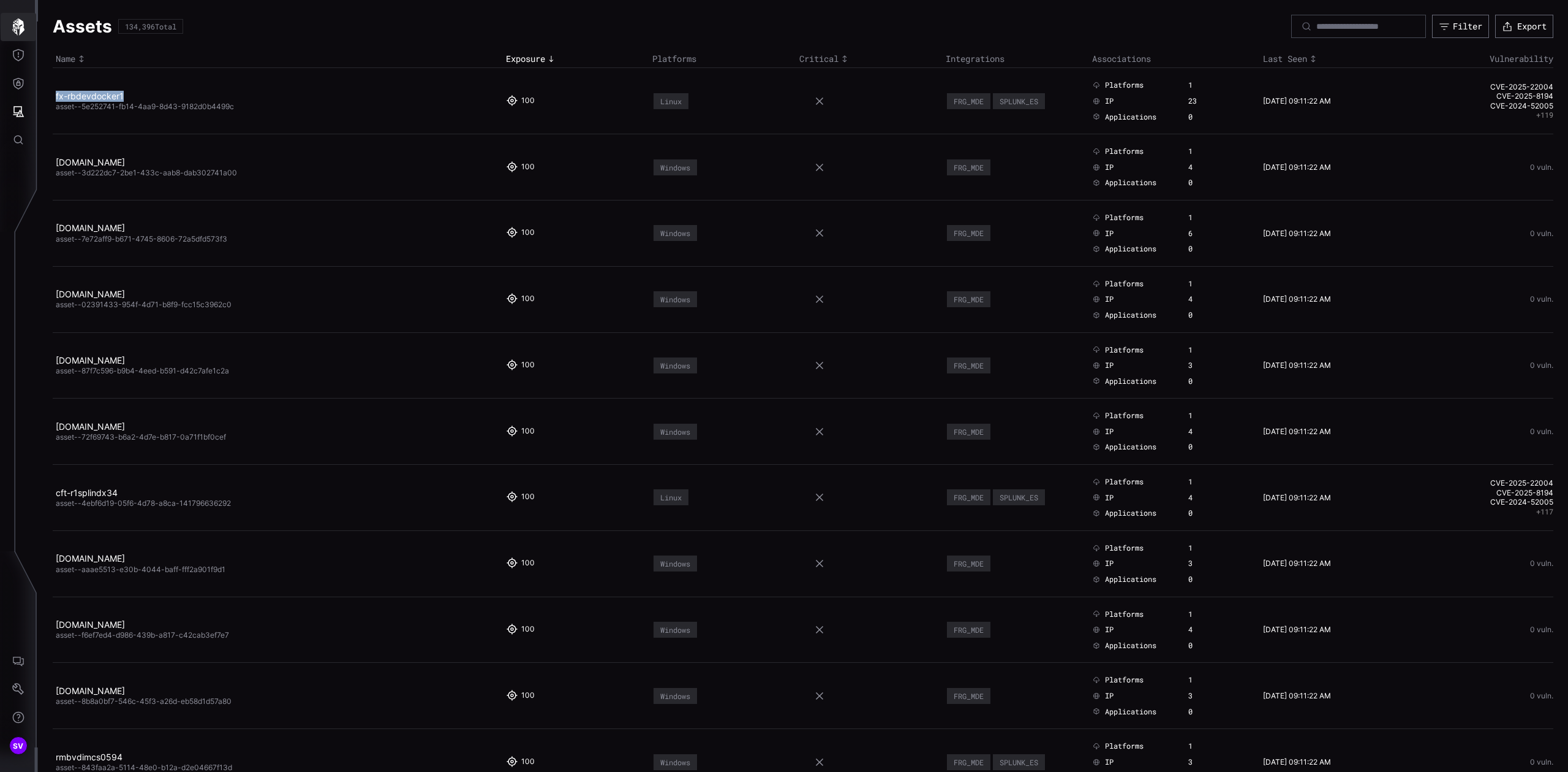
click at [25, 26] on icon "button" at bounding box center [18, 27] width 17 height 17
